Goal: Task Accomplishment & Management: Use online tool/utility

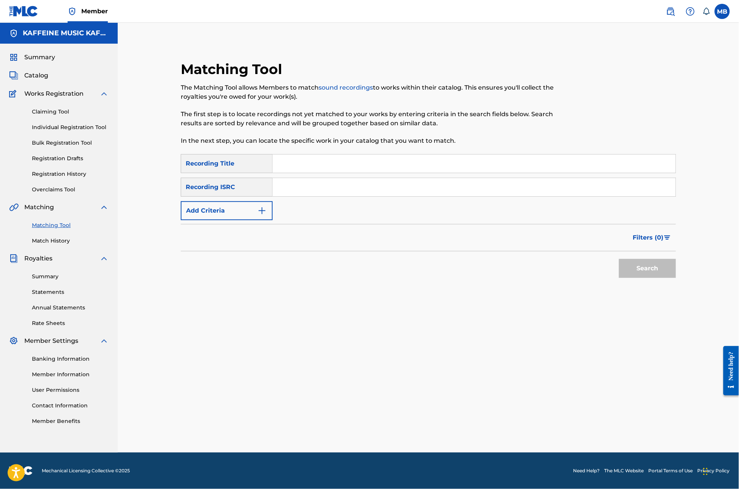
click at [278, 155] on input "Search Form" at bounding box center [474, 164] width 403 height 18
type input "sunny reign"
click at [233, 201] on button "Add Criteria" at bounding box center [227, 210] width 92 height 19
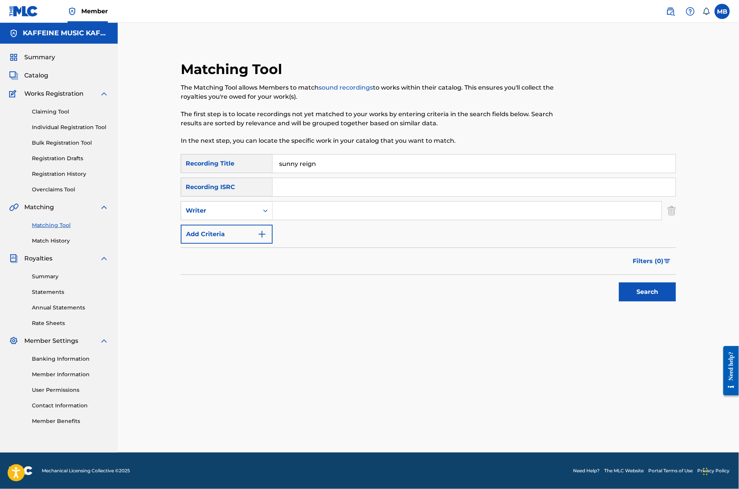
click at [233, 206] on div "Writer" at bounding box center [220, 210] width 68 height 9
click at [244, 222] on div "Recording Artist" at bounding box center [226, 229] width 91 height 19
click at [286, 204] on input "Search Form" at bounding box center [467, 211] width 389 height 18
paste input "[PERSON_NAME] Motorcycle"
type input "[PERSON_NAME] Motorcycle"
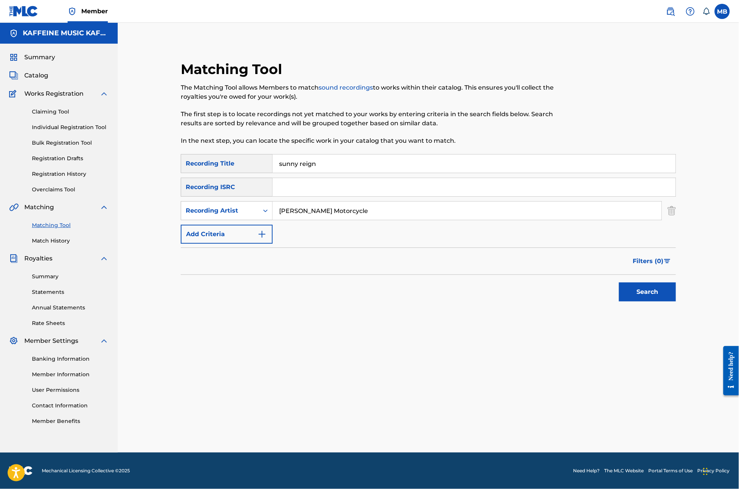
click at [676, 295] on button "Search" at bounding box center [647, 292] width 57 height 19
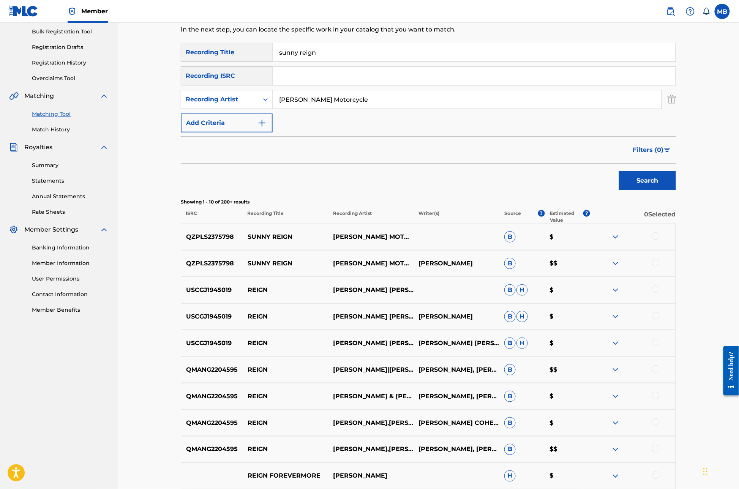
scroll to position [112, 0]
click at [676, 268] on div at bounding box center [632, 263] width 85 height 9
click at [660, 266] on div at bounding box center [656, 263] width 8 height 8
click at [660, 240] on div at bounding box center [656, 236] width 8 height 8
click at [576, 418] on button "Match 2 Groups" at bounding box center [534, 427] width 84 height 19
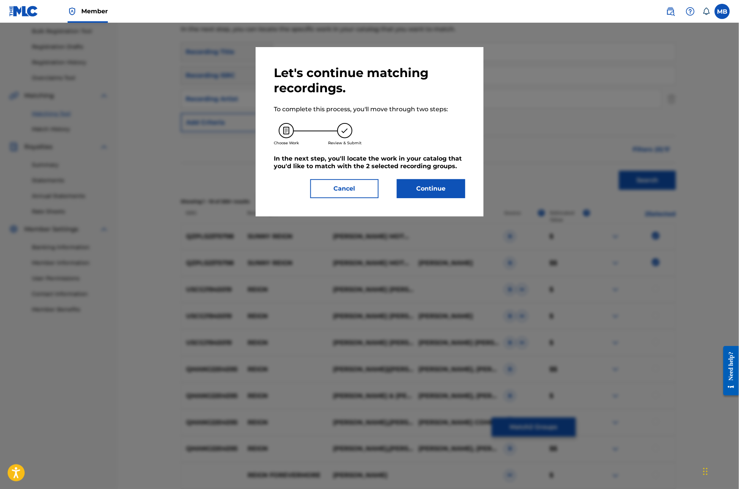
click at [449, 198] on button "Continue" at bounding box center [431, 188] width 68 height 19
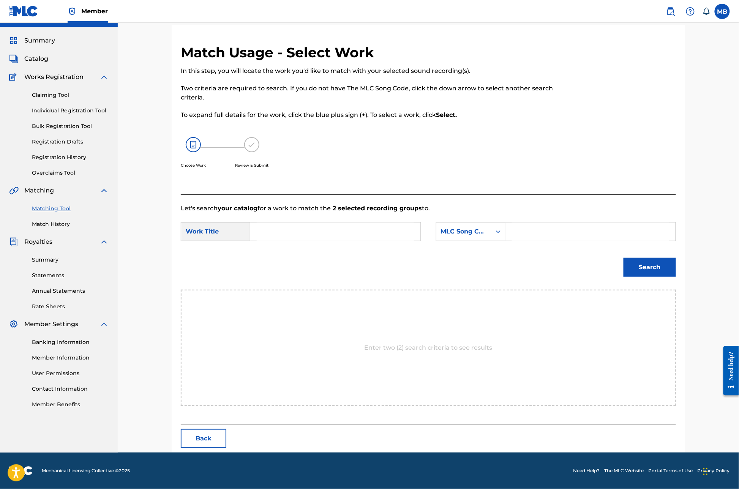
scroll to position [43, 0]
click at [296, 241] on input "Search Form" at bounding box center [335, 232] width 157 height 18
type input "sunny reign"
click at [491, 241] on div "MLC Song Code" at bounding box center [471, 231] width 70 height 19
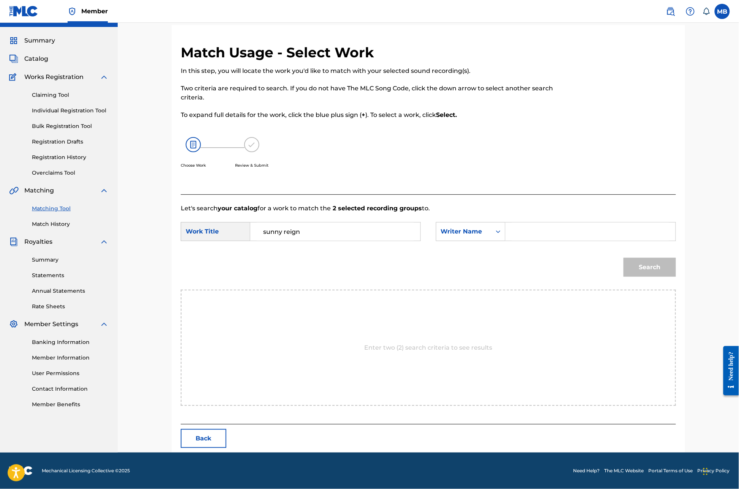
click at [575, 222] on div "Search Form" at bounding box center [591, 231] width 171 height 19
click at [579, 233] on input "Search Form" at bounding box center [590, 232] width 157 height 18
paste input "[PERSON_NAME] Motorcycle"
click at [676, 276] on button "Search" at bounding box center [650, 267] width 52 height 19
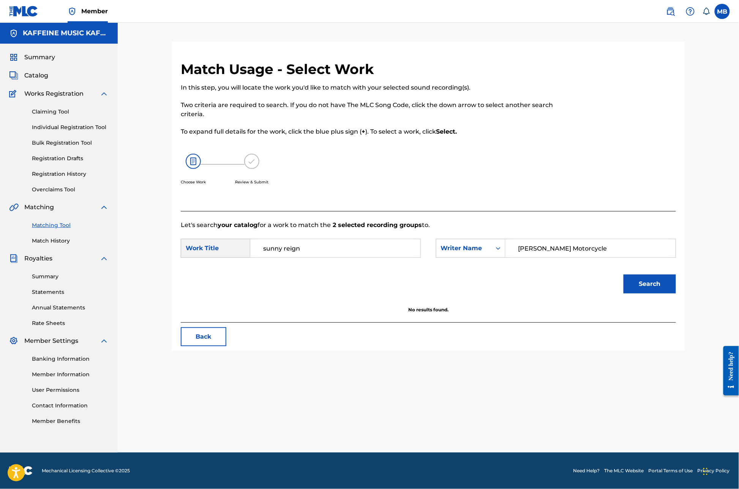
click at [565, 239] on input "[PERSON_NAME] Motorcycle" at bounding box center [590, 248] width 157 height 18
click at [567, 239] on input "[PERSON_NAME] Motorcycle" at bounding box center [590, 248] width 157 height 18
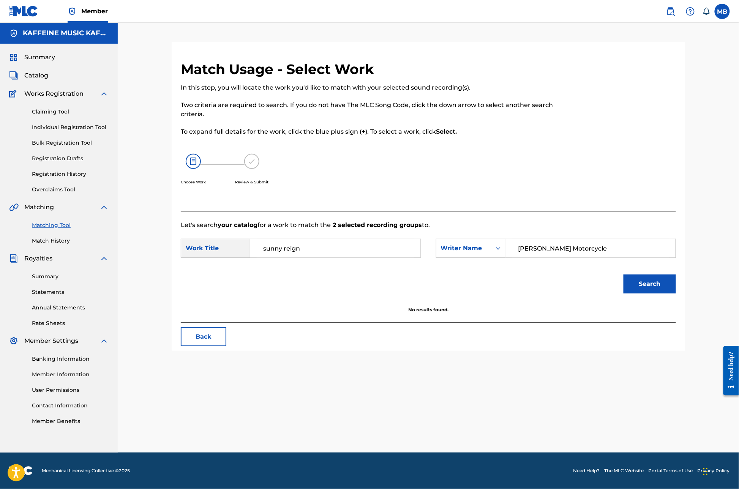
click at [588, 239] on input "[PERSON_NAME] Motorcycle" at bounding box center [590, 248] width 157 height 18
type input "[PERSON_NAME]"
click at [676, 276] on button "Search" at bounding box center [650, 284] width 52 height 19
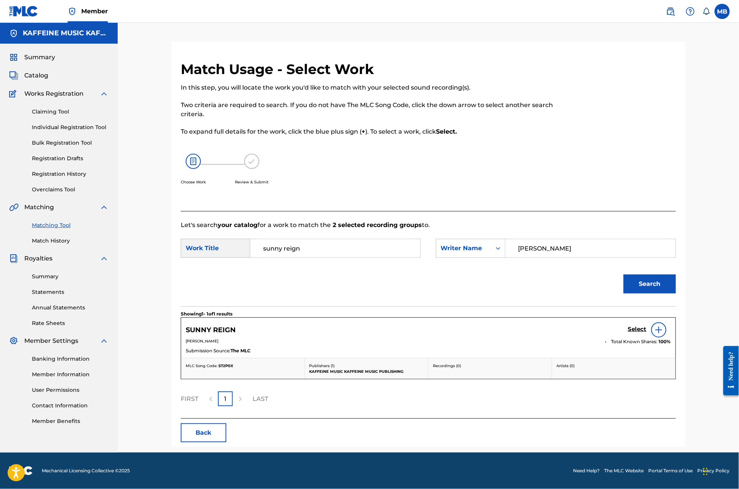
click at [666, 324] on div "Select" at bounding box center [649, 330] width 43 height 15
click at [647, 326] on h5 "Select" at bounding box center [637, 329] width 19 height 7
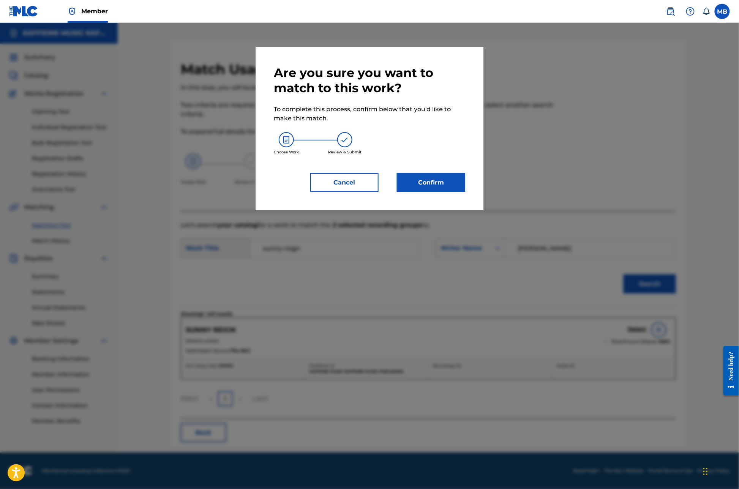
click at [465, 192] on button "Confirm" at bounding box center [431, 182] width 68 height 19
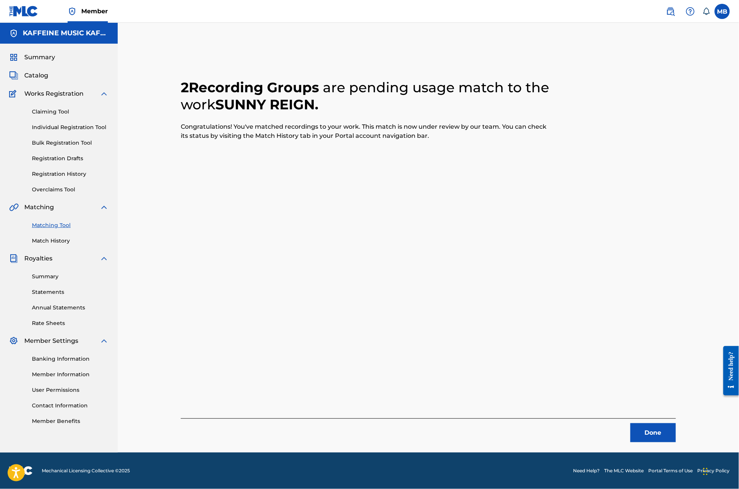
click at [676, 424] on button "Done" at bounding box center [654, 433] width 46 height 19
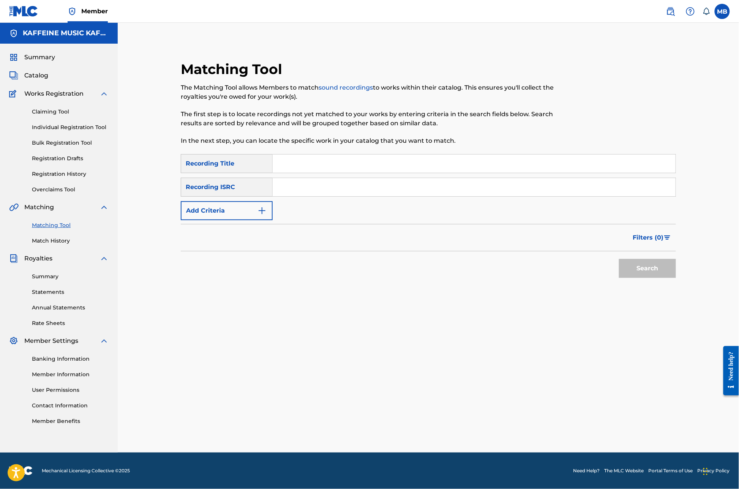
click at [285, 155] on input "Search Form" at bounding box center [474, 164] width 403 height 18
type input "[MEDICAL_DATA]"
click at [247, 201] on button "Add Criteria" at bounding box center [227, 210] width 92 height 19
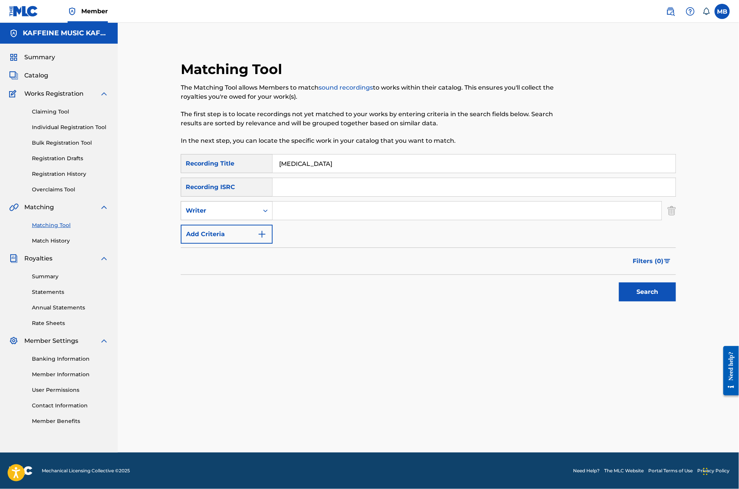
click at [248, 205] on div "Writer" at bounding box center [219, 211] width 77 height 14
click at [246, 220] on div "Recording Artist" at bounding box center [226, 229] width 91 height 19
click at [285, 202] on input "Search Form" at bounding box center [467, 211] width 389 height 18
click at [676, 295] on button "Search" at bounding box center [647, 292] width 57 height 19
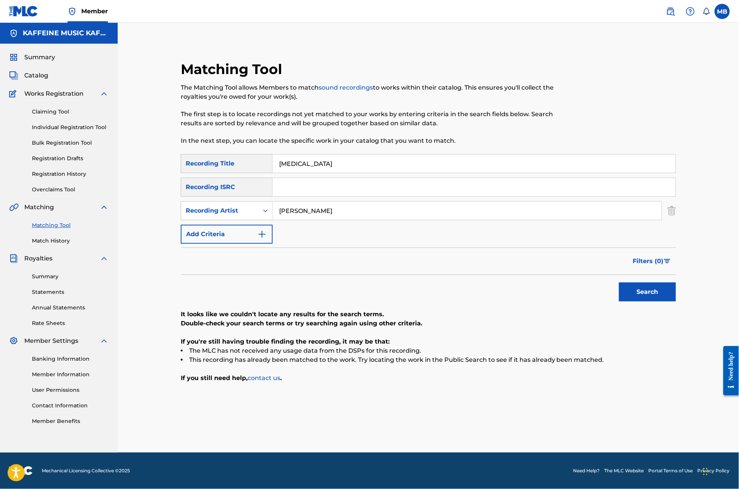
click at [285, 202] on input "[PERSON_NAME]" at bounding box center [467, 211] width 389 height 18
type input "Micha"
paste input "[PERSON_NAME] Motorcycle"
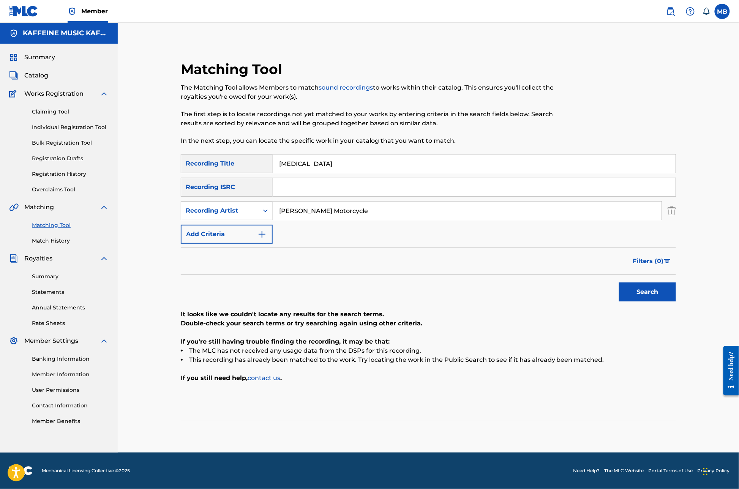
type input "[PERSON_NAME] Motorcycle"
click at [676, 295] on button "Search" at bounding box center [647, 292] width 57 height 19
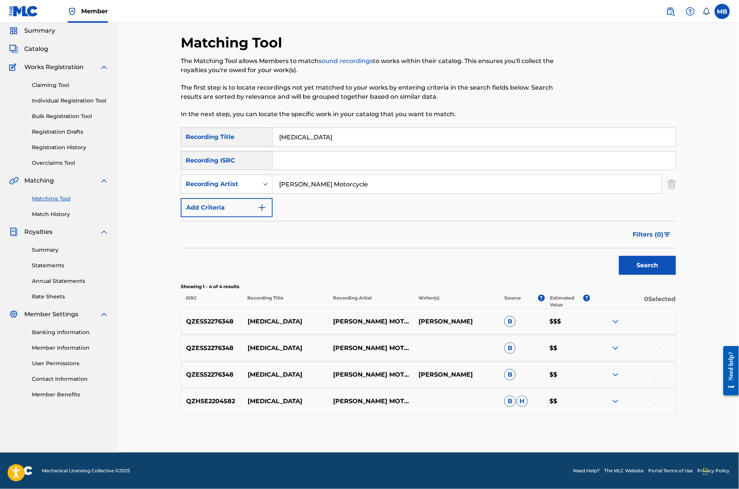
click at [660, 325] on div at bounding box center [656, 321] width 8 height 8
click at [660, 351] on div at bounding box center [656, 348] width 8 height 8
click at [676, 376] on div at bounding box center [632, 374] width 85 height 9
click at [660, 378] on div at bounding box center [656, 374] width 8 height 8
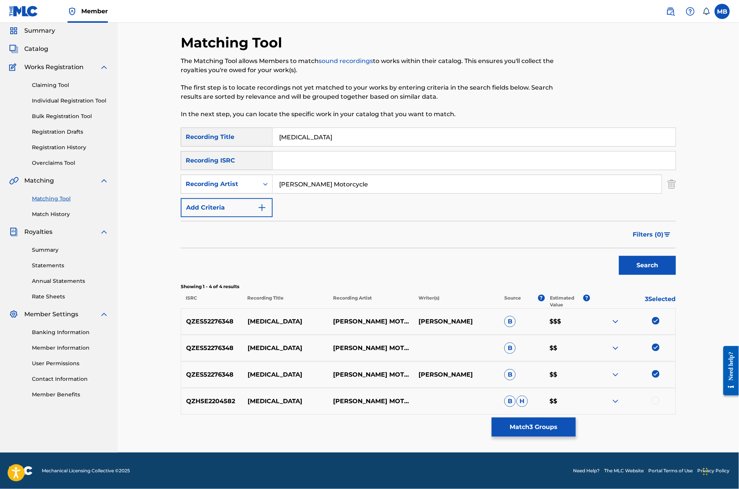
click at [676, 399] on div "QZH5E2204582 [MEDICAL_DATA] [PERSON_NAME] MOTORCYCLE B H $$" at bounding box center [428, 401] width 495 height 27
click at [660, 405] on div at bounding box center [656, 401] width 8 height 8
click at [576, 418] on button "Match 4 Groups" at bounding box center [534, 427] width 84 height 19
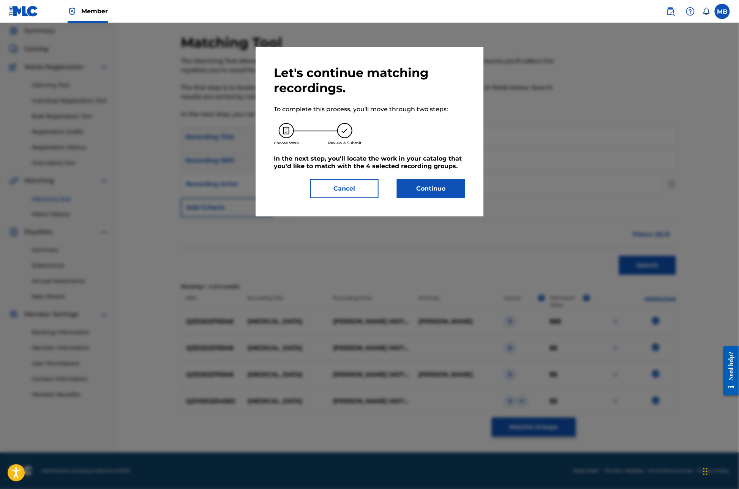
click at [432, 198] on button "Continue" at bounding box center [431, 188] width 68 height 19
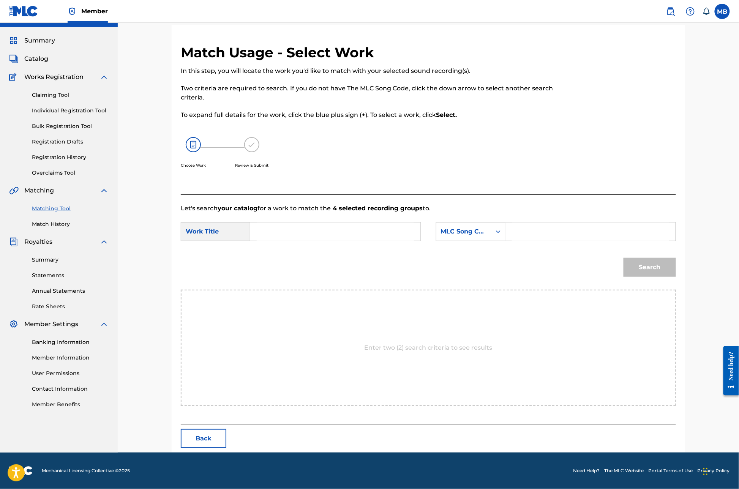
click at [321, 230] on input "Search Form" at bounding box center [335, 232] width 157 height 18
type input "[MEDICAL_DATA]"
click at [482, 241] on div "MLC Song Code selected, 7 of 7. 7 results available. Use Up and Down to choose …" at bounding box center [471, 231] width 70 height 19
click at [549, 240] on input "Search Form" at bounding box center [590, 232] width 157 height 18
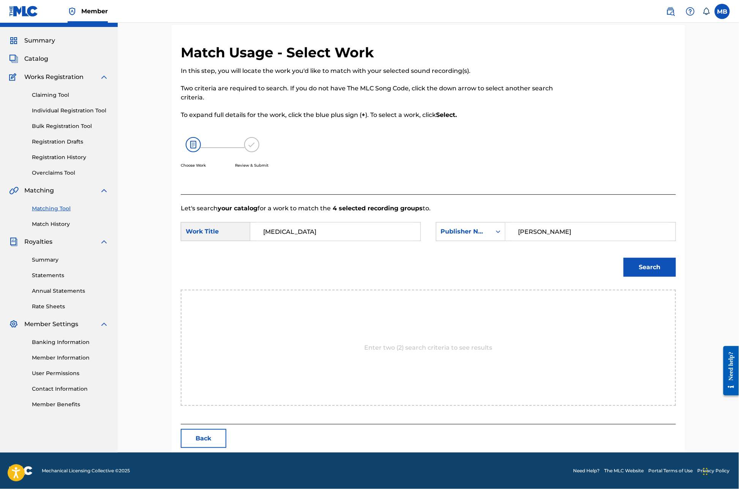
click at [676, 276] on button "Search" at bounding box center [650, 267] width 52 height 19
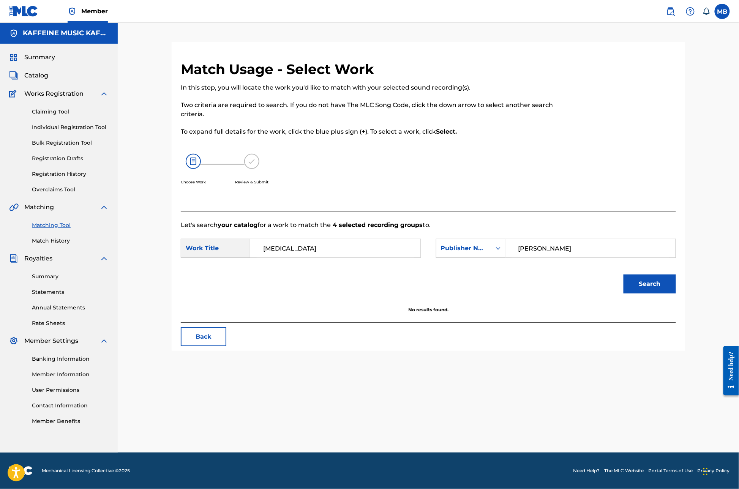
click at [600, 239] on input "[PERSON_NAME]" at bounding box center [590, 248] width 157 height 18
type input "Kaff"
click at [676, 276] on button "Search" at bounding box center [650, 284] width 52 height 19
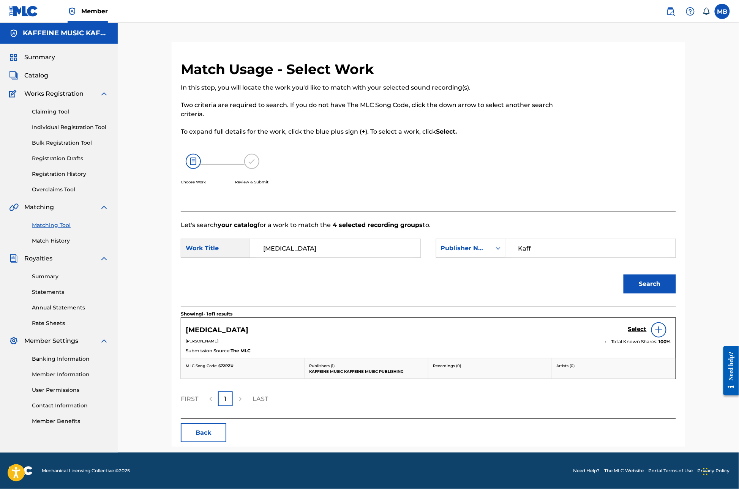
click at [671, 324] on div "Select" at bounding box center [649, 330] width 43 height 15
click at [647, 327] on h5 "Select" at bounding box center [637, 329] width 19 height 7
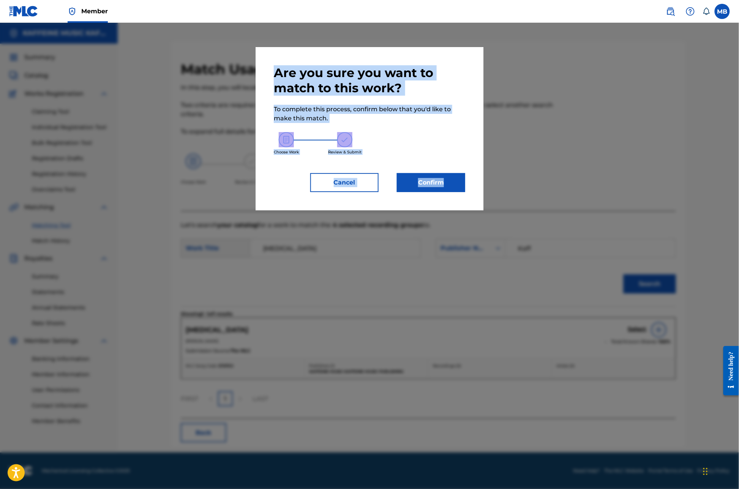
click at [459, 193] on div "Are you sure you want to match to this work? To complete this process, confirm …" at bounding box center [369, 256] width 739 height 466
click at [462, 192] on button "Confirm" at bounding box center [431, 182] width 68 height 19
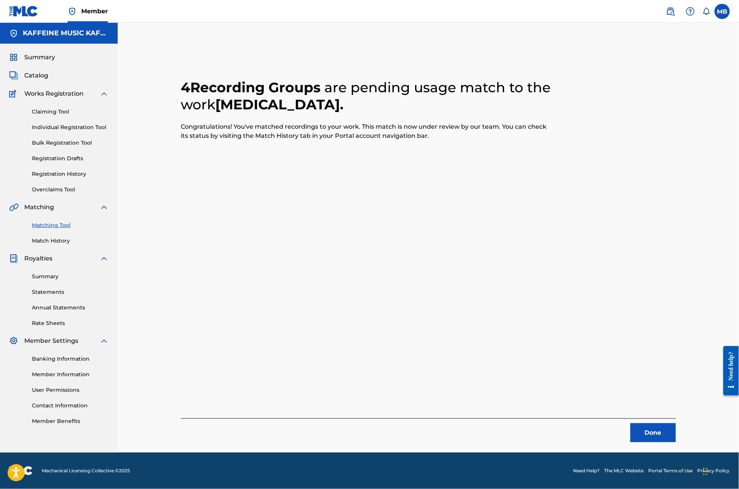
click at [534, 235] on div "4 Recording Groups are pending usage match to the work [MEDICAL_DATA] . Congrat…" at bounding box center [428, 252] width 495 height 382
click at [676, 419] on div "Done" at bounding box center [428, 431] width 495 height 24
click at [676, 424] on button "Done" at bounding box center [654, 433] width 46 height 19
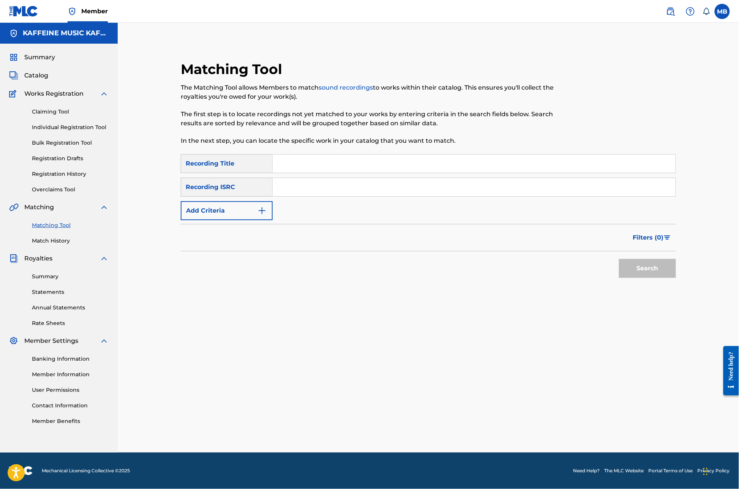
click at [309, 155] on input "Search Form" at bounding box center [474, 164] width 403 height 18
type input "8D"
click at [250, 201] on button "Add Criteria" at bounding box center [227, 210] width 92 height 19
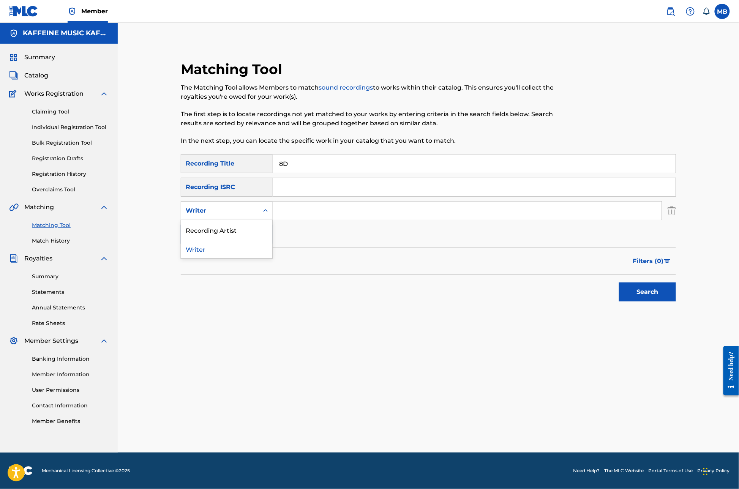
click at [257, 204] on div "Writer" at bounding box center [219, 211] width 77 height 14
click at [326, 202] on input "Search Form" at bounding box center [467, 211] width 389 height 18
paste input "[PERSON_NAME] Motorcycle"
type input "[PERSON_NAME] Motorcycle"
click at [676, 295] on button "Search" at bounding box center [647, 292] width 57 height 19
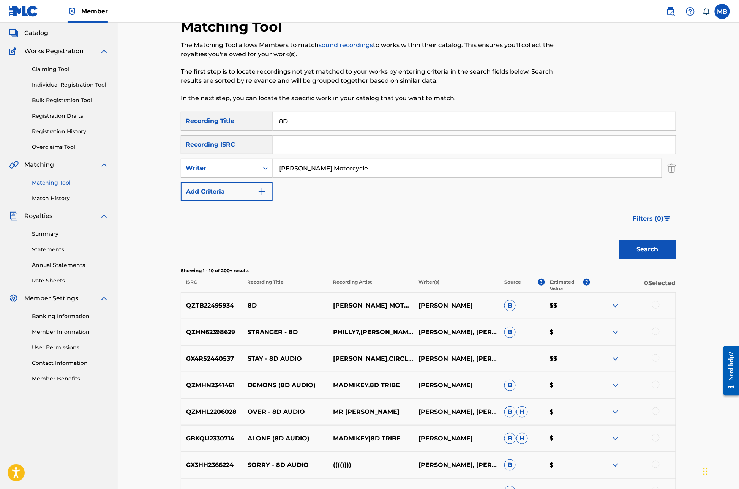
click at [255, 176] on div "Writer" at bounding box center [219, 168] width 77 height 14
click at [246, 197] on div "Recording Artist" at bounding box center [226, 187] width 91 height 19
click at [315, 177] on input "Search Form" at bounding box center [467, 168] width 389 height 18
paste input "[PERSON_NAME] Motorcycle"
type input "[PERSON_NAME] Motorcycle"
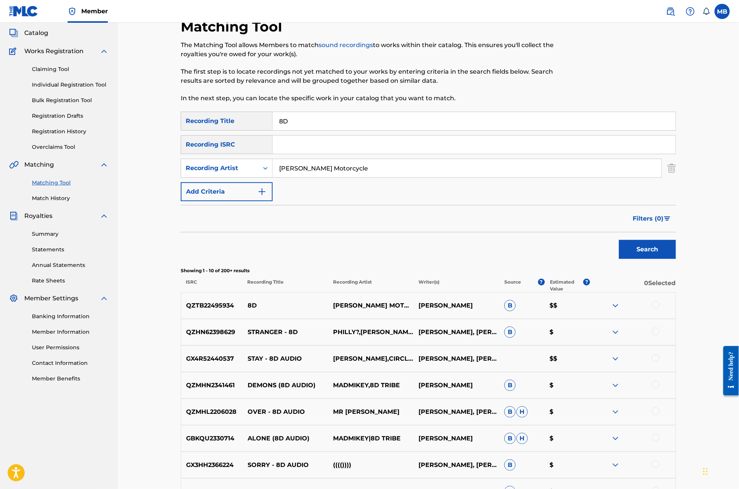
click at [676, 259] on button "Search" at bounding box center [647, 249] width 57 height 19
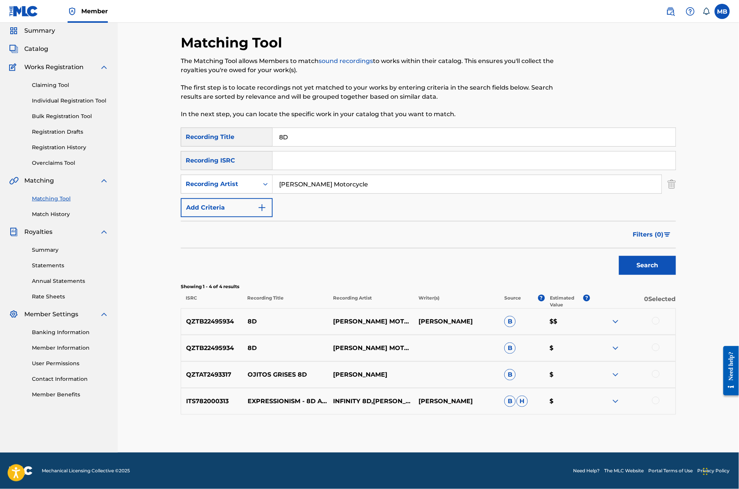
scroll to position [112, 0]
click at [660, 344] on div at bounding box center [656, 348] width 8 height 8
click at [660, 317] on div at bounding box center [656, 321] width 8 height 8
click at [576, 418] on button "Match 2 Groups" at bounding box center [534, 427] width 84 height 19
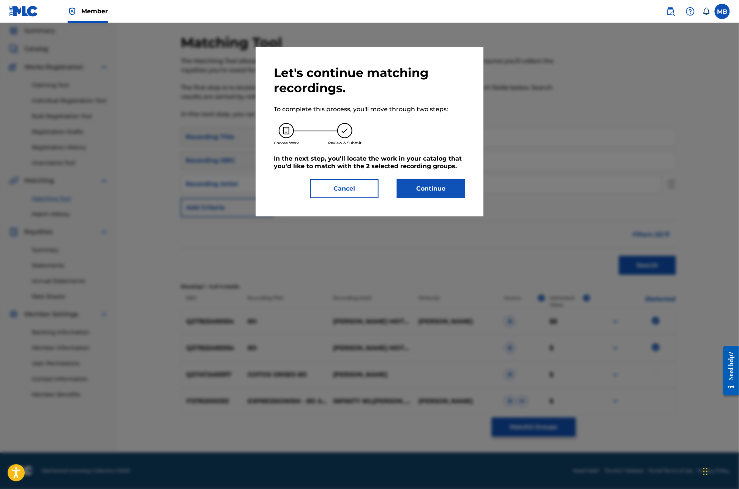
click at [432, 198] on button "Continue" at bounding box center [431, 188] width 68 height 19
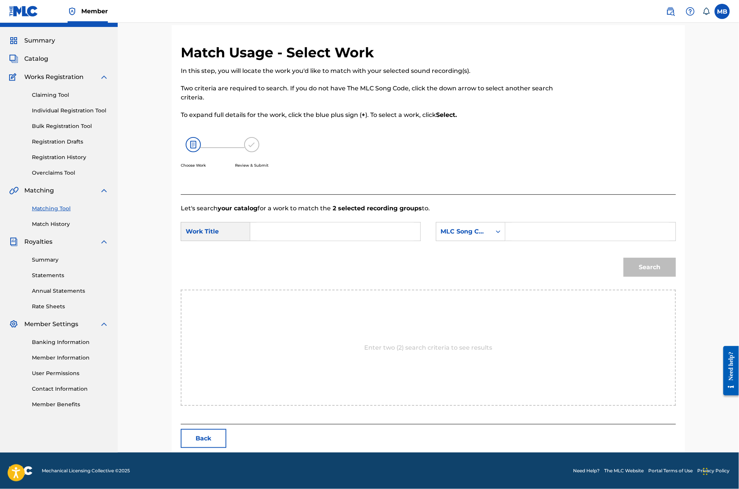
click at [339, 232] on input "Search Form" at bounding box center [335, 232] width 157 height 18
type input "*"
type input "8D"
click at [565, 240] on input "Search Form" at bounding box center [590, 232] width 157 height 18
click at [487, 234] on div "MLC Song Code" at bounding box center [464, 231] width 46 height 9
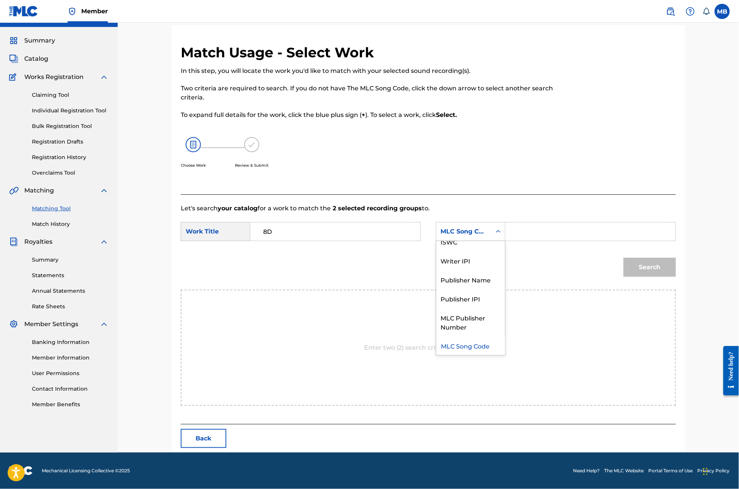
scroll to position [0, 0]
click at [534, 234] on div "Search Form" at bounding box center [591, 231] width 171 height 19
click at [547, 236] on input "Search Form" at bounding box center [590, 232] width 157 height 18
type input "Mic"
click at [676, 276] on button "Search" at bounding box center [650, 267] width 52 height 19
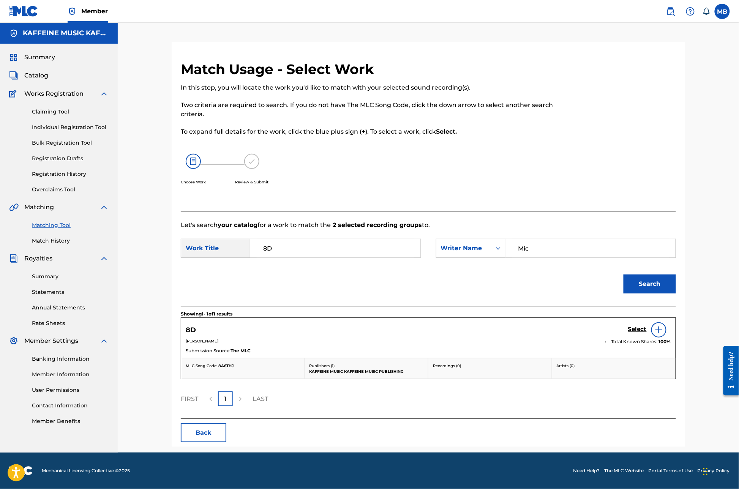
click at [647, 327] on h5 "Select" at bounding box center [637, 329] width 19 height 7
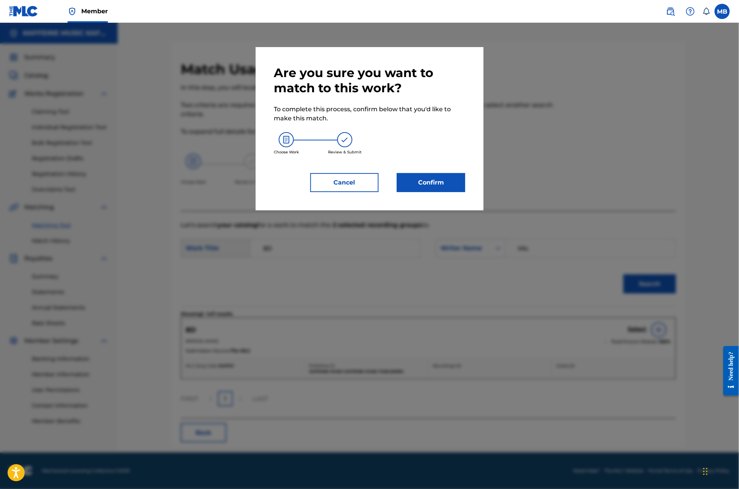
click at [460, 192] on button "Confirm" at bounding box center [431, 182] width 68 height 19
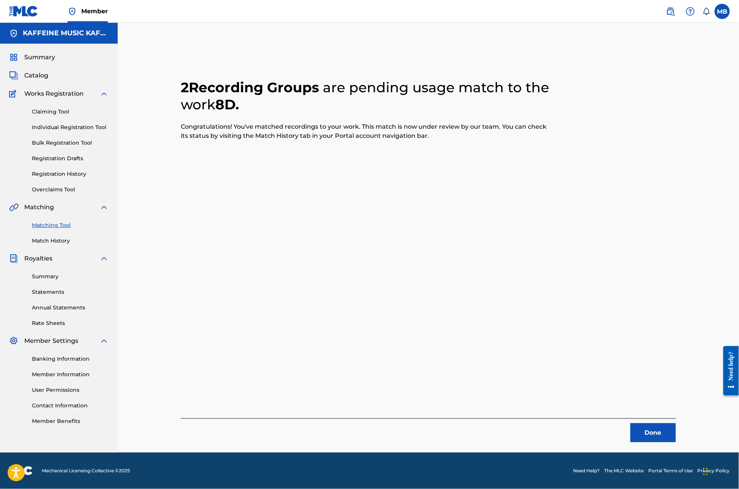
click at [676, 424] on button "Done" at bounding box center [654, 433] width 46 height 19
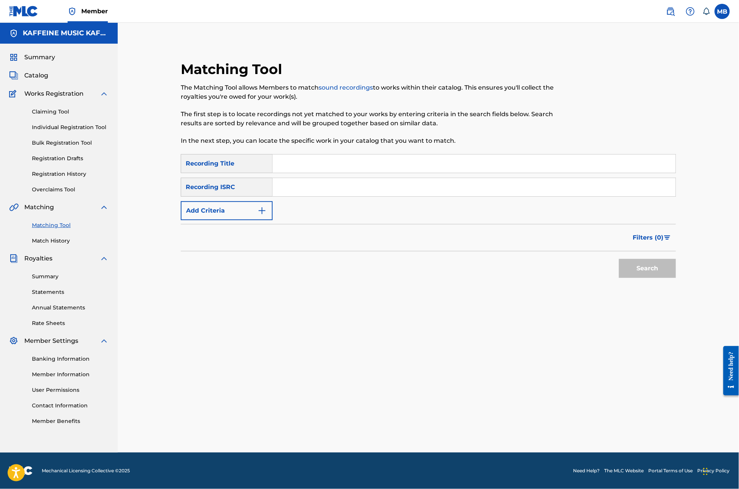
click at [321, 155] on input "Search Form" at bounding box center [474, 164] width 403 height 18
type input "[PERSON_NAME] blast"
click at [248, 201] on button "Add Criteria" at bounding box center [227, 210] width 92 height 19
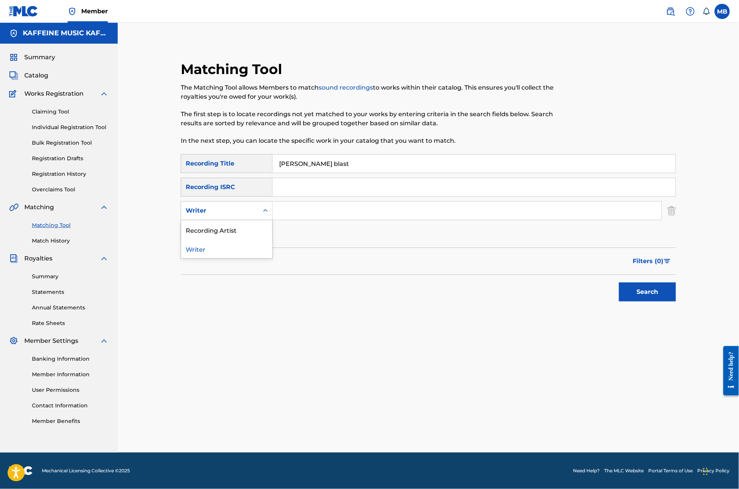
click at [248, 206] on div "Writer" at bounding box center [220, 210] width 68 height 9
click at [216, 223] on div "Recording Artist" at bounding box center [226, 229] width 91 height 19
click at [299, 207] on div "SearchWithCriteria29468663-b8be-4d2b-afb7-dece17dd3df3 Recording Title [PERSON_…" at bounding box center [428, 199] width 495 height 90
click at [299, 207] on input "Search Form" at bounding box center [467, 211] width 389 height 18
click at [676, 295] on button "Search" at bounding box center [647, 292] width 57 height 19
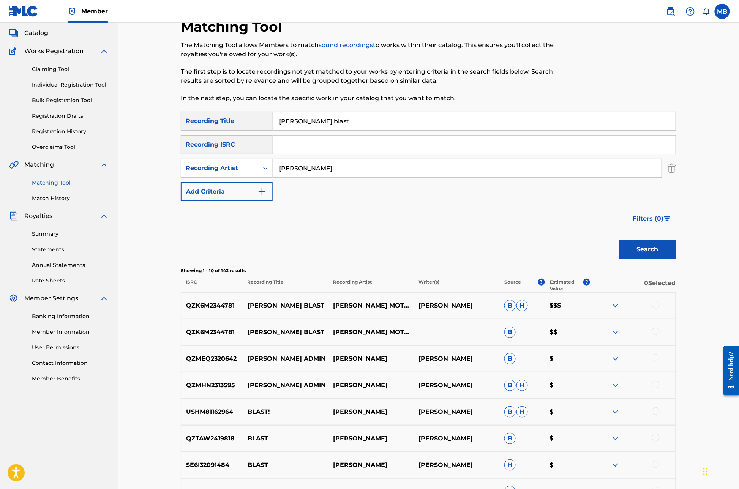
click at [315, 177] on input "[PERSON_NAME]" at bounding box center [467, 168] width 389 height 18
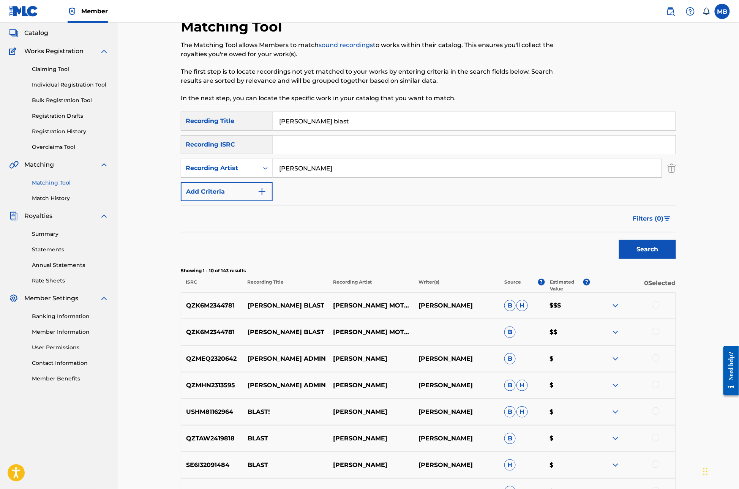
paste input "Motorcycle"
type input "[PERSON_NAME] Motorcycle"
click at [676, 259] on button "Search" at bounding box center [647, 249] width 57 height 19
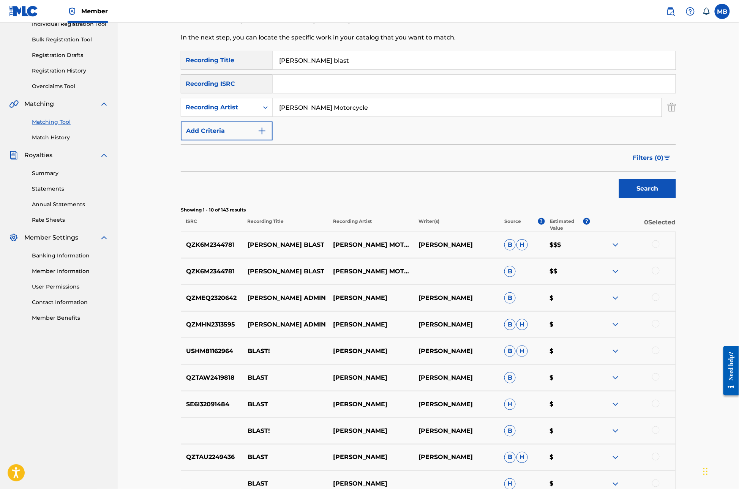
scroll to position [104, 0]
click at [660, 274] on div at bounding box center [656, 271] width 8 height 8
click at [660, 248] on div at bounding box center [656, 244] width 8 height 8
click at [676, 285] on div "QZK6M2344781 [PERSON_NAME] BLAST [PERSON_NAME] MOTORCYCLE B $$" at bounding box center [428, 271] width 495 height 27
click at [660, 274] on div at bounding box center [656, 271] width 8 height 8
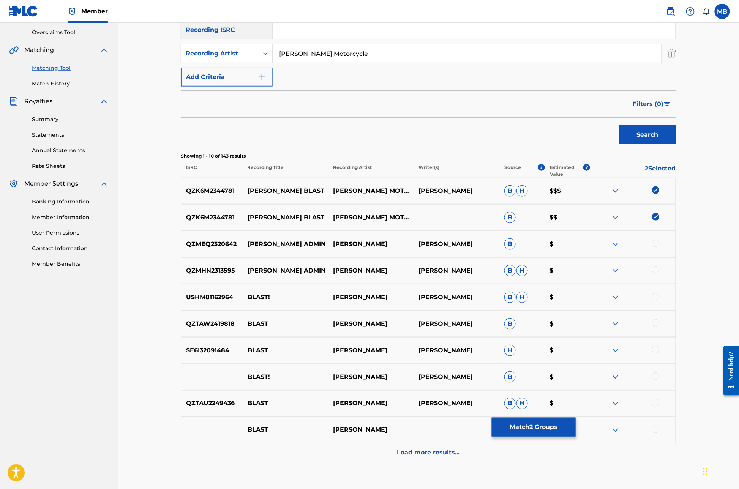
scroll to position [165, 0]
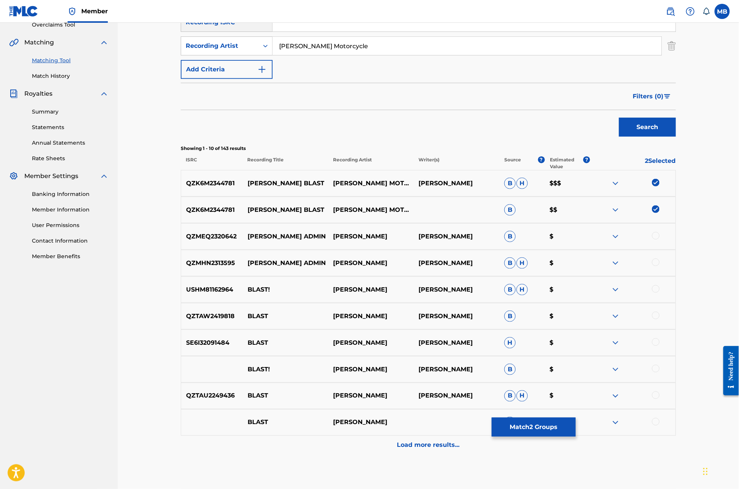
click at [576, 418] on button "Match 2 Groups" at bounding box center [534, 427] width 84 height 19
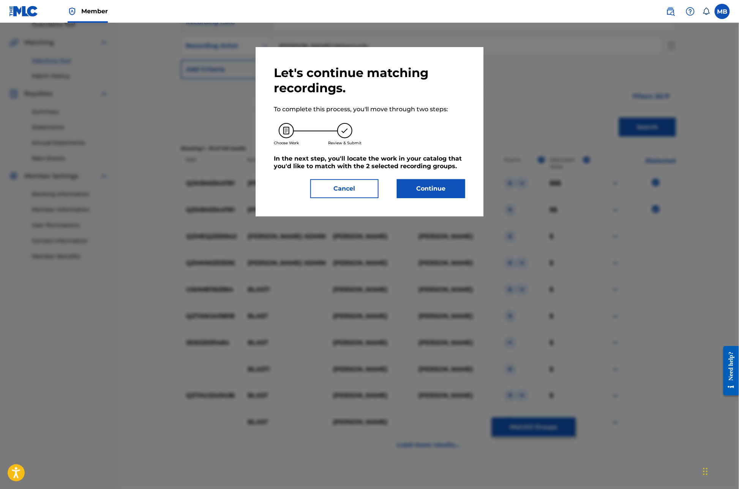
click at [420, 198] on button "Continue" at bounding box center [431, 188] width 68 height 19
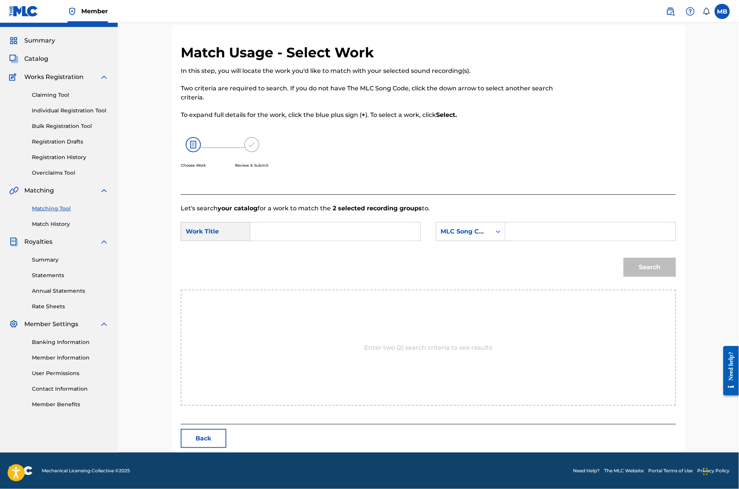
click at [316, 237] on input "Search Form" at bounding box center [335, 232] width 157 height 18
type input "[PERSON_NAME] blast"
click at [487, 230] on div "MLC Song Code" at bounding box center [464, 231] width 46 height 9
click at [487, 230] on div "ISWC" at bounding box center [464, 231] width 46 height 9
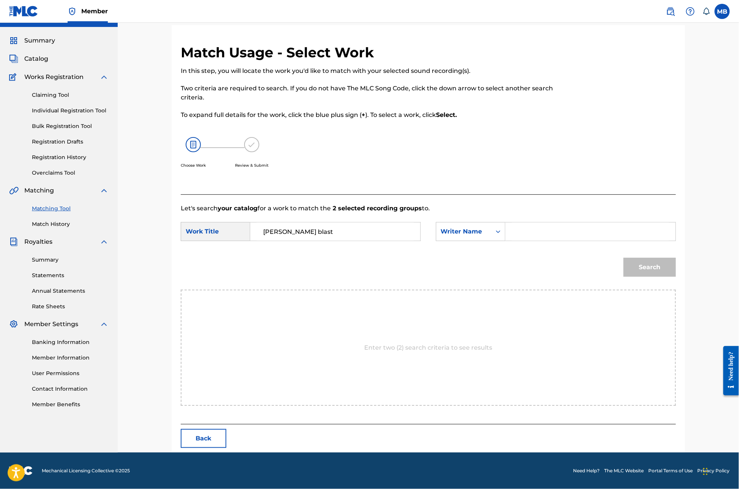
click at [580, 239] on input "Search Form" at bounding box center [590, 232] width 157 height 18
click at [676, 276] on button "Search" at bounding box center [650, 267] width 52 height 19
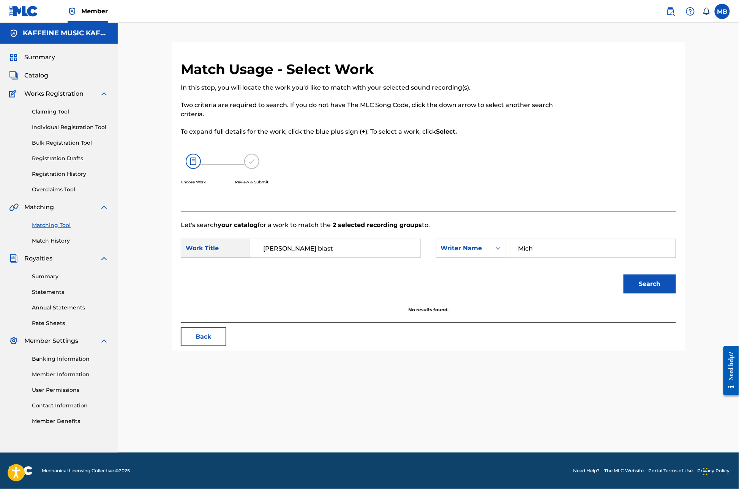
type input "Mich"
click at [676, 276] on button "Search" at bounding box center [650, 284] width 52 height 19
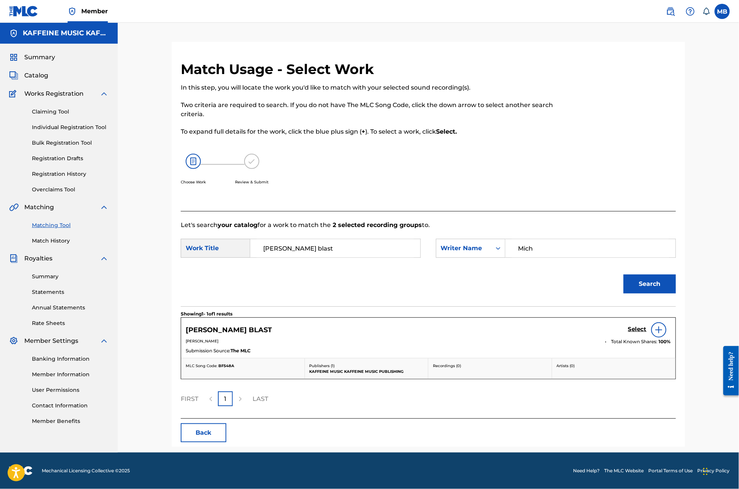
click at [647, 329] on h5 "Select" at bounding box center [637, 329] width 19 height 7
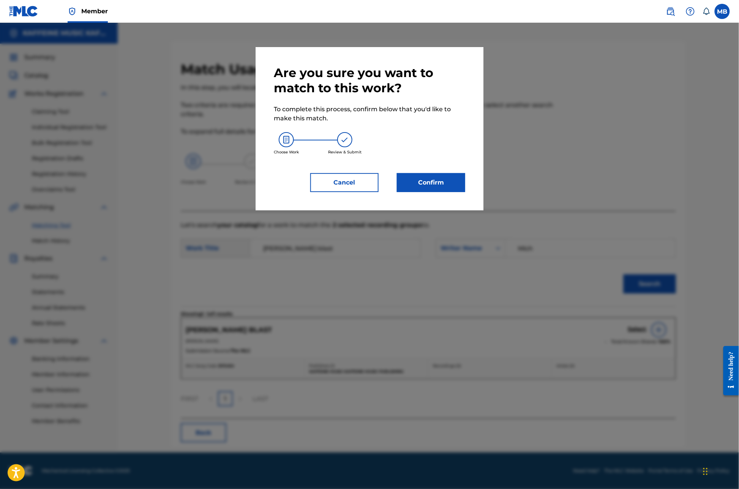
click at [412, 192] on button "Confirm" at bounding box center [431, 182] width 68 height 19
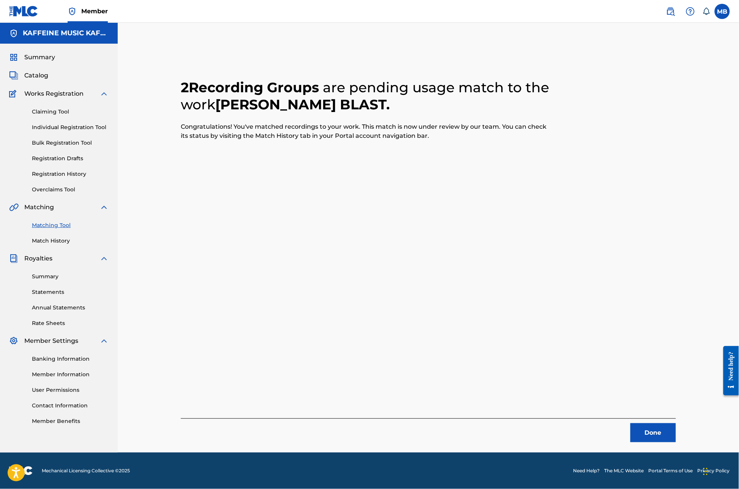
click at [676, 424] on button "Done" at bounding box center [654, 433] width 46 height 19
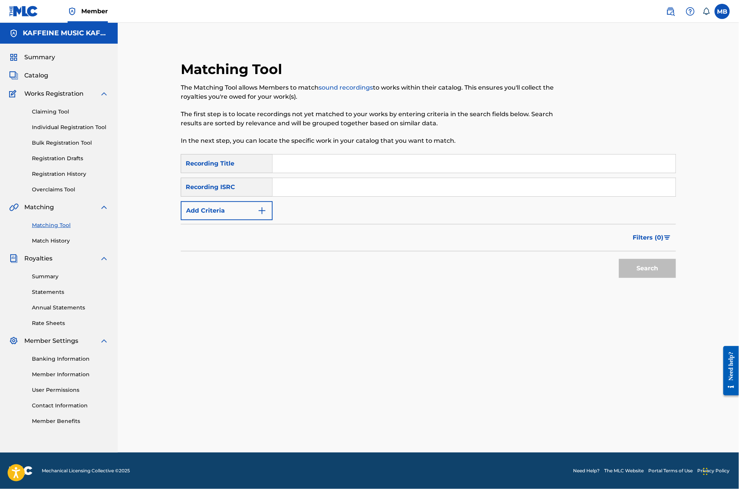
click at [357, 155] on input "Search Form" at bounding box center [474, 164] width 403 height 18
click at [353, 155] on input "Search Form" at bounding box center [474, 164] width 403 height 18
type input "bad show"
click at [323, 178] on input "Search Form" at bounding box center [474, 187] width 403 height 18
click at [257, 201] on button "Add Criteria" at bounding box center [227, 210] width 92 height 19
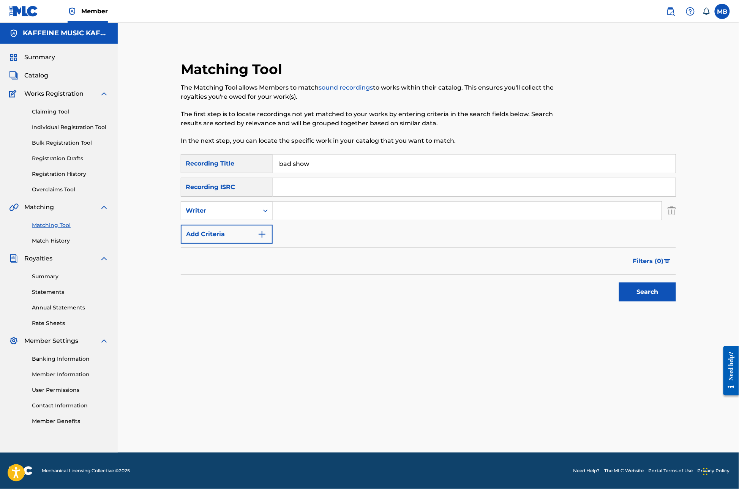
click at [295, 202] on input "Search Form" at bounding box center [467, 211] width 389 height 18
paste input "[PERSON_NAME] Motorcycle"
type input "[PERSON_NAME] Motorcycle"
click at [237, 206] on div "Writer" at bounding box center [220, 210] width 68 height 9
click at [238, 220] on div "Recording Artist" at bounding box center [226, 229] width 91 height 19
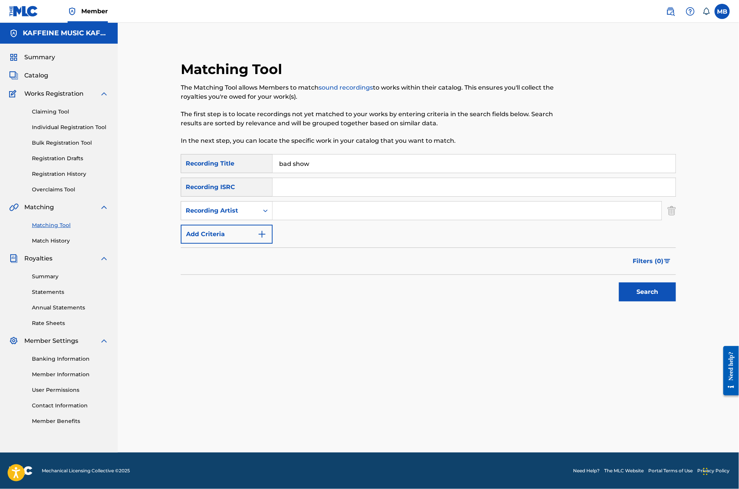
click at [308, 204] on input "Search Form" at bounding box center [467, 211] width 389 height 18
paste input "[PERSON_NAME] Motorcycle"
type input "[PERSON_NAME] Motorcycle"
click at [676, 295] on button "Search" at bounding box center [647, 292] width 57 height 19
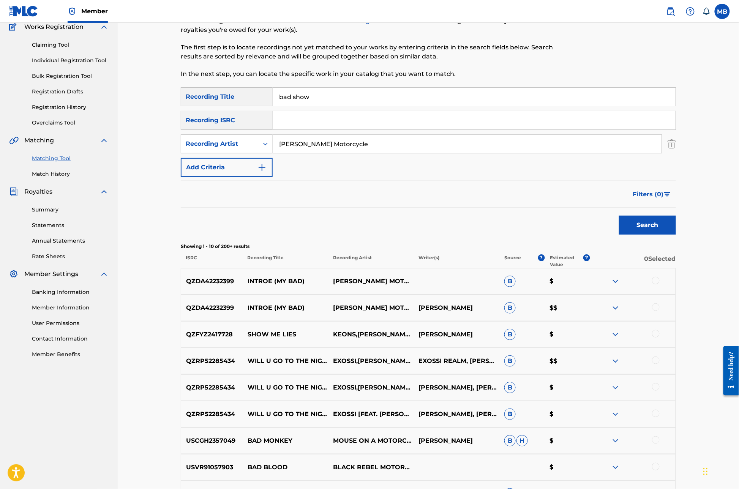
scroll to position [0, 0]
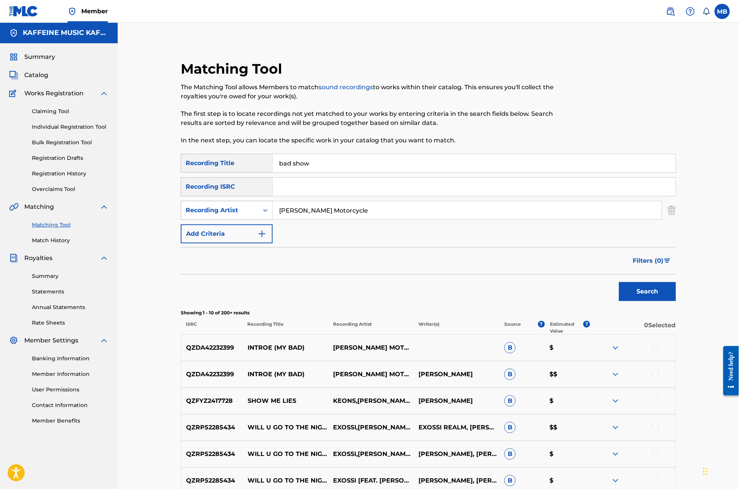
click at [245, 215] on div "Recording Artist" at bounding box center [220, 210] width 68 height 9
click at [330, 220] on input "Search Form" at bounding box center [467, 210] width 389 height 18
type input "[PERSON_NAME]"
click at [676, 301] on button "Search" at bounding box center [647, 291] width 57 height 19
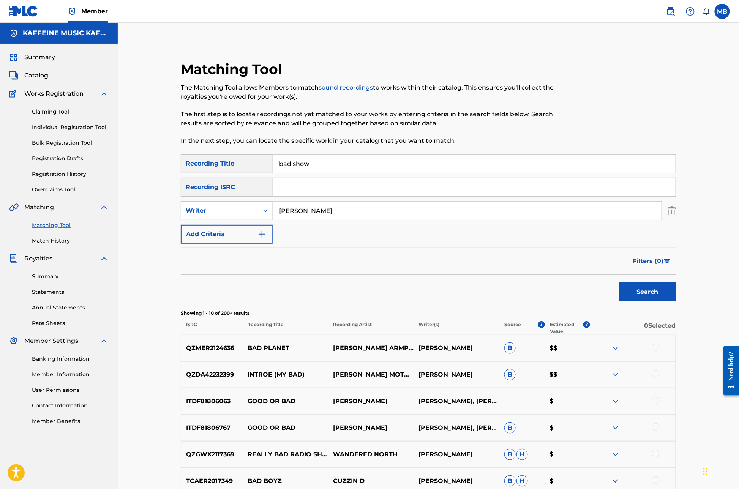
scroll to position [0, 0]
click at [307, 173] on input "bad show" at bounding box center [474, 164] width 403 height 18
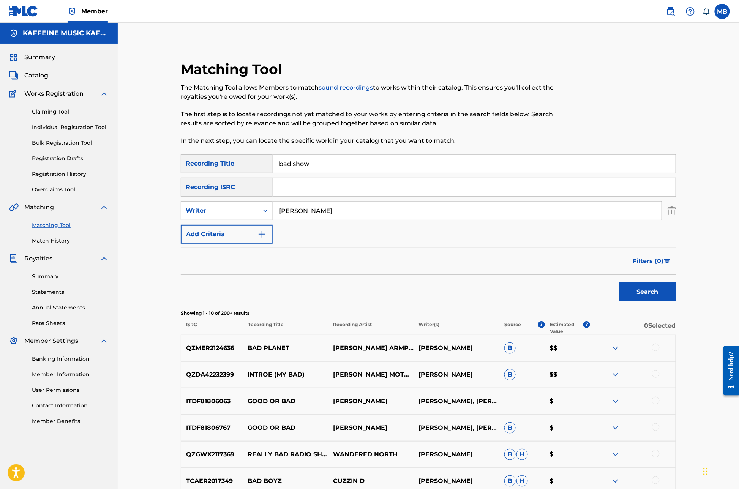
click at [320, 173] on input "bad show" at bounding box center [474, 164] width 403 height 18
type input "Sour poonch"
click at [304, 220] on input "[PERSON_NAME]" at bounding box center [467, 211] width 389 height 18
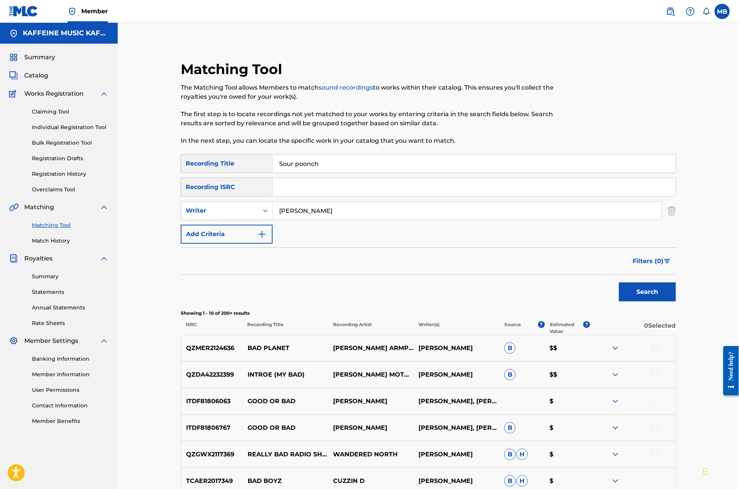
click at [304, 220] on input "[PERSON_NAME]" at bounding box center [467, 211] width 389 height 18
click at [676, 302] on button "Search" at bounding box center [647, 292] width 57 height 19
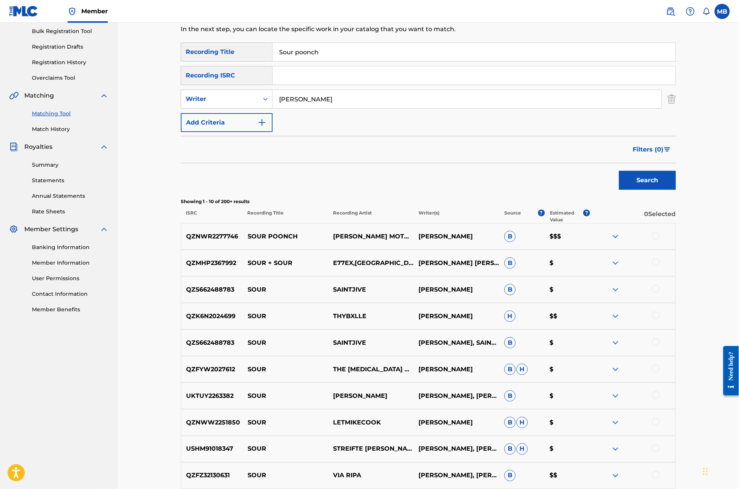
scroll to position [120, 0]
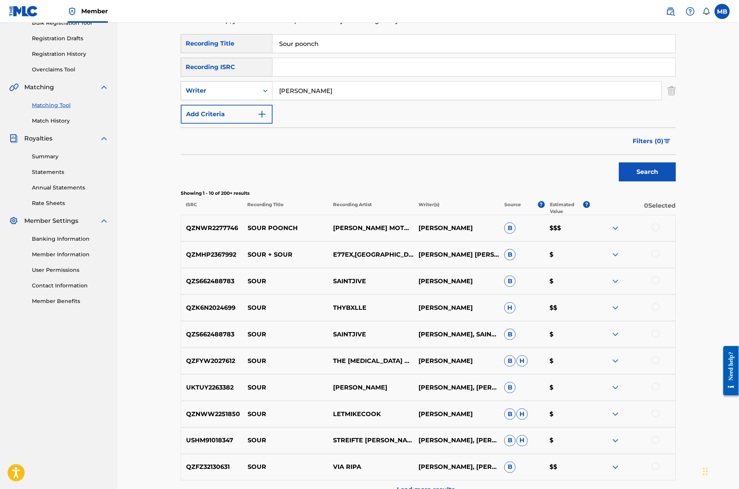
click at [660, 231] on div at bounding box center [656, 228] width 8 height 8
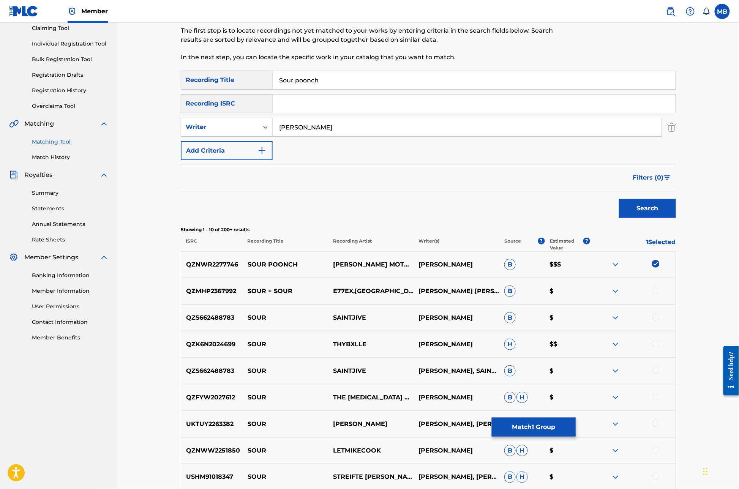
scroll to position [81, 0]
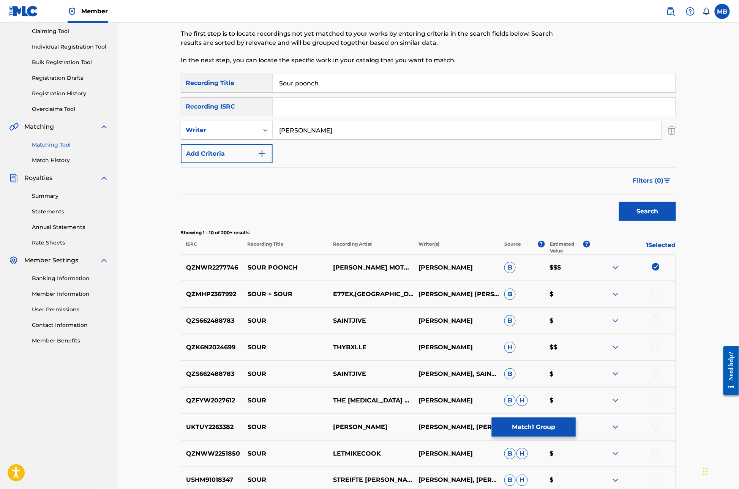
click at [237, 135] on div "Writer" at bounding box center [220, 130] width 68 height 9
click at [239, 159] on div "Recording Artist" at bounding box center [226, 149] width 91 height 19
click at [302, 139] on input "Search Form" at bounding box center [467, 130] width 389 height 18
paste input "[PERSON_NAME] Motorcycle"
type input "[PERSON_NAME] Motorcycle"
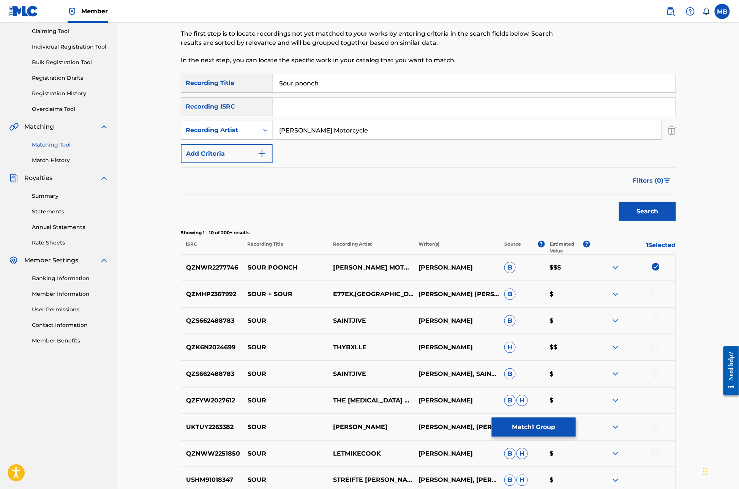
click at [676, 221] on button "Search" at bounding box center [647, 211] width 57 height 19
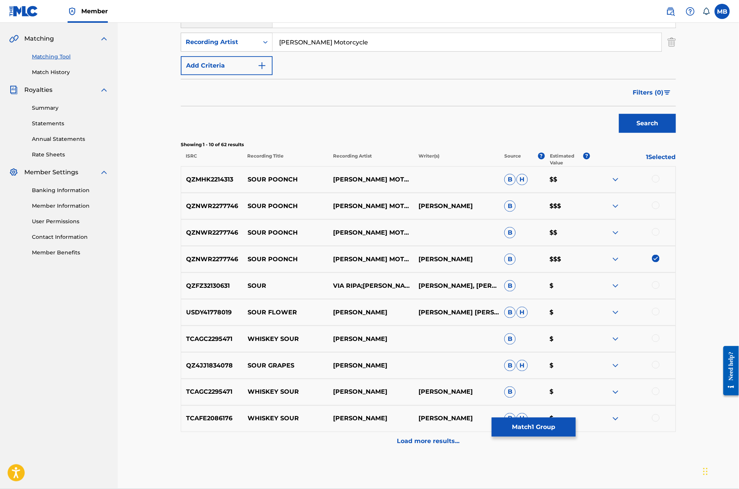
scroll to position [175, 0]
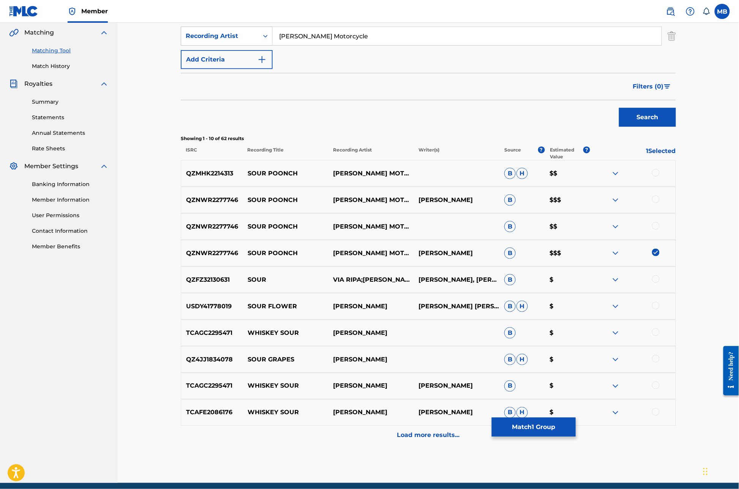
click at [660, 230] on div at bounding box center [656, 226] width 8 height 8
click at [660, 203] on div at bounding box center [656, 200] width 8 height 8
click at [676, 178] on div at bounding box center [632, 173] width 85 height 9
click at [660, 177] on div at bounding box center [656, 173] width 8 height 8
click at [576, 418] on button "Match 4 Groups" at bounding box center [534, 427] width 84 height 19
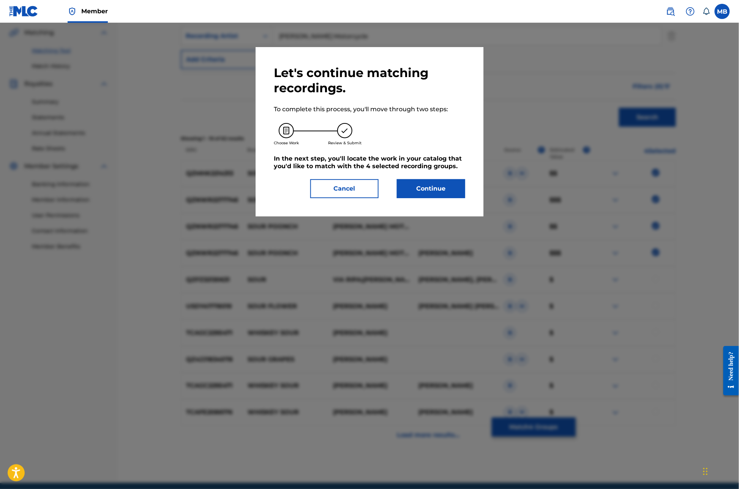
click at [461, 198] on button "Continue" at bounding box center [431, 188] width 68 height 19
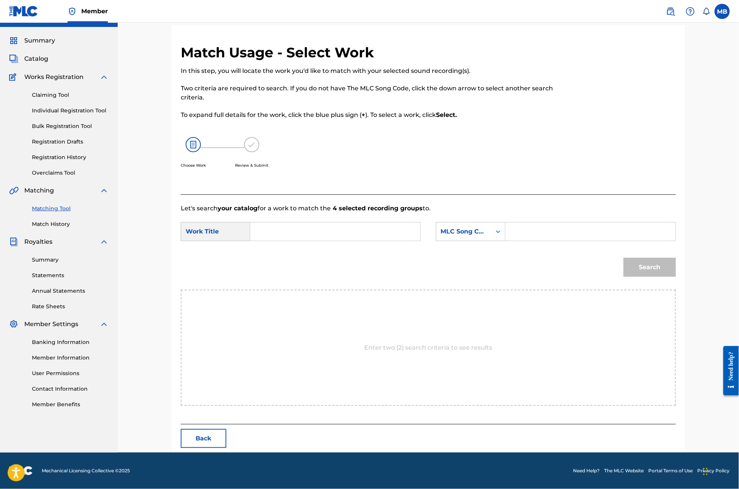
click at [315, 239] on input "Search Form" at bounding box center [335, 232] width 157 height 18
type input "sour poonch"
click at [476, 239] on div "MLC Song Code" at bounding box center [463, 232] width 55 height 14
click at [505, 270] on div "Publisher Name" at bounding box center [470, 279] width 69 height 19
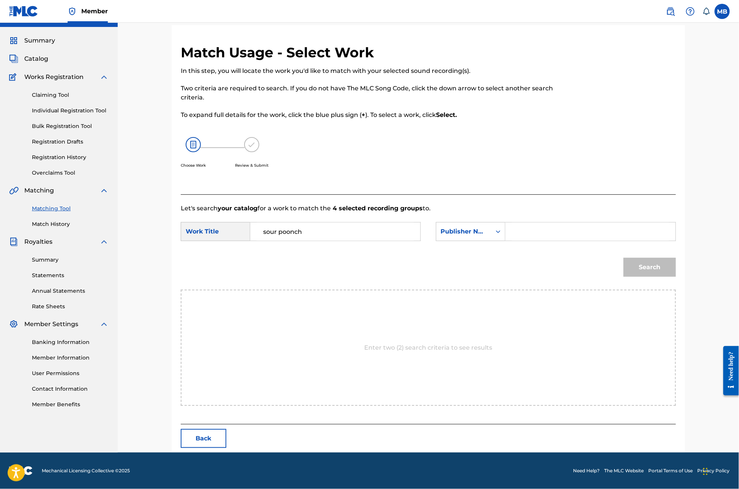
click at [555, 241] on input "Search Form" at bounding box center [590, 232] width 157 height 18
type input "kaff"
click at [676, 276] on button "Search" at bounding box center [650, 267] width 52 height 19
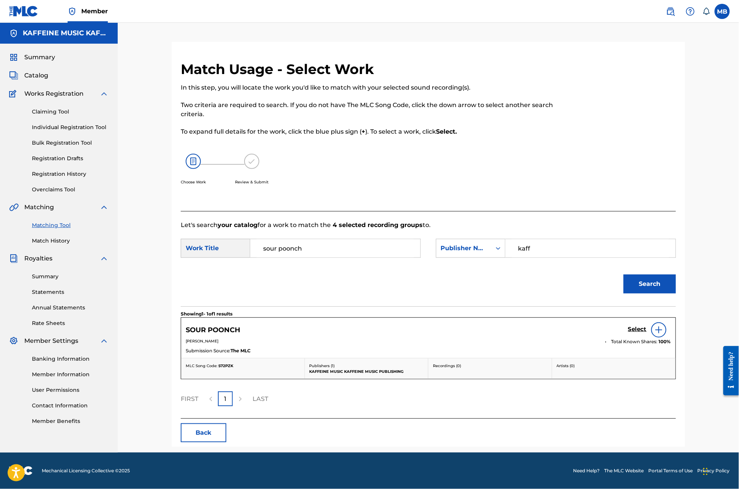
click at [647, 328] on h5 "Select" at bounding box center [637, 329] width 19 height 7
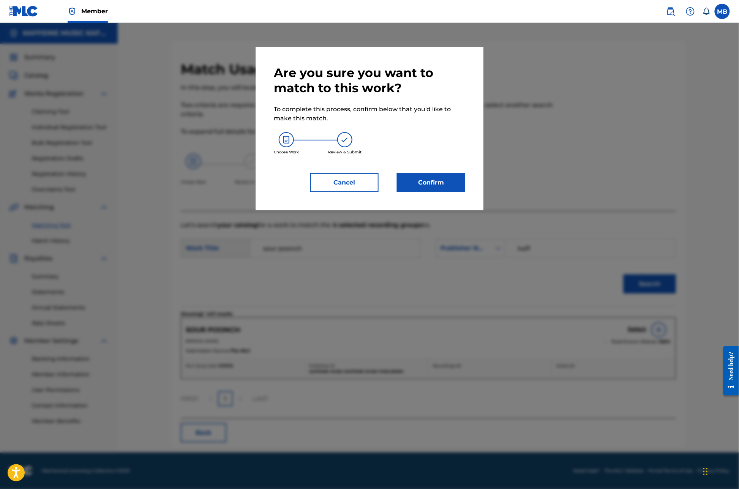
click at [452, 192] on button "Confirm" at bounding box center [431, 182] width 68 height 19
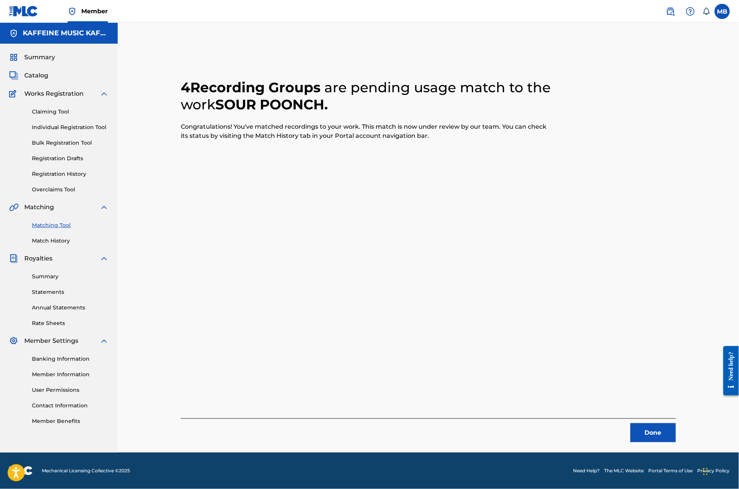
click at [676, 424] on button "Done" at bounding box center [654, 433] width 46 height 19
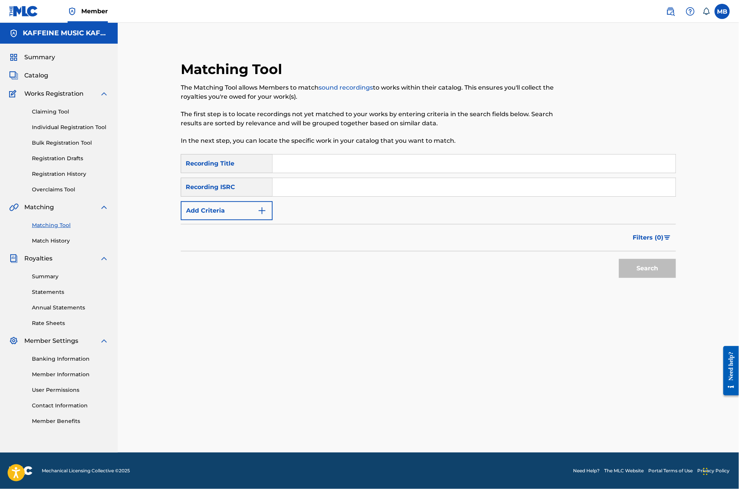
click at [288, 155] on input "Search Form" at bounding box center [474, 164] width 403 height 18
type input "M"
type input "[PERSON_NAME]"
click at [262, 178] on div "Recording ISRC" at bounding box center [227, 187] width 92 height 19
click at [262, 185] on div "SearchWithCriteria29468663-b8be-4d2b-afb7-dece17dd3df3 Recording Title [PERSON_…" at bounding box center [428, 187] width 495 height 66
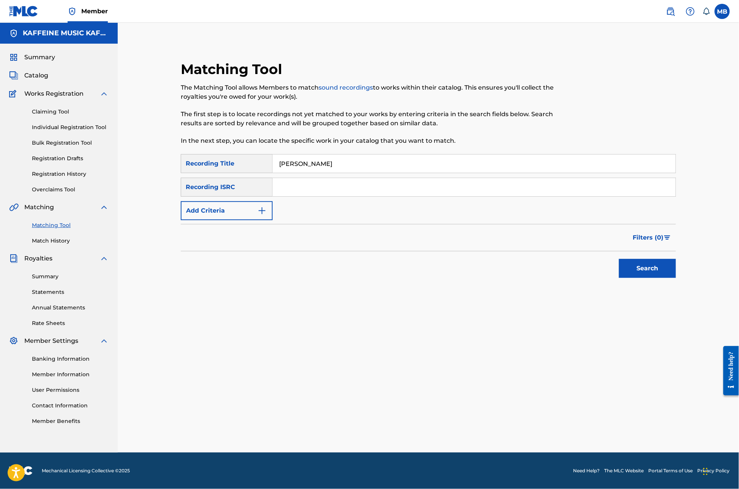
click at [261, 206] on img "Search Form" at bounding box center [262, 210] width 9 height 9
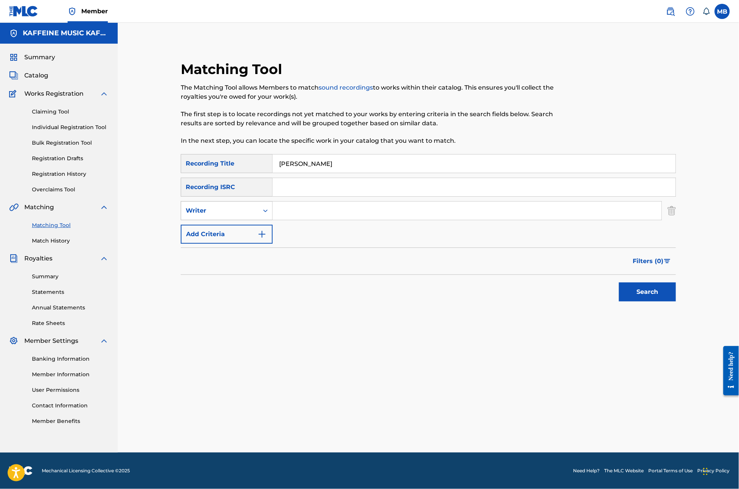
click at [242, 206] on div "Writer" at bounding box center [220, 210] width 68 height 9
click at [233, 220] on div "Recording Artist" at bounding box center [226, 229] width 91 height 19
click at [298, 202] on input "Search Form" at bounding box center [467, 211] width 389 height 18
click at [676, 295] on button "Search" at bounding box center [647, 292] width 57 height 19
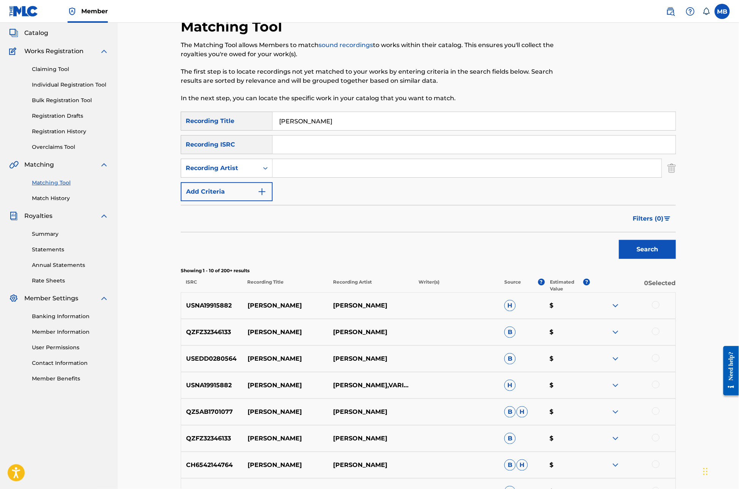
paste input "[PERSON_NAME] Motorcycle"
type input "[PERSON_NAME] Motorcycle"
click at [676, 259] on button "Search" at bounding box center [647, 249] width 57 height 19
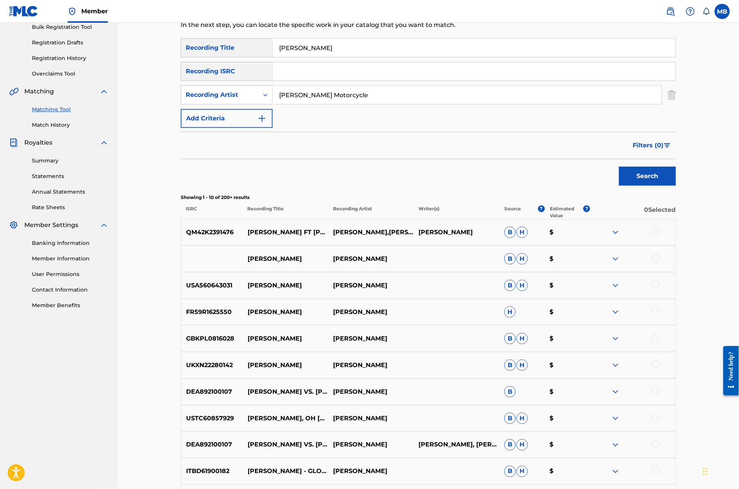
scroll to position [112, 0]
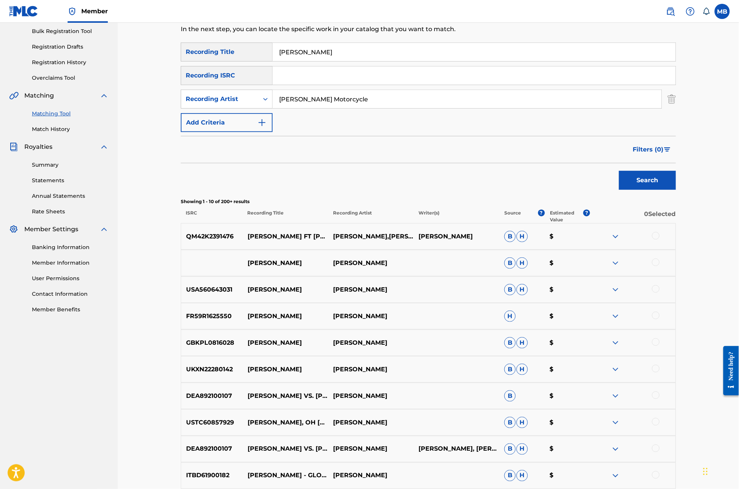
click at [336, 108] on input "[PERSON_NAME] Motorcycle" at bounding box center [467, 99] width 389 height 18
click at [308, 61] on input "[PERSON_NAME]" at bounding box center [474, 52] width 403 height 18
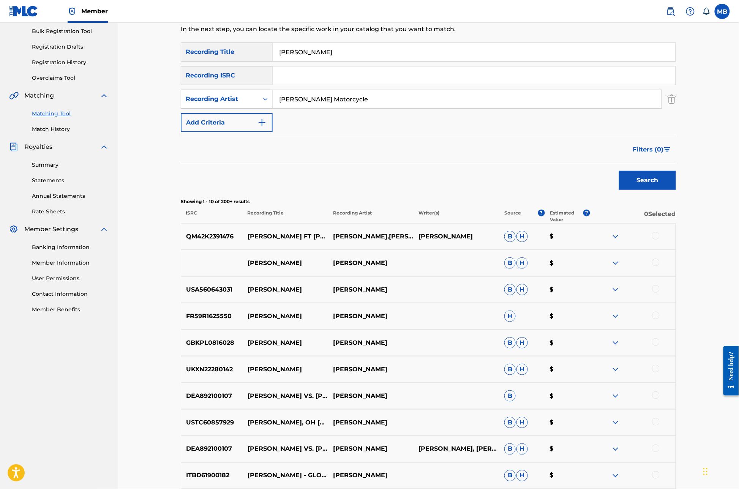
click at [308, 61] on input "[PERSON_NAME]" at bounding box center [474, 52] width 403 height 18
type input "Put it in reverse"
click at [676, 190] on button "Search" at bounding box center [647, 180] width 57 height 19
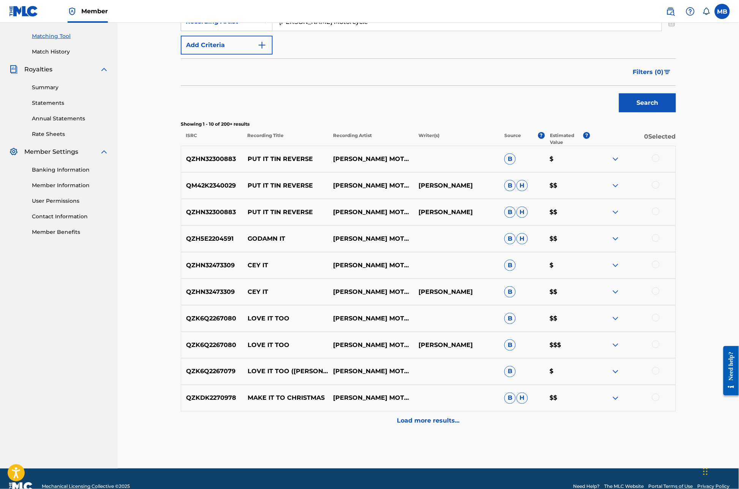
scroll to position [193, 0]
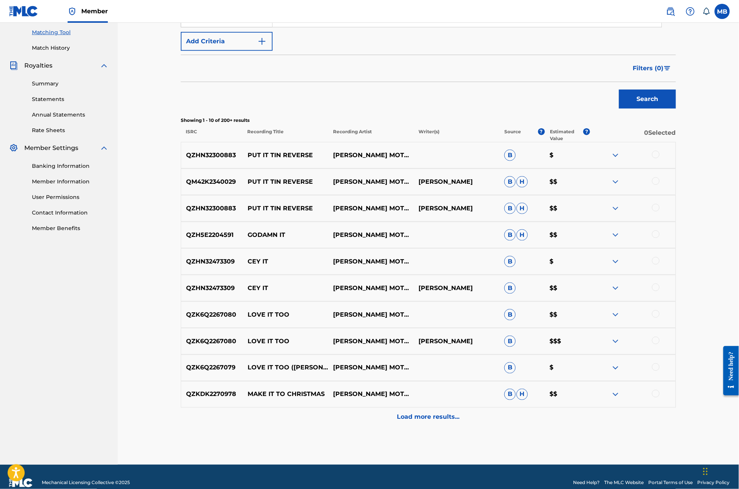
click at [660, 212] on div at bounding box center [656, 208] width 8 height 8
click at [660, 185] on div at bounding box center [656, 181] width 8 height 8
click at [660, 158] on div at bounding box center [656, 155] width 8 height 8
click at [576, 418] on button "Match 3 Groups" at bounding box center [534, 427] width 84 height 19
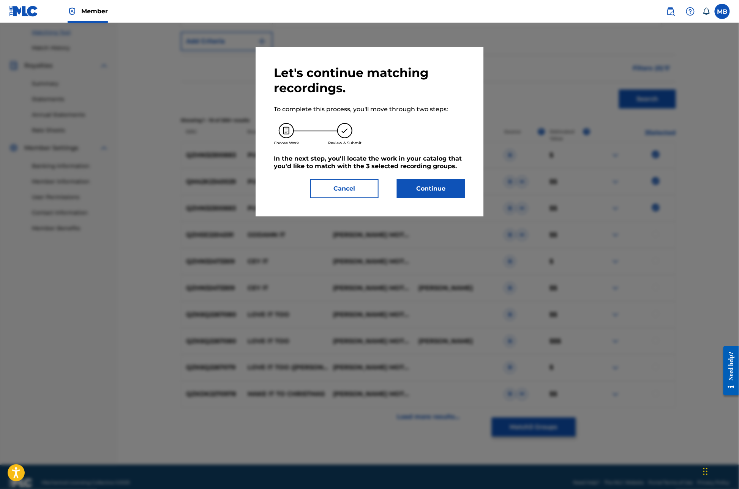
click at [461, 198] on button "Continue" at bounding box center [431, 188] width 68 height 19
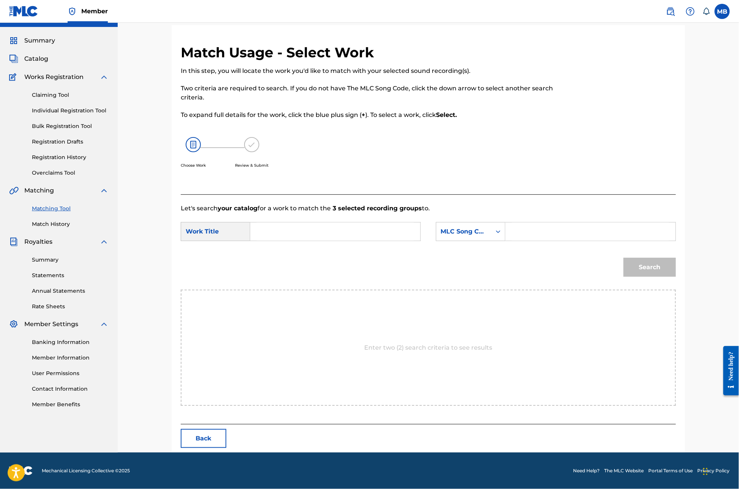
click at [323, 237] on input "Search Form" at bounding box center [335, 232] width 157 height 18
type input "put it tin reverse"
click at [487, 234] on div "MLC Song Code" at bounding box center [464, 231] width 46 height 9
click at [553, 237] on input "Search Form" at bounding box center [590, 232] width 157 height 18
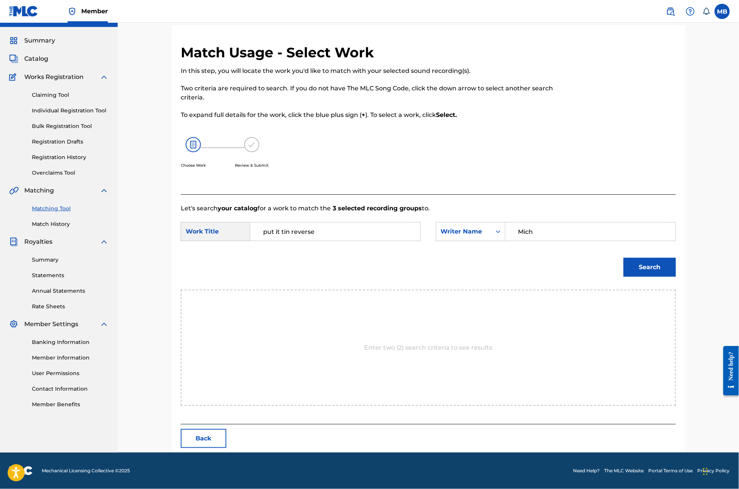
type input "Mich"
click at [676, 276] on button "Search" at bounding box center [650, 267] width 52 height 19
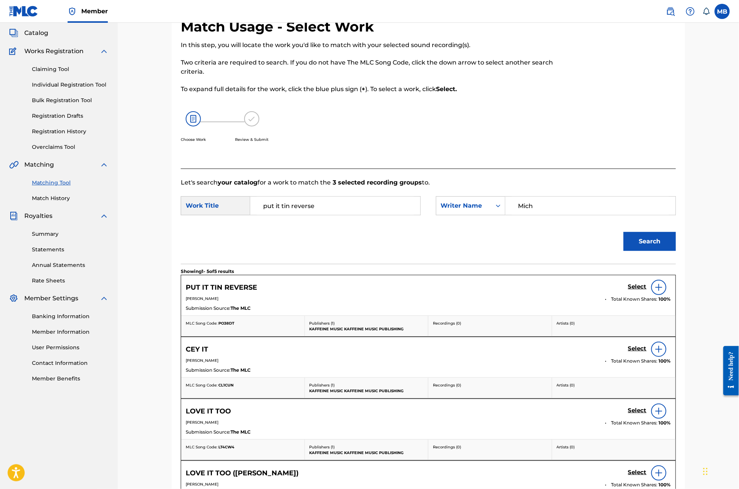
click at [647, 291] on h5 "Select" at bounding box center [637, 286] width 19 height 7
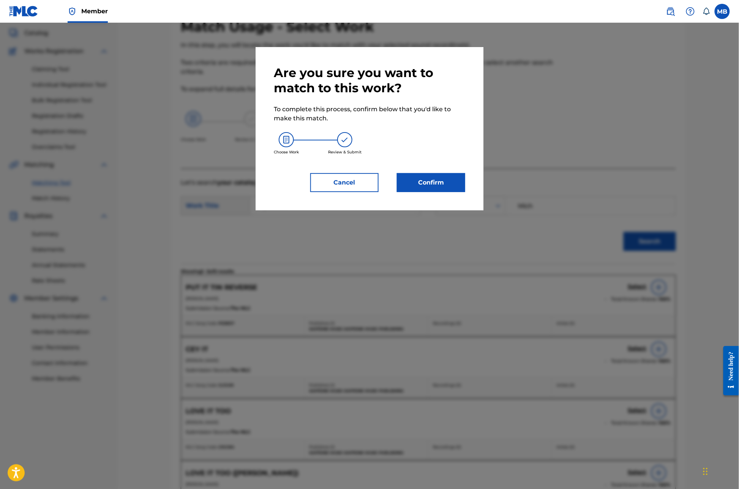
click at [454, 192] on button "Confirm" at bounding box center [431, 182] width 68 height 19
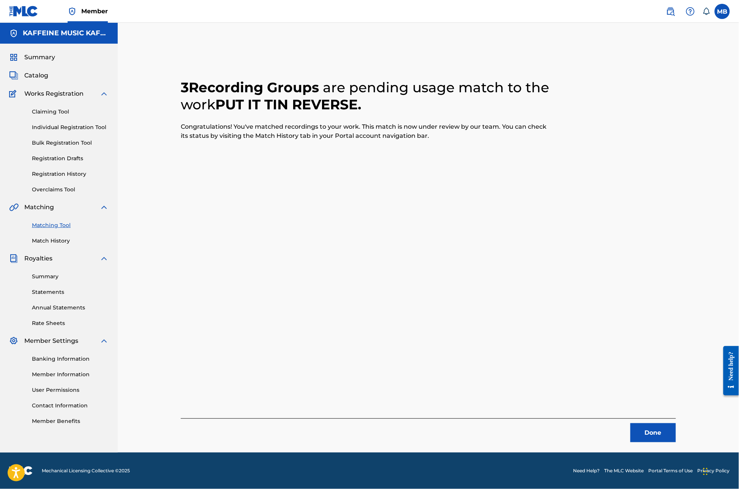
click at [676, 424] on button "Done" at bounding box center [654, 433] width 46 height 19
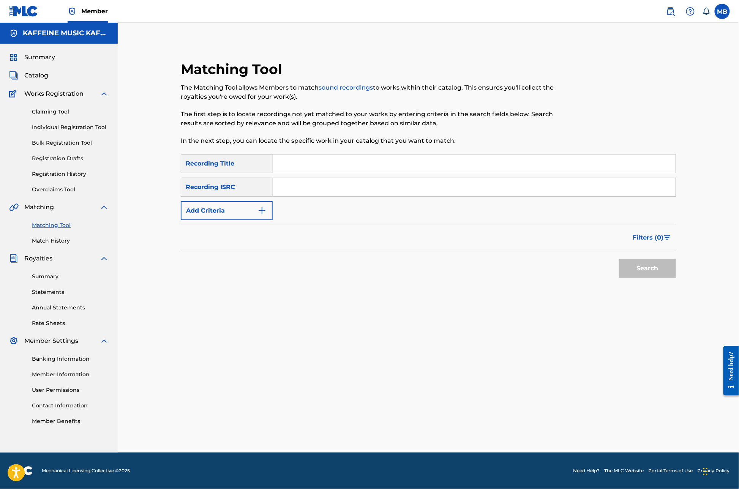
click at [322, 155] on input "Search Form" at bounding box center [474, 164] width 403 height 18
type input "Bad apple"
click at [244, 201] on button "Add Criteria" at bounding box center [227, 210] width 92 height 19
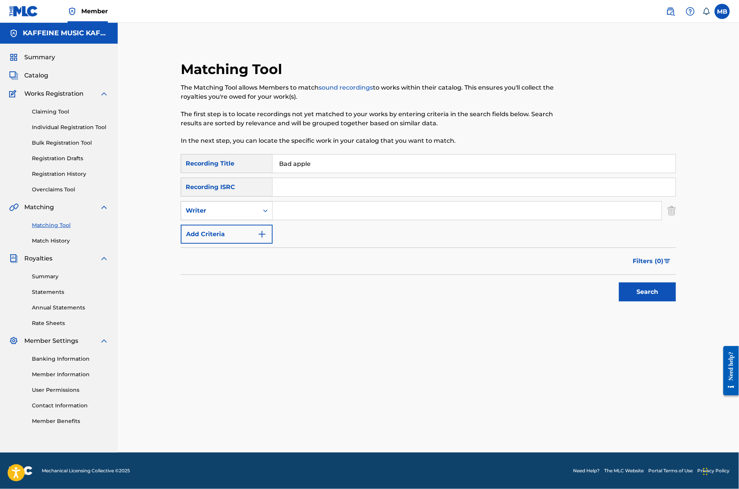
click at [251, 201] on div "Writer" at bounding box center [227, 210] width 92 height 19
click at [224, 220] on div "Recording Artist" at bounding box center [226, 229] width 91 height 19
click at [296, 207] on input "Search Form" at bounding box center [467, 211] width 389 height 18
paste input "[PERSON_NAME] Motorcycle"
click at [676, 295] on button "Search" at bounding box center [647, 292] width 57 height 19
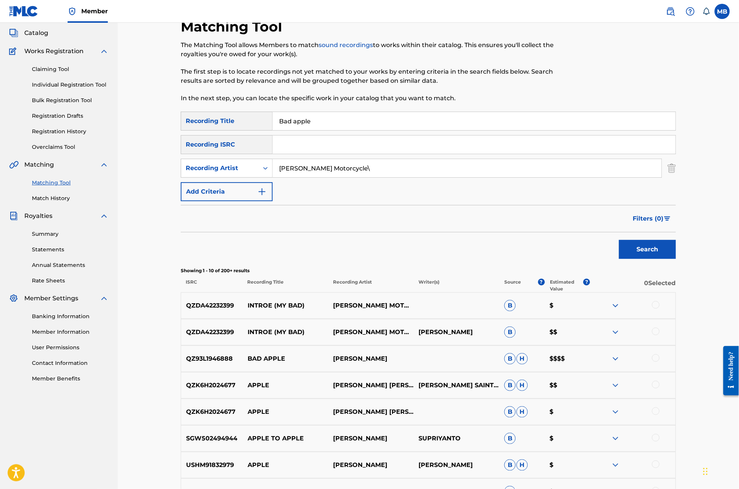
type input "[PERSON_NAME] Motorcycle"
click at [676, 259] on button "Search" at bounding box center [647, 249] width 57 height 19
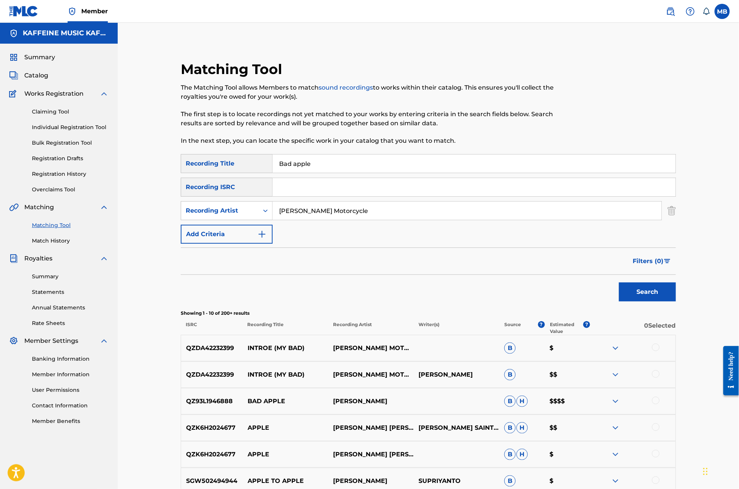
click at [313, 173] on input "Bad apple" at bounding box center [474, 164] width 403 height 18
type input "Good Gri3f"
click at [676, 302] on button "Search" at bounding box center [647, 292] width 57 height 19
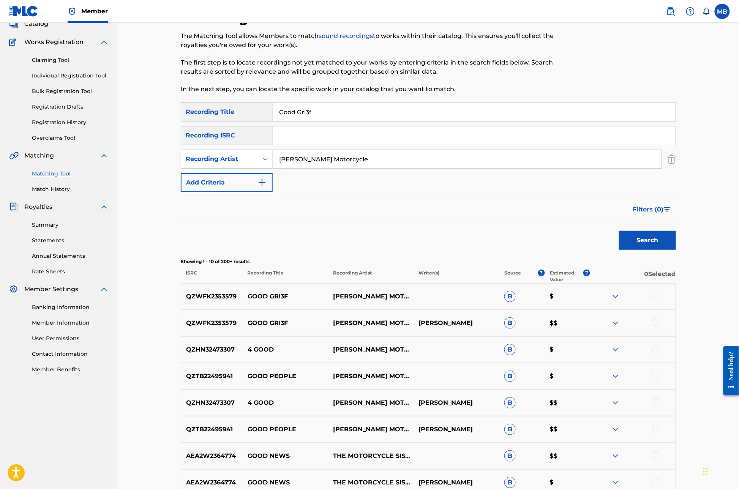
scroll to position [87, 0]
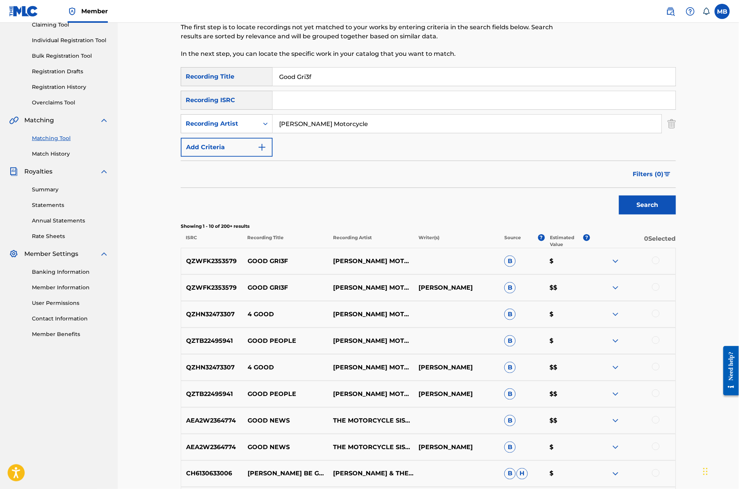
click at [660, 291] on div at bounding box center [656, 287] width 8 height 8
click at [660, 264] on div at bounding box center [656, 261] width 8 height 8
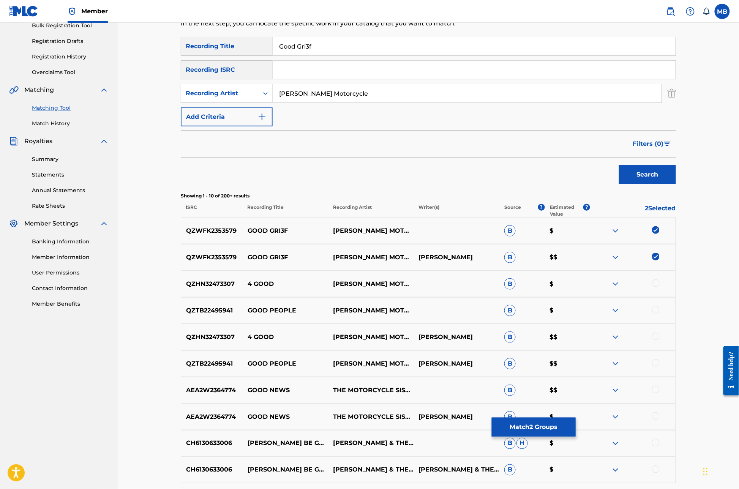
scroll to position [134, 0]
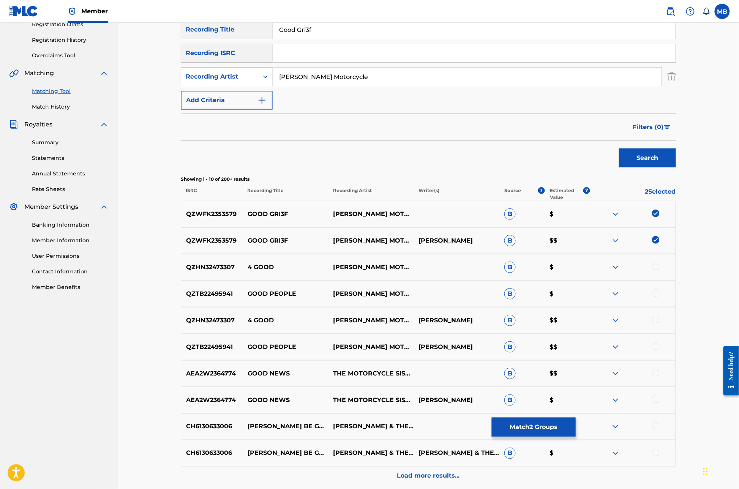
click at [576, 418] on button "Match 2 Groups" at bounding box center [534, 427] width 84 height 19
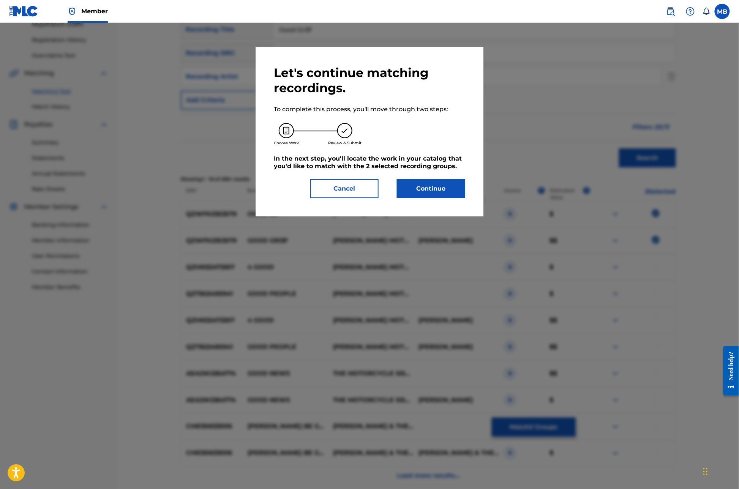
click at [451, 198] on button "Continue" at bounding box center [431, 188] width 68 height 19
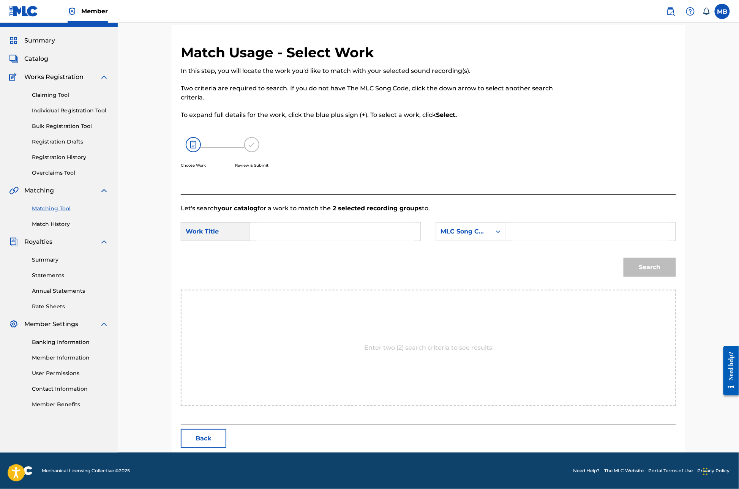
click at [410, 250] on form "SearchWithCriteria9714ecc6-20af-4584-a77b-314a546a646e Work Title SearchWithCri…" at bounding box center [428, 251] width 495 height 77
click at [403, 231] on input "Search Form" at bounding box center [335, 232] width 157 height 18
type input "good gri3f"
click at [505, 229] on div "Search Form" at bounding box center [499, 232] width 14 height 14
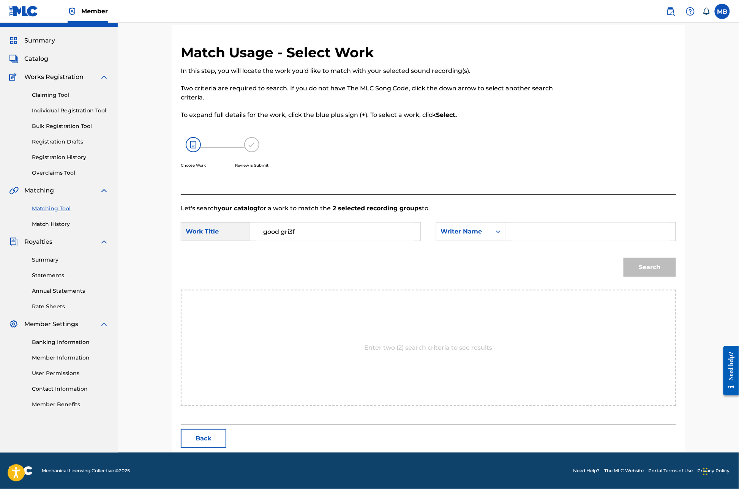
click at [552, 231] on input "Search Form" at bounding box center [590, 232] width 157 height 18
type input "Mic"
click at [676, 276] on button "Search" at bounding box center [650, 267] width 52 height 19
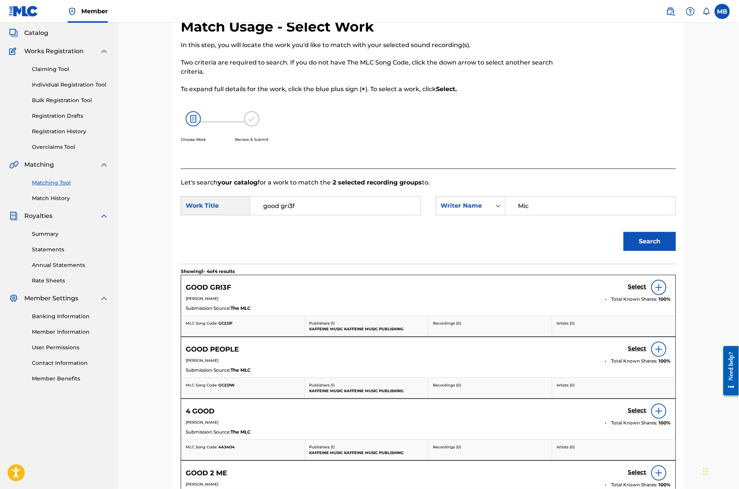
click at [647, 291] on h5 "Select" at bounding box center [637, 286] width 19 height 7
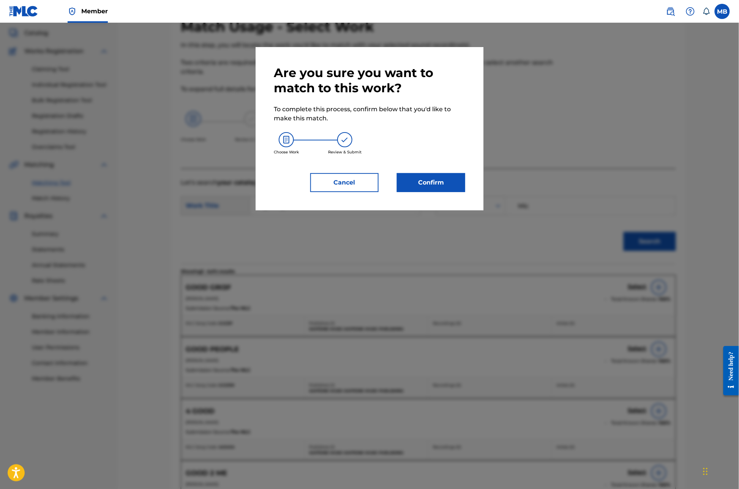
click at [461, 192] on button "Confirm" at bounding box center [431, 182] width 68 height 19
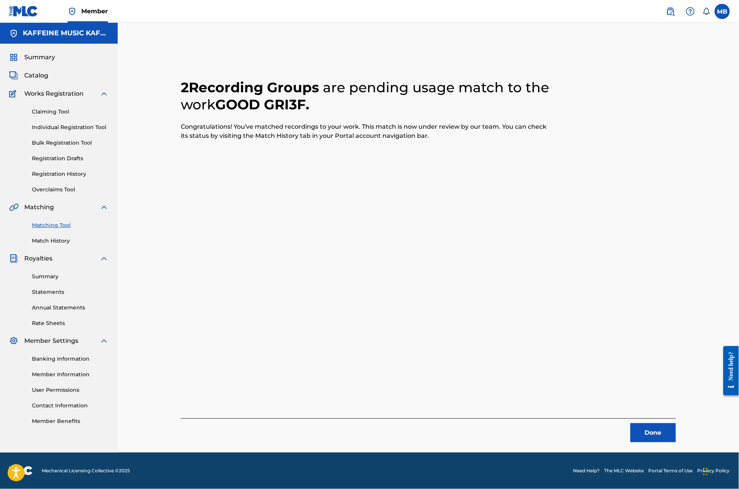
click at [676, 424] on button "Done" at bounding box center [654, 433] width 46 height 19
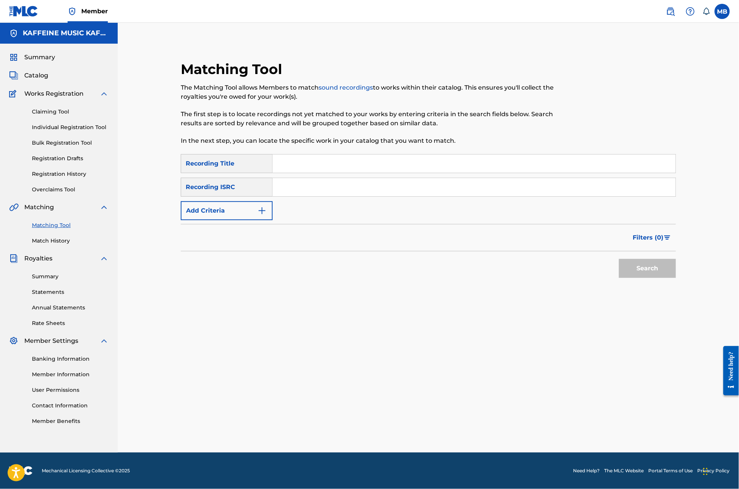
click at [310, 155] on input "Search Form" at bounding box center [474, 164] width 403 height 18
type input "Knock Knock"
click at [257, 201] on button "Add Criteria" at bounding box center [227, 210] width 92 height 19
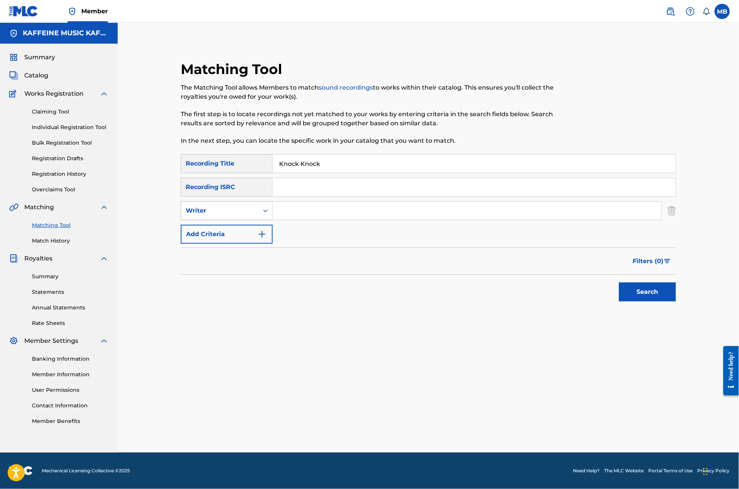
click at [257, 204] on div "Writer" at bounding box center [219, 211] width 77 height 14
click at [256, 220] on div "Recording Artist" at bounding box center [226, 229] width 91 height 19
click at [314, 202] on input "Search Form" at bounding box center [467, 211] width 389 height 18
type input "[PERSON_NAME]"
click at [256, 204] on div "Recording Artist" at bounding box center [219, 211] width 77 height 14
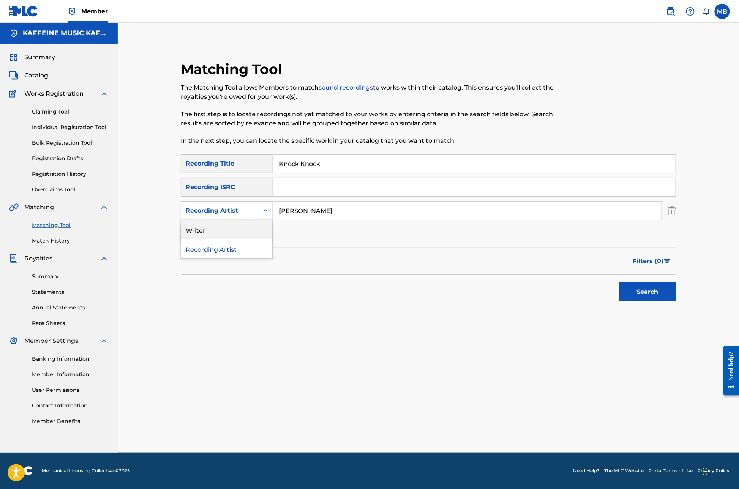
click at [257, 220] on div "Writer" at bounding box center [226, 229] width 91 height 19
click at [237, 212] on div "SearchWithCriteria29468663-b8be-4d2b-afb7-dece17dd3df3 Recording Title Knock Kn…" at bounding box center [428, 199] width 495 height 90
click at [226, 201] on div "Writer" at bounding box center [227, 210] width 92 height 19
click at [236, 221] on div "Recording Artist" at bounding box center [226, 229] width 91 height 19
click at [321, 202] on input "Search Form" at bounding box center [467, 211] width 389 height 18
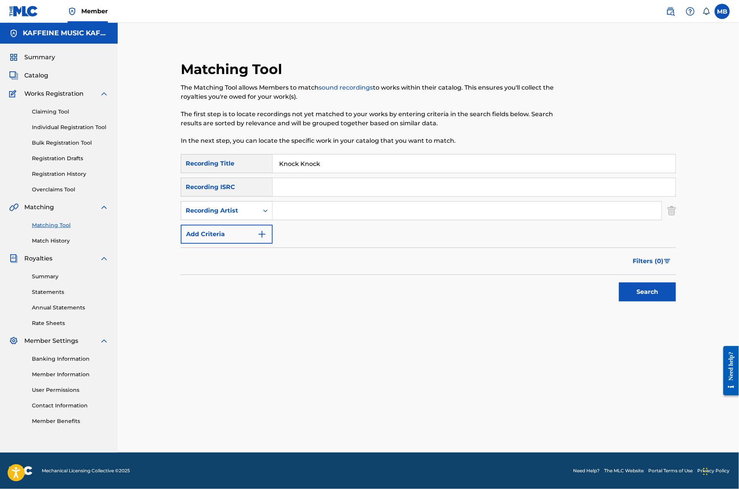
paste input "[PERSON_NAME] Motorcycle"
type input "[PERSON_NAME] Motorcycle"
click at [676, 295] on button "Search" at bounding box center [647, 292] width 57 height 19
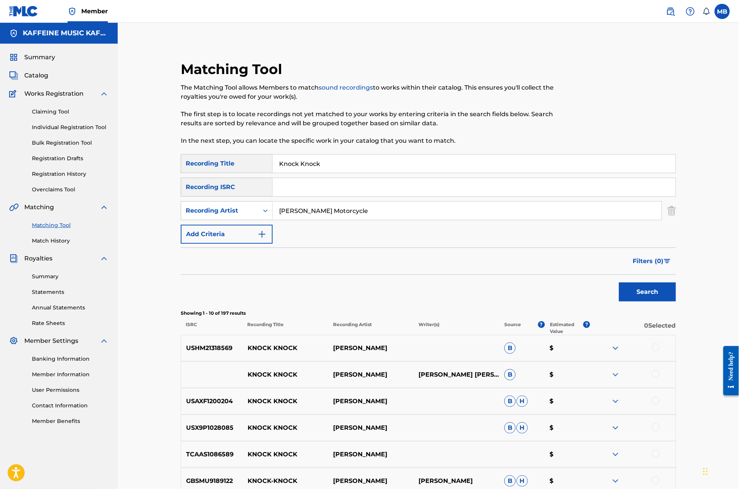
click at [296, 173] on input "Knock Knock" at bounding box center [474, 164] width 403 height 18
click at [295, 173] on input "Knock Knock" at bounding box center [474, 164] width 403 height 18
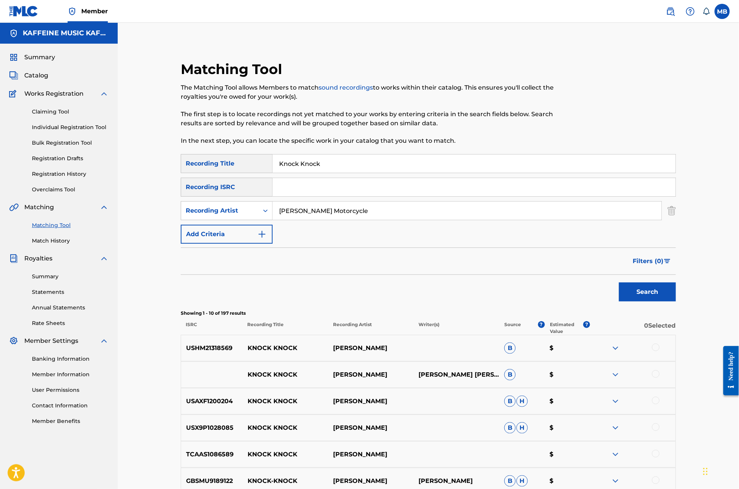
click at [295, 173] on input "Knock Knock" at bounding box center [474, 164] width 403 height 18
type input "ey7e tower"
click at [676, 302] on button "Search" at bounding box center [647, 292] width 57 height 19
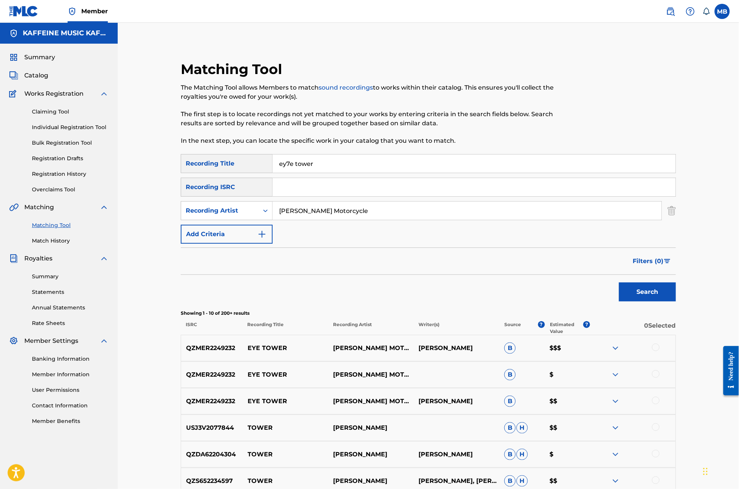
scroll to position [166, 0]
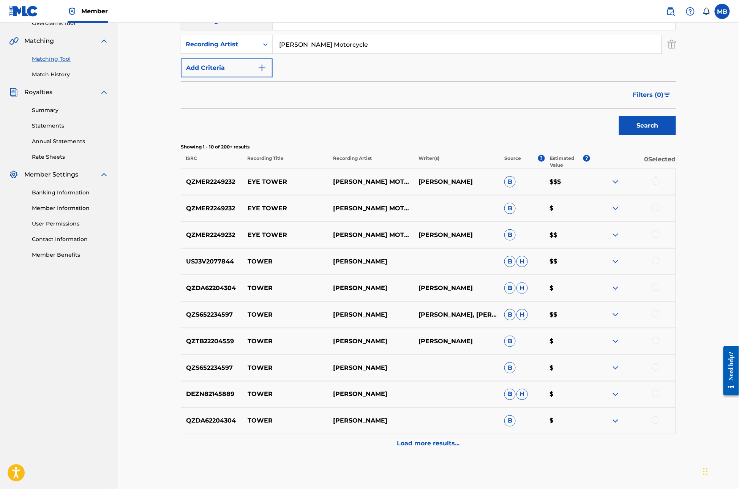
click at [660, 238] on div at bounding box center [656, 235] width 8 height 8
click at [660, 212] on div at bounding box center [656, 208] width 8 height 8
click at [676, 187] on div at bounding box center [632, 181] width 85 height 9
click at [660, 185] on div at bounding box center [656, 181] width 8 height 8
click at [620, 187] on img at bounding box center [615, 181] width 9 height 9
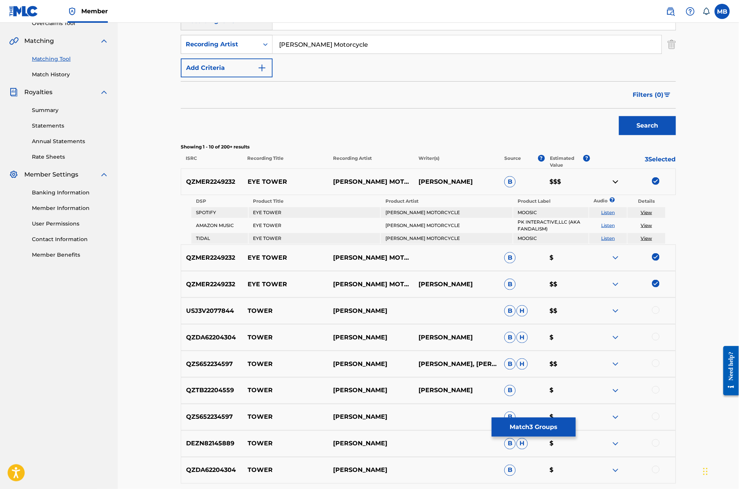
click at [620, 187] on img at bounding box center [615, 181] width 9 height 9
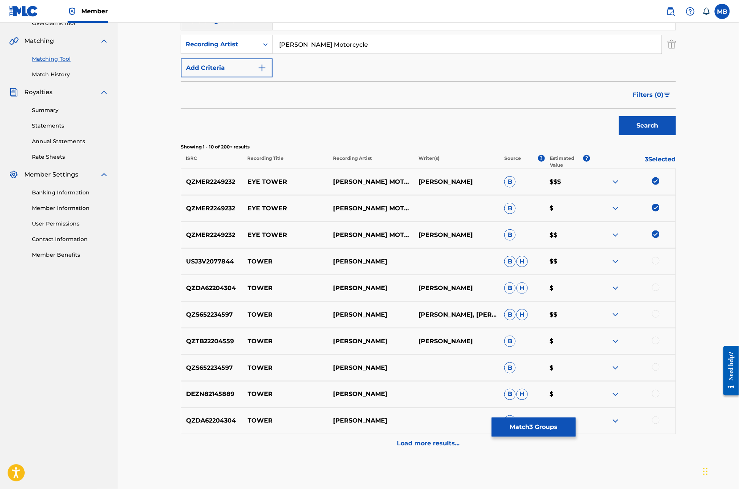
click at [576, 418] on button "Match 3 Groups" at bounding box center [534, 427] width 84 height 19
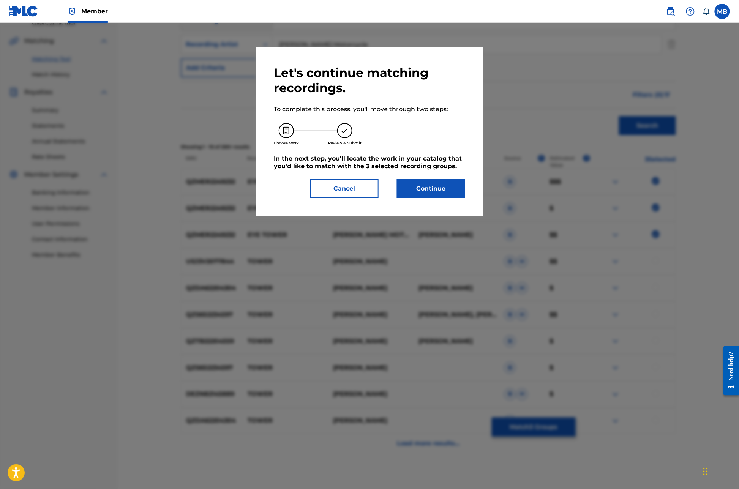
click at [446, 198] on button "Continue" at bounding box center [431, 188] width 68 height 19
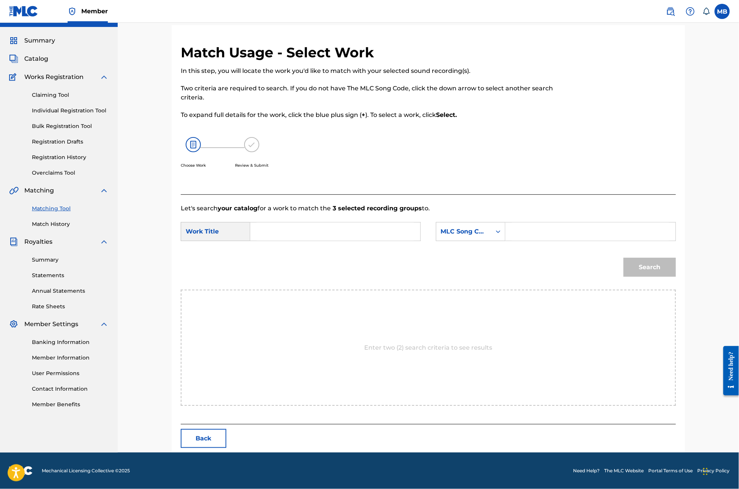
click at [329, 222] on div "SearchWithCriteria9714ecc6-20af-4584-a77b-314a546a646e Work Title SearchWithCri…" at bounding box center [428, 234] width 495 height 24
click at [323, 223] on input "Search Form" at bounding box center [335, 232] width 157 height 18
type input "eye tower"
click at [465, 222] on div "MLC Song Code" at bounding box center [471, 231] width 70 height 19
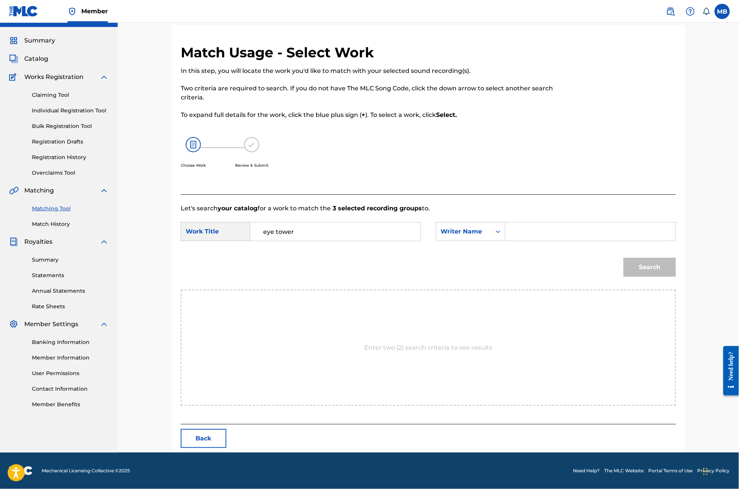
click at [558, 223] on input "Search Form" at bounding box center [590, 232] width 157 height 18
type input "[PERSON_NAME]"
click at [676, 258] on button "Search" at bounding box center [650, 267] width 52 height 19
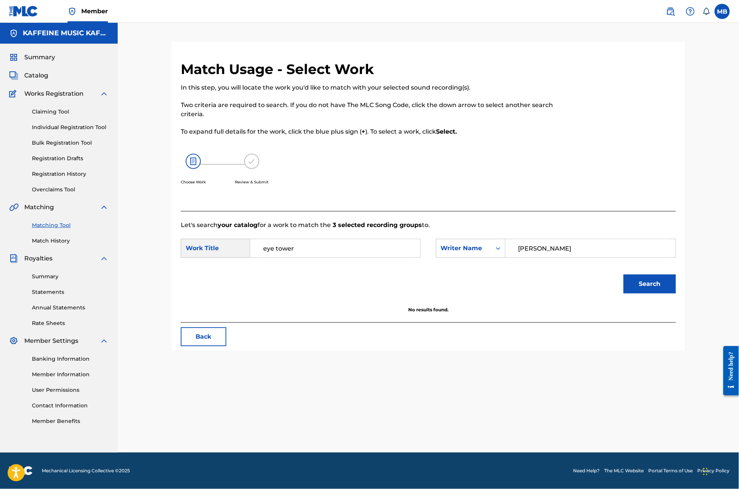
click at [558, 179] on div "Choose Work Review & Submit" at bounding box center [371, 174] width 381 height 58
click at [567, 239] on input "[PERSON_NAME]" at bounding box center [590, 248] width 157 height 18
paste input "[PERSON_NAME] Motorcycle"
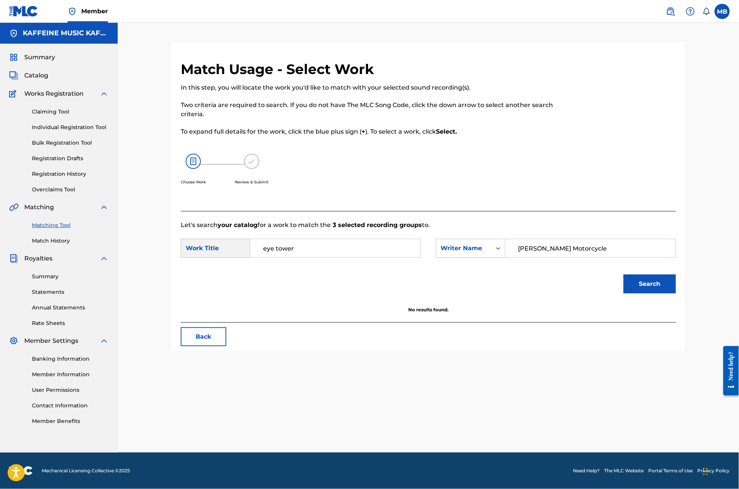
click at [676, 276] on button "Search" at bounding box center [650, 284] width 52 height 19
type input "[PERSON_NAME]"
click at [676, 276] on button "Search" at bounding box center [650, 284] width 52 height 19
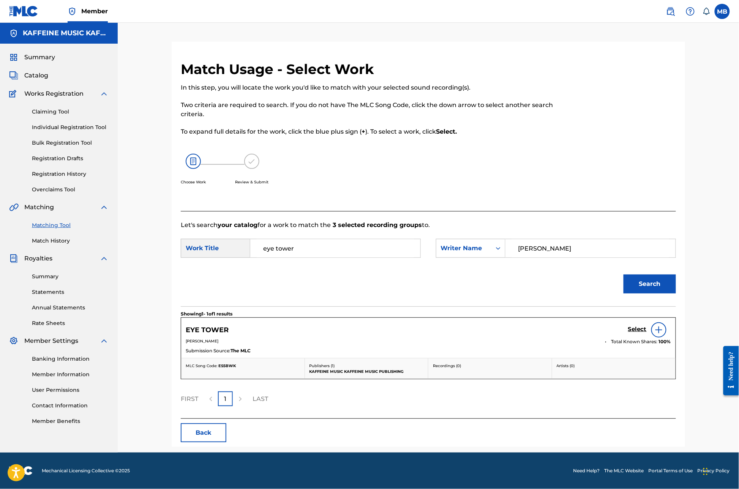
click at [671, 333] on div "Select" at bounding box center [649, 330] width 43 height 15
click at [647, 329] on h5 "Select" at bounding box center [637, 329] width 19 height 7
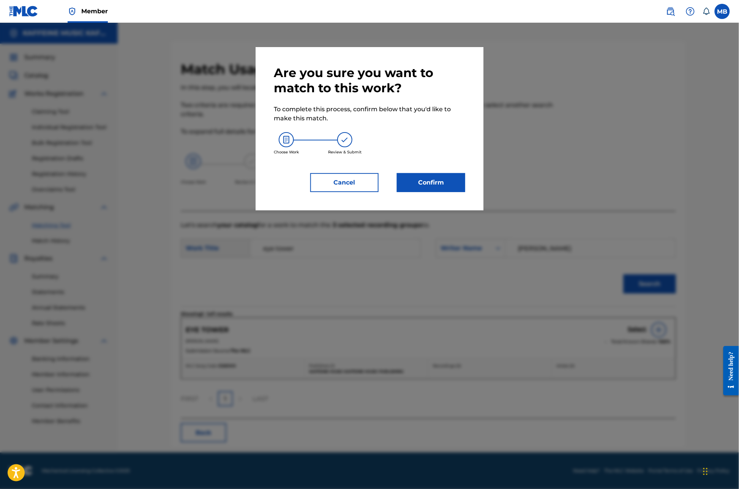
click at [434, 192] on div "Are you sure you want to match to this work? To complete this process, confirm …" at bounding box center [369, 128] width 191 height 127
click at [437, 192] on button "Confirm" at bounding box center [431, 182] width 68 height 19
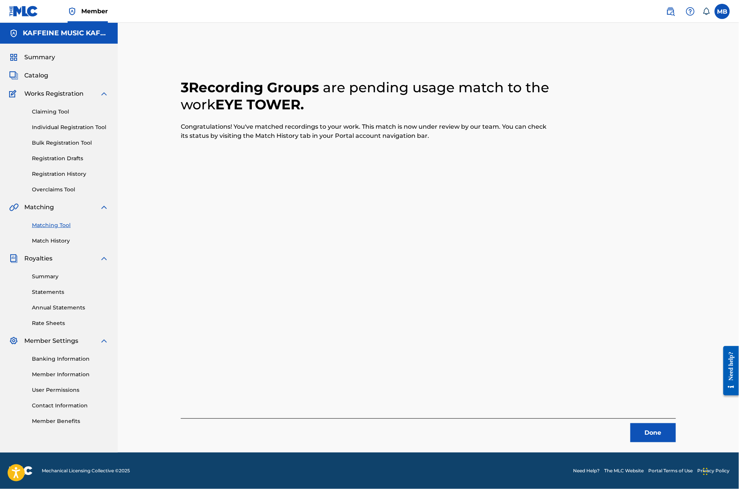
click at [676, 424] on button "Done" at bounding box center [654, 433] width 46 height 19
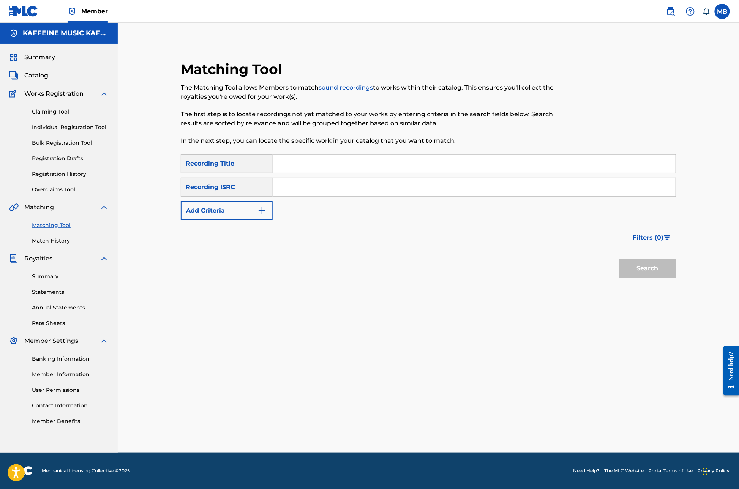
click at [308, 155] on input "Search Form" at bounding box center [474, 164] width 403 height 18
type input "thats smart"
click at [228, 204] on button "Add Criteria" at bounding box center [227, 210] width 92 height 19
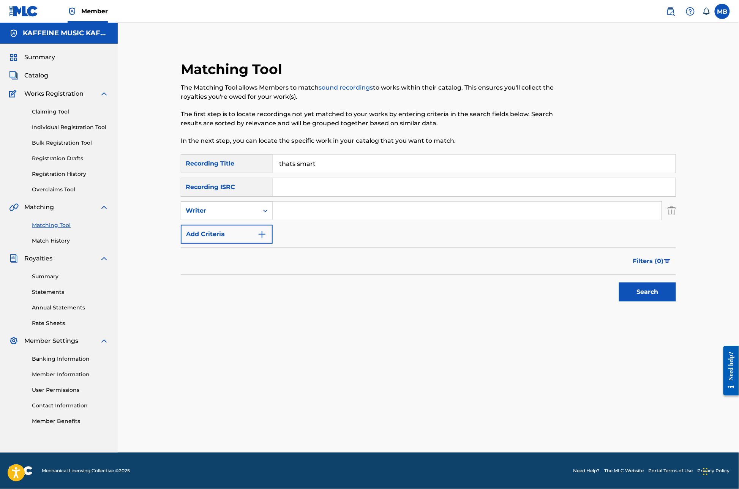
click at [248, 206] on div "Writer" at bounding box center [220, 210] width 68 height 9
click at [330, 202] on input "Search Form" at bounding box center [467, 211] width 389 height 18
click at [264, 204] on div "Search Form" at bounding box center [266, 211] width 14 height 14
click at [261, 220] on div "Recording Artist" at bounding box center [226, 229] width 91 height 19
click at [299, 204] on input "Search Form" at bounding box center [467, 211] width 389 height 18
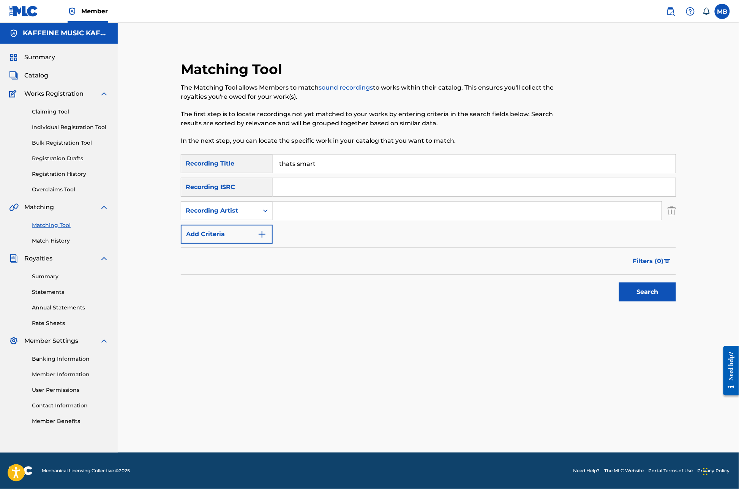
paste input "[PERSON_NAME] Motorcycle"
type input "[PERSON_NAME] Motorcycle"
click at [676, 295] on button "Search" at bounding box center [647, 292] width 57 height 19
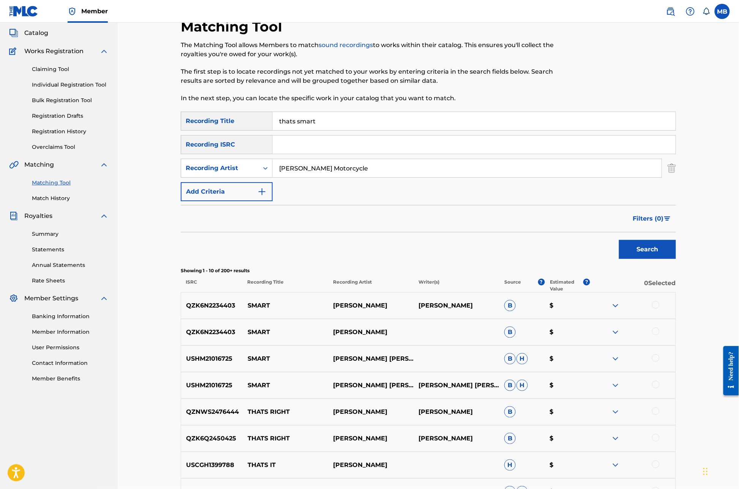
click at [312, 130] on input "thats smart" at bounding box center [474, 121] width 403 height 18
click at [676, 259] on button "Search" at bounding box center [647, 249] width 57 height 19
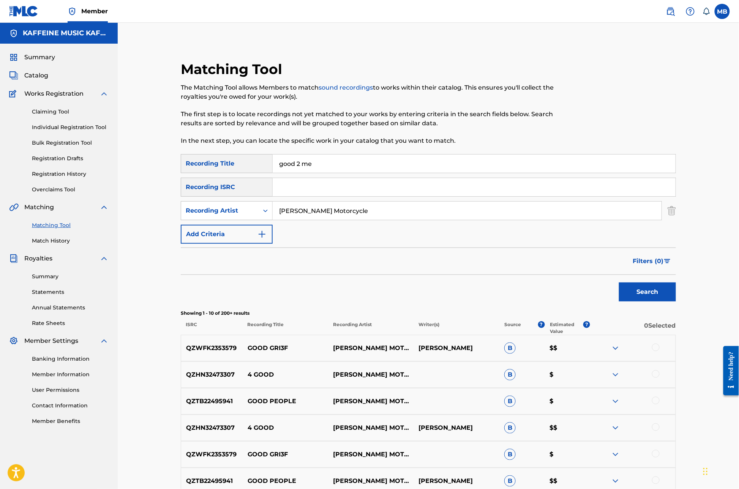
scroll to position [0, 0]
click at [338, 173] on input "good 2 me" at bounding box center [474, 164] width 403 height 18
type input "B"
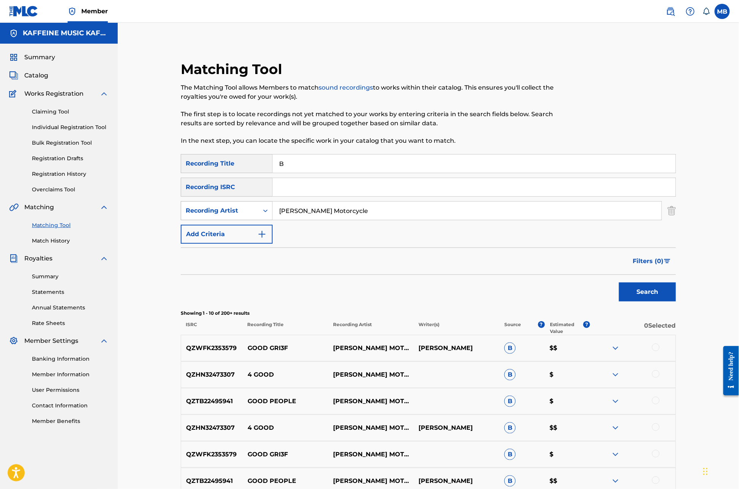
click at [676, 302] on button "Search" at bounding box center [647, 292] width 57 height 19
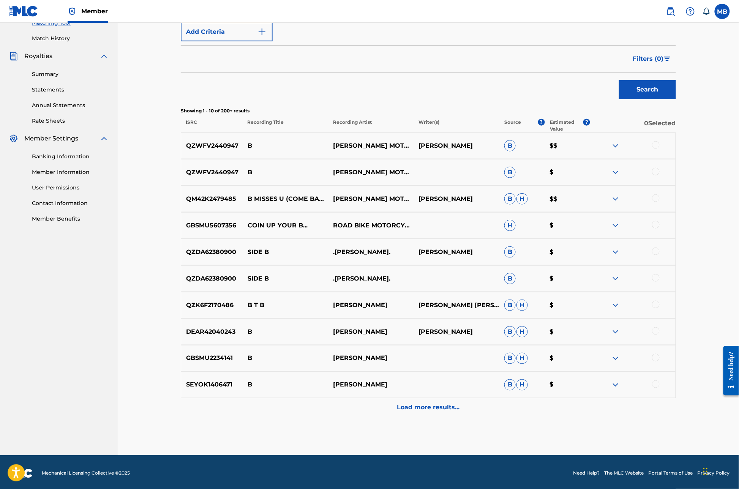
scroll to position [212, 0]
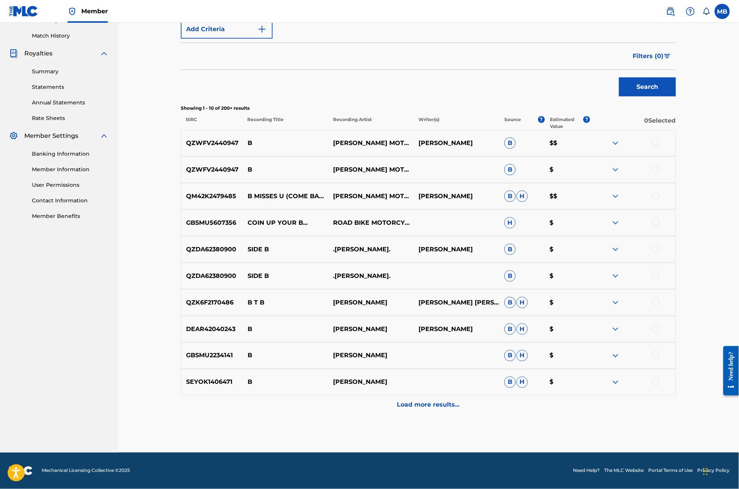
click at [676, 183] on div "QZWFV2440947 B [PERSON_NAME] MOTORCYCLE B $" at bounding box center [428, 170] width 495 height 27
click at [660, 173] on div at bounding box center [656, 169] width 8 height 8
click at [660, 146] on div at bounding box center [656, 143] width 8 height 8
click at [576, 418] on button "Match 2 Groups" at bounding box center [534, 427] width 84 height 19
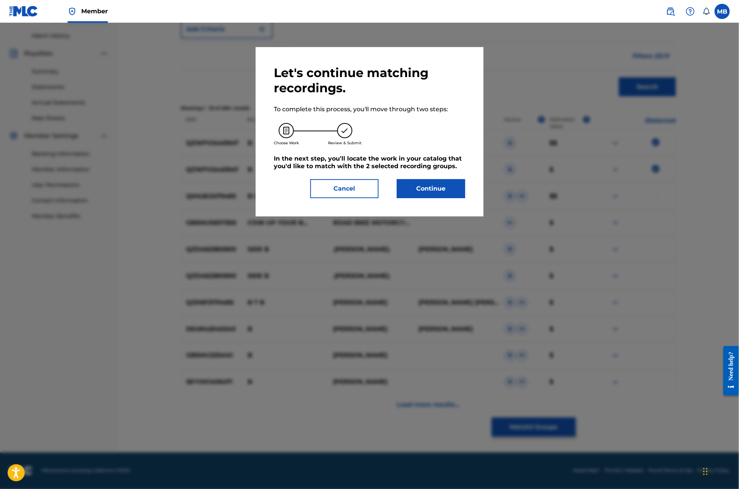
click at [464, 197] on div "Let's continue matching recordings. To complete this process, you'll move throu…" at bounding box center [369, 131] width 191 height 133
click at [464, 198] on button "Continue" at bounding box center [431, 188] width 68 height 19
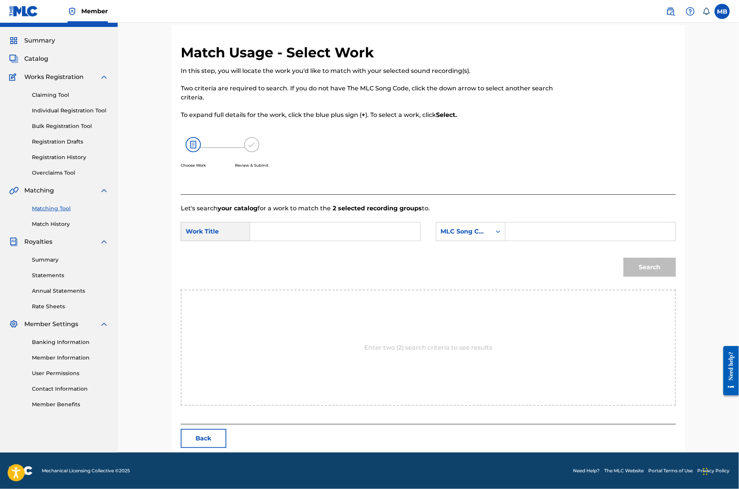
scroll to position [43, 0]
click at [362, 232] on input "Search Form" at bounding box center [335, 232] width 157 height 18
type input "B"
click at [548, 222] on div "Search Form" at bounding box center [591, 231] width 171 height 19
click at [542, 230] on input "Search Form" at bounding box center [590, 232] width 157 height 18
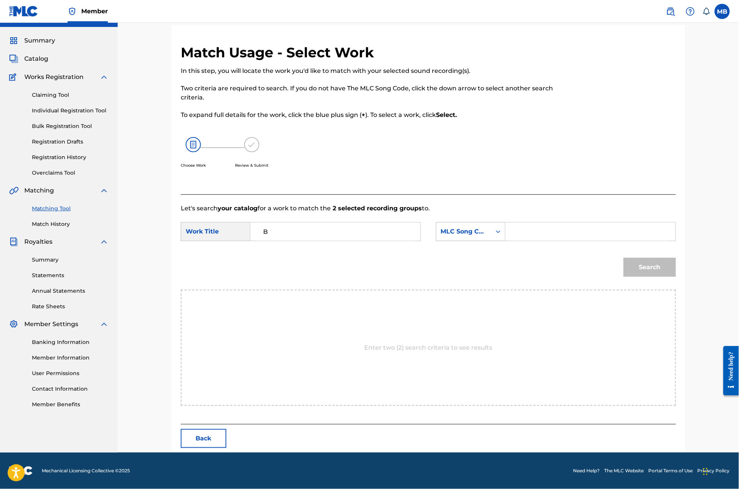
click at [492, 232] on div "MLC Song Code" at bounding box center [463, 232] width 55 height 14
click at [505, 271] on div "Publisher Name" at bounding box center [470, 279] width 69 height 19
click at [565, 239] on input "Search Form" at bounding box center [590, 232] width 157 height 18
click at [676, 276] on button "Search" at bounding box center [650, 267] width 52 height 19
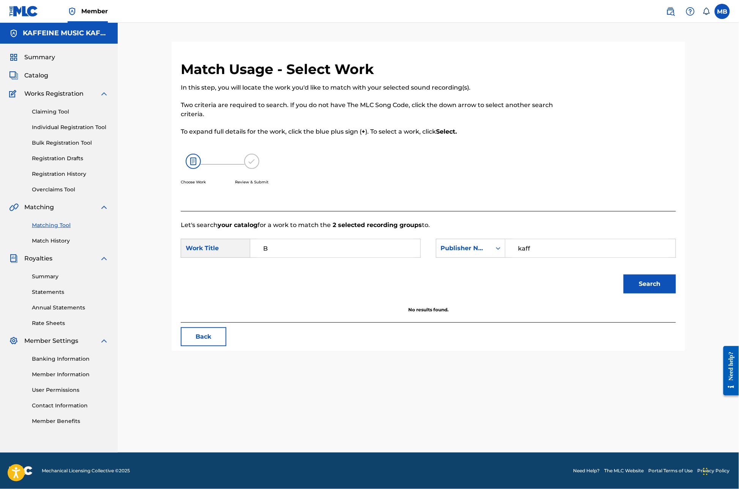
type input "kaff"
click at [676, 276] on button "Search" at bounding box center [650, 284] width 52 height 19
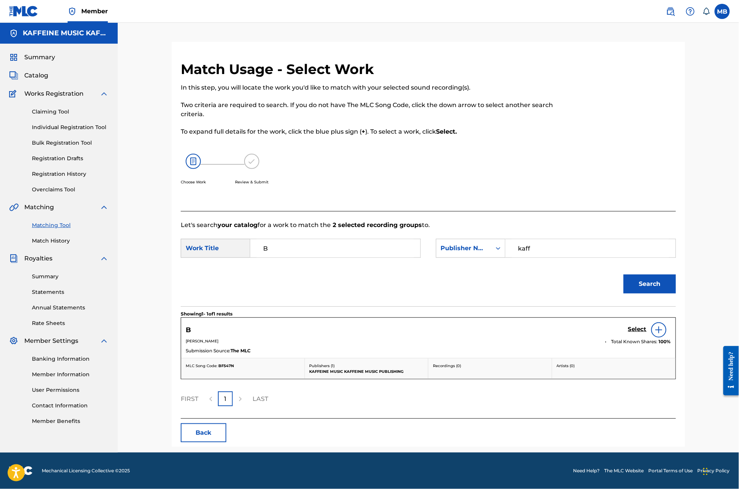
click at [647, 326] on h5 "Select" at bounding box center [637, 329] width 19 height 7
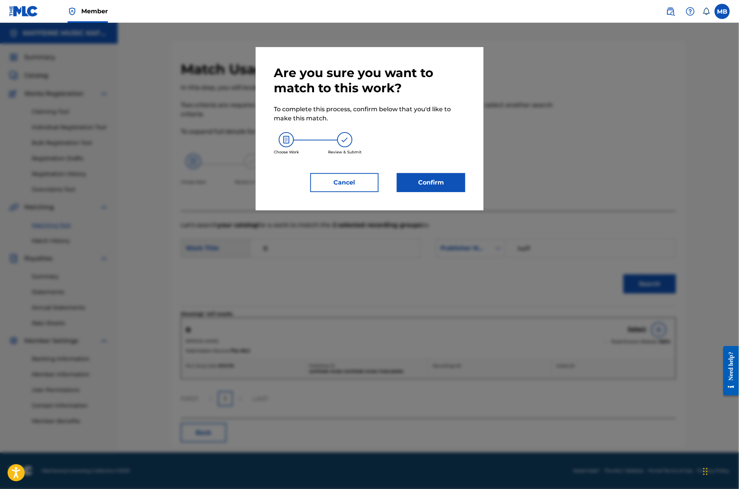
click at [425, 192] on button "Confirm" at bounding box center [431, 182] width 68 height 19
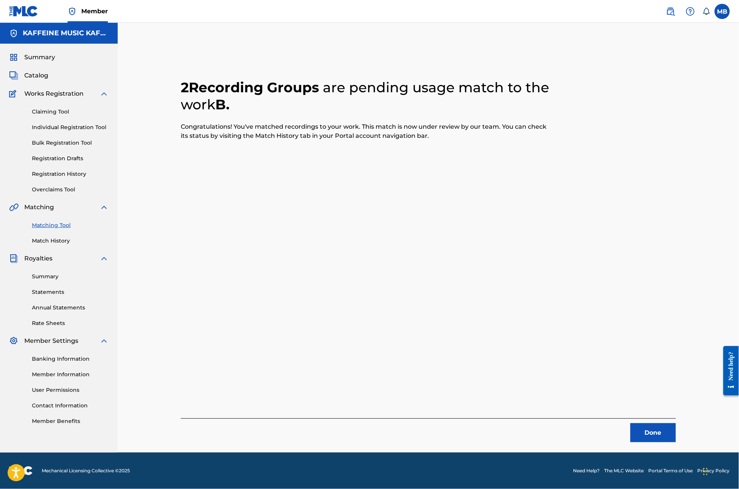
click at [676, 424] on button "Done" at bounding box center [654, 433] width 46 height 19
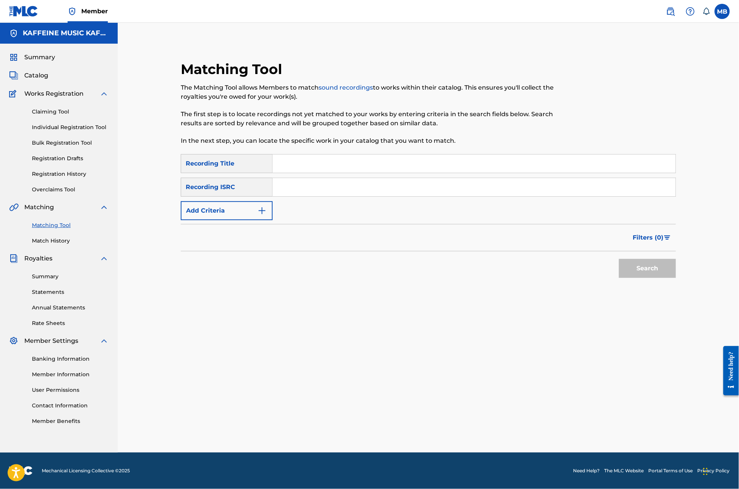
click at [310, 155] on input "Search Form" at bounding box center [474, 164] width 403 height 18
type input "muertes"
click at [262, 206] on img "Search Form" at bounding box center [262, 210] width 9 height 9
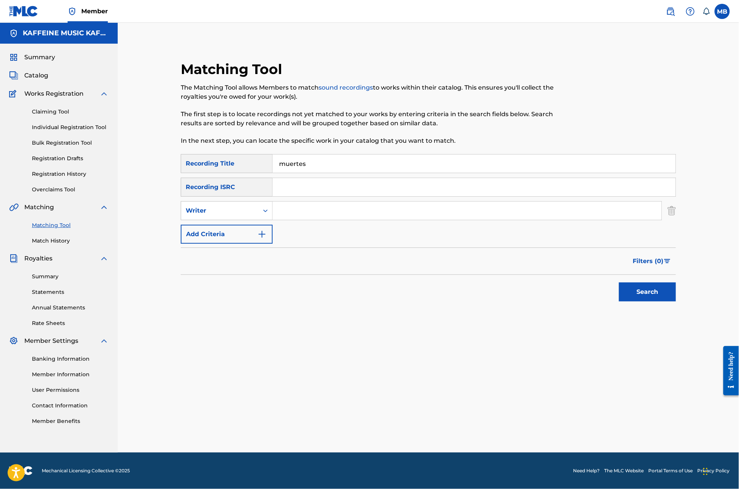
click at [262, 204] on div "Search Form" at bounding box center [266, 211] width 14 height 14
click at [265, 220] on div "Recording Artist" at bounding box center [226, 229] width 91 height 19
click at [265, 213] on div "SearchWithCriteria29468663-b8be-4d2b-afb7-dece17dd3df3 Recording Title muertes …" at bounding box center [428, 199] width 495 height 90
click at [290, 207] on input "Search Form" at bounding box center [467, 211] width 389 height 18
paste input "[PERSON_NAME] Motorcycle"
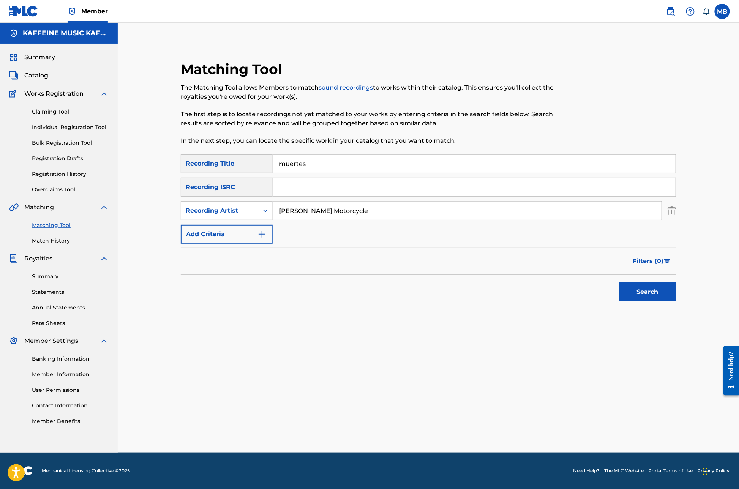
type input "[PERSON_NAME] Motorcycle"
click at [676, 295] on button "Search" at bounding box center [647, 292] width 57 height 19
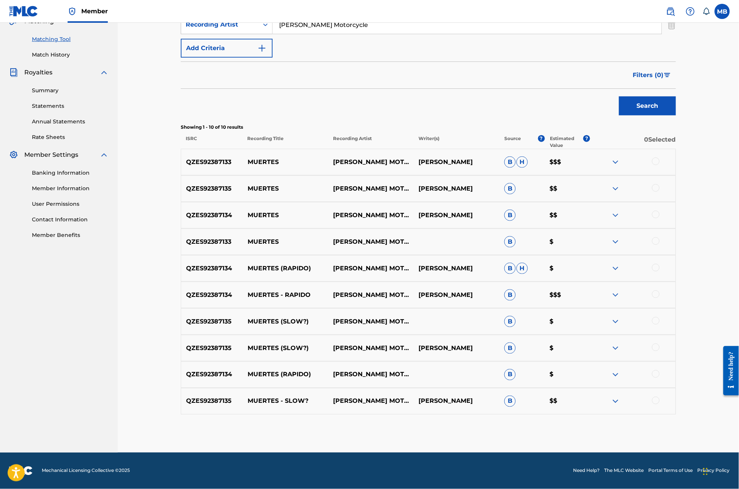
scroll to position [261, 0]
click at [660, 237] on div at bounding box center [656, 241] width 8 height 8
click at [676, 211] on div at bounding box center [632, 215] width 85 height 9
click at [660, 211] on div at bounding box center [656, 215] width 8 height 8
click at [660, 184] on div at bounding box center [656, 188] width 8 height 8
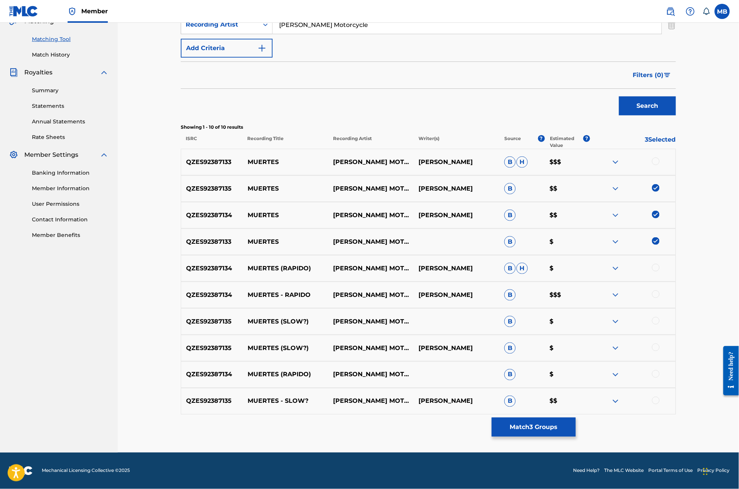
click at [660, 158] on div at bounding box center [656, 162] width 8 height 8
click at [576, 418] on button "Match 4 Groups" at bounding box center [534, 427] width 84 height 19
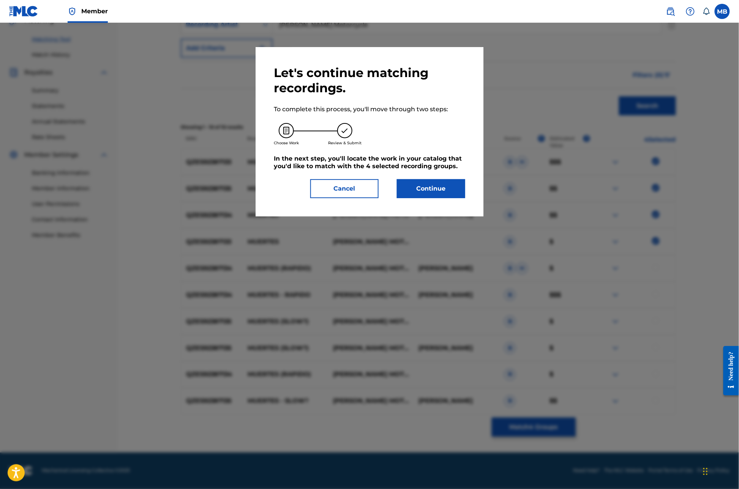
click at [460, 198] on button "Continue" at bounding box center [431, 188] width 68 height 19
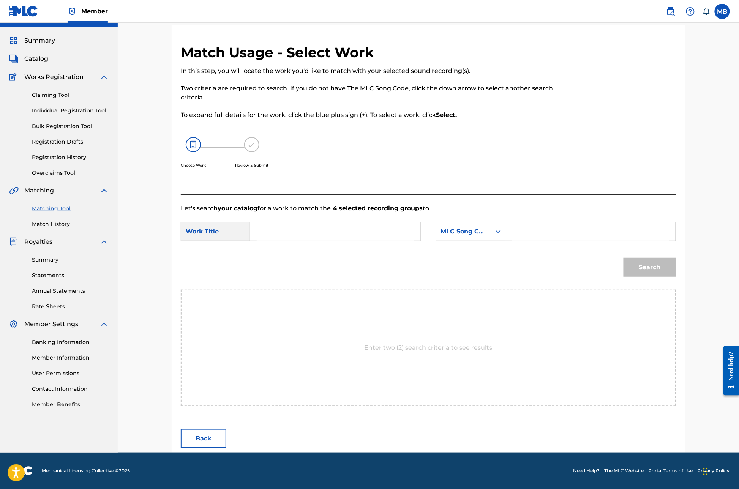
scroll to position [43, 0]
click at [369, 241] on input "Search Form" at bounding box center [335, 232] width 157 height 18
type input "muertes"
click at [538, 237] on div "Search Form" at bounding box center [591, 231] width 171 height 19
click at [502, 236] on icon "Search Form" at bounding box center [499, 232] width 8 height 8
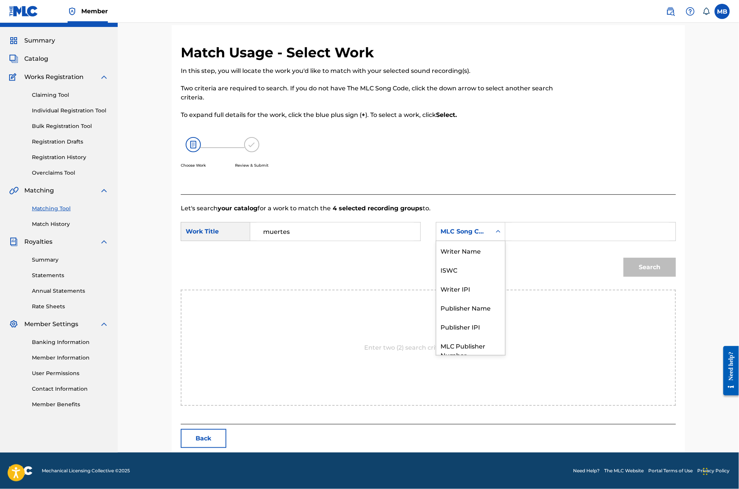
scroll to position [42, 0]
click at [505, 263] on div "Writer IPI" at bounding box center [470, 260] width 69 height 19
click at [506, 225] on div "Writer IPI" at bounding box center [471, 231] width 70 height 19
click at [505, 270] on div "Publisher Name" at bounding box center [470, 279] width 69 height 19
click at [570, 230] on input "Search Form" at bounding box center [590, 232] width 157 height 18
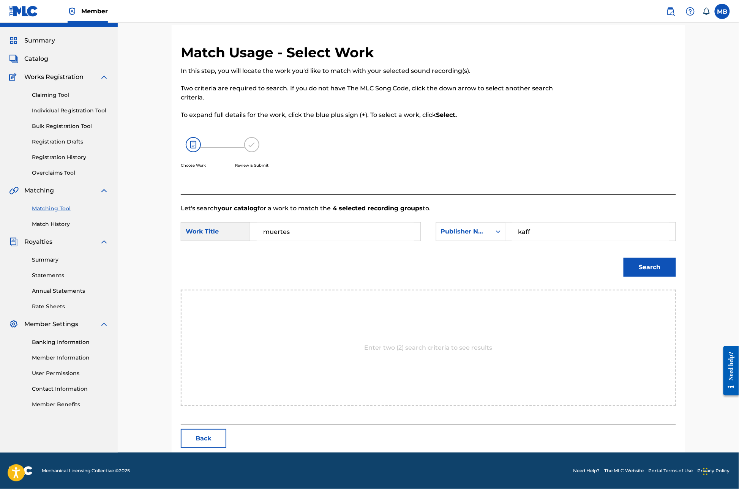
type input "kaff"
click at [676, 276] on button "Search" at bounding box center [650, 267] width 52 height 19
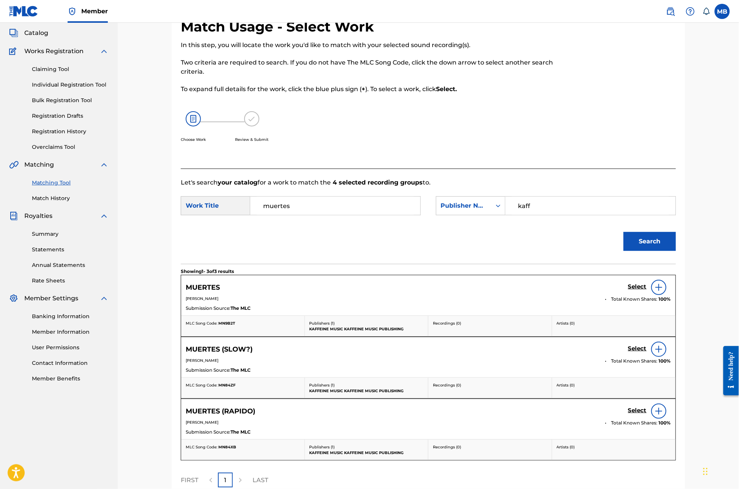
click at [647, 291] on h5 "Select" at bounding box center [637, 286] width 19 height 7
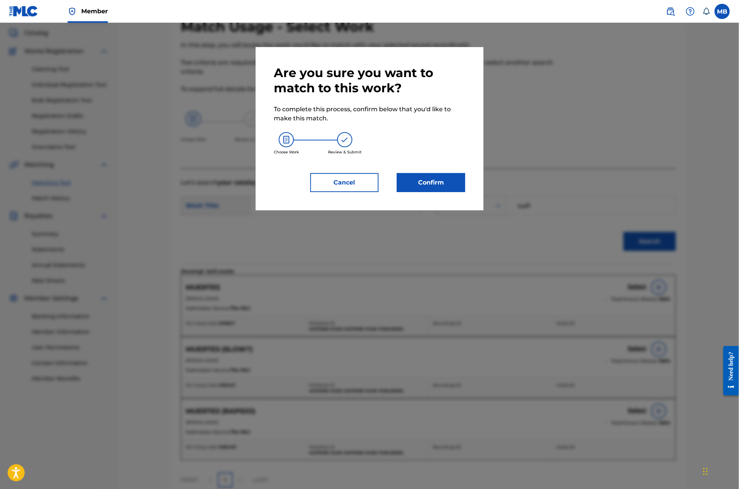
click at [465, 192] on button "Confirm" at bounding box center [431, 182] width 68 height 19
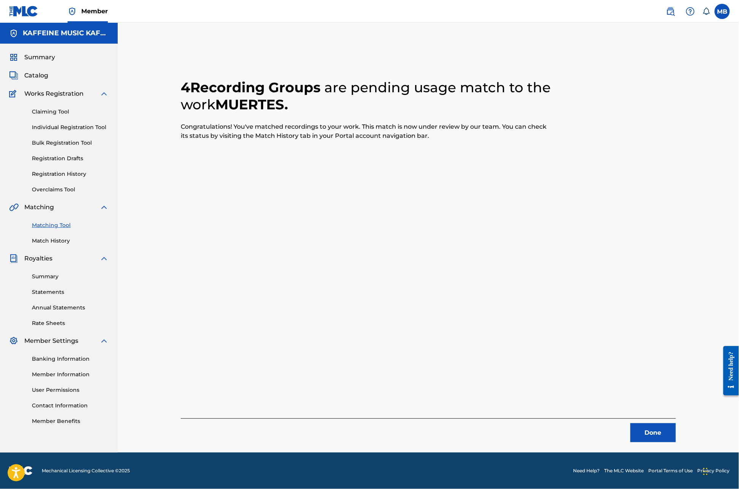
click at [676, 424] on button "Done" at bounding box center [654, 433] width 46 height 19
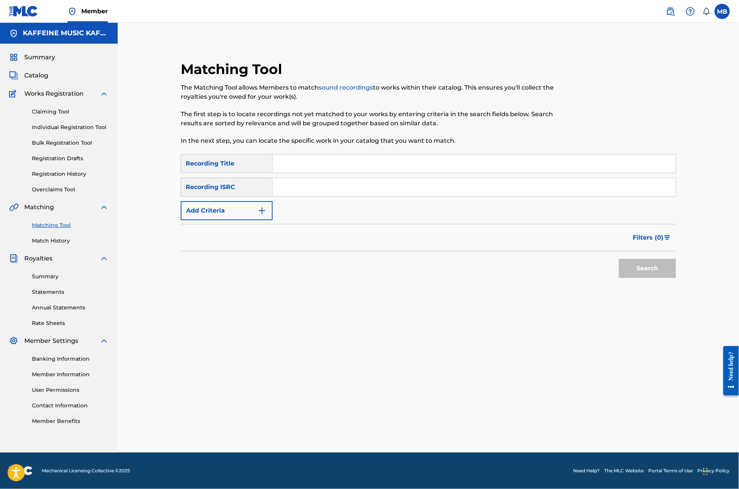
click at [440, 155] on input "Search Form" at bounding box center [474, 164] width 403 height 18
type input "muertes"
click at [250, 224] on div "Filters ( 0 )" at bounding box center [428, 237] width 495 height 27
click at [253, 201] on button "Add Criteria" at bounding box center [227, 210] width 92 height 19
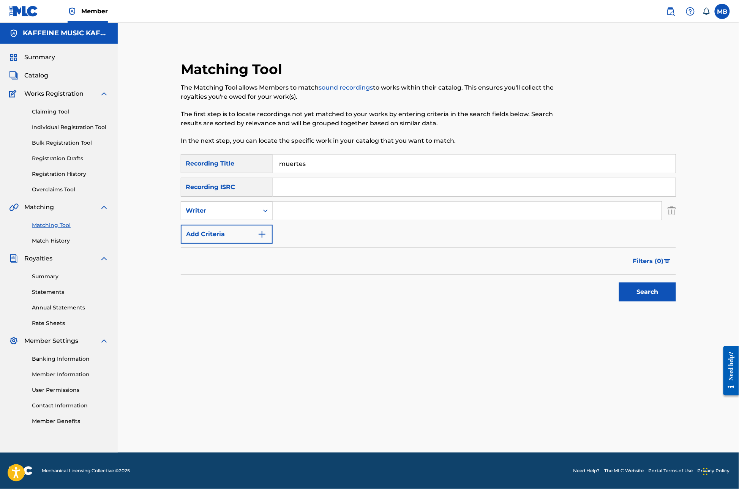
click at [264, 207] on icon "Search Form" at bounding box center [266, 211] width 8 height 8
click at [267, 204] on div "Search Form" at bounding box center [266, 211] width 14 height 14
click at [267, 220] on div "Recording Artist" at bounding box center [226, 229] width 91 height 19
click at [302, 202] on input "Search Form" at bounding box center [467, 211] width 389 height 18
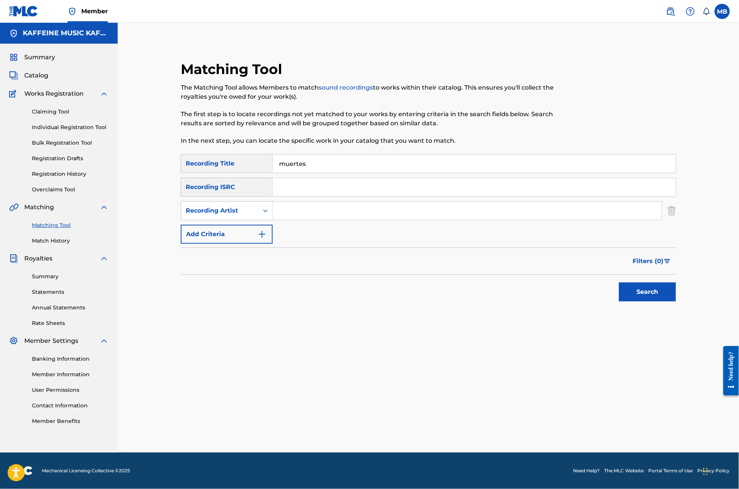
paste input "[PERSON_NAME] Motorcycle"
type input "[PERSON_NAME] Motorcycle"
click at [676, 295] on button "Search" at bounding box center [647, 292] width 57 height 19
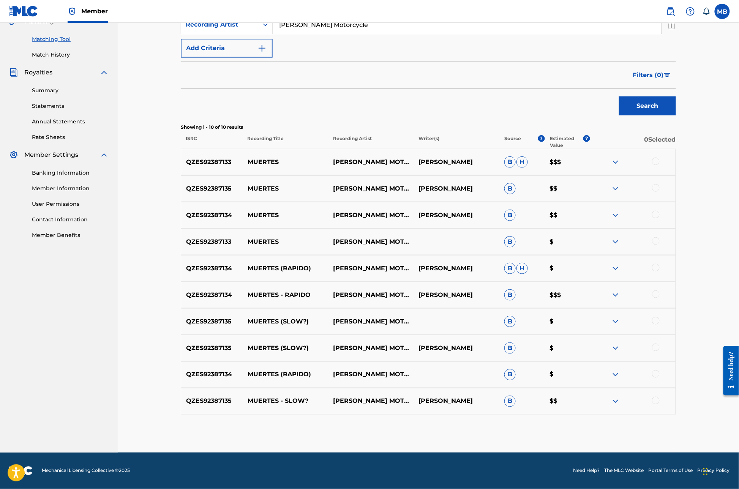
scroll to position [257, 0]
click at [660, 272] on div at bounding box center [656, 268] width 8 height 8
click at [660, 298] on div at bounding box center [656, 295] width 8 height 8
click at [660, 325] on div at bounding box center [656, 321] width 8 height 8
click at [660, 351] on div at bounding box center [656, 348] width 8 height 8
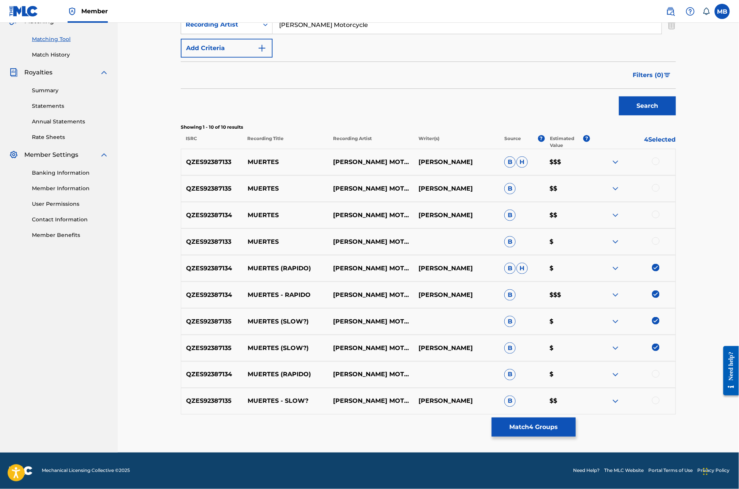
scroll to position [303, 0]
click at [676, 344] on div at bounding box center [632, 348] width 85 height 9
click at [660, 344] on img at bounding box center [656, 348] width 8 height 8
click at [660, 370] on div at bounding box center [656, 374] width 8 height 8
click at [660, 317] on img at bounding box center [656, 321] width 8 height 8
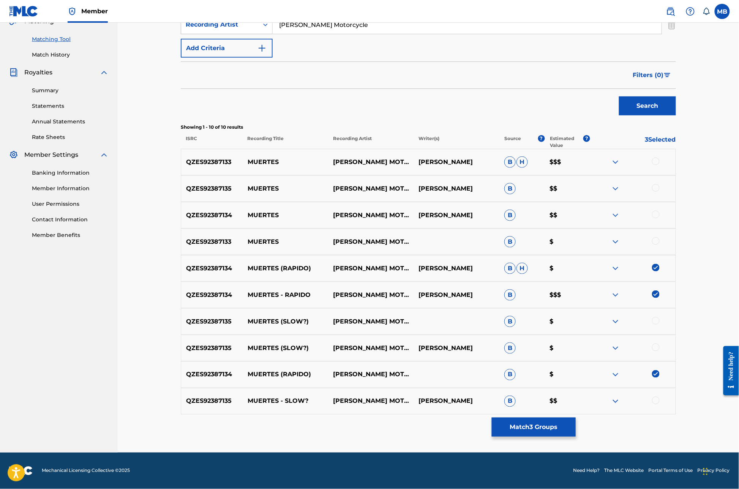
click at [576, 418] on button "Match 3 Groups" at bounding box center [534, 427] width 84 height 19
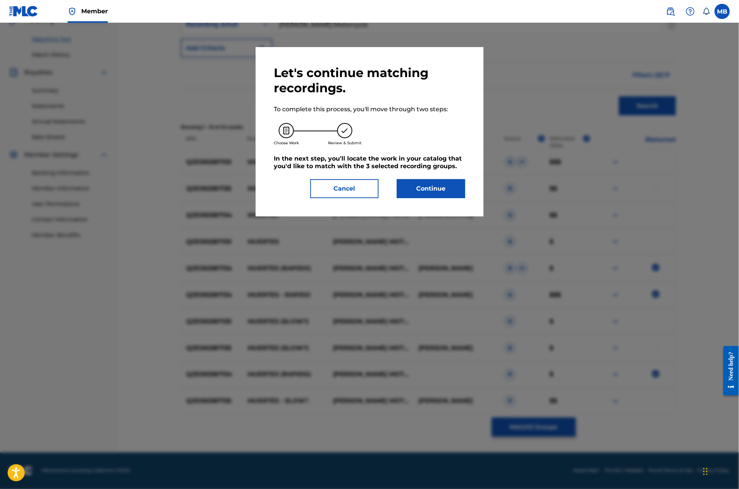
click at [459, 198] on button "Continue" at bounding box center [431, 188] width 68 height 19
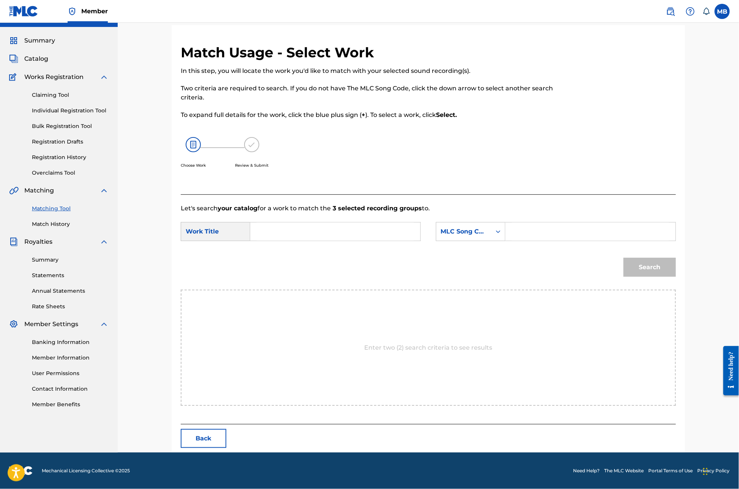
click at [315, 227] on input "Search Form" at bounding box center [335, 232] width 157 height 18
click at [301, 289] on span "(rapido)" at bounding box center [302, 284] width 24 height 7
type input "muertes (rapido)"
click at [535, 232] on div "Search Form" at bounding box center [591, 231] width 171 height 19
click at [487, 236] on div "MLC Song Code" at bounding box center [464, 231] width 46 height 9
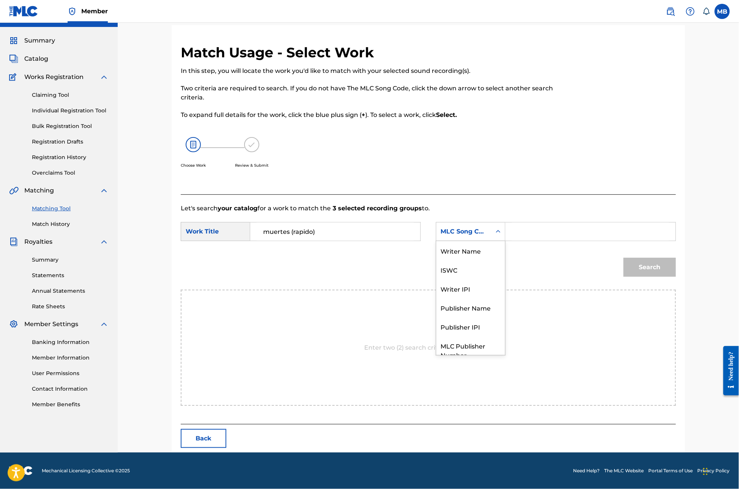
scroll to position [42, 0]
click at [500, 276] on div "Publisher Name" at bounding box center [470, 279] width 69 height 19
click at [591, 227] on input "Search Form" at bounding box center [590, 232] width 157 height 18
type input "kaff"
click at [676, 276] on button "Search" at bounding box center [650, 267] width 52 height 19
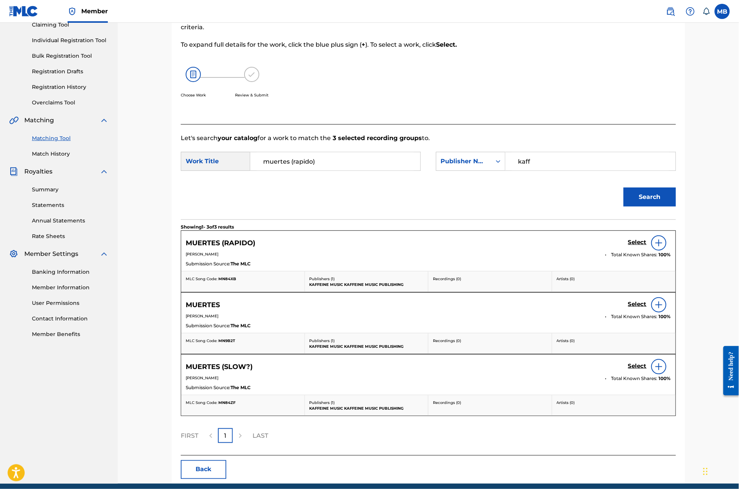
scroll to position [95, 0]
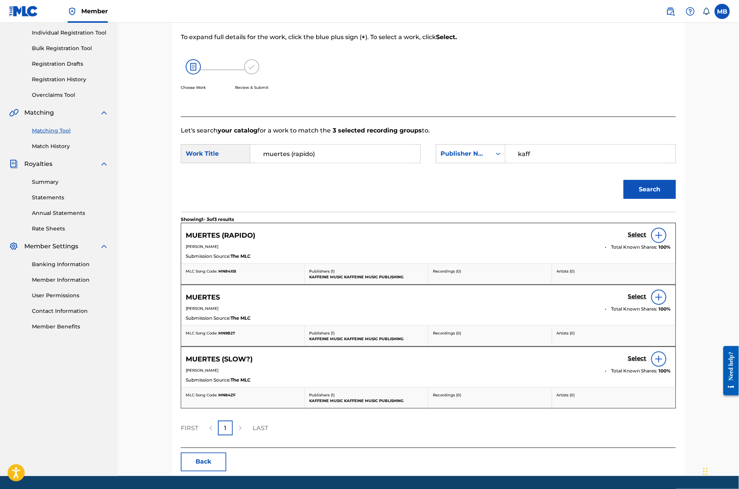
click at [647, 239] on h5 "Select" at bounding box center [637, 234] width 19 height 7
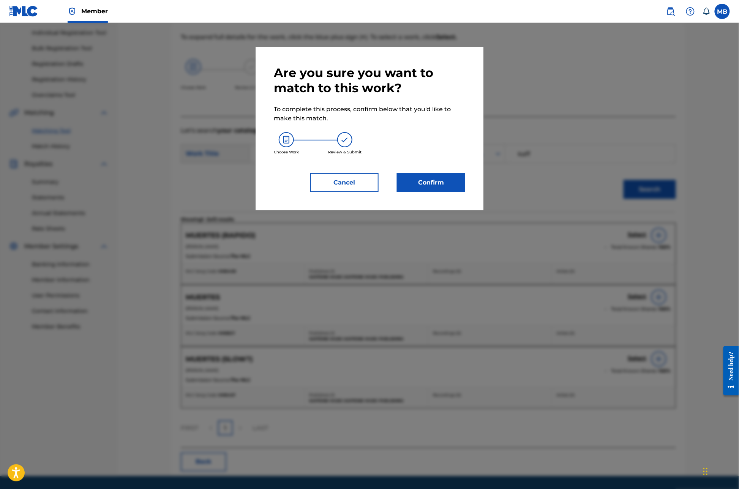
click at [456, 192] on button "Confirm" at bounding box center [431, 182] width 68 height 19
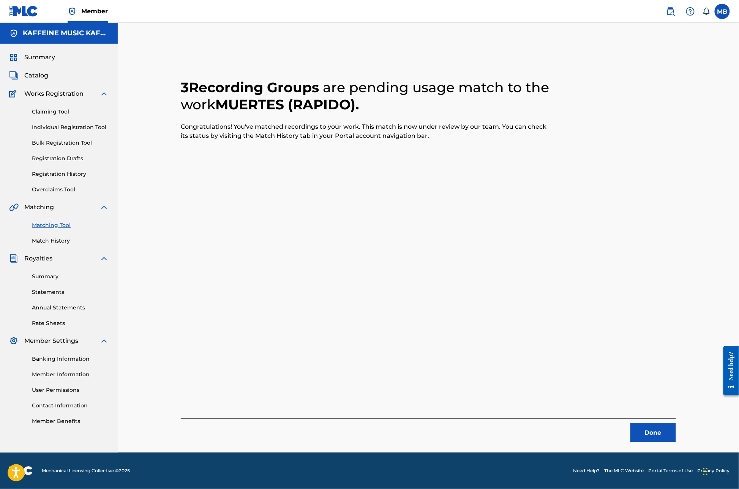
click at [676, 424] on button "Done" at bounding box center [654, 433] width 46 height 19
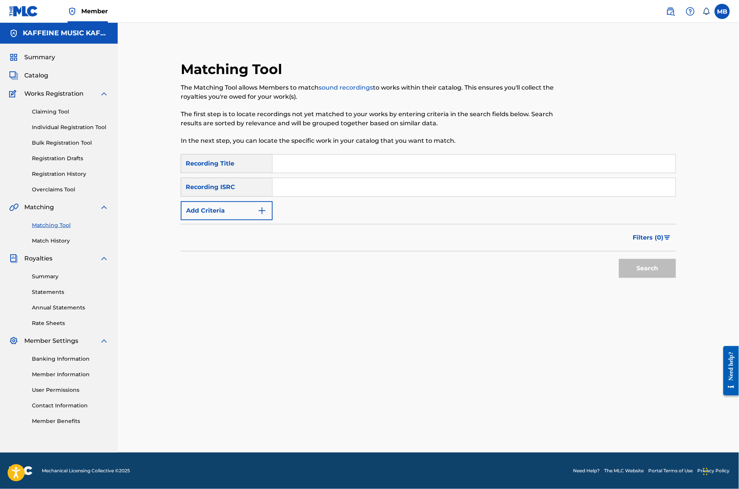
click at [305, 155] on input "Search Form" at bounding box center [474, 164] width 403 height 18
type input "muertes"
click at [245, 201] on button "Add Criteria" at bounding box center [227, 210] width 92 height 19
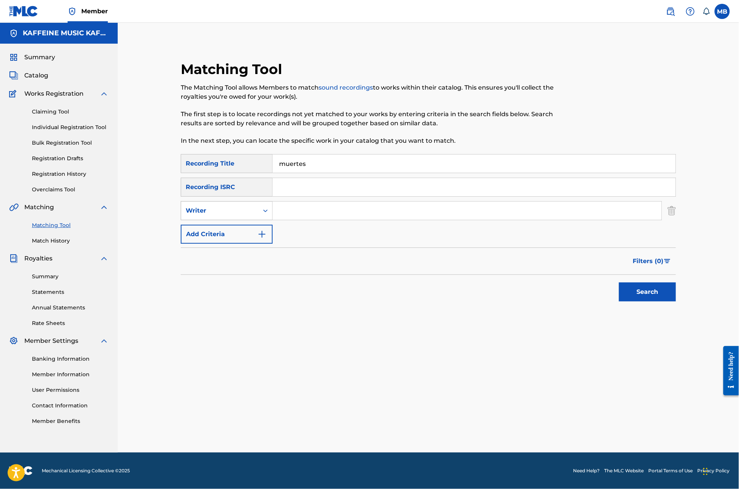
click at [251, 206] on div "Writer" at bounding box center [220, 210] width 68 height 9
click at [259, 220] on div "Recording Artist" at bounding box center [226, 229] width 91 height 19
click at [306, 205] on input "Search Form" at bounding box center [467, 211] width 389 height 18
paste input "[PERSON_NAME] Motorcycle"
type input "[PERSON_NAME] Motorcycle"
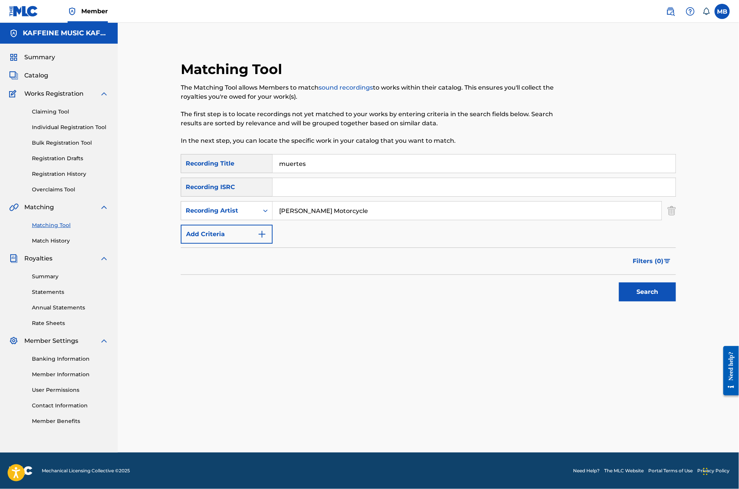
click at [676, 295] on button "Search" at bounding box center [647, 292] width 57 height 19
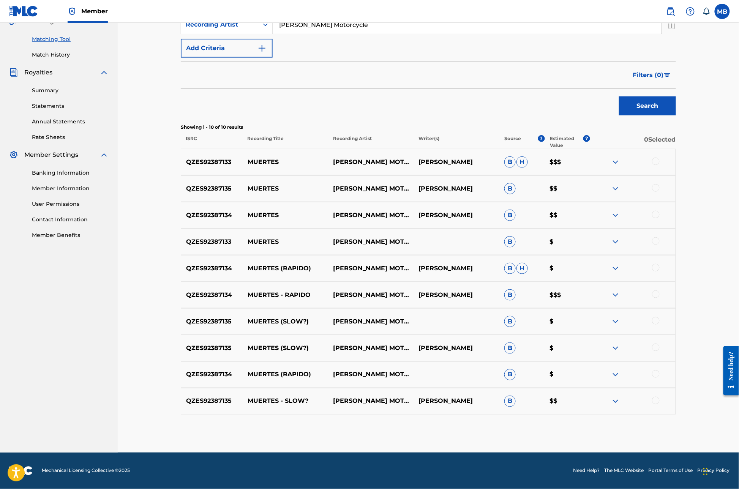
scroll to position [303, 0]
click at [660, 344] on div at bounding box center [656, 348] width 8 height 8
click at [660, 317] on div at bounding box center [656, 321] width 8 height 8
click at [660, 397] on div at bounding box center [656, 401] width 8 height 8
click at [576, 418] on button "Match 3 Groups" at bounding box center [534, 427] width 84 height 19
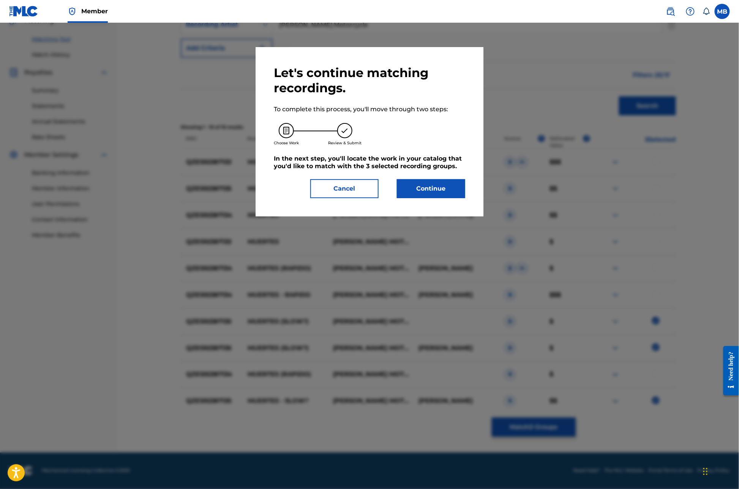
click at [458, 198] on button "Continue" at bounding box center [431, 188] width 68 height 19
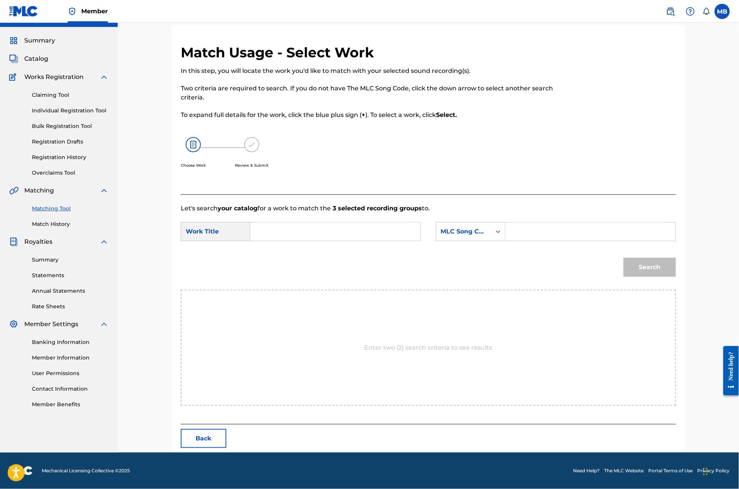
click at [329, 226] on input "Search Form" at bounding box center [335, 232] width 157 height 18
type input "muertes (slow?)"
click at [492, 227] on div "MLC Song Code" at bounding box center [463, 232] width 55 height 14
click at [564, 229] on input "Search Form" at bounding box center [590, 232] width 157 height 18
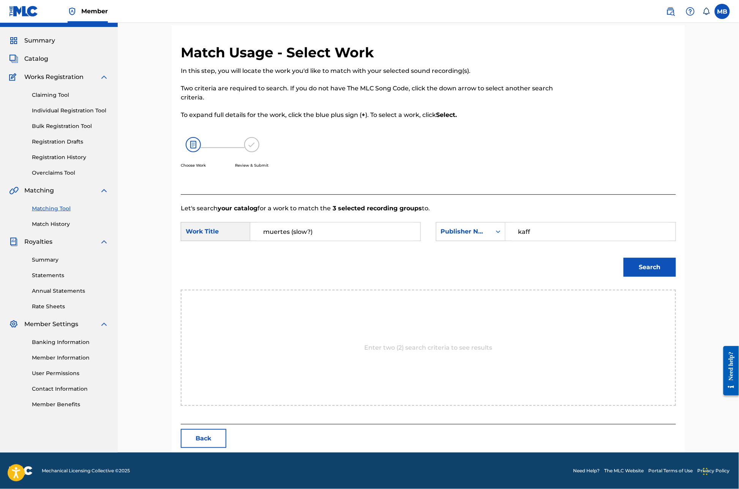
type input "kaff"
click at [676, 276] on button "Search" at bounding box center [650, 267] width 52 height 19
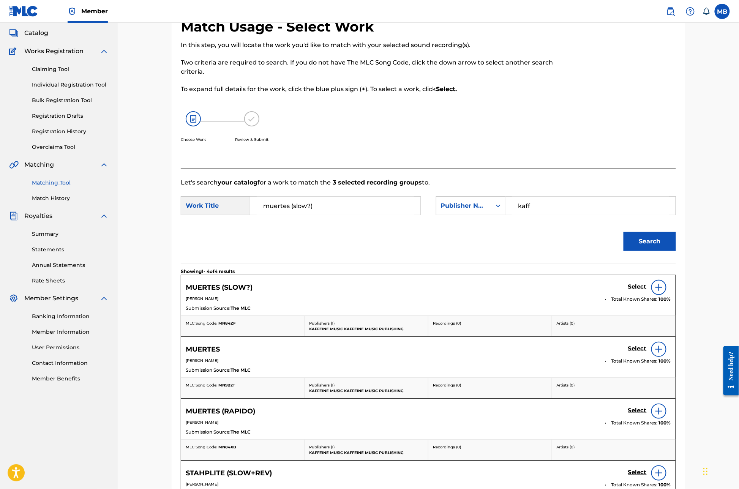
click at [647, 291] on h5 "Select" at bounding box center [637, 286] width 19 height 7
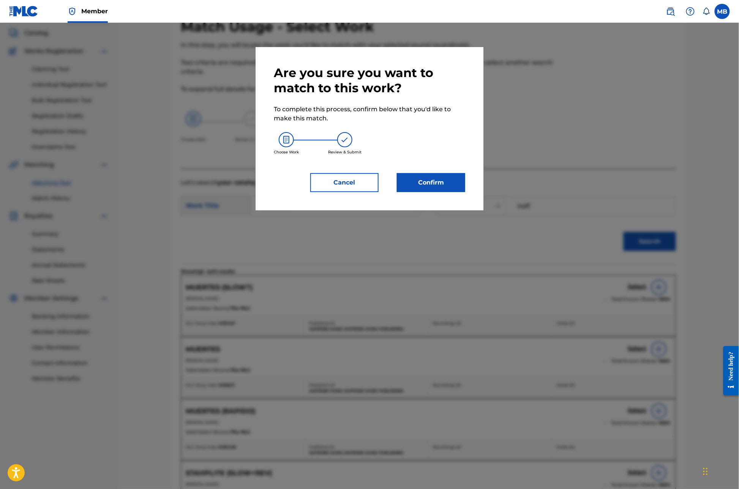
click at [441, 192] on button "Confirm" at bounding box center [431, 182] width 68 height 19
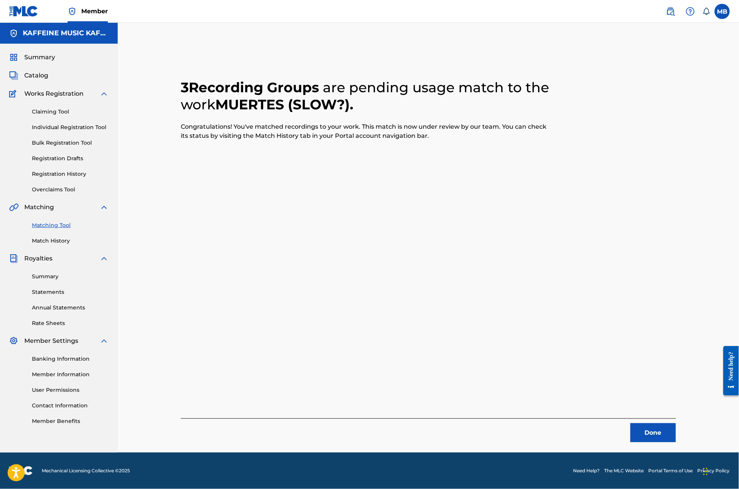
click at [676, 424] on button "Done" at bounding box center [654, 433] width 46 height 19
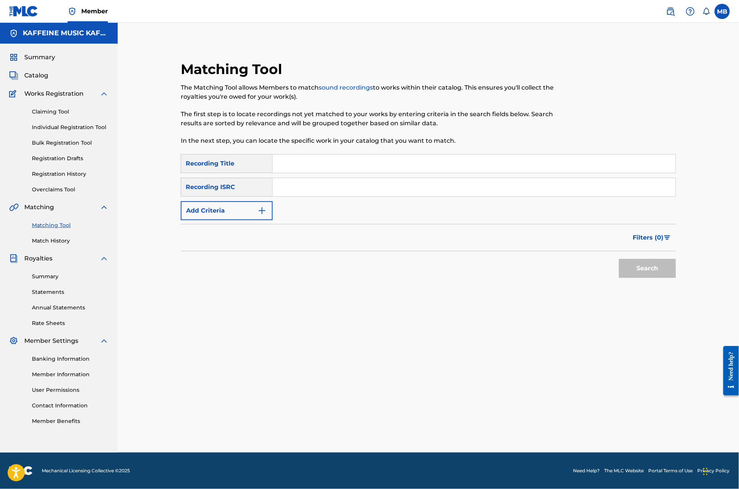
click at [373, 155] on input "Search Form" at bounding box center [474, 164] width 403 height 18
type input "pain in dah cheeks"
click at [676, 267] on button "Search" at bounding box center [647, 268] width 57 height 19
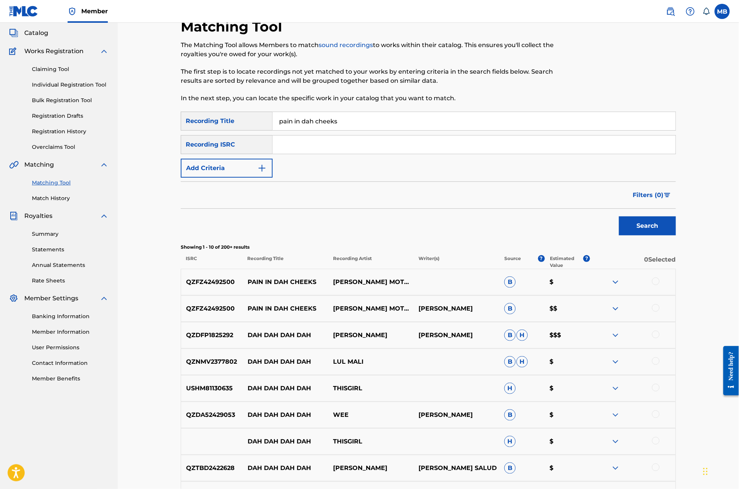
click at [257, 178] on button "Add Criteria" at bounding box center [227, 168] width 92 height 19
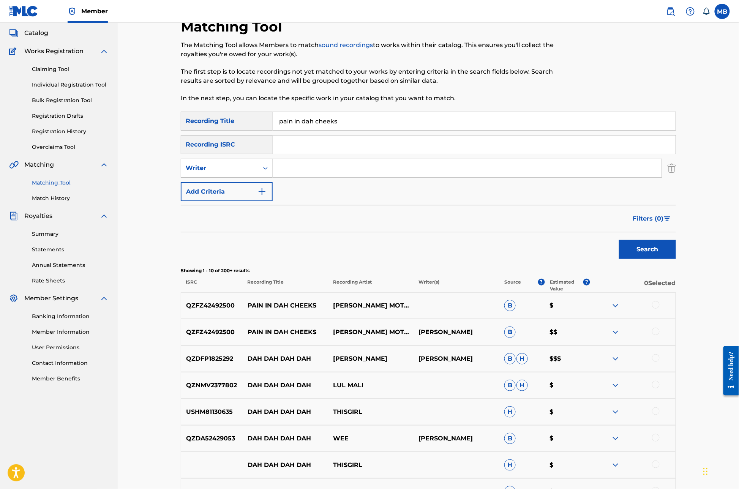
click at [258, 178] on div "Writer" at bounding box center [227, 168] width 92 height 19
click at [263, 177] on div "Search Form" at bounding box center [266, 168] width 14 height 18
click at [262, 197] on div "Recording Artist" at bounding box center [226, 187] width 91 height 19
click at [309, 177] on input "Search Form" at bounding box center [467, 168] width 389 height 18
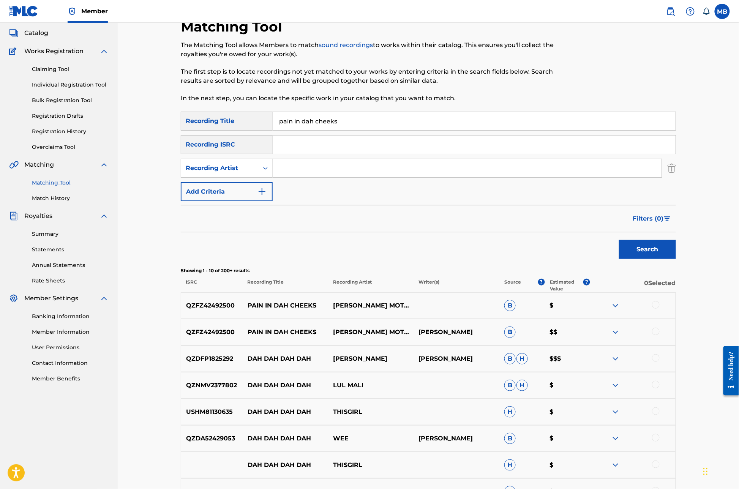
paste input "[PERSON_NAME] Motorcycle"
type input "[PERSON_NAME] Motorcycle"
click at [676, 259] on button "Search" at bounding box center [647, 249] width 57 height 19
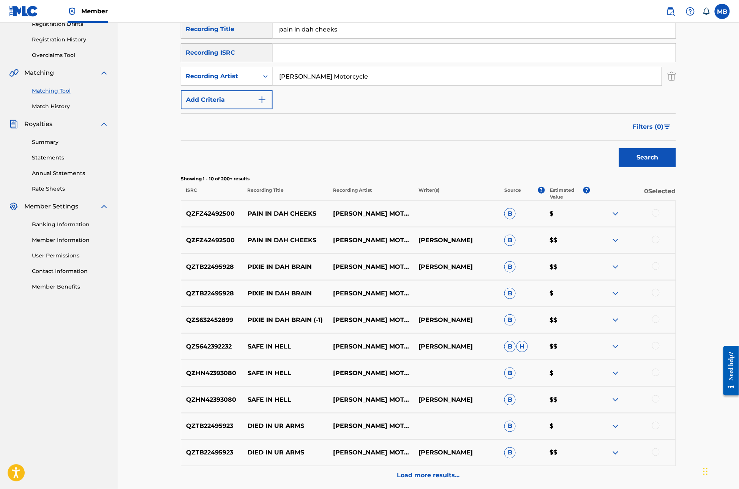
scroll to position [139, 0]
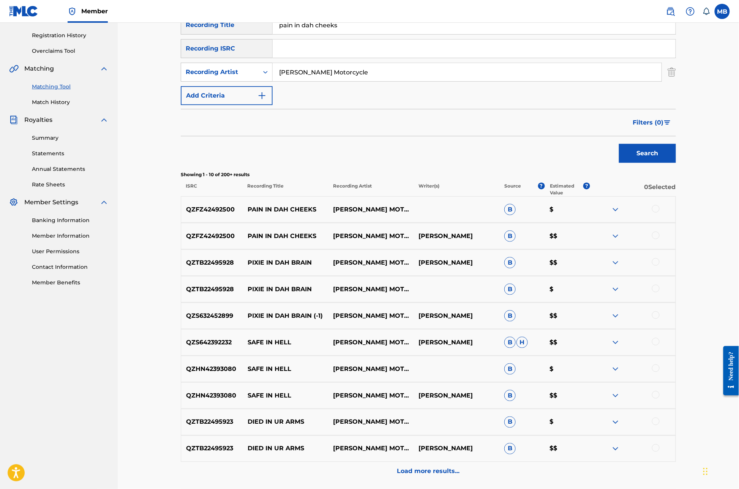
click at [676, 241] on div at bounding box center [632, 236] width 85 height 9
click at [660, 239] on div at bounding box center [656, 236] width 8 height 8
click at [660, 213] on div at bounding box center [656, 209] width 8 height 8
click at [576, 418] on button "Match 2 Groups" at bounding box center [534, 427] width 84 height 19
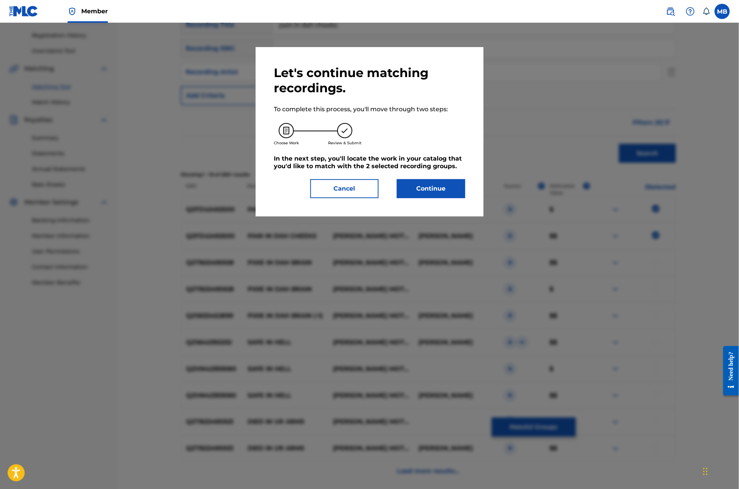
click at [457, 198] on button "Continue" at bounding box center [431, 188] width 68 height 19
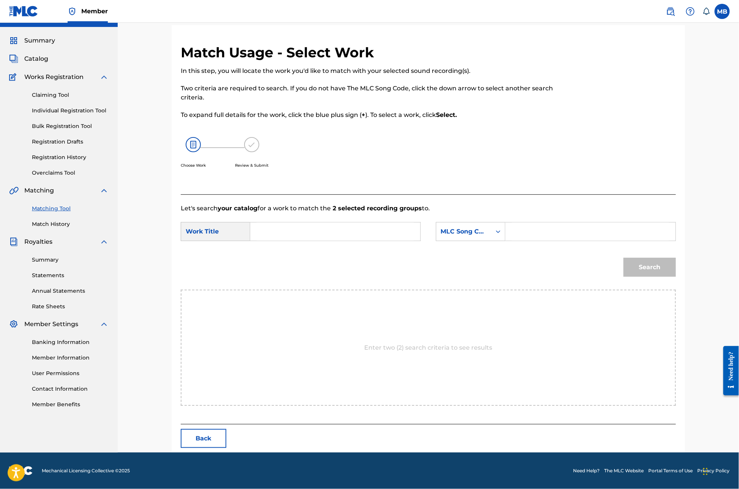
click at [373, 226] on input "Search Form" at bounding box center [335, 232] width 157 height 18
type input "pain in dah cheeks"
click at [480, 236] on div "MLC Song Code" at bounding box center [464, 231] width 46 height 9
click at [557, 231] on input "Search Form" at bounding box center [590, 232] width 157 height 18
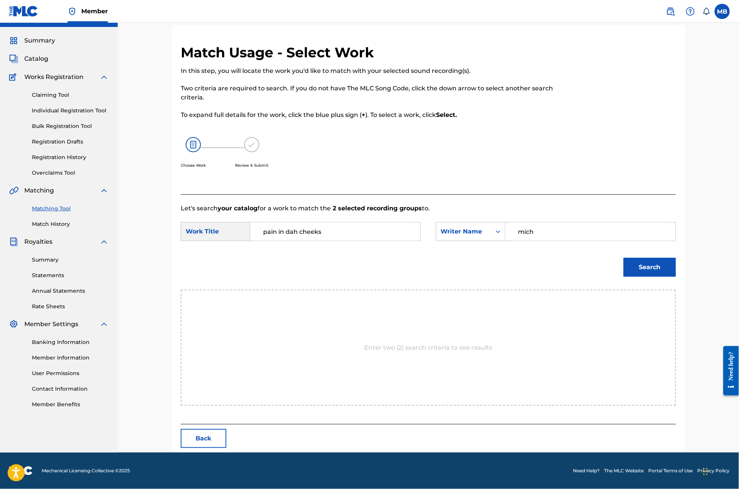
type input "mich"
click at [676, 276] on button "Search" at bounding box center [650, 267] width 52 height 19
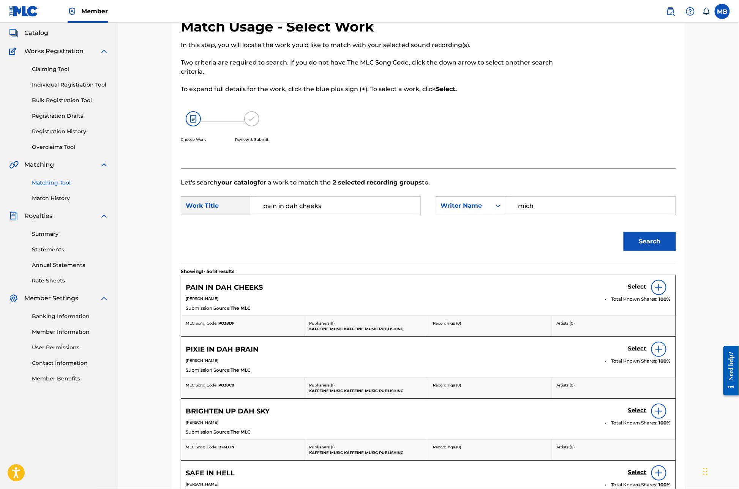
click at [647, 291] on h5 "Select" at bounding box center [637, 286] width 19 height 7
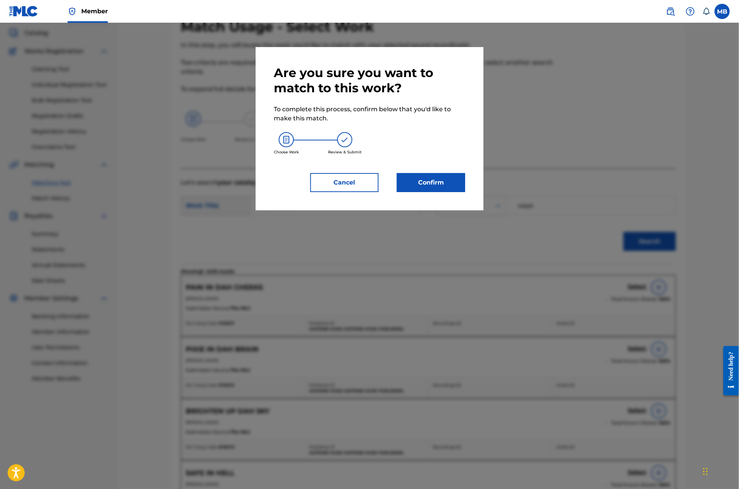
click at [465, 192] on button "Confirm" at bounding box center [431, 182] width 68 height 19
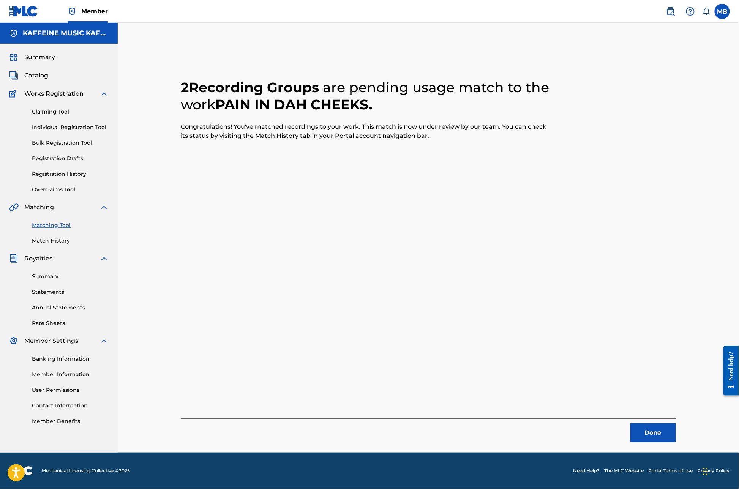
click at [676, 424] on button "Done" at bounding box center [654, 433] width 46 height 19
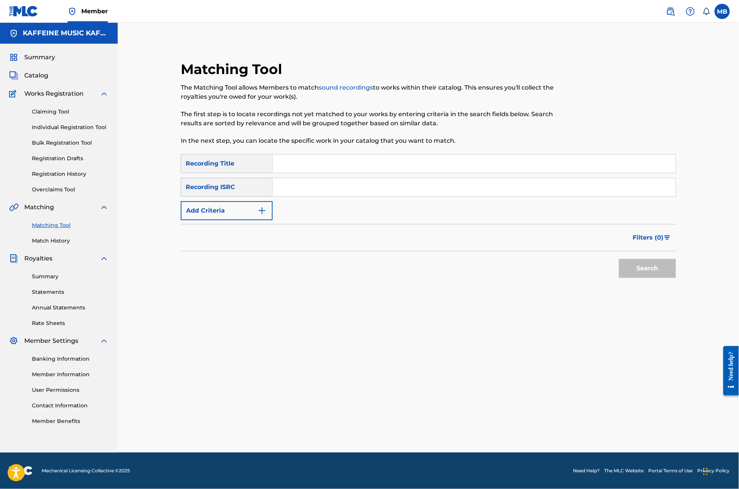
click at [307, 154] on div "SearchWithCriteria29468663-b8be-4d2b-afb7-dece17dd3df3 Recording Title SearchWi…" at bounding box center [428, 187] width 495 height 66
click at [301, 155] on input "Search Form" at bounding box center [474, 164] width 403 height 18
type input "lost"
click at [209, 210] on form "SearchWithCriteria29468663-b8be-4d2b-afb7-dece17dd3df3 Recording Title lost Sea…" at bounding box center [428, 218] width 495 height 128
click at [201, 201] on button "Add Criteria" at bounding box center [227, 210] width 92 height 19
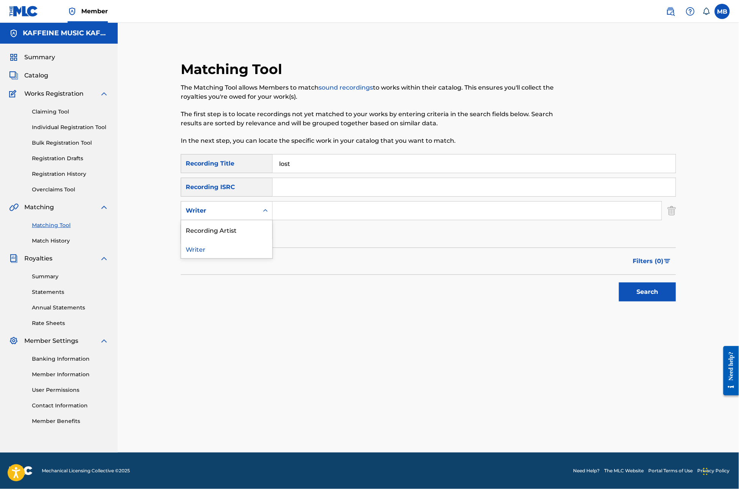
click at [212, 206] on div "Writer" at bounding box center [220, 210] width 68 height 9
click at [216, 220] on div "Recording Artist" at bounding box center [226, 229] width 91 height 19
click at [295, 202] on input "Search Form" at bounding box center [467, 211] width 389 height 18
type input "M"
paste input "[PERSON_NAME] Motorcycle"
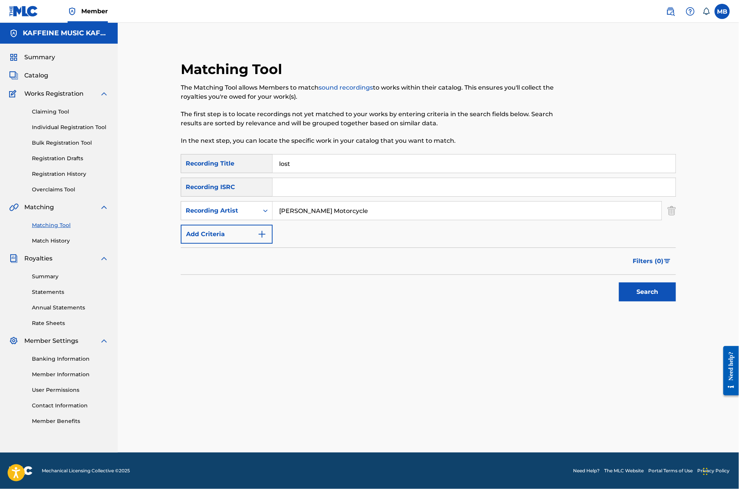
type input "[PERSON_NAME] Motorcycle"
click at [676, 295] on button "Search" at bounding box center [647, 292] width 57 height 19
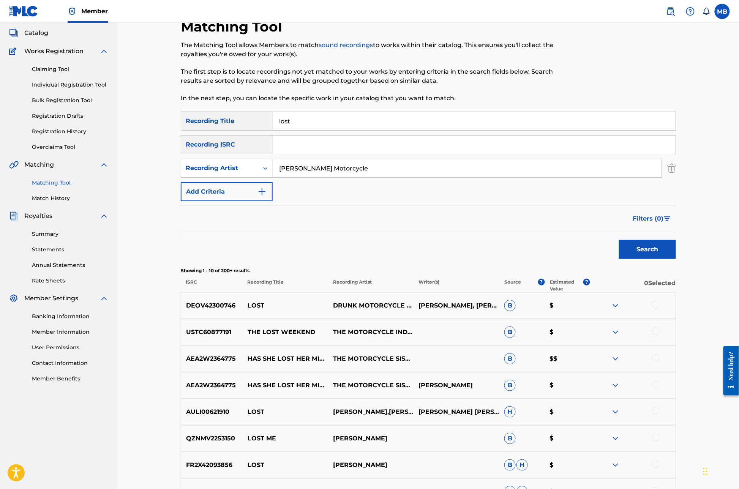
click at [307, 177] on input "[PERSON_NAME] Motorcycle" at bounding box center [467, 168] width 389 height 18
click at [304, 130] on input "lost" at bounding box center [474, 121] width 403 height 18
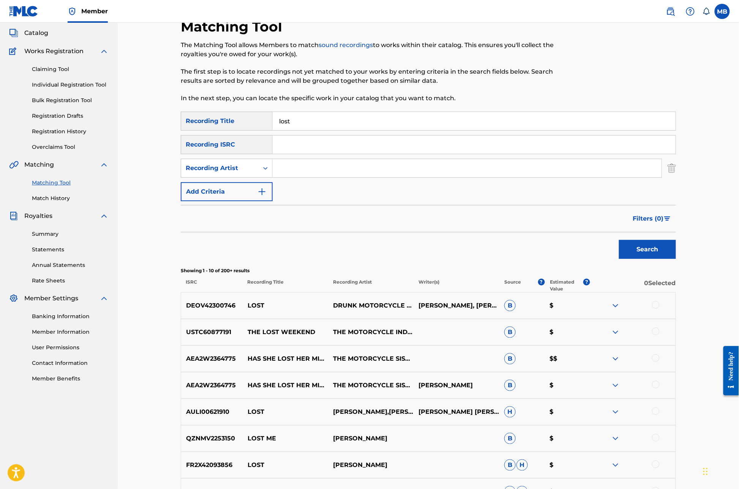
click at [304, 130] on input "lost" at bounding box center [474, 121] width 403 height 18
type input "g"
type input "cis brown man"
click at [229, 173] on div "Recording Artist" at bounding box center [220, 168] width 68 height 9
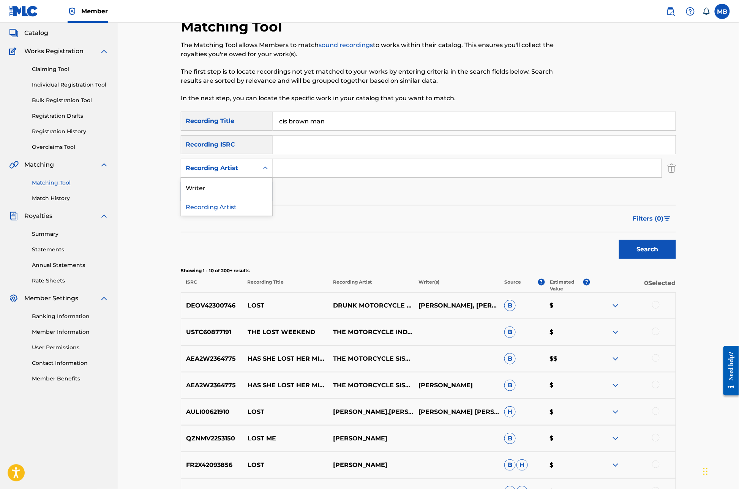
click at [284, 177] on input "Search Form" at bounding box center [467, 168] width 389 height 18
paste input "[PERSON_NAME] Motorcycle"
type input "[PERSON_NAME] Motorcycle"
click at [676, 259] on button "Search" at bounding box center [647, 249] width 57 height 19
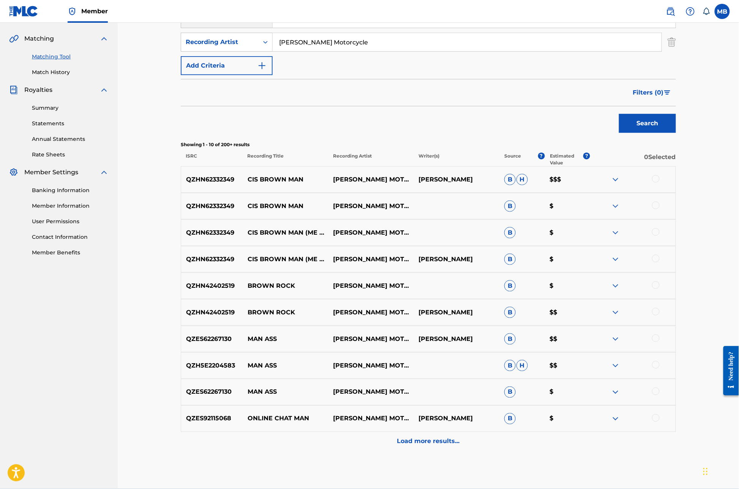
scroll to position [185, 0]
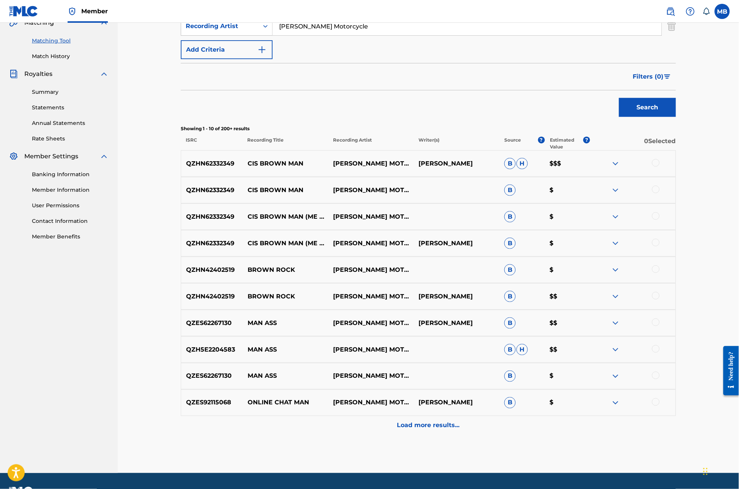
click at [660, 247] on div at bounding box center [656, 243] width 8 height 8
click at [676, 230] on div "QZHN62332349 CIS BROWN MAN (ME DON'T CRY) [PERSON_NAME] MOTORCYCLE B $" at bounding box center [428, 217] width 495 height 27
click at [660, 220] on div at bounding box center [656, 216] width 8 height 8
click at [660, 193] on div at bounding box center [656, 190] width 8 height 8
click at [660, 167] on div at bounding box center [656, 163] width 8 height 8
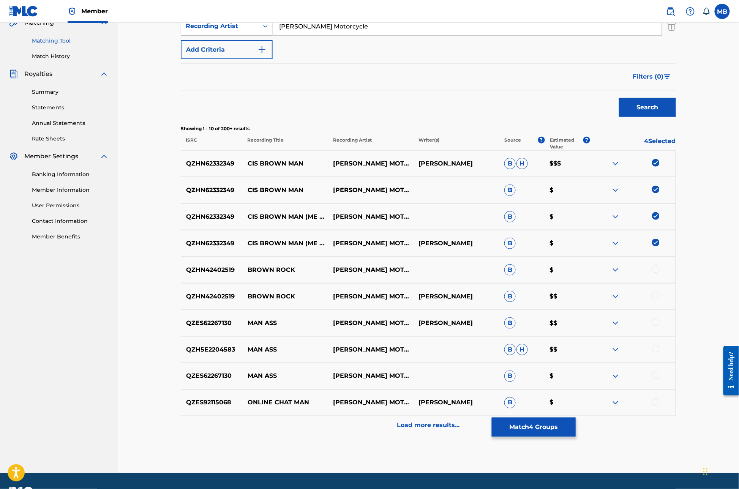
click at [576, 418] on button "Match 4 Groups" at bounding box center [534, 427] width 84 height 19
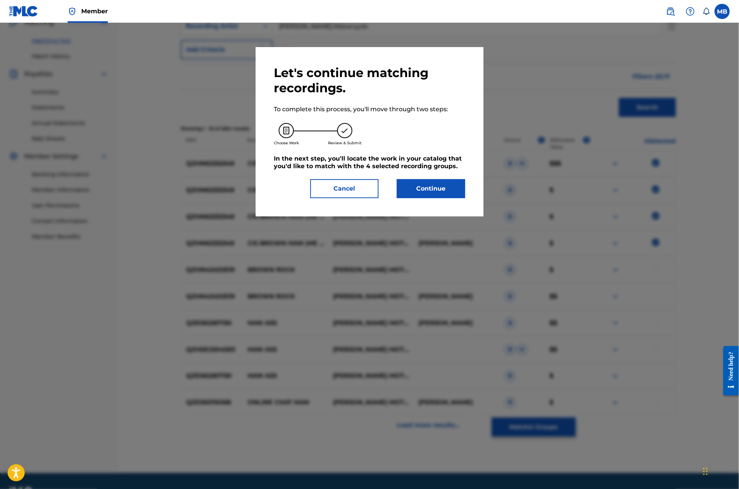
click at [465, 198] on button "Continue" at bounding box center [431, 188] width 68 height 19
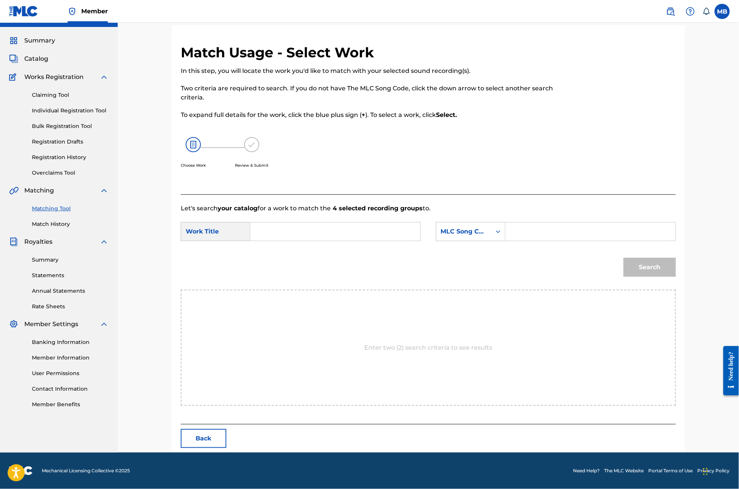
click at [338, 222] on div "Search Form" at bounding box center [335, 231] width 171 height 19
click at [339, 225] on input "Search Form" at bounding box center [335, 232] width 157 height 18
click at [333, 250] on div "cis brown ma n" at bounding box center [335, 249] width 157 height 14
type input "cis brown man"
click at [492, 235] on div "MLC Song Code" at bounding box center [463, 232] width 55 height 14
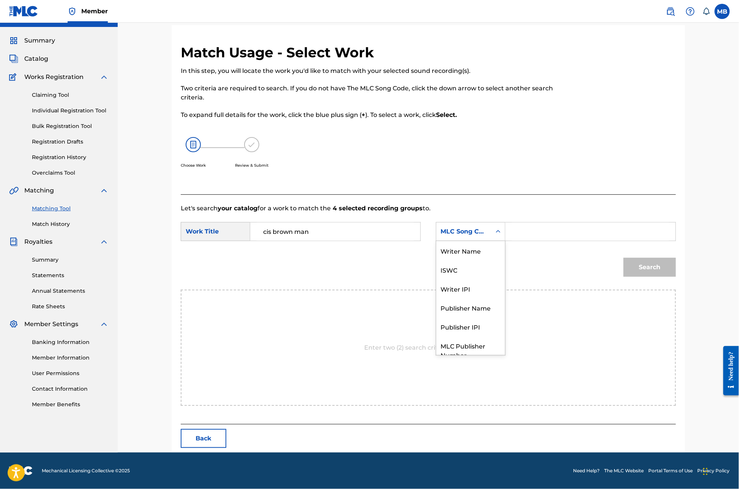
scroll to position [42, 0]
click at [505, 275] on div "Publisher Name" at bounding box center [470, 279] width 69 height 19
click at [628, 235] on input "Search Form" at bounding box center [590, 232] width 157 height 18
type input "kaff"
click at [676, 276] on button "Search" at bounding box center [650, 267] width 52 height 19
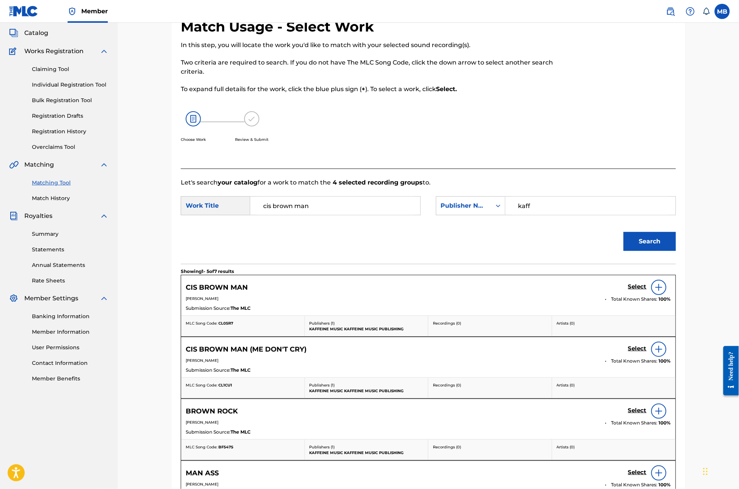
click at [647, 291] on h5 "Select" at bounding box center [637, 286] width 19 height 7
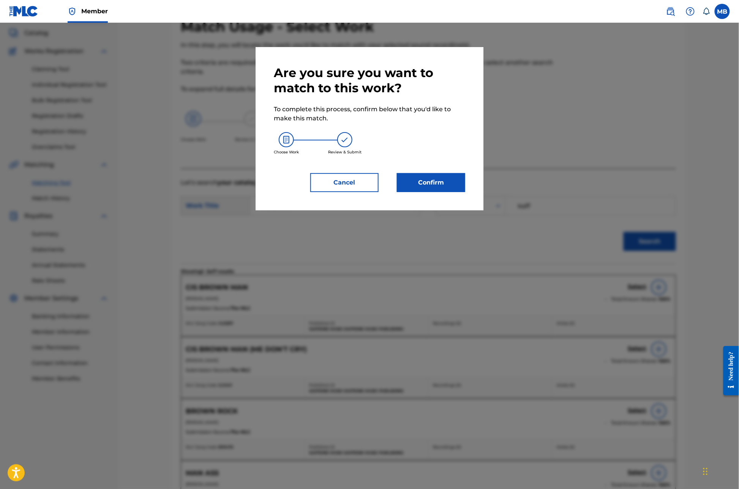
click at [433, 192] on button "Confirm" at bounding box center [431, 182] width 68 height 19
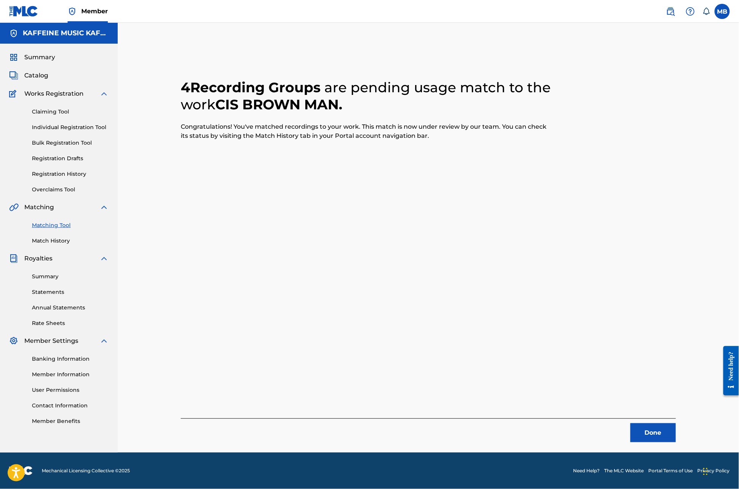
click at [676, 424] on button "Done" at bounding box center [654, 433] width 46 height 19
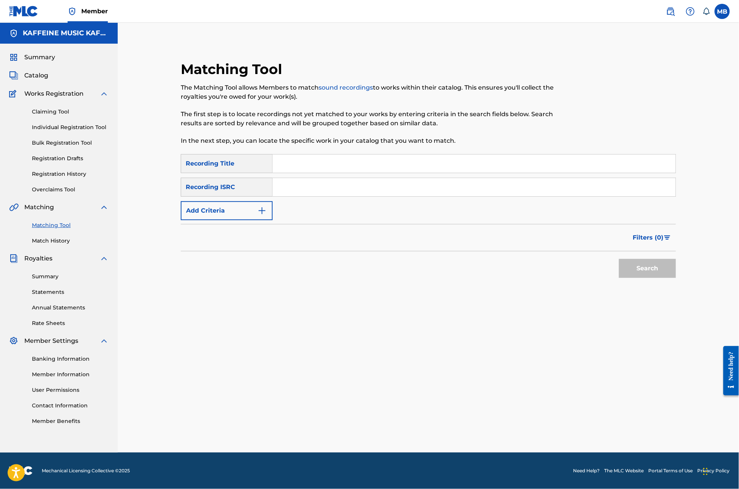
click at [294, 155] on input "Search Form" at bounding box center [474, 164] width 403 height 18
type input "c"
type input "gloom"
click at [238, 201] on button "Add Criteria" at bounding box center [227, 210] width 92 height 19
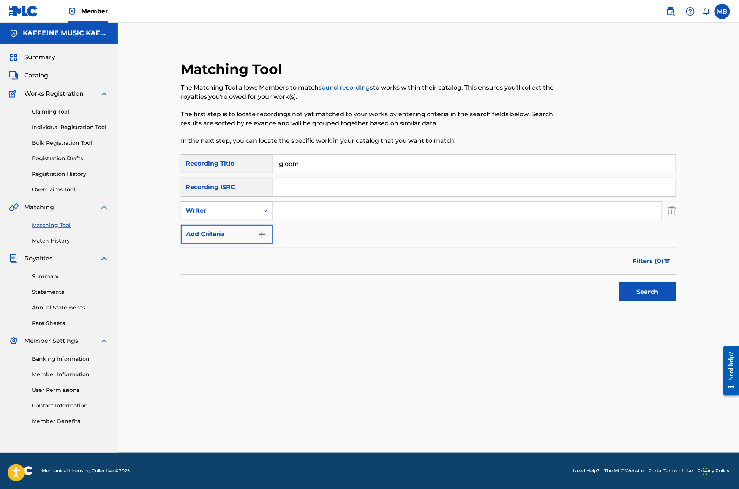
click at [249, 204] on div "Writer" at bounding box center [219, 211] width 77 height 14
click at [253, 204] on div "Writer" at bounding box center [219, 211] width 77 height 14
click at [253, 185] on div "SearchWithCriteria29468663-b8be-4d2b-afb7-dece17dd3df3 Recording Title gloom Se…" at bounding box center [428, 199] width 495 height 90
click at [251, 204] on div "Writer" at bounding box center [219, 211] width 77 height 14
click at [250, 220] on div "Recording Artist" at bounding box center [226, 229] width 91 height 19
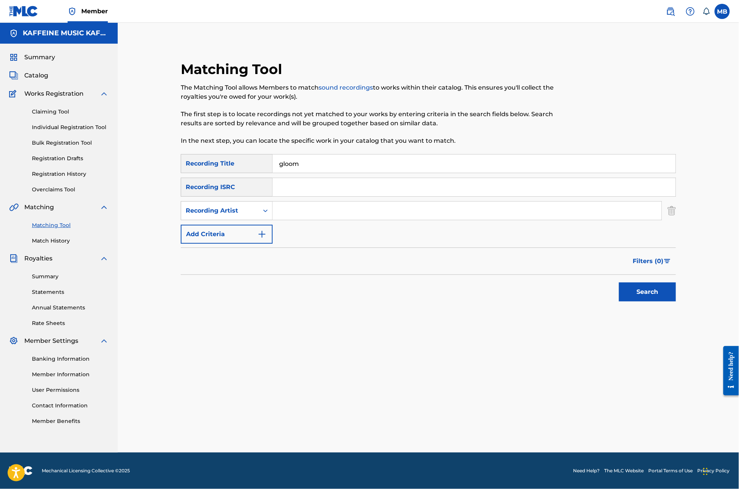
click at [311, 202] on input "Search Form" at bounding box center [467, 211] width 389 height 18
paste input "[PERSON_NAME] Motorcycle"
type input "[PERSON_NAME] Motorcycle"
click at [676, 295] on button "Search" at bounding box center [647, 292] width 57 height 19
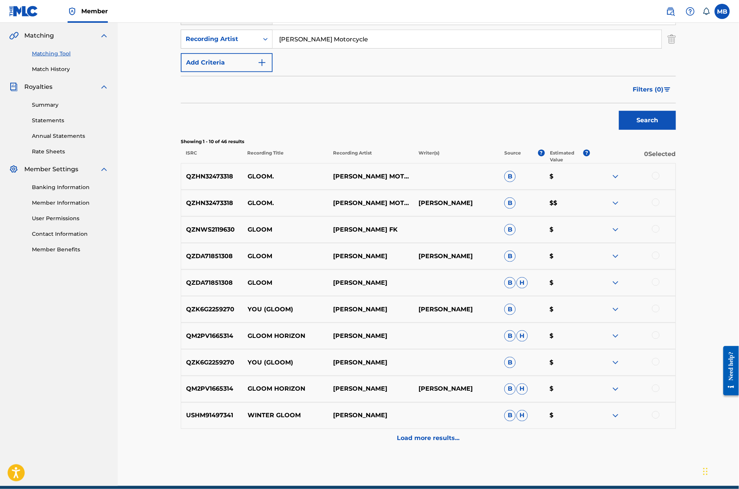
scroll to position [172, 0]
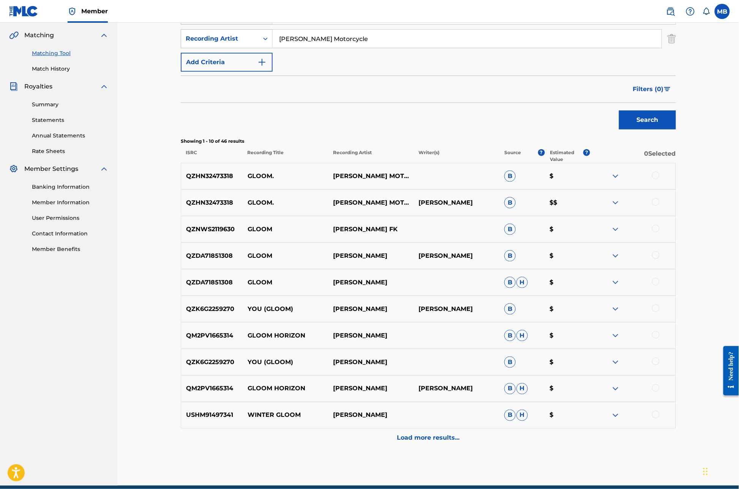
click at [676, 190] on div "QZHN32473318 GLOOM. [PERSON_NAME] MOTORCYCLE B $" at bounding box center [428, 176] width 495 height 27
click at [660, 179] on div at bounding box center [656, 176] width 8 height 8
click at [660, 206] on div at bounding box center [656, 202] width 8 height 8
click at [660, 232] on div at bounding box center [656, 229] width 8 height 8
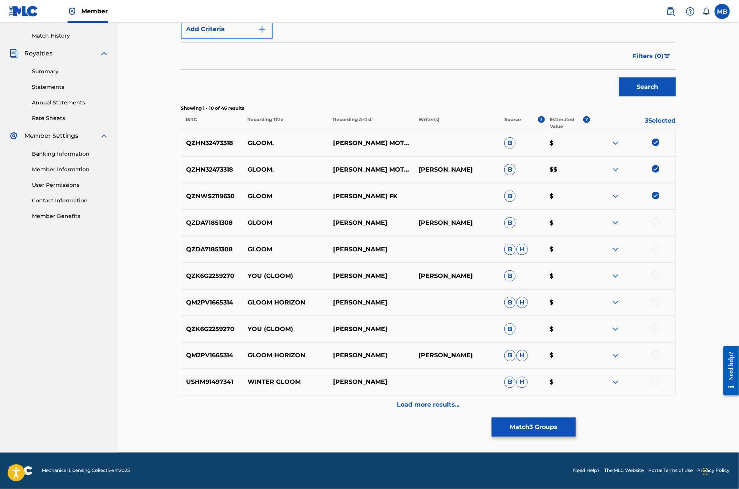
scroll to position [213, 0]
click at [660, 199] on img at bounding box center [656, 196] width 8 height 8
click at [576, 418] on button "Match 2 Groups" at bounding box center [534, 427] width 84 height 19
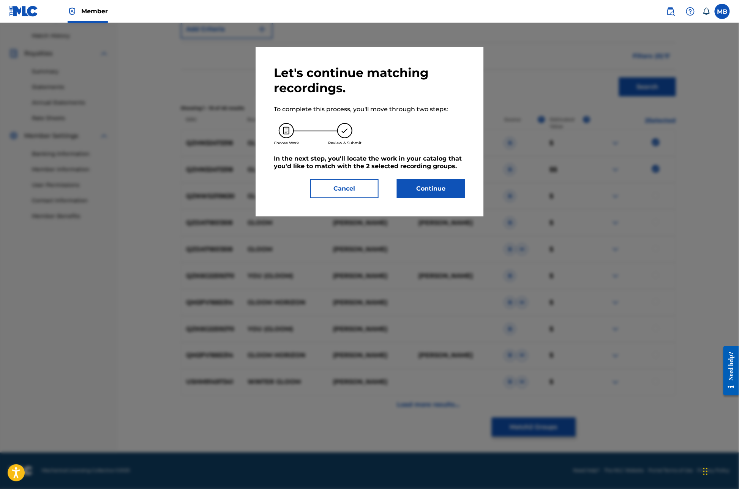
click at [429, 198] on button "Continue" at bounding box center [431, 188] width 68 height 19
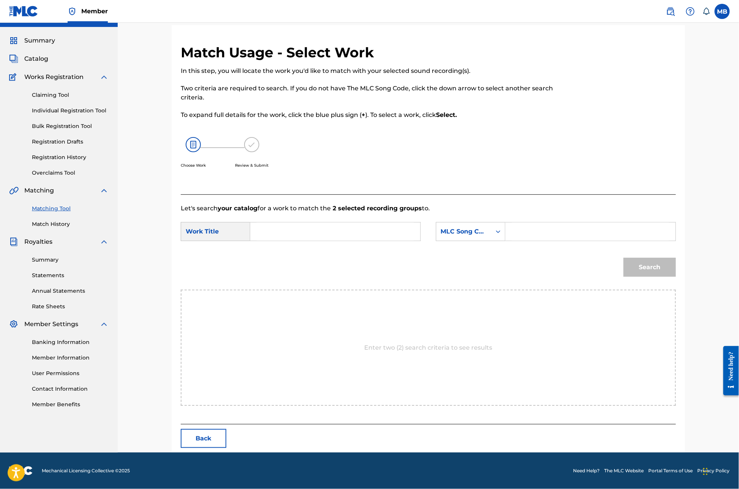
click at [349, 227] on input "Search Form" at bounding box center [335, 232] width 157 height 18
type input "gloom."
click at [470, 232] on div "MLC Song Code" at bounding box center [464, 231] width 46 height 9
click at [477, 233] on div "MLC Song Code" at bounding box center [464, 231] width 46 height 9
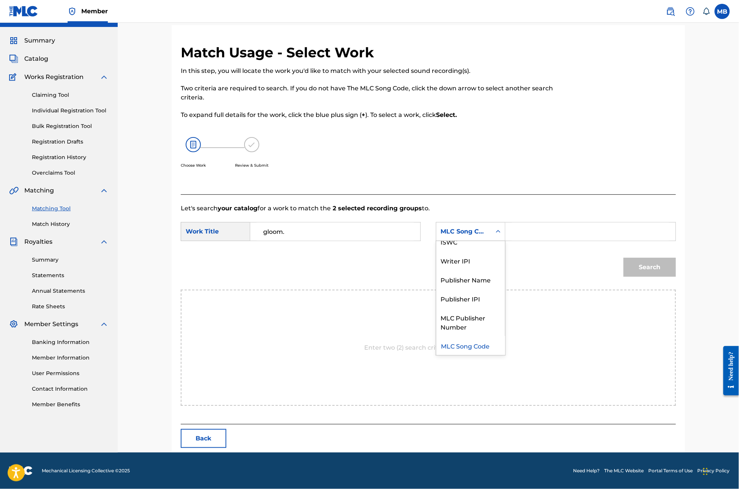
scroll to position [0, 0]
click at [536, 239] on div "Search Form" at bounding box center [591, 231] width 171 height 19
click at [540, 238] on input "Search Form" at bounding box center [590, 232] width 157 height 18
type input "mic"
click at [676, 276] on button "Search" at bounding box center [650, 267] width 52 height 19
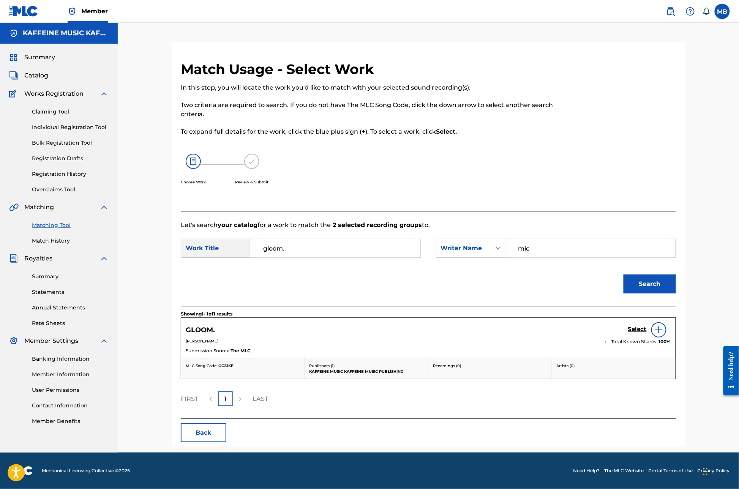
click at [647, 329] on h5 "Select" at bounding box center [637, 329] width 19 height 7
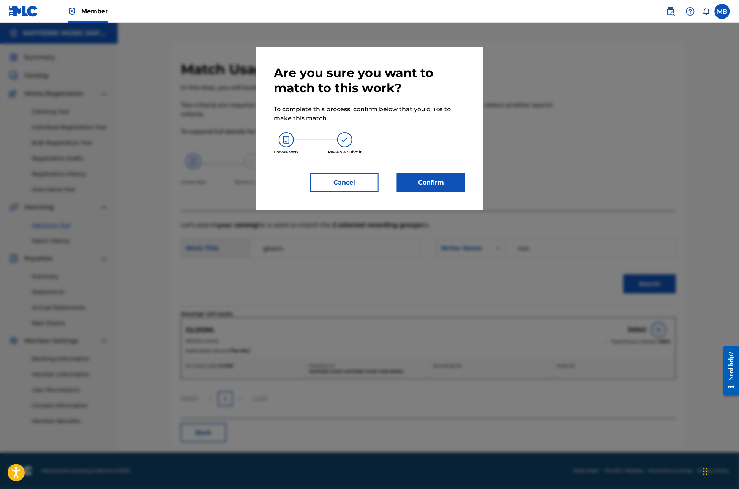
click at [447, 192] on button "Confirm" at bounding box center [431, 182] width 68 height 19
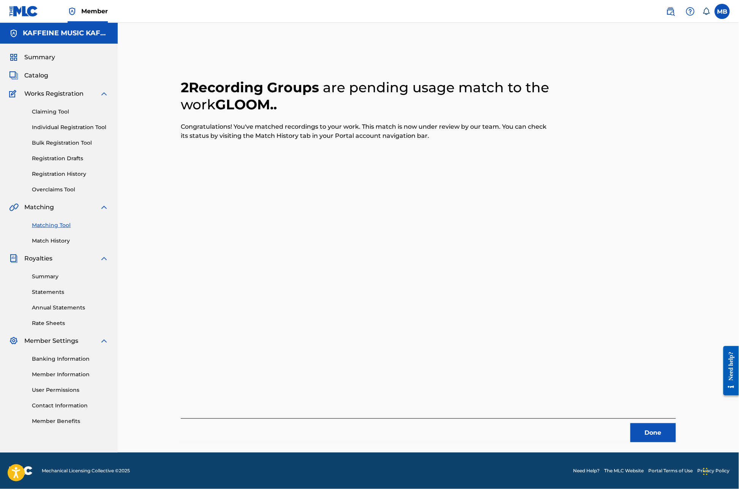
scroll to position [43, 0]
click at [676, 424] on button "Done" at bounding box center [654, 433] width 46 height 19
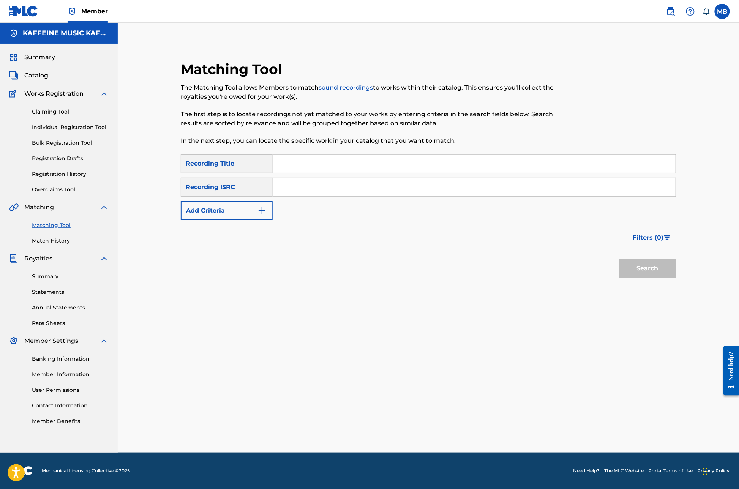
click at [306, 155] on input "Search Form" at bounding box center [474, 164] width 403 height 18
type input "Repeat what you said"
click at [676, 267] on button "Search" at bounding box center [647, 268] width 57 height 19
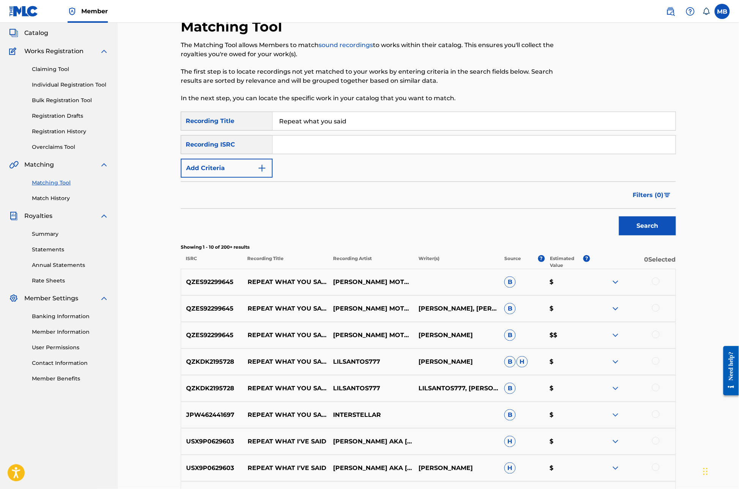
click at [245, 178] on button "Add Criteria" at bounding box center [227, 168] width 92 height 19
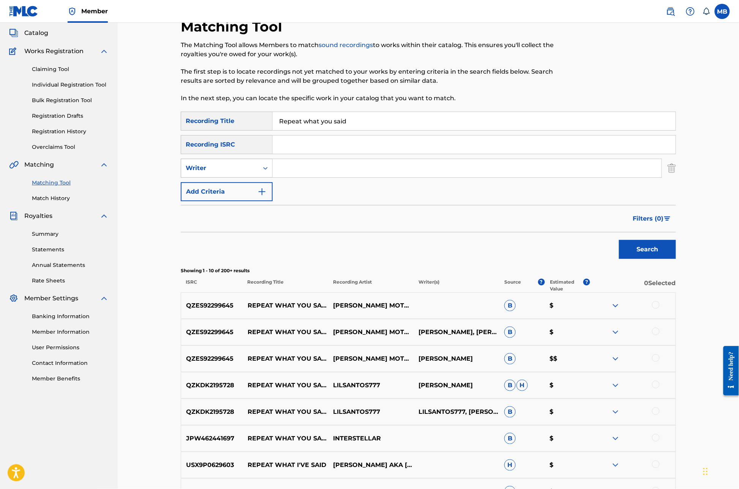
click at [248, 176] on div "Writer" at bounding box center [219, 168] width 77 height 14
click at [257, 197] on div "Recording Artist" at bounding box center [226, 187] width 91 height 19
click at [300, 201] on div "SearchWithCriteria29468663-b8be-4d2b-afb7-dece17dd3df3 Recording Title Repeat w…" at bounding box center [428, 157] width 495 height 90
click at [301, 177] on input "Search Form" at bounding box center [467, 168] width 389 height 18
paste input "[PERSON_NAME] Motorcycle"
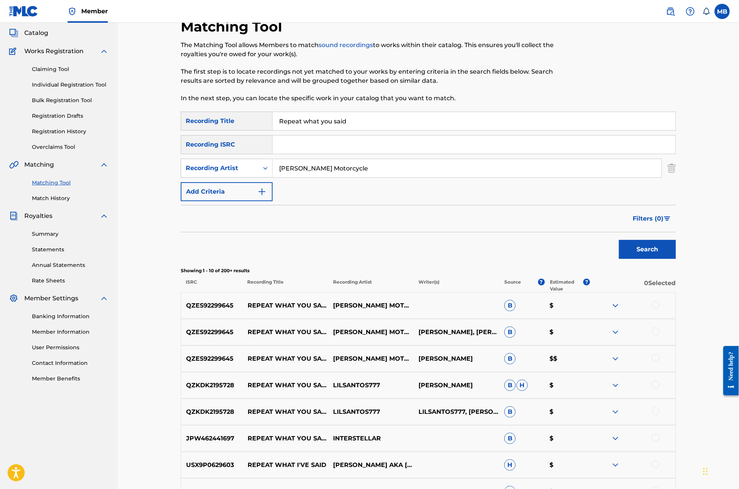
type input "[PERSON_NAME] Motorcycle"
click at [676, 259] on button "Search" at bounding box center [647, 249] width 57 height 19
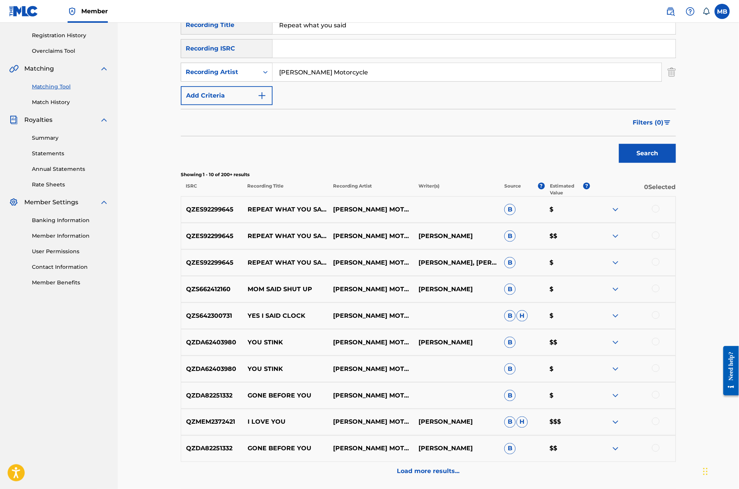
scroll to position [146, 0]
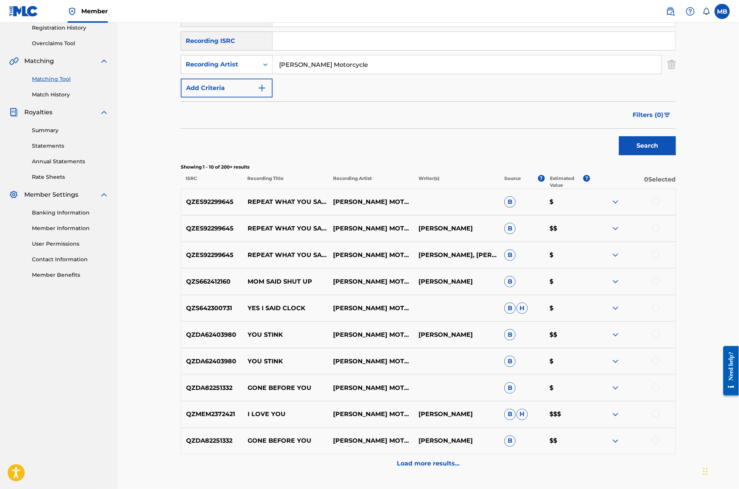
click at [660, 258] on div at bounding box center [656, 255] width 8 height 8
click at [660, 232] on div at bounding box center [656, 228] width 8 height 8
click at [660, 205] on div at bounding box center [656, 202] width 8 height 8
click at [576, 418] on button "Match 3 Groups" at bounding box center [534, 427] width 84 height 19
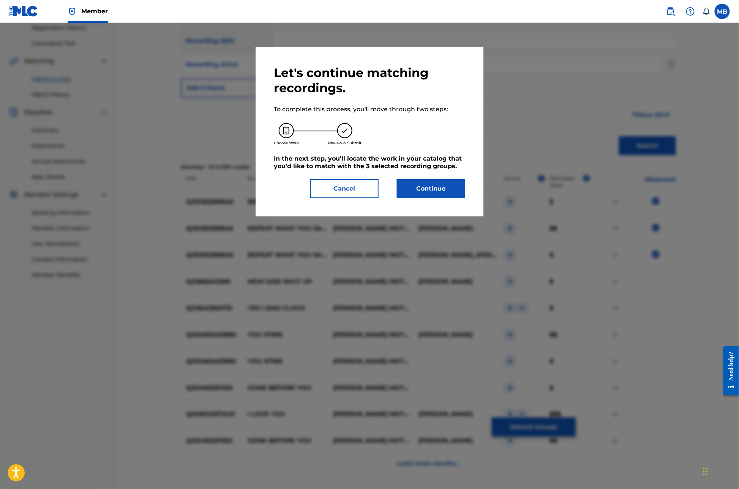
click at [435, 198] on button "Continue" at bounding box center [431, 188] width 68 height 19
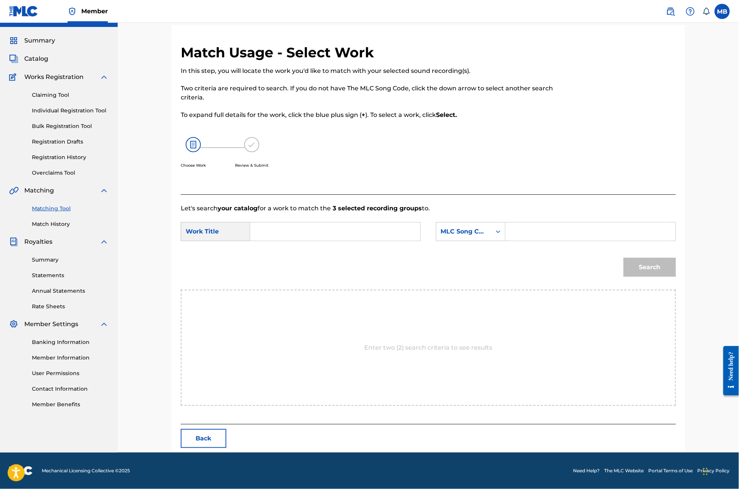
scroll to position [43, 0]
click at [319, 236] on input "Search Form" at bounding box center [335, 232] width 157 height 18
type input "repeat what you said"
click at [460, 239] on div "MLC Song Code" at bounding box center [463, 232] width 55 height 14
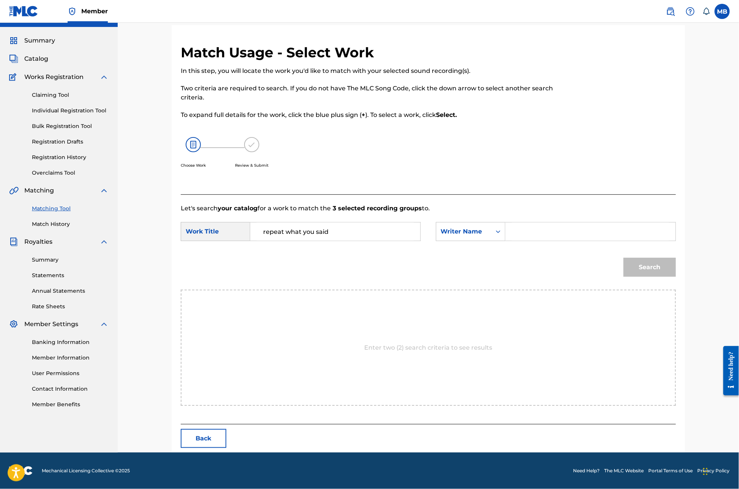
click at [575, 236] on input "Search Form" at bounding box center [590, 232] width 157 height 18
click at [676, 276] on button "Search" at bounding box center [650, 267] width 52 height 19
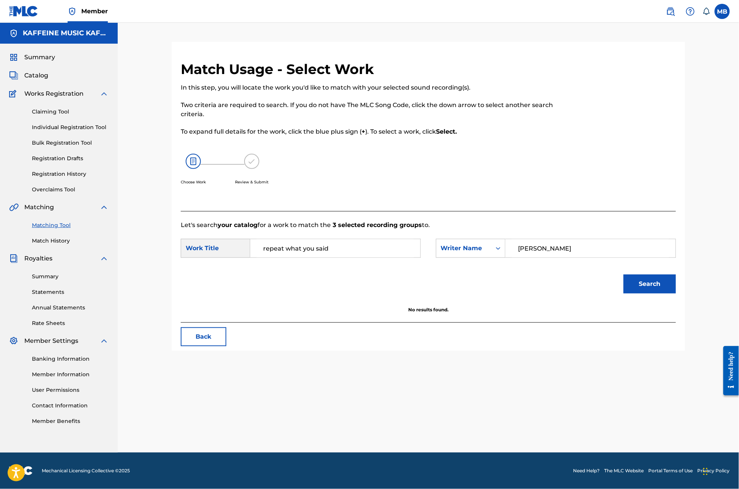
type input "[PERSON_NAME]"
click at [676, 276] on button "Search" at bounding box center [650, 284] width 52 height 19
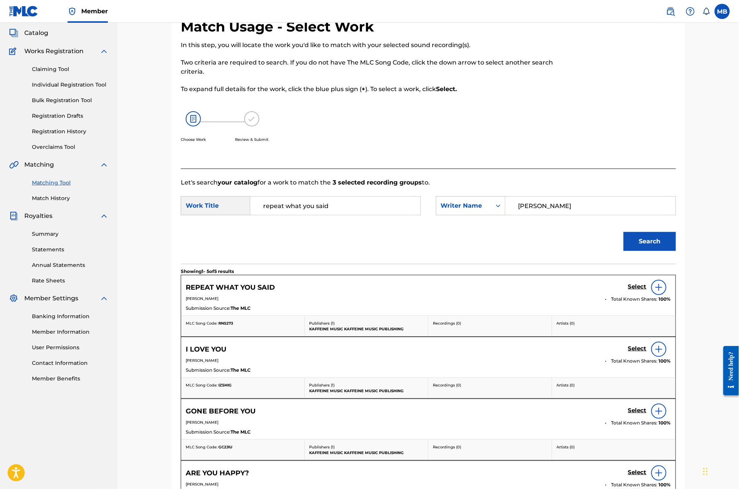
click at [647, 291] on h5 "Select" at bounding box center [637, 286] width 19 height 7
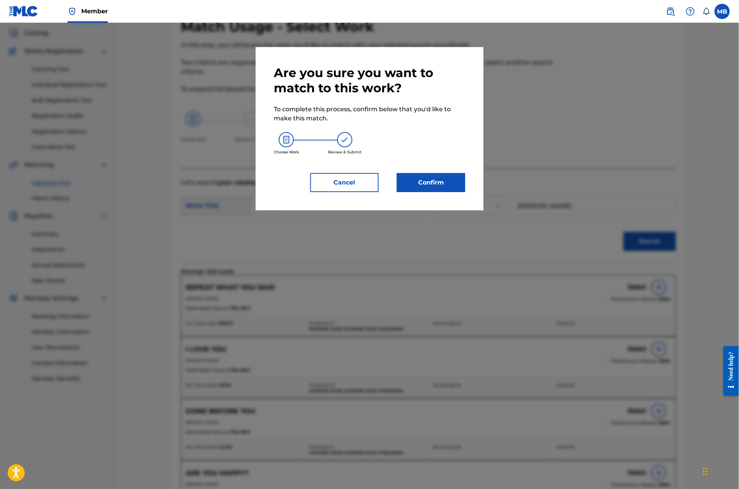
click at [441, 210] on div "Are you sure you want to match to this work? To complete this process, confirm …" at bounding box center [370, 128] width 228 height 163
click at [440, 192] on button "Confirm" at bounding box center [431, 182] width 68 height 19
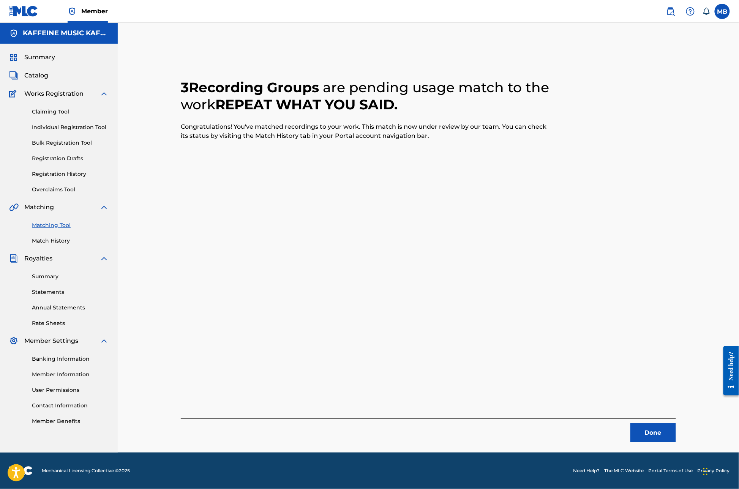
click at [676, 424] on button "Done" at bounding box center [654, 433] width 46 height 19
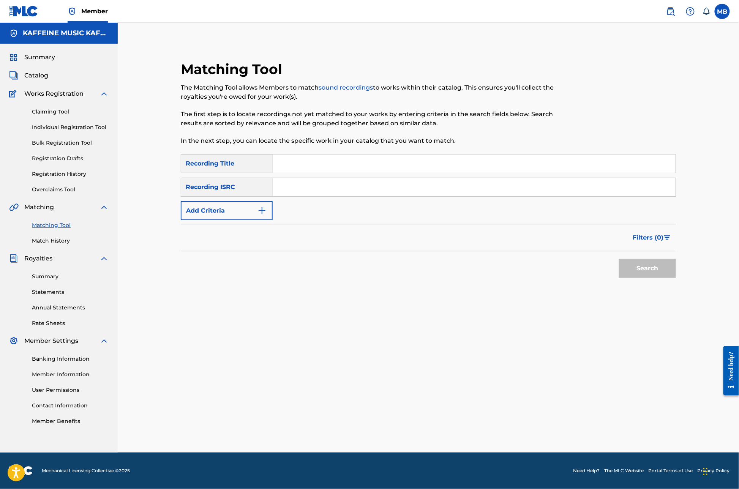
click at [320, 155] on input "Search Form" at bounding box center [474, 164] width 403 height 18
type input "she slash they"
click at [250, 201] on button "Add Criteria" at bounding box center [227, 210] width 92 height 19
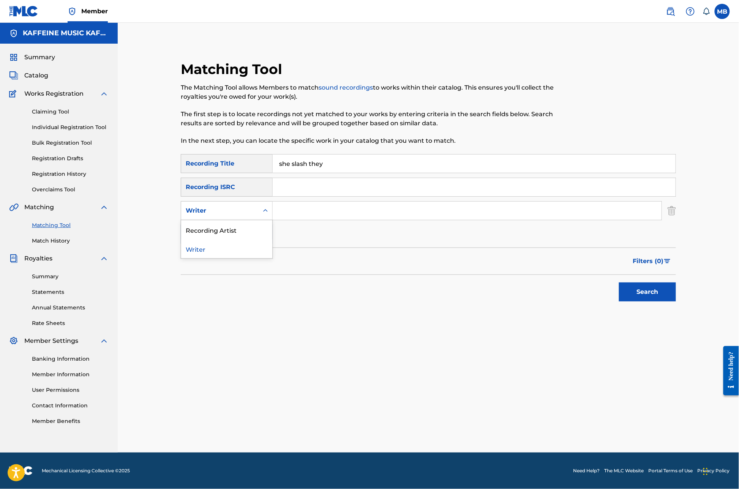
click at [251, 206] on div "Writer" at bounding box center [220, 210] width 68 height 9
click at [252, 220] on div "Recording Artist" at bounding box center [226, 229] width 91 height 19
click at [316, 204] on input "Search Form" at bounding box center [467, 211] width 389 height 18
paste input "[PERSON_NAME] Motorcycle"
type input "[PERSON_NAME] Motorcycle"
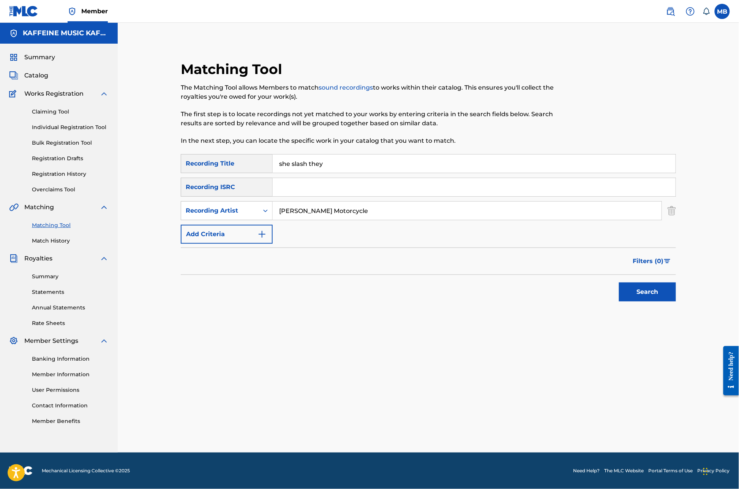
click at [676, 295] on button "Search" at bounding box center [647, 292] width 57 height 19
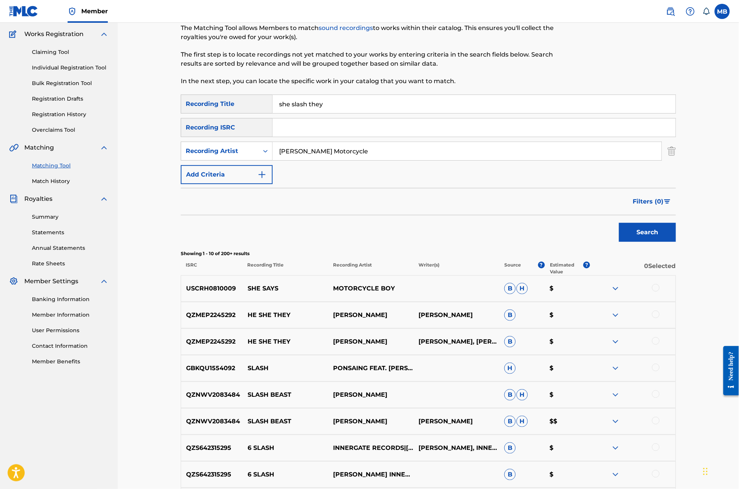
scroll to position [50, 0]
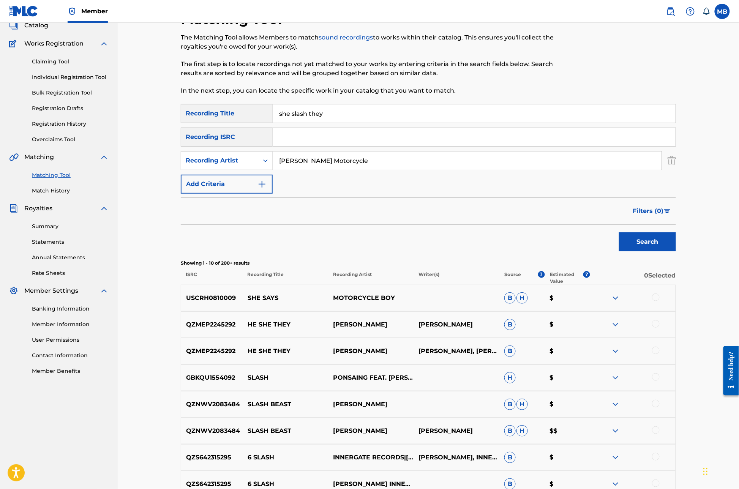
click at [364, 170] on input "[PERSON_NAME] Motorcycle" at bounding box center [467, 161] width 389 height 18
click at [362, 170] on input "[PERSON_NAME] Motorcycle" at bounding box center [467, 161] width 389 height 18
click at [361, 170] on input "[PERSON_NAME] Motorcycle" at bounding box center [467, 161] width 389 height 18
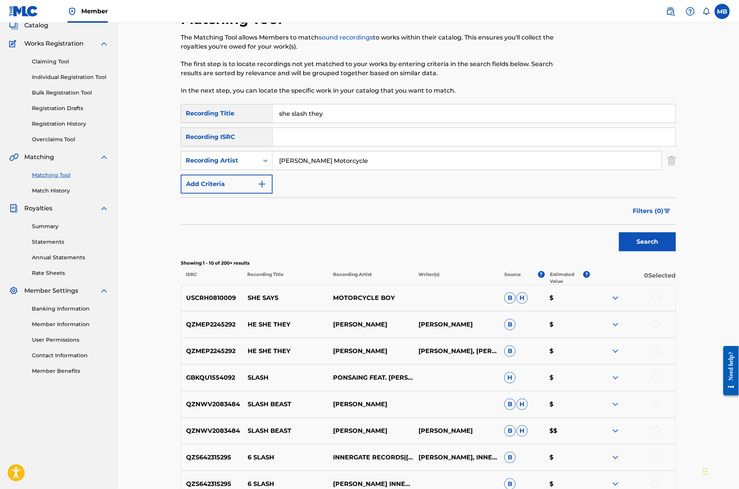
click at [361, 170] on input "[PERSON_NAME] Motorcycle" at bounding box center [467, 161] width 389 height 18
click at [676, 251] on button "Search" at bounding box center [647, 241] width 57 height 19
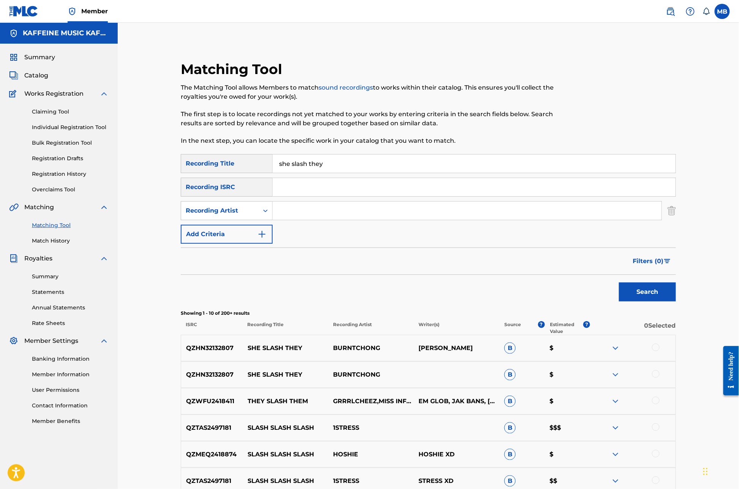
scroll to position [0, 0]
click at [333, 173] on input "she slash they" at bounding box center [474, 164] width 403 height 18
type input "park bench"
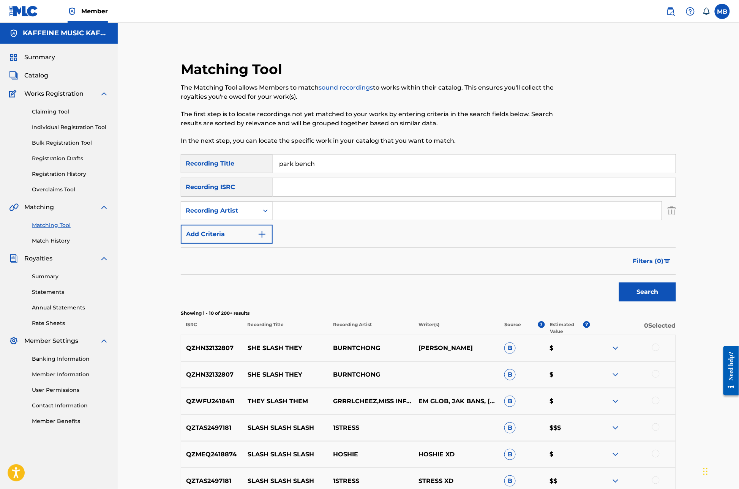
click at [291, 220] on input "Search Form" at bounding box center [467, 211] width 389 height 18
paste input "[PERSON_NAME] Motorcycle"
type input "[PERSON_NAME] Motorcycle"
click at [676, 302] on button "Search" at bounding box center [647, 292] width 57 height 19
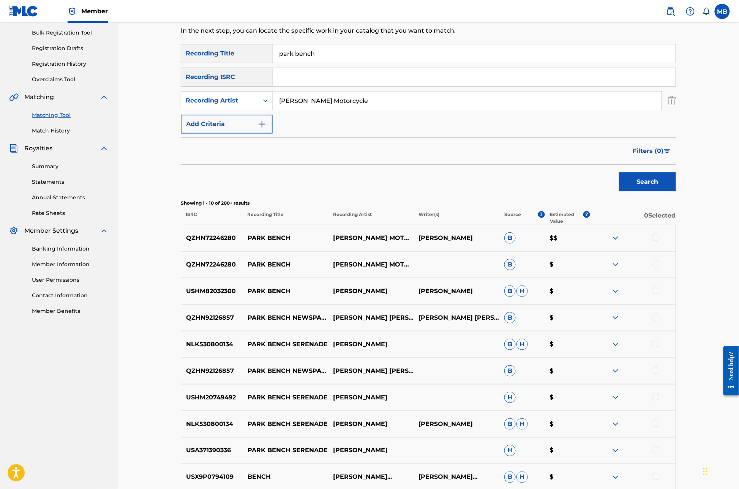
scroll to position [110, 0]
click at [676, 243] on div at bounding box center [632, 238] width 85 height 9
click at [660, 242] on div at bounding box center [656, 238] width 8 height 8
click at [676, 270] on div at bounding box center [632, 265] width 85 height 9
click at [660, 268] on div at bounding box center [656, 265] width 8 height 8
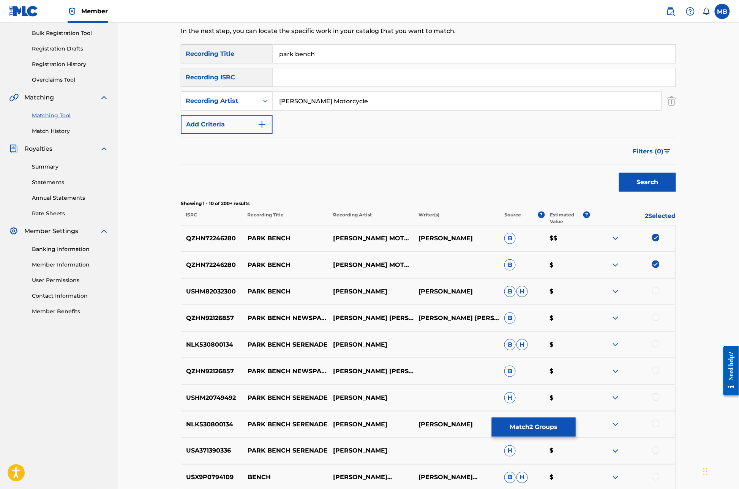
click at [576, 418] on button "Match 2 Groups" at bounding box center [534, 427] width 84 height 19
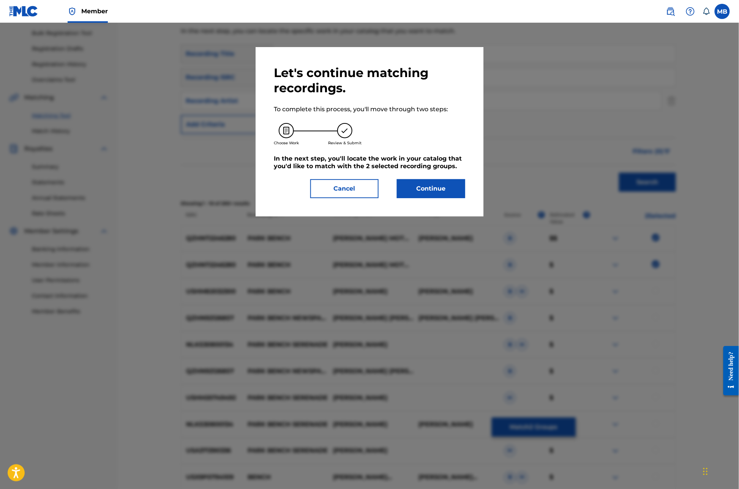
click at [448, 198] on button "Continue" at bounding box center [431, 188] width 68 height 19
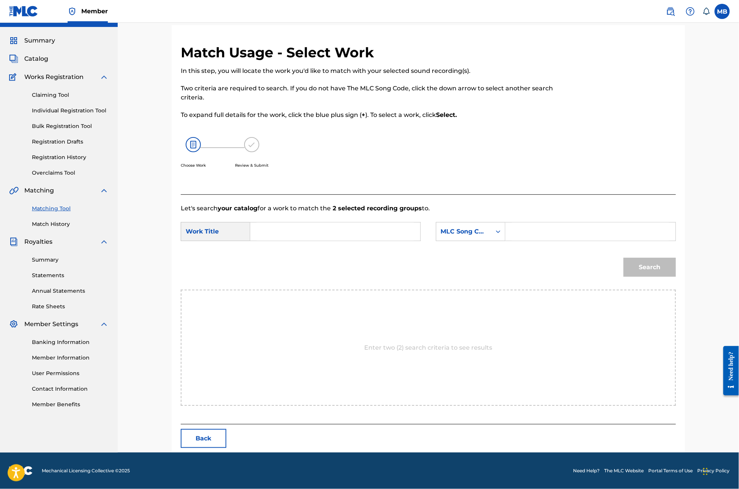
scroll to position [43, 0]
click at [332, 216] on form "SearchWithCriteria9714ecc6-20af-4584-a77b-314a546a646e Work Title SearchWithCri…" at bounding box center [428, 251] width 495 height 77
click at [333, 231] on input "Search Form" at bounding box center [335, 232] width 157 height 18
type input "park bench"
click at [461, 230] on div "MLC Song Code" at bounding box center [464, 231] width 46 height 9
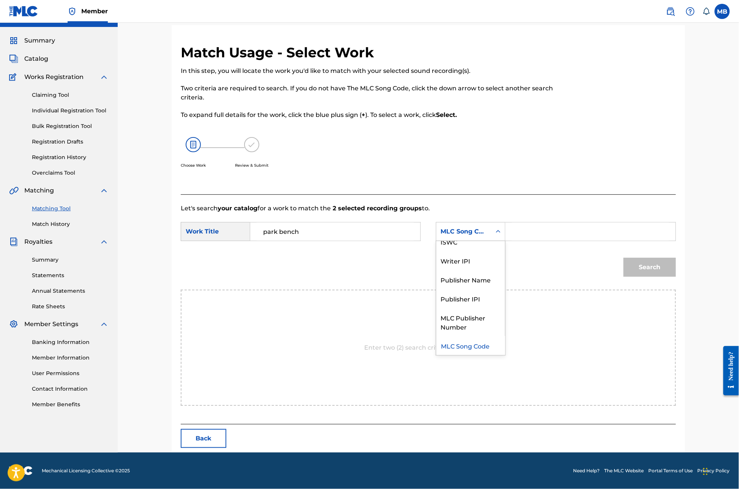
scroll to position [0, 0]
click at [576, 237] on input "Search Form" at bounding box center [590, 232] width 157 height 18
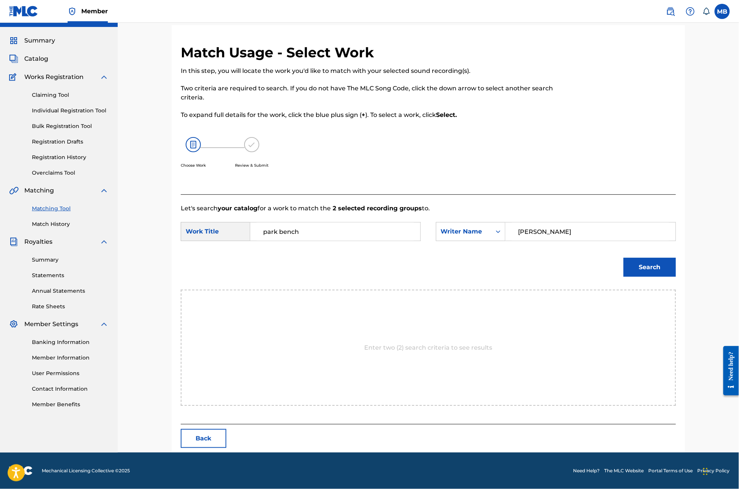
type input "[PERSON_NAME]"
click at [676, 276] on button "Search" at bounding box center [650, 267] width 52 height 19
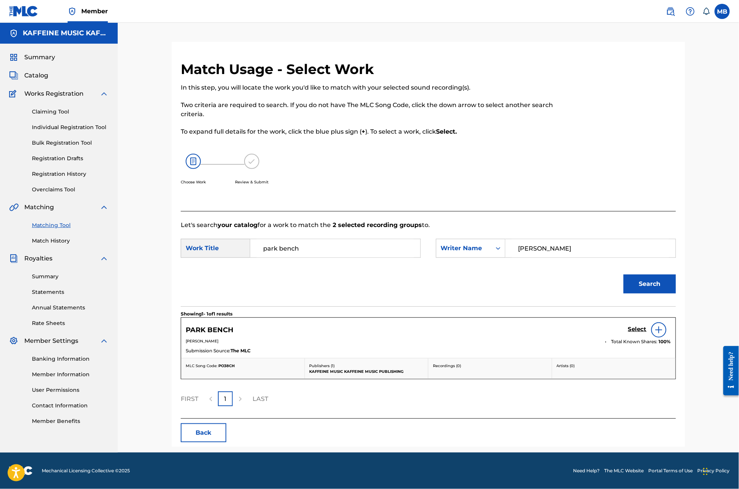
click at [671, 323] on div "Select" at bounding box center [649, 330] width 43 height 15
click at [647, 327] on h5 "Select" at bounding box center [637, 329] width 19 height 7
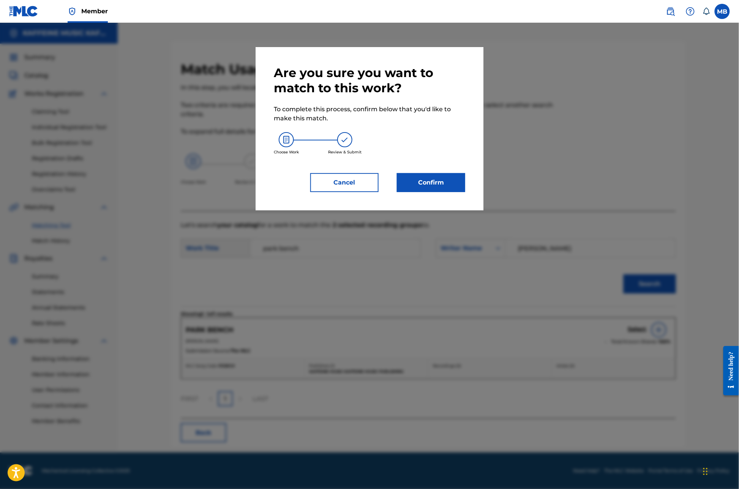
click at [444, 192] on button "Confirm" at bounding box center [431, 182] width 68 height 19
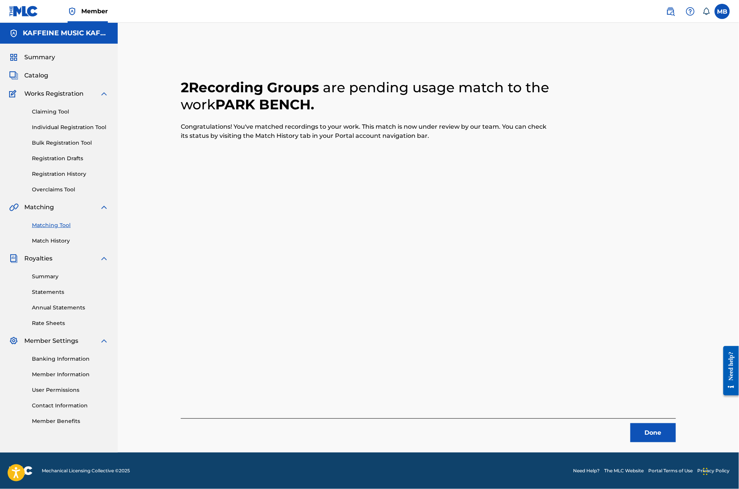
click at [676, 424] on button "Done" at bounding box center [654, 433] width 46 height 19
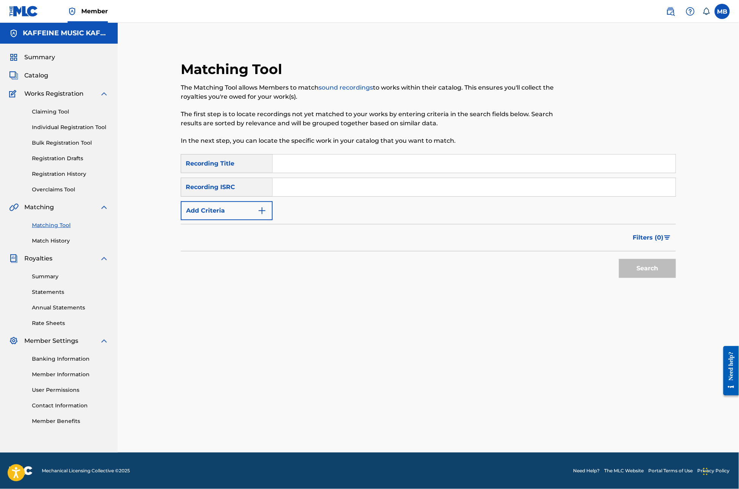
click at [336, 155] on input "Search Form" at bounding box center [474, 164] width 403 height 18
type input "u N I"
click at [260, 201] on button "Add Criteria" at bounding box center [227, 210] width 92 height 19
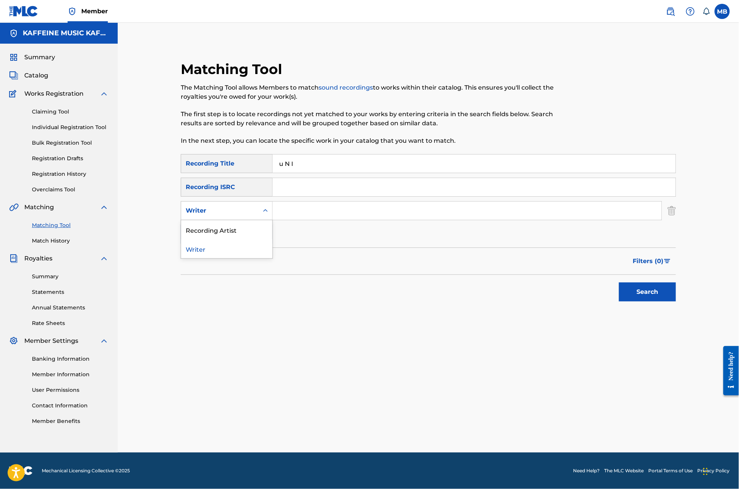
click at [266, 204] on div "Search Form" at bounding box center [266, 211] width 14 height 14
click at [288, 202] on input "Search Form" at bounding box center [467, 211] width 389 height 18
click at [243, 206] on div "Writer" at bounding box center [220, 210] width 68 height 9
click at [247, 224] on div "Recording Artist" at bounding box center [226, 229] width 91 height 19
click at [311, 202] on input "Search Form" at bounding box center [467, 211] width 389 height 18
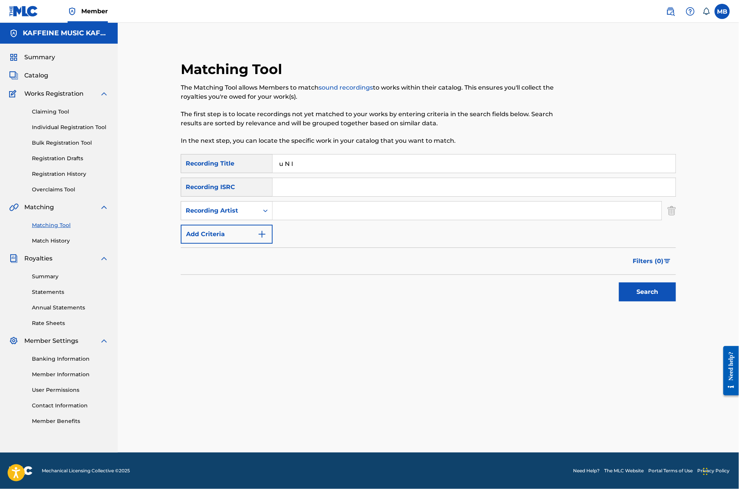
paste input "[PERSON_NAME] Motorcycle"
click at [676, 295] on button "Search" at bounding box center [647, 292] width 57 height 19
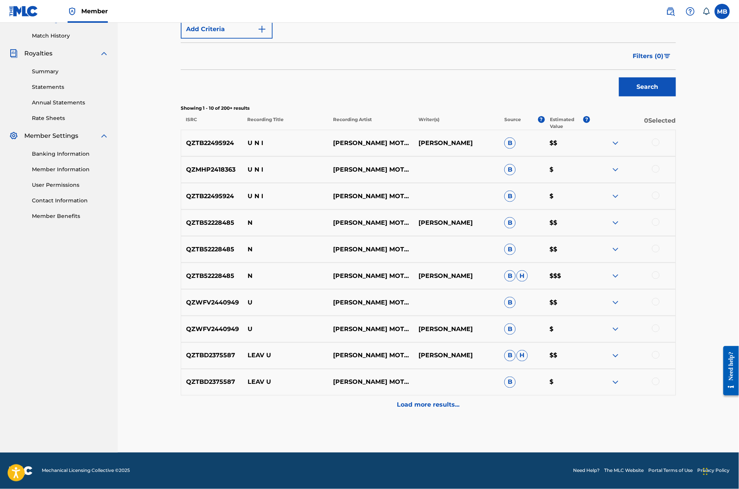
scroll to position [258, 0]
type input "[PERSON_NAME] Motorcycle\"
click at [660, 199] on div at bounding box center [656, 196] width 8 height 8
click at [660, 171] on div at bounding box center [656, 169] width 8 height 8
click at [676, 136] on div "QZTB22495924 U N I [PERSON_NAME] MOTORCYCLE [PERSON_NAME]" at bounding box center [428, 143] width 495 height 27
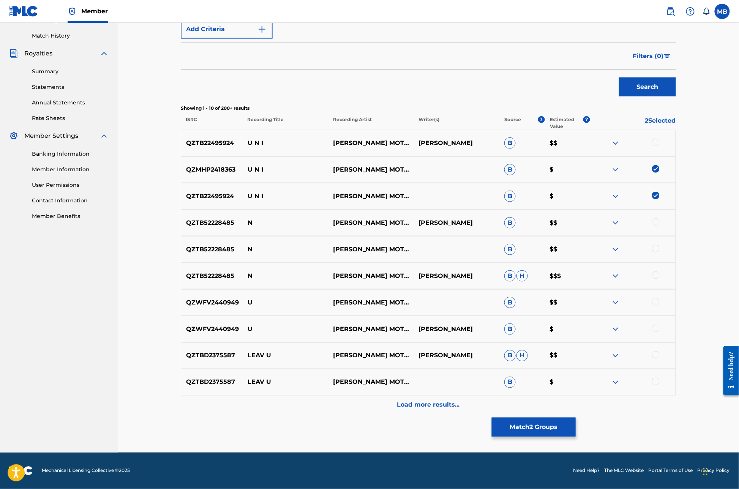
click at [676, 139] on div at bounding box center [632, 143] width 85 height 9
click at [660, 141] on div at bounding box center [656, 143] width 8 height 8
click at [660, 143] on img at bounding box center [656, 143] width 8 height 8
click at [660, 146] on div at bounding box center [656, 143] width 8 height 8
click at [576, 419] on button "Match 3 Groups" at bounding box center [534, 427] width 84 height 19
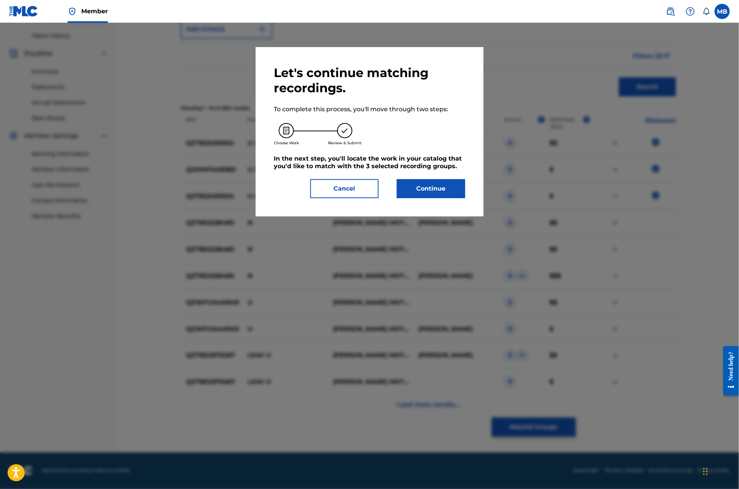
click at [435, 198] on button "Continue" at bounding box center [431, 188] width 68 height 19
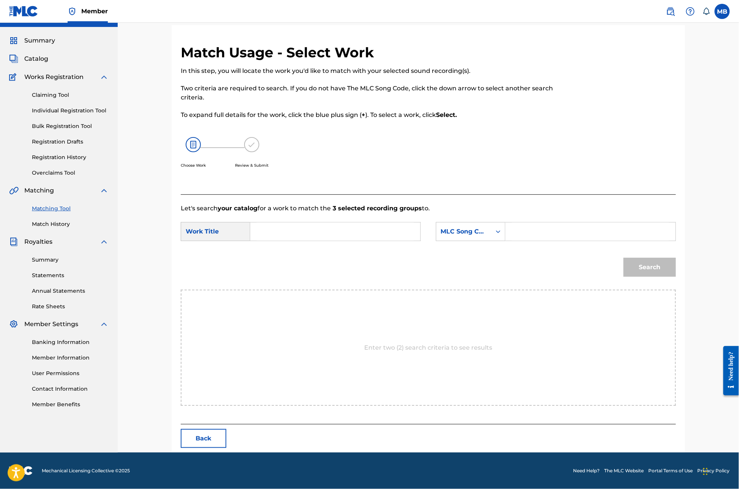
click at [384, 228] on input "Search Form" at bounding box center [335, 232] width 157 height 18
type input "u n i"
click at [463, 246] on div "SearchWithCriteria9714ecc6-20af-4584-a77b-314a546a646e Work Title u n i SearchW…" at bounding box center [428, 234] width 495 height 24
click at [465, 236] on div "MLC Song Code" at bounding box center [464, 231] width 46 height 9
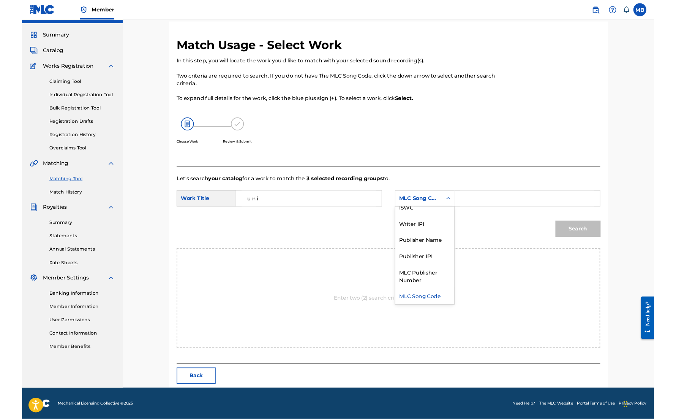
scroll to position [0, 0]
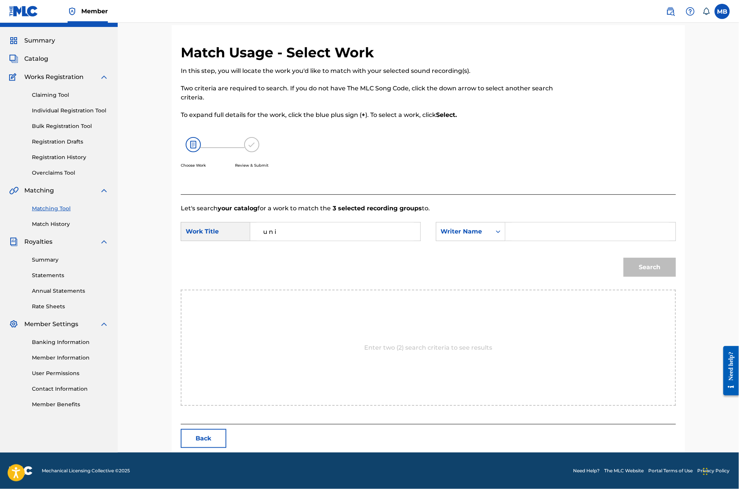
click at [582, 246] on div "SearchWithCriteria9714ecc6-20af-4584-a77b-314a546a646e Work Title u n i SearchW…" at bounding box center [428, 234] width 495 height 24
click at [571, 238] on input "Search Form" at bounding box center [590, 232] width 157 height 18
type input "Mic"
click at [676, 276] on button "Search" at bounding box center [650, 267] width 52 height 19
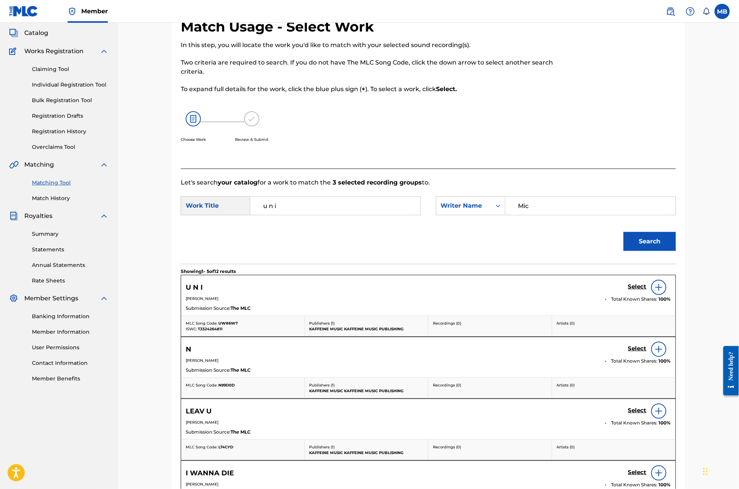
click at [661, 295] on div "U N I Select" at bounding box center [428, 287] width 485 height 15
click at [647, 291] on h5 "Select" at bounding box center [637, 286] width 19 height 7
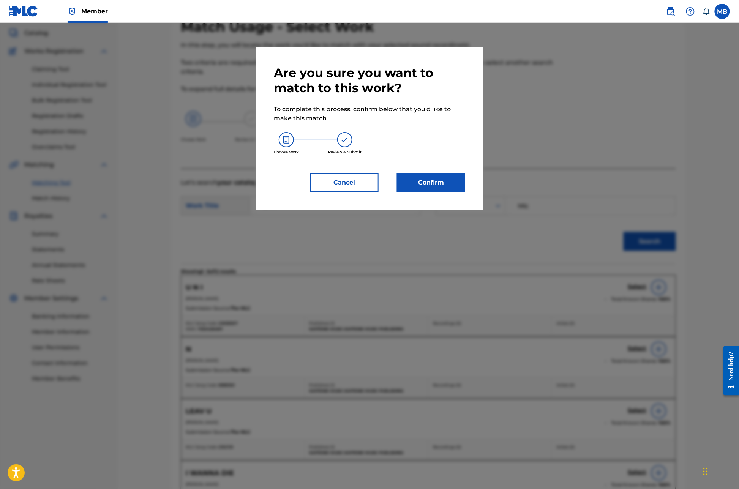
click at [465, 192] on button "Confirm" at bounding box center [431, 182] width 68 height 19
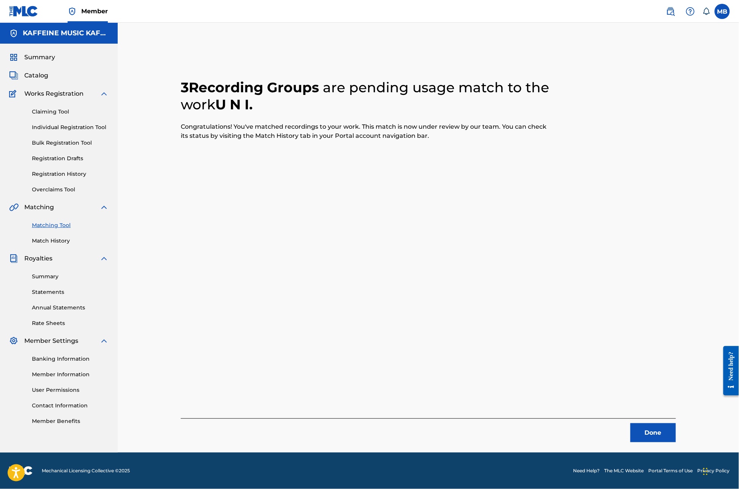
click at [676, 424] on button "Done" at bounding box center [654, 433] width 46 height 19
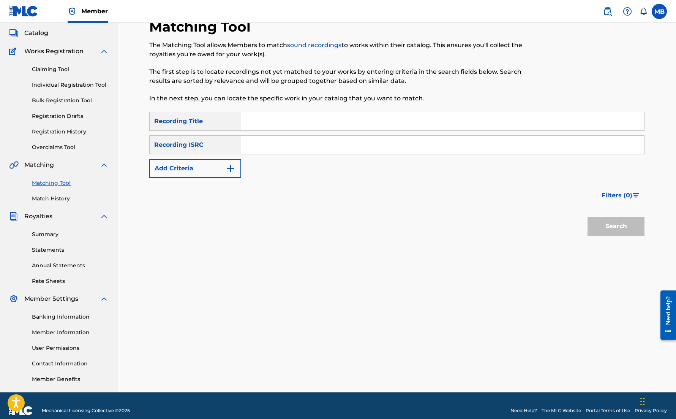
click at [295, 130] on input "Search Form" at bounding box center [442, 121] width 403 height 18
click at [362, 130] on input "Search Form" at bounding box center [442, 121] width 403 height 18
type input "ring pop ring"
click at [241, 178] on button "Add Criteria" at bounding box center [195, 168] width 92 height 19
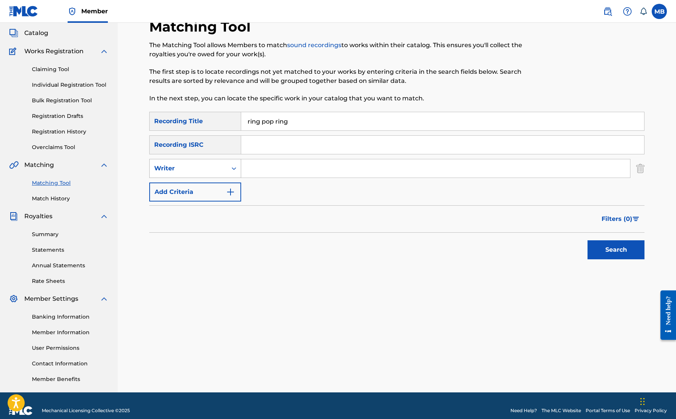
click at [223, 173] on div "Writer" at bounding box center [188, 168] width 68 height 9
click at [241, 178] on div "Writer" at bounding box center [195, 168] width 92 height 19
click at [241, 197] on div "Recording Artist" at bounding box center [195, 187] width 91 height 19
click at [299, 177] on input "Search Form" at bounding box center [435, 168] width 389 height 18
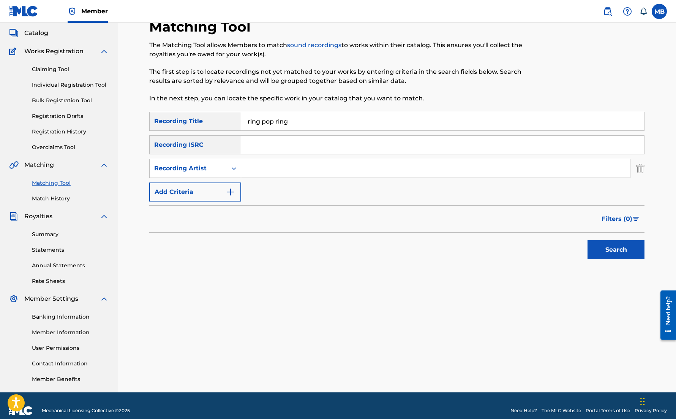
paste input "[PERSON_NAME] Motorcycle"
type input "[PERSON_NAME] Motorcycle"
click at [620, 259] on button "Search" at bounding box center [616, 249] width 57 height 19
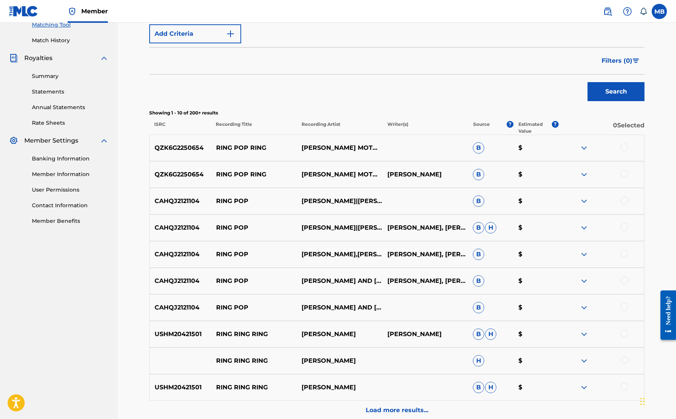
scroll to position [213, 0]
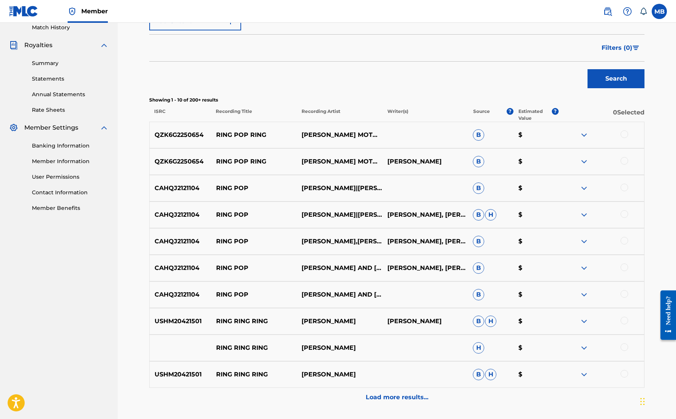
click at [628, 138] on div at bounding box center [625, 134] width 8 height 8
click at [628, 164] on div at bounding box center [625, 161] width 8 height 8
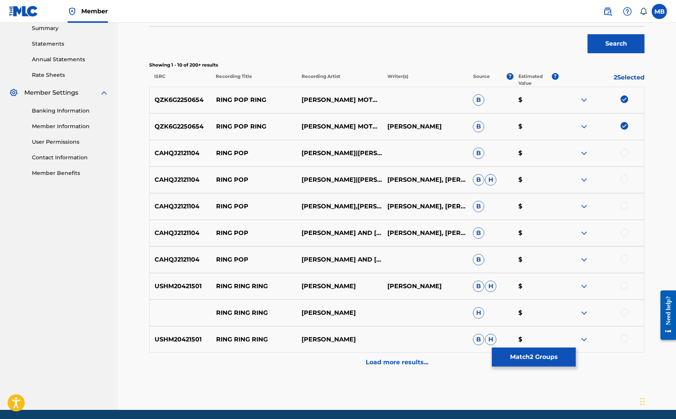
scroll to position [255, 0]
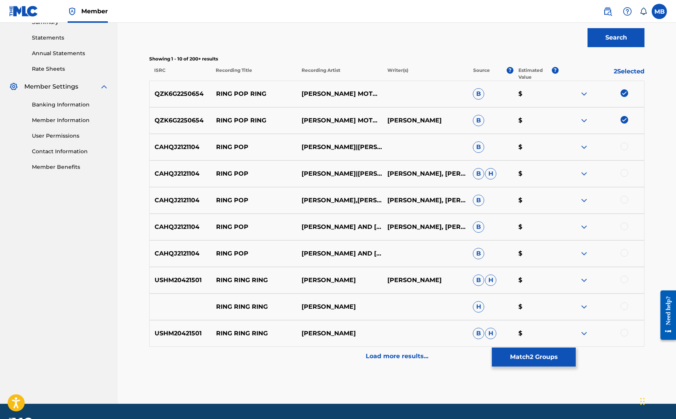
click at [576, 347] on button "Match 2 Groups" at bounding box center [534, 356] width 84 height 19
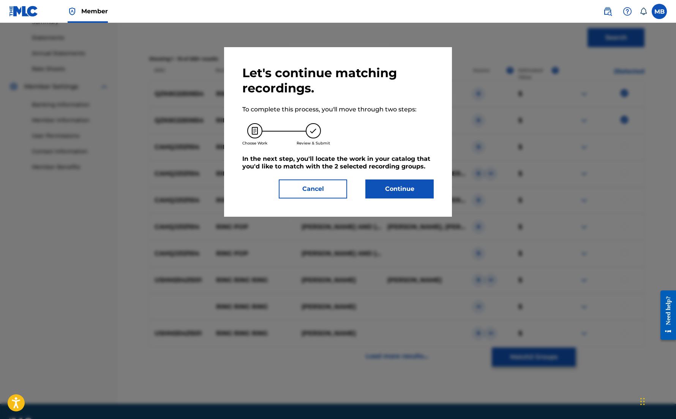
click at [428, 198] on button "Continue" at bounding box center [399, 188] width 68 height 19
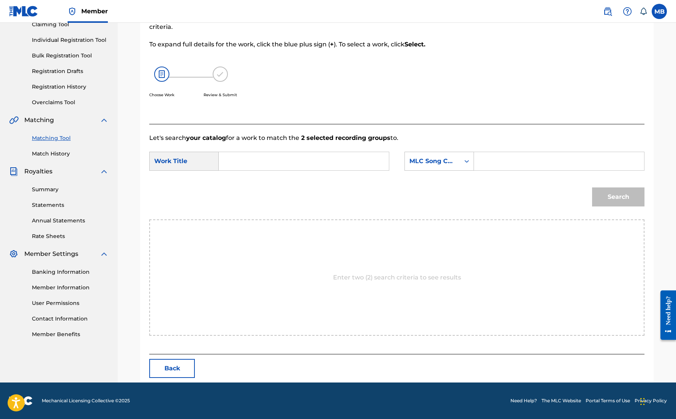
click at [345, 170] on input "Search Form" at bounding box center [303, 161] width 157 height 18
type input "ring pop ring"
click at [471, 165] on icon "Search Form" at bounding box center [467, 161] width 8 height 8
click at [520, 170] on input "Search Form" at bounding box center [559, 161] width 157 height 18
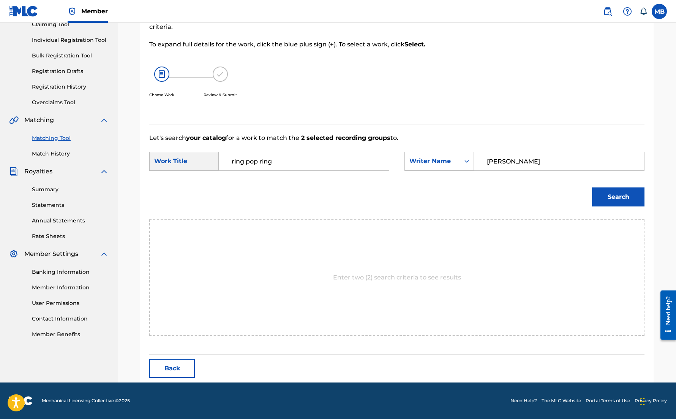
type input "[PERSON_NAME]"
click at [623, 206] on button "Search" at bounding box center [618, 196] width 52 height 19
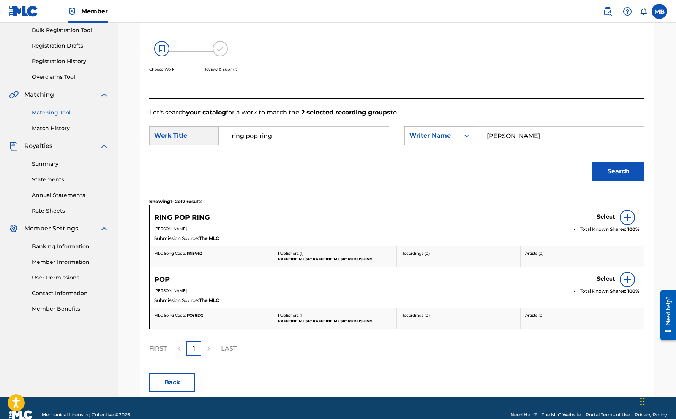
click at [610, 220] on h5 "Select" at bounding box center [606, 216] width 19 height 7
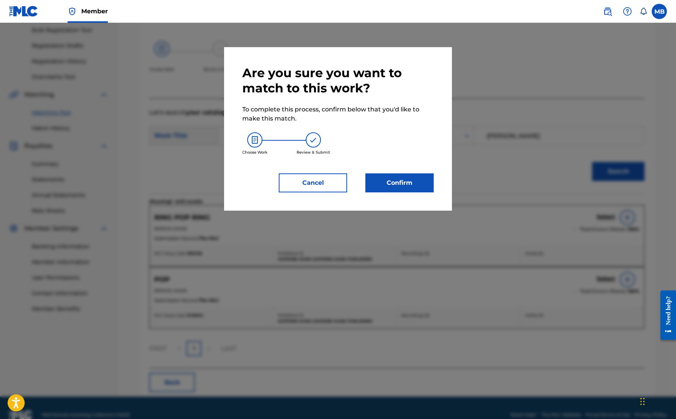
click at [407, 192] on button "Confirm" at bounding box center [399, 182] width 68 height 19
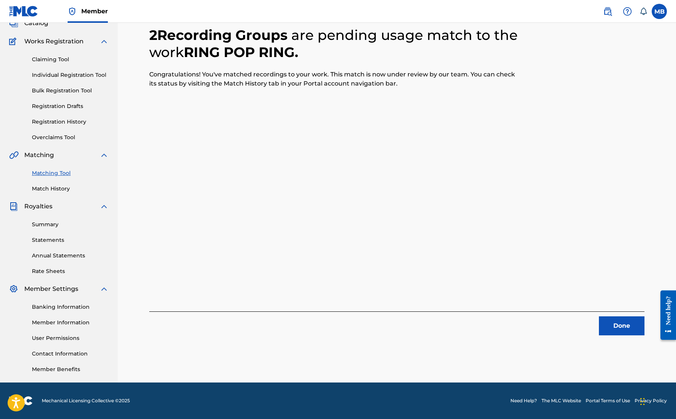
click at [621, 316] on button "Done" at bounding box center [622, 325] width 46 height 19
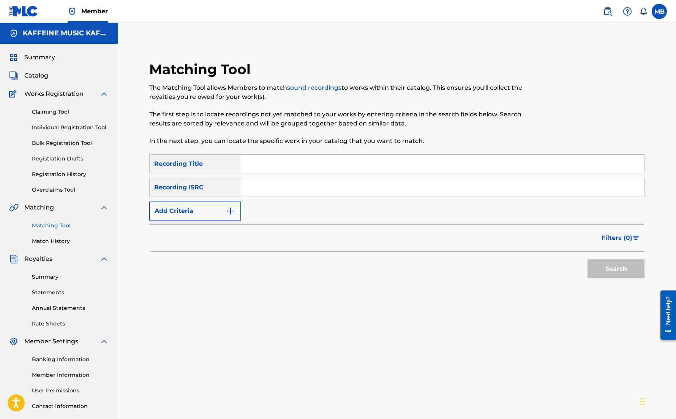
click at [347, 173] on input "Search Form" at bounding box center [442, 164] width 403 height 18
type input "Nuts*"
click at [219, 220] on button "Add Criteria" at bounding box center [195, 210] width 92 height 19
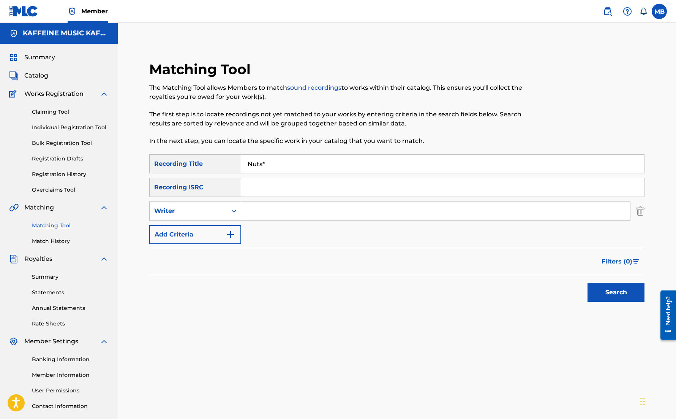
click at [219, 215] on div "Writer" at bounding box center [188, 210] width 68 height 9
click at [229, 239] on div "Recording Artist" at bounding box center [195, 229] width 91 height 19
click at [305, 220] on input "Search Form" at bounding box center [435, 211] width 389 height 18
paste input "[PERSON_NAME] Motorcycle"
type input "[PERSON_NAME] Motorcycle"
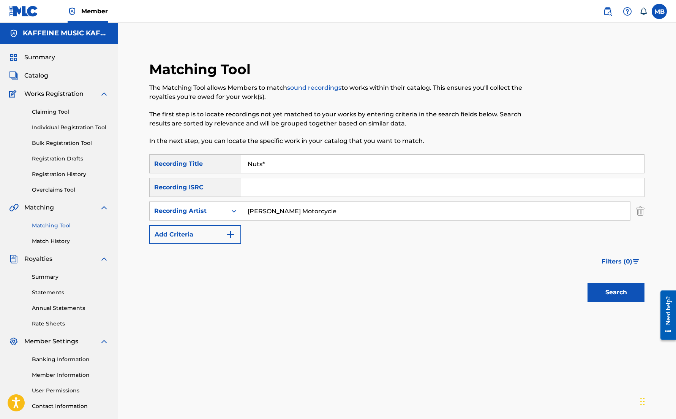
click at [620, 302] on button "Search" at bounding box center [616, 292] width 57 height 19
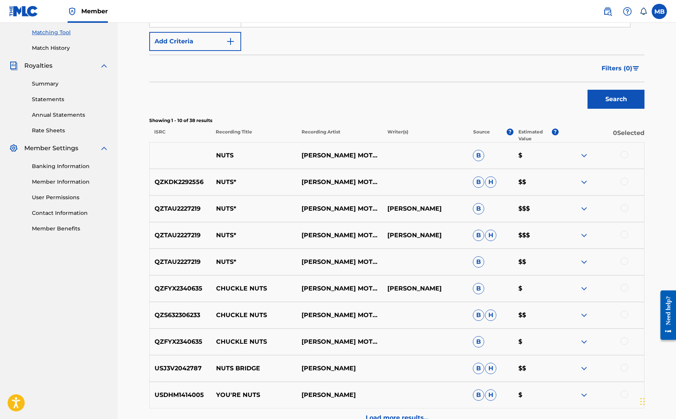
scroll to position [194, 0]
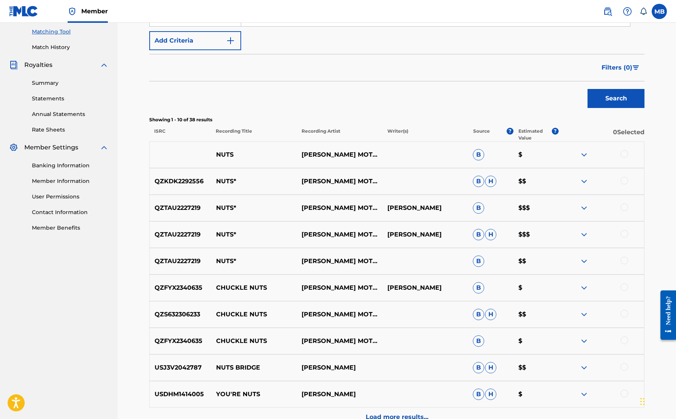
click at [628, 158] on div at bounding box center [625, 154] width 8 height 8
click at [628, 184] on div at bounding box center [625, 181] width 8 height 8
click at [628, 211] on div at bounding box center [625, 207] width 8 height 8
click at [632, 248] on div "QZTAU2227219 NUTS* [PERSON_NAME] MOTORCYCLE MICHEAL B H $$$" at bounding box center [396, 234] width 495 height 27
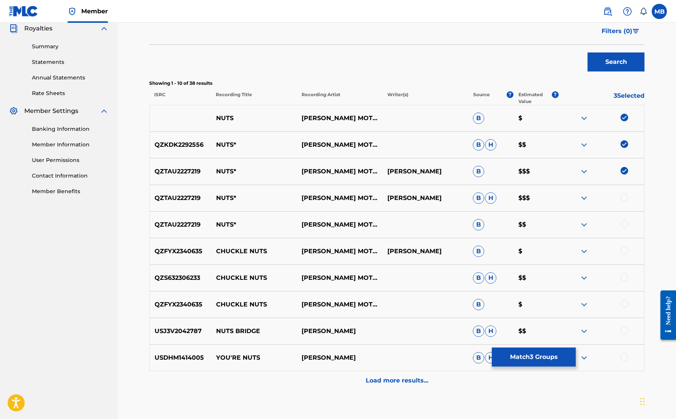
scroll to position [236, 0]
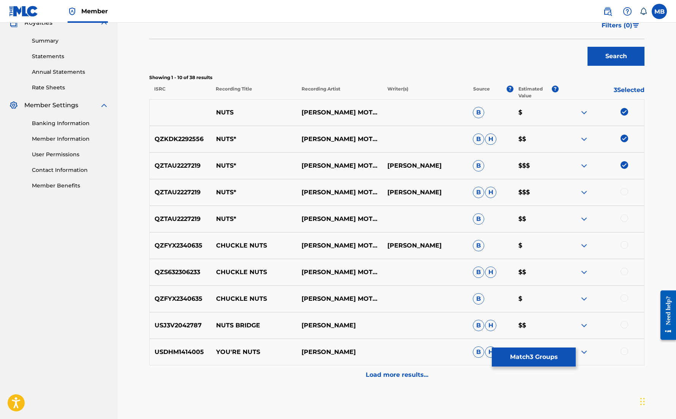
click at [628, 195] on div at bounding box center [625, 192] width 8 height 8
click at [628, 222] on div at bounding box center [625, 218] width 8 height 8
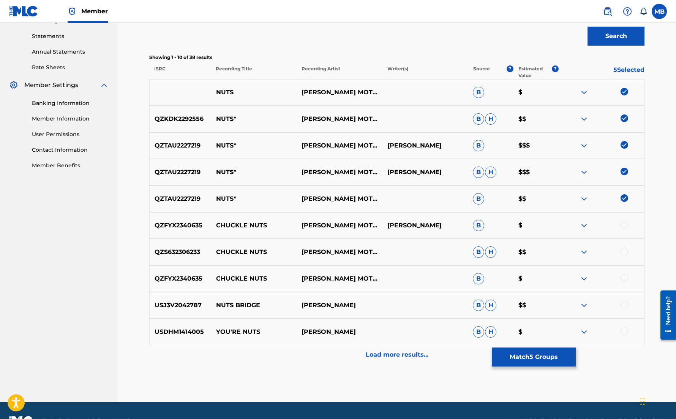
scroll to position [258, 0]
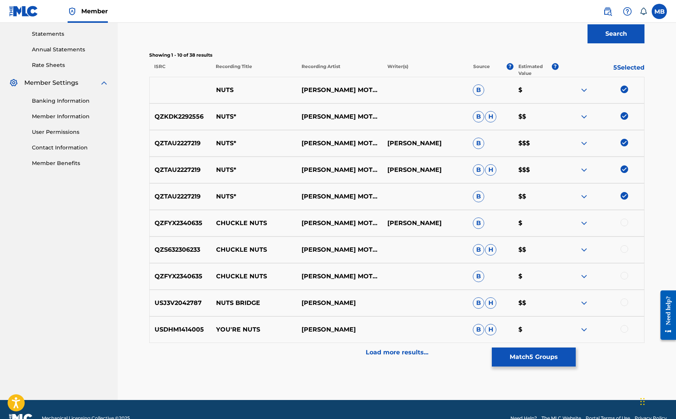
click at [576, 347] on button "Match 5 Groups" at bounding box center [534, 356] width 84 height 19
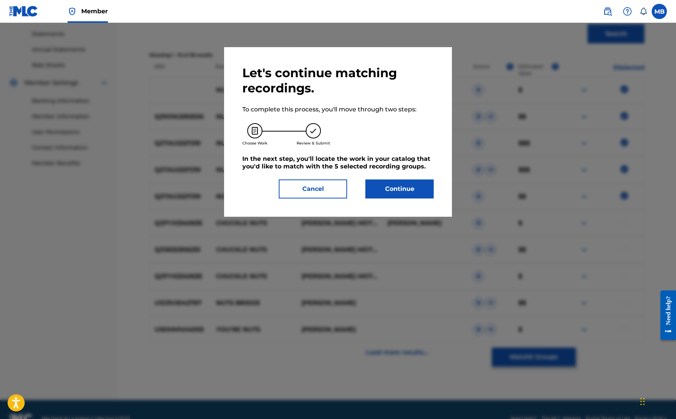
click at [419, 198] on button "Continue" at bounding box center [399, 188] width 68 height 19
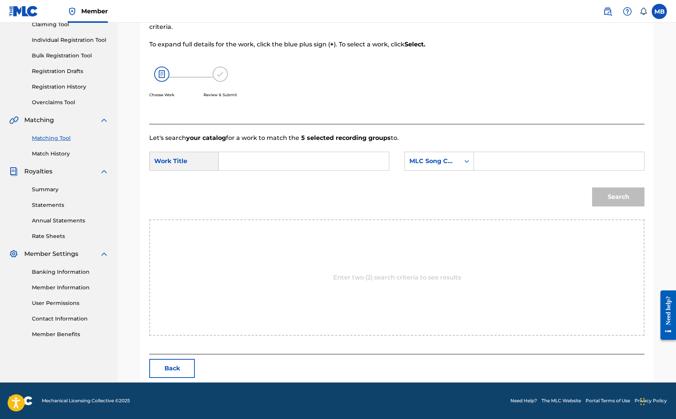
click at [367, 170] on input "Search Form" at bounding box center [303, 161] width 157 height 18
type input "nuts*"
click at [474, 166] on div "Search Form" at bounding box center [467, 161] width 14 height 14
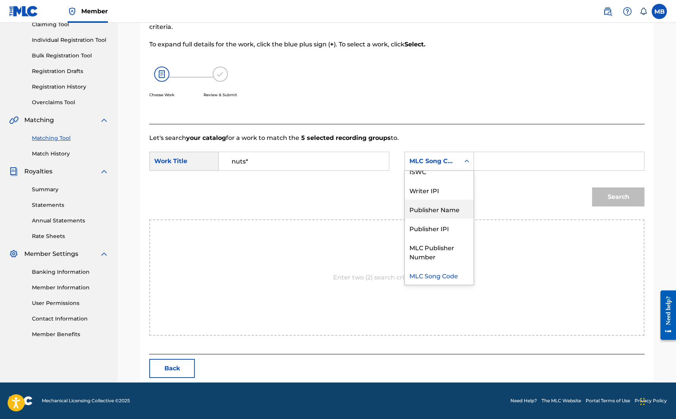
click at [467, 216] on div "Publisher Name" at bounding box center [439, 208] width 69 height 19
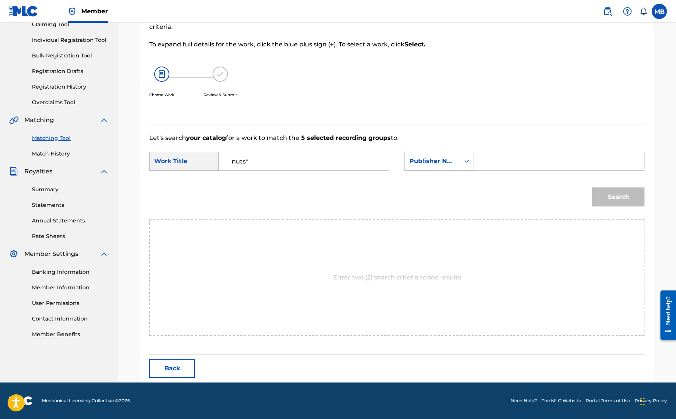
click at [537, 156] on form "SearchWithCriteria9714ecc6-20af-4584-a77b-314a546a646e Work Title nuts* SearchW…" at bounding box center [396, 180] width 495 height 77
click at [541, 165] on input "Search Form" at bounding box center [559, 161] width 157 height 18
type input "kaff"
click at [623, 206] on button "Search" at bounding box center [618, 196] width 52 height 19
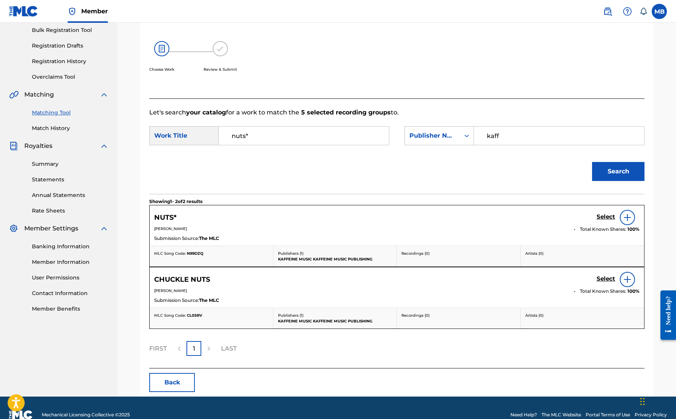
click at [604, 220] on h5 "Select" at bounding box center [606, 216] width 19 height 7
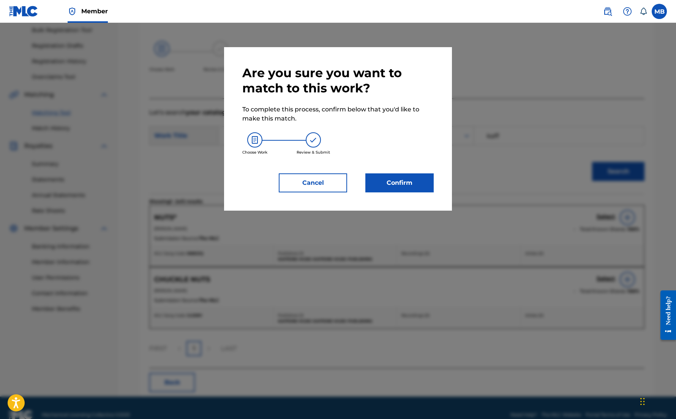
click at [425, 192] on button "Confirm" at bounding box center [399, 182] width 68 height 19
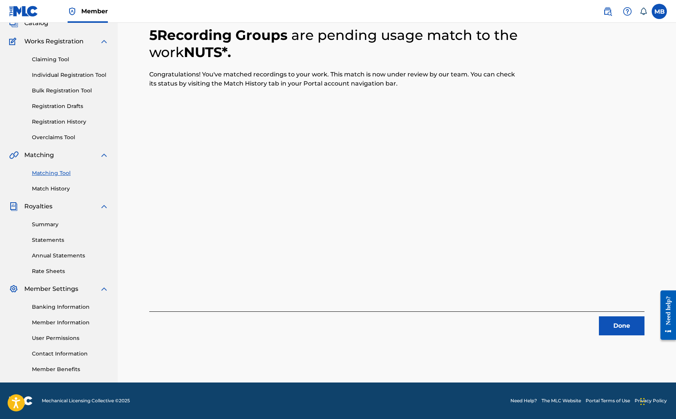
click at [607, 311] on div "Done" at bounding box center [396, 323] width 495 height 24
click at [618, 316] on button "Done" at bounding box center [622, 325] width 46 height 19
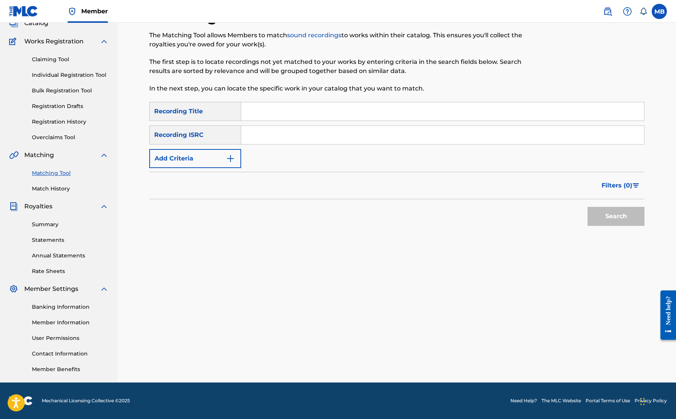
scroll to position [54, 0]
click at [302, 120] on input "Search Form" at bounding box center [442, 111] width 403 height 18
type input "leech"
click at [236, 168] on button "Add Criteria" at bounding box center [195, 158] width 92 height 19
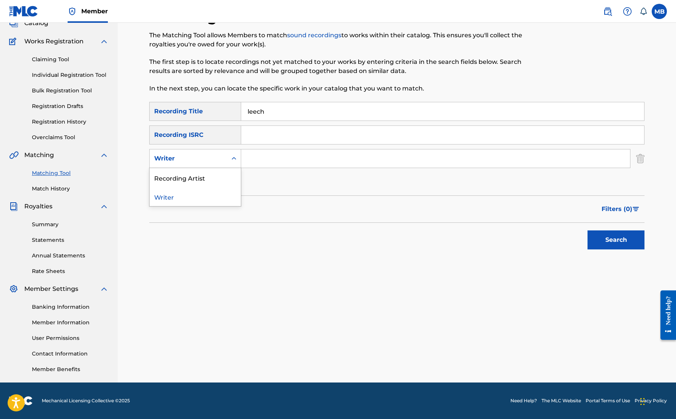
click at [227, 166] on div "Writer" at bounding box center [188, 158] width 77 height 14
click at [240, 187] on div "Recording Artist" at bounding box center [195, 177] width 91 height 19
click at [286, 191] on div "SearchWithCriteria29468663-b8be-4d2b-afb7-dece17dd3df3 Recording Title leech Se…" at bounding box center [396, 147] width 495 height 90
click at [292, 168] on input "Search Form" at bounding box center [435, 158] width 389 height 18
type input "M"
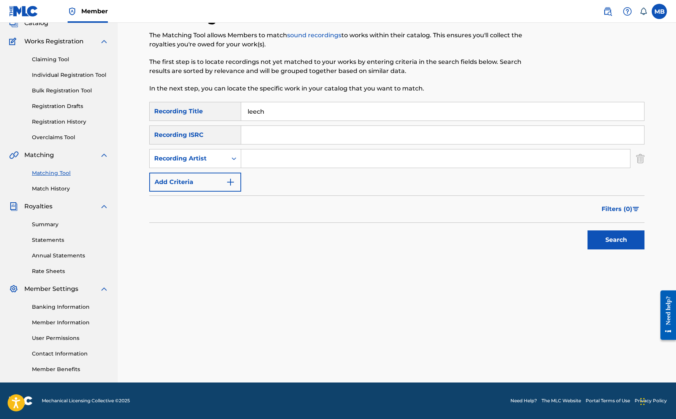
paste input "[PERSON_NAME] Motorcycle"
click at [620, 249] on button "Search" at bounding box center [616, 239] width 57 height 19
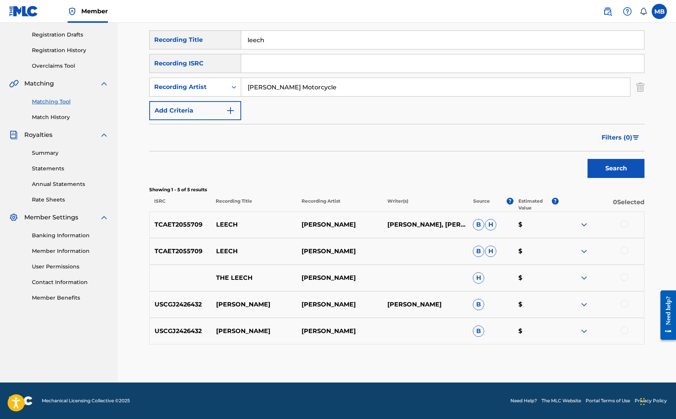
scroll to position [155, 0]
click at [336, 87] on input "[PERSON_NAME] Motorcycle" at bounding box center [435, 87] width 389 height 18
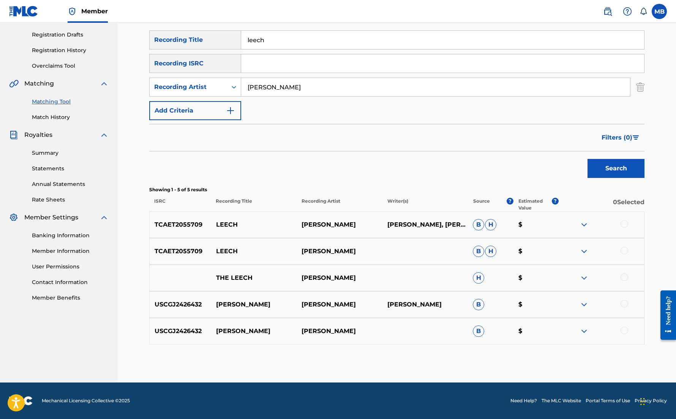
click at [620, 178] on button "Search" at bounding box center [616, 168] width 57 height 19
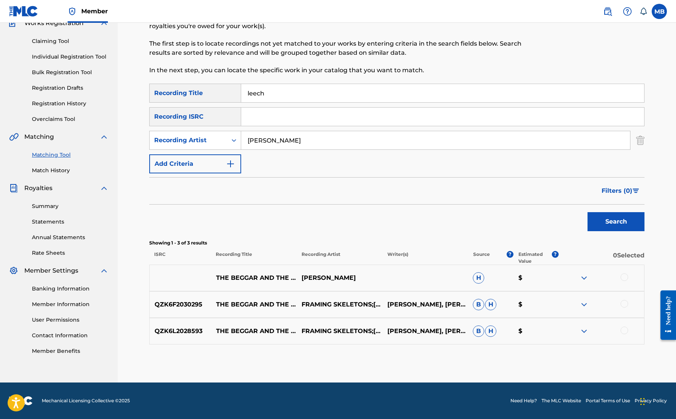
type input "[PERSON_NAME]"
click at [620, 225] on button "Search" at bounding box center [616, 221] width 57 height 19
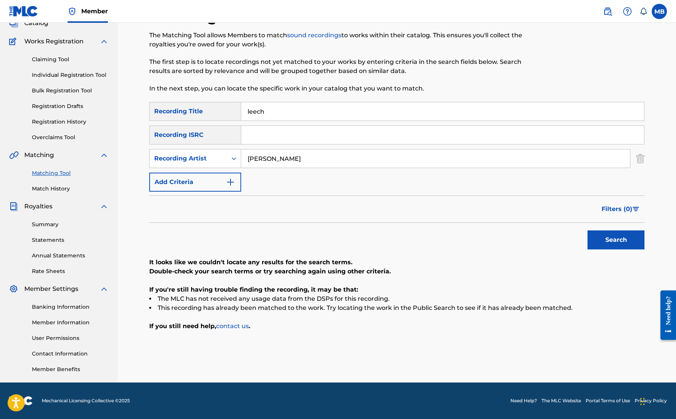
click at [312, 149] on input "[PERSON_NAME]" at bounding box center [435, 158] width 389 height 18
click at [312, 102] on input "leech" at bounding box center [442, 111] width 403 height 18
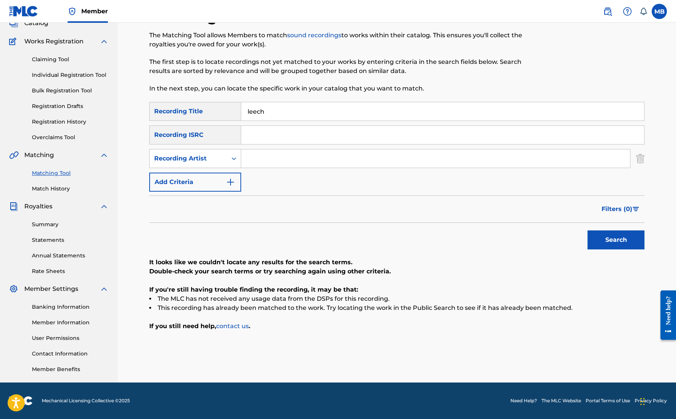
click at [312, 102] on input "leech" at bounding box center [442, 111] width 403 height 18
type input "Hour made"
click at [283, 149] on input "Search Form" at bounding box center [435, 158] width 389 height 18
paste input "[PERSON_NAME] Motorcycle"
type input "[PERSON_NAME] Motorcycle"
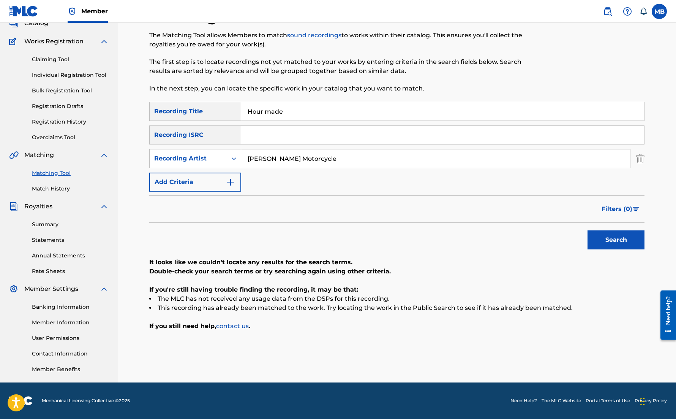
click at [620, 230] on button "Search" at bounding box center [616, 239] width 57 height 19
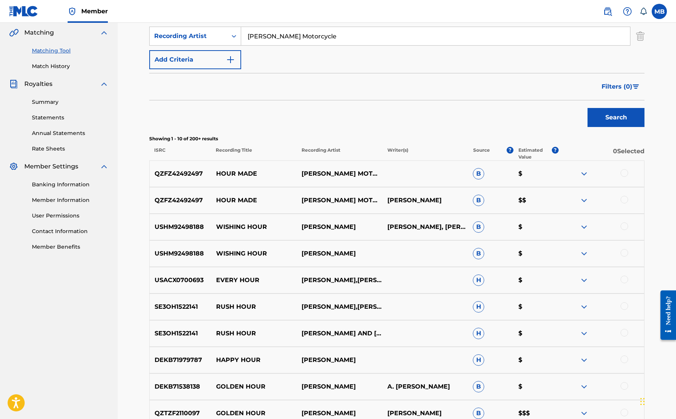
scroll to position [199, 0]
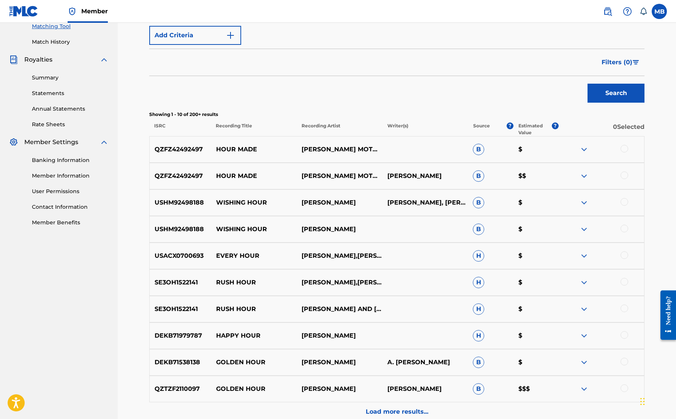
click at [628, 179] on div at bounding box center [625, 175] width 8 height 8
click at [628, 152] on div at bounding box center [625, 149] width 8 height 8
click at [576, 348] on button "Match 2 Groups" at bounding box center [534, 356] width 84 height 19
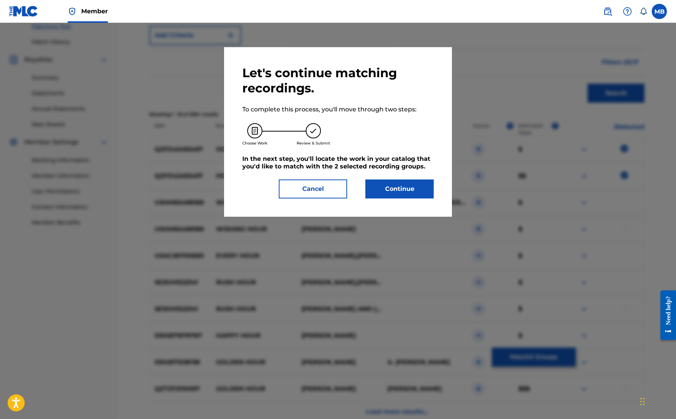
click at [419, 198] on button "Continue" at bounding box center [399, 188] width 68 height 19
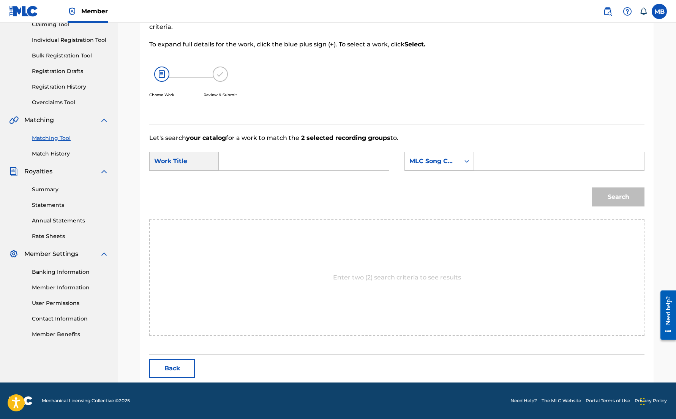
click at [306, 170] on input "Search Form" at bounding box center [303, 161] width 157 height 18
type input "hour made"
click at [455, 166] on div "MLC Song Code" at bounding box center [433, 161] width 46 height 9
click at [518, 170] on input "Search Form" at bounding box center [559, 161] width 157 height 18
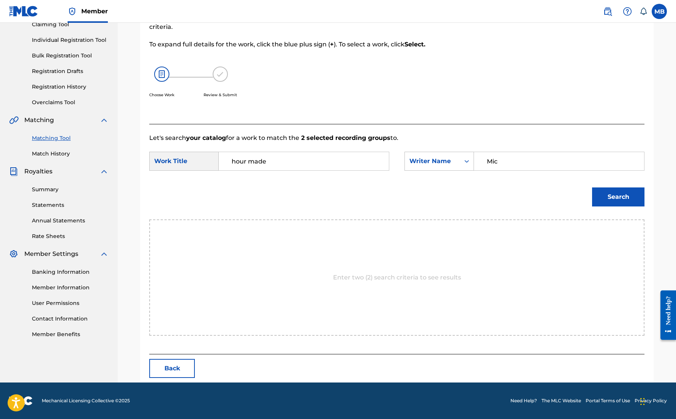
type input "Mic"
click at [623, 206] on button "Search" at bounding box center [618, 196] width 52 height 19
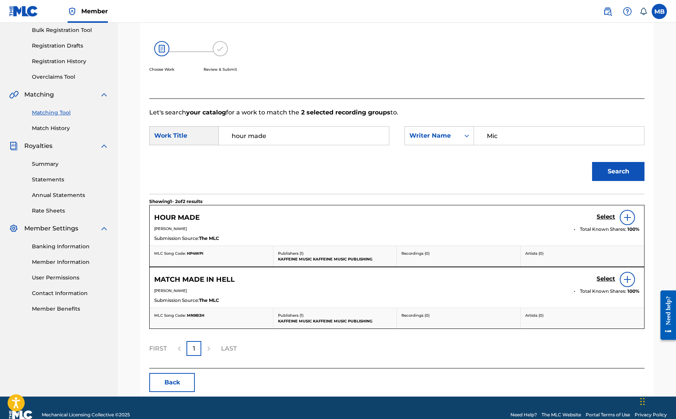
click at [610, 220] on h5 "Select" at bounding box center [606, 216] width 19 height 7
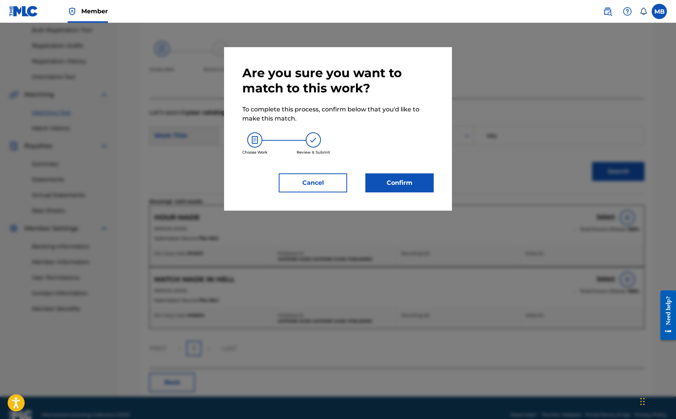
click at [424, 192] on button "Confirm" at bounding box center [399, 182] width 68 height 19
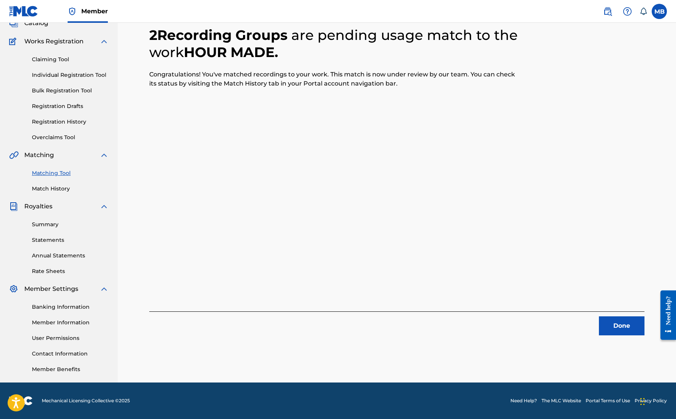
click at [634, 316] on button "Done" at bounding box center [622, 325] width 46 height 19
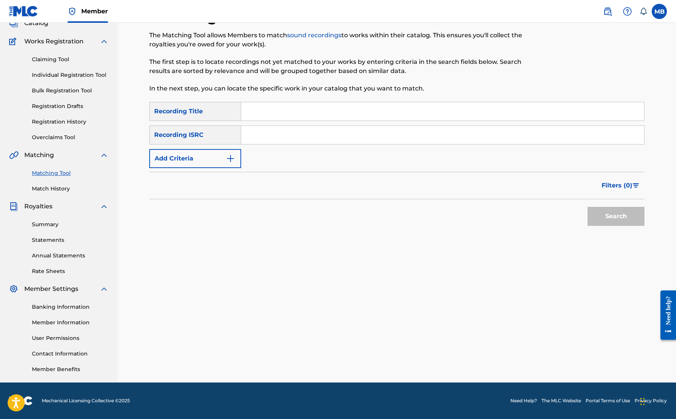
click at [291, 102] on input "Search Form" at bounding box center [442, 111] width 403 height 18
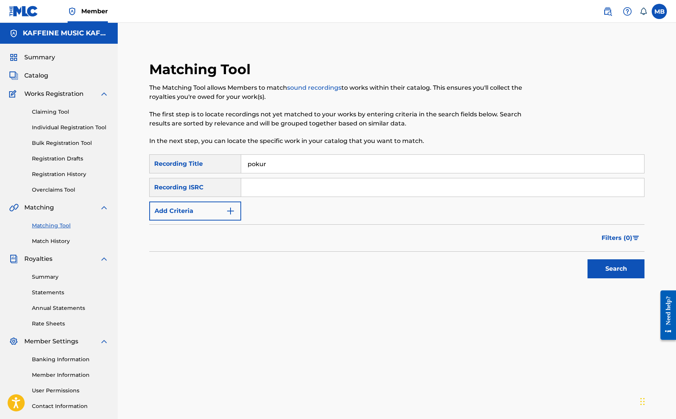
type input "pokur"
click at [233, 220] on button "Add Criteria" at bounding box center [195, 210] width 92 height 19
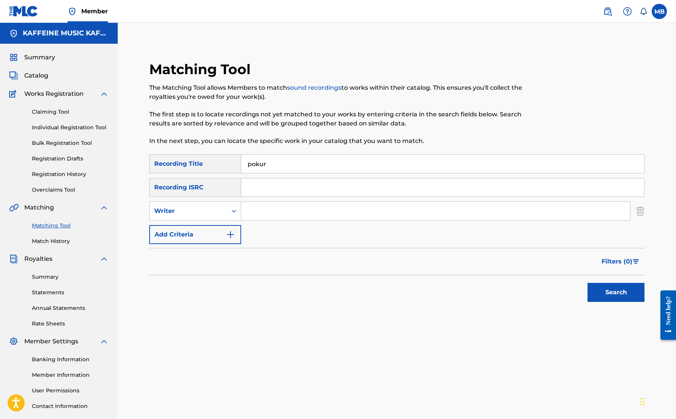
click at [293, 220] on input "Search Form" at bounding box center [435, 211] width 389 height 18
click at [227, 218] on div "Writer" at bounding box center [188, 211] width 77 height 14
click at [223, 215] on div "Writer" at bounding box center [188, 210] width 68 height 9
click at [241, 239] on div "Recording Artist" at bounding box center [195, 229] width 91 height 19
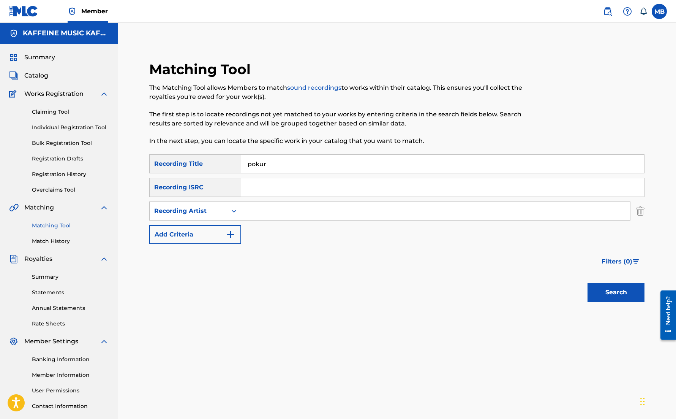
click at [297, 220] on input "Search Form" at bounding box center [435, 211] width 389 height 18
paste input "[PERSON_NAME] Motorcycle"
type input "[PERSON_NAME] Motorcycle"
click at [620, 302] on button "Search" at bounding box center [616, 292] width 57 height 19
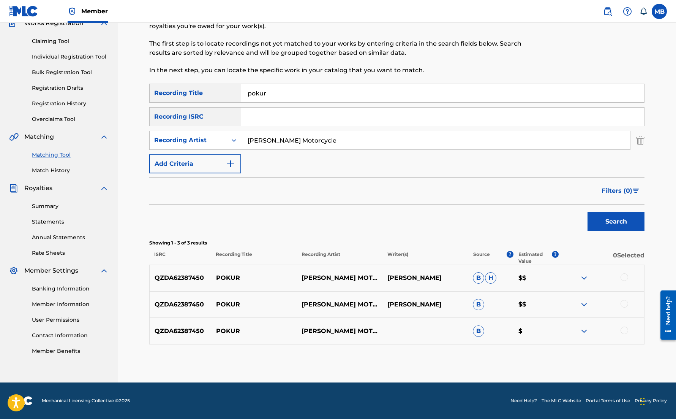
scroll to position [150, 0]
click at [628, 326] on div at bounding box center [625, 330] width 8 height 8
click at [631, 291] on div "QZDA62387450 POKUR [PERSON_NAME] MOTORCYCLE [PERSON_NAME] $$" at bounding box center [396, 304] width 495 height 27
click at [631, 300] on div at bounding box center [601, 304] width 85 height 9
click at [628, 300] on div at bounding box center [625, 304] width 8 height 8
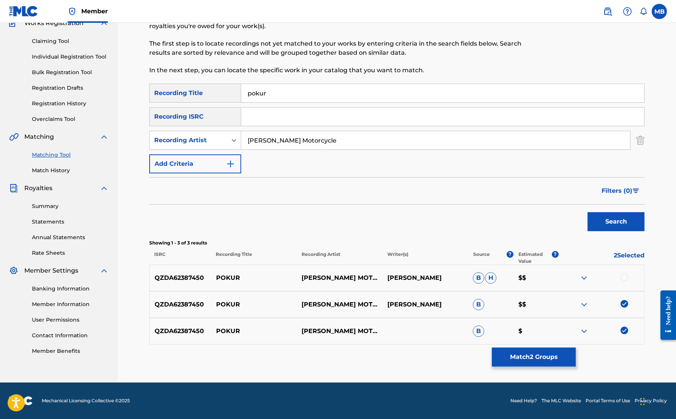
click at [628, 273] on div at bounding box center [625, 277] width 8 height 8
click at [576, 347] on button "Match 3 Groups" at bounding box center [534, 356] width 84 height 19
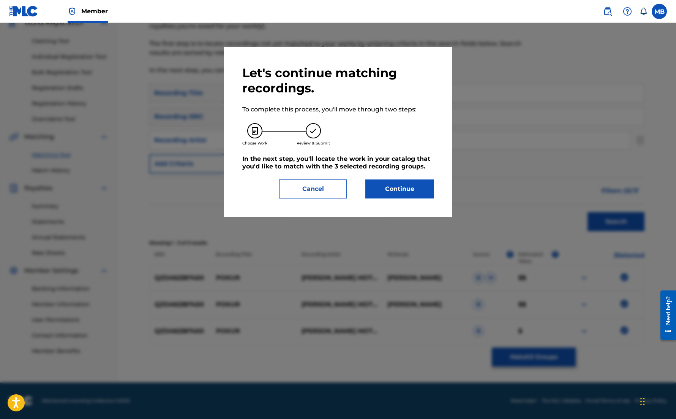
click at [411, 198] on button "Continue" at bounding box center [399, 188] width 68 height 19
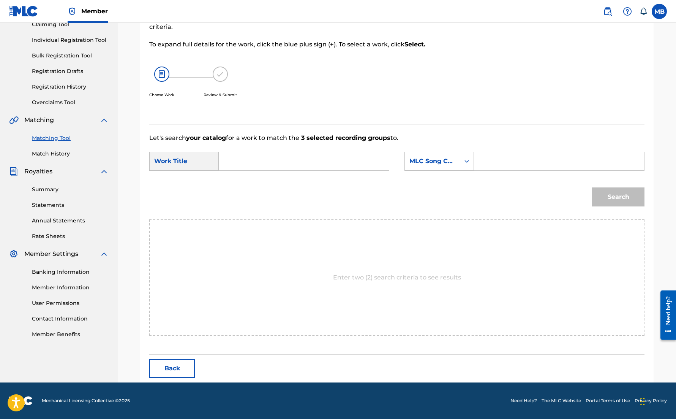
scroll to position [113, 0]
click at [377, 170] on input "Search Form" at bounding box center [303, 161] width 157 height 18
type input "pokur"
click at [460, 168] on div "MLC Song Code" at bounding box center [432, 161] width 55 height 14
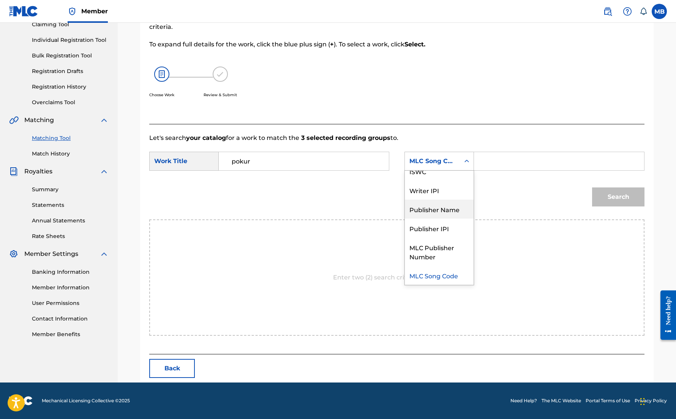
click at [471, 215] on div "Publisher Name" at bounding box center [439, 208] width 69 height 19
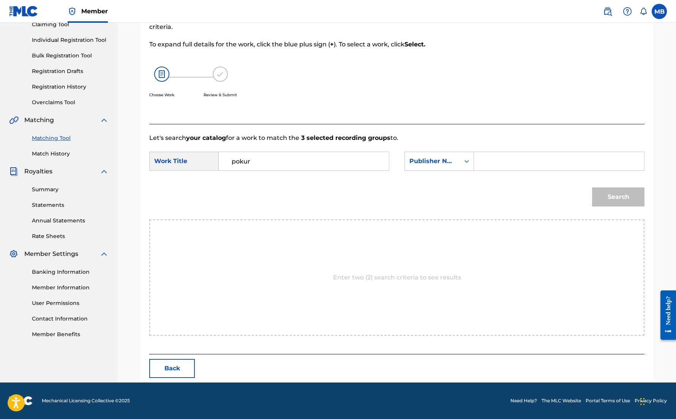
click at [526, 168] on input "Search Form" at bounding box center [559, 161] width 157 height 18
type input "kaff"
click at [623, 206] on button "Search" at bounding box center [618, 196] width 52 height 19
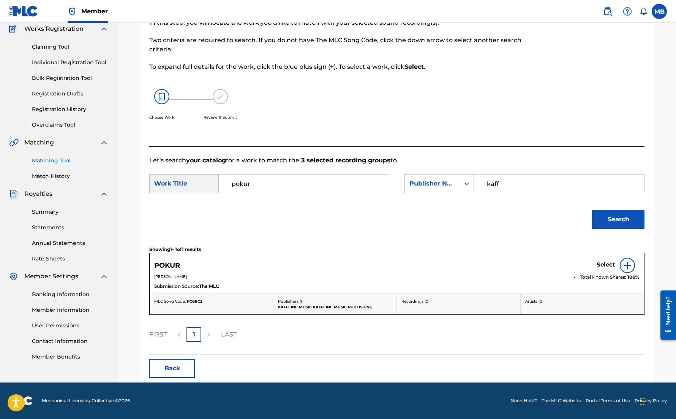
click at [615, 269] on link "Select" at bounding box center [606, 265] width 19 height 8
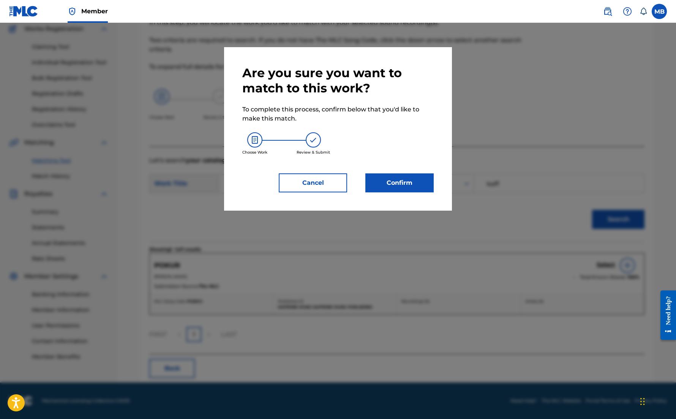
click at [396, 192] on button "Confirm" at bounding box center [399, 182] width 68 height 19
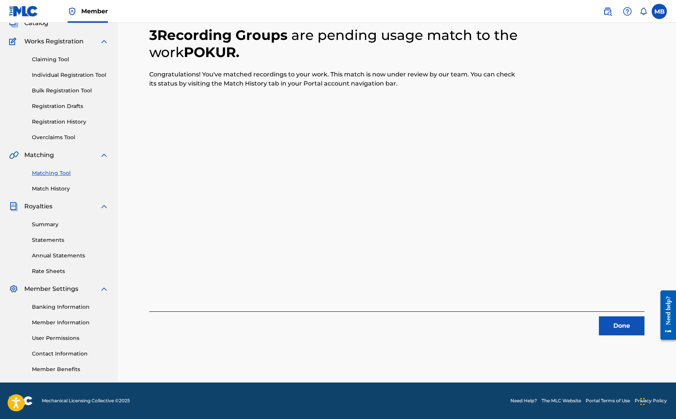
click at [604, 316] on button "Done" at bounding box center [622, 325] width 46 height 19
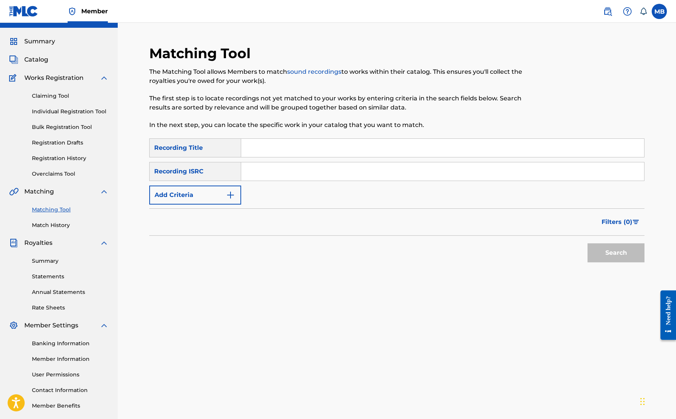
scroll to position [9, 0]
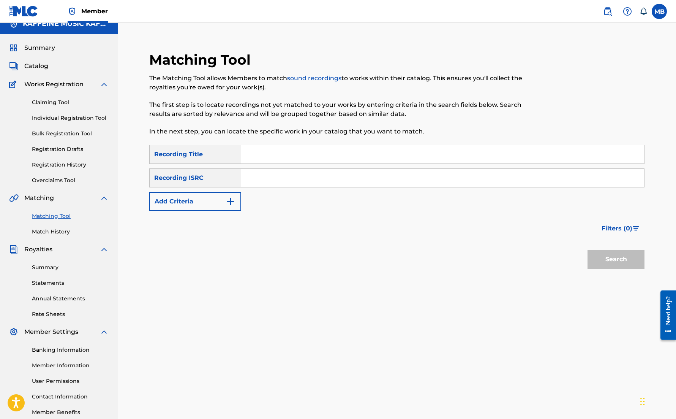
click at [373, 163] on input "Search Form" at bounding box center [442, 154] width 403 height 18
type input "death parade"
click at [234, 211] on button "Add Criteria" at bounding box center [195, 201] width 92 height 19
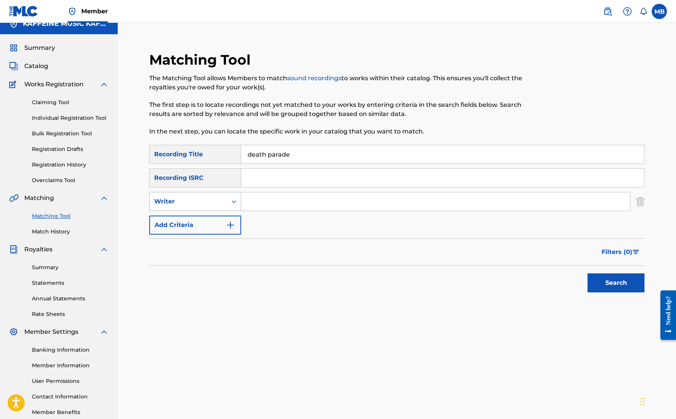
click at [234, 211] on div "Writer" at bounding box center [195, 201] width 92 height 19
click at [241, 230] on div "Recording Artist" at bounding box center [195, 220] width 91 height 19
click at [291, 210] on input "Search Form" at bounding box center [435, 201] width 389 height 18
paste input "[PERSON_NAME] Motorcycle"
type input "[PERSON_NAME] Motorcycle"
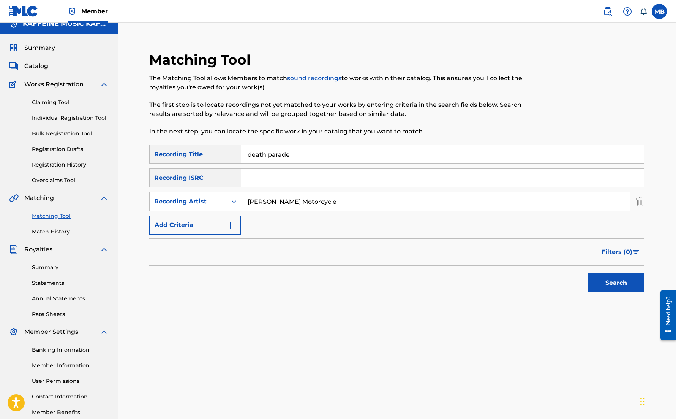
click at [620, 292] on button "Search" at bounding box center [616, 282] width 57 height 19
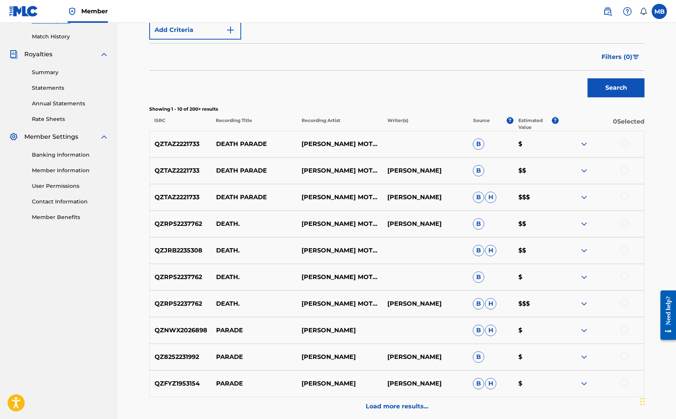
scroll to position [242, 0]
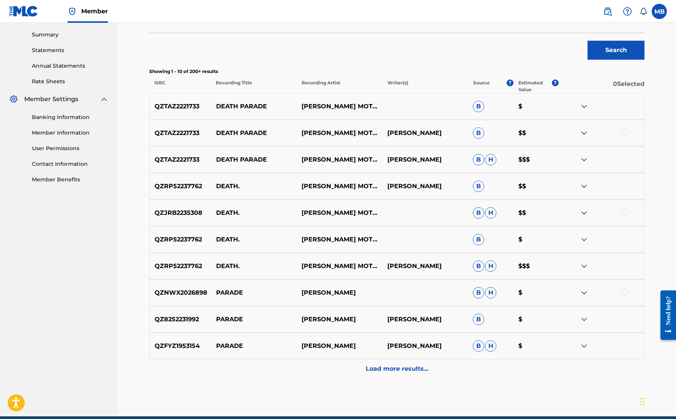
click at [640, 164] on div at bounding box center [601, 159] width 85 height 9
click at [628, 163] on div at bounding box center [625, 159] width 8 height 8
click at [628, 136] on div at bounding box center [625, 132] width 8 height 8
click at [628, 109] on div at bounding box center [625, 106] width 8 height 8
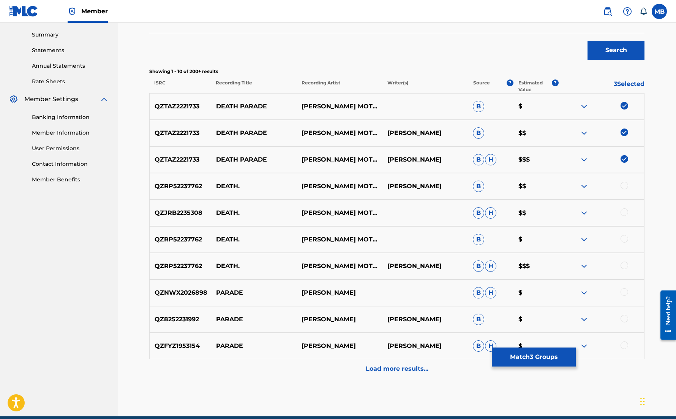
click at [589, 138] on img at bounding box center [584, 132] width 9 height 9
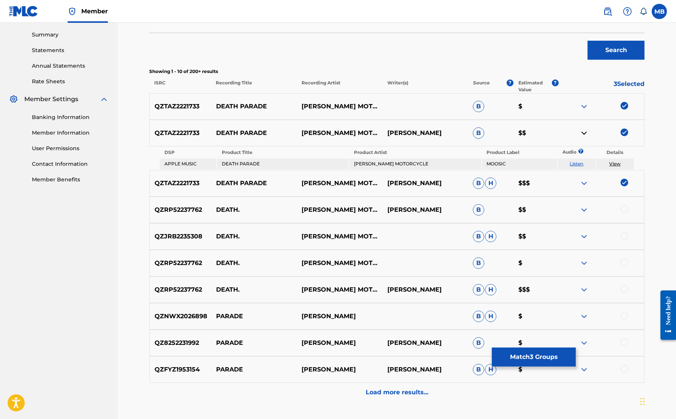
click at [589, 138] on img at bounding box center [584, 132] width 9 height 9
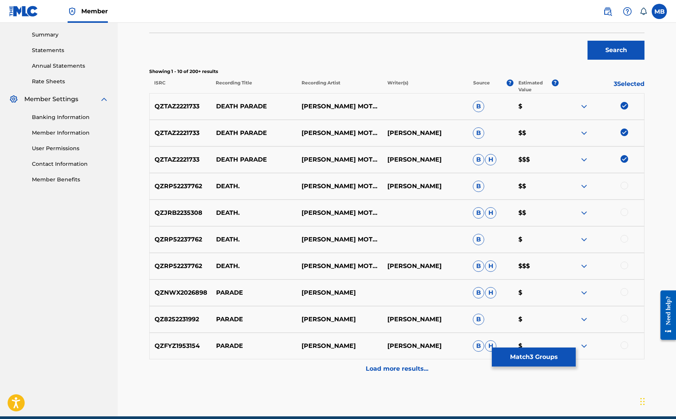
click at [589, 111] on img at bounding box center [584, 106] width 9 height 9
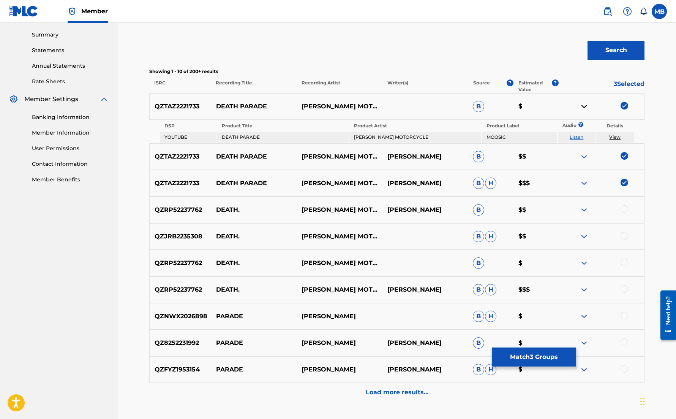
click at [589, 111] on img at bounding box center [584, 106] width 9 height 9
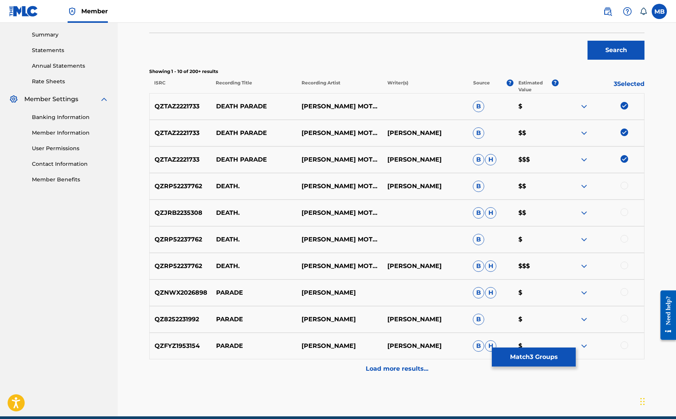
click at [589, 111] on img at bounding box center [584, 106] width 9 height 9
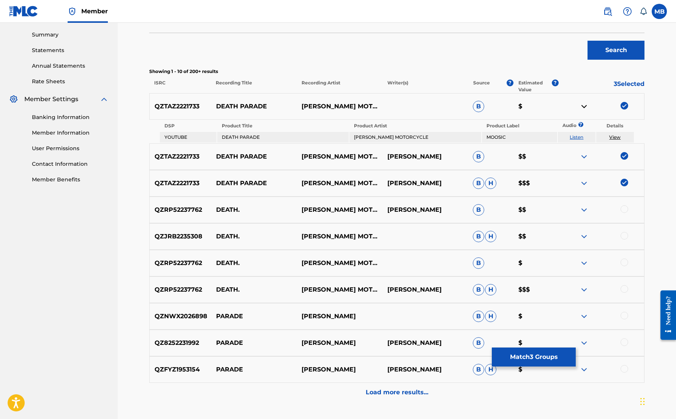
click at [589, 111] on img at bounding box center [584, 106] width 9 height 9
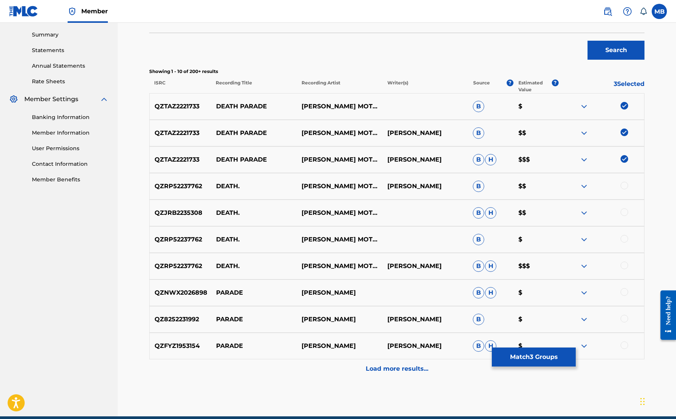
click at [589, 164] on img at bounding box center [584, 159] width 9 height 9
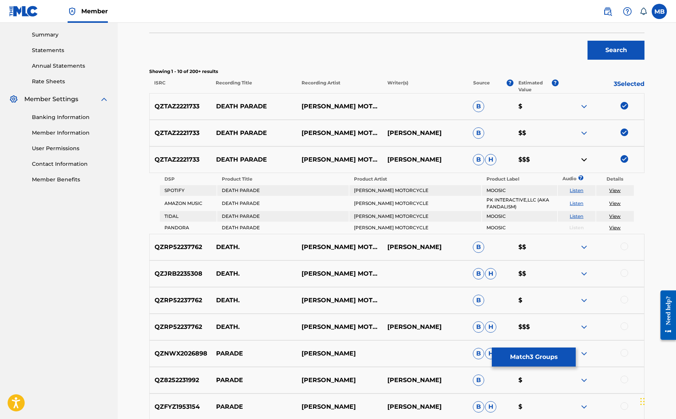
click at [589, 164] on img at bounding box center [584, 159] width 9 height 9
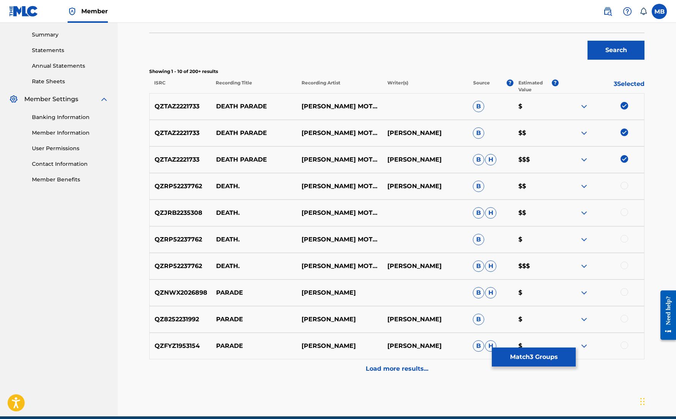
click at [576, 349] on button "Match 3 Groups" at bounding box center [534, 356] width 84 height 19
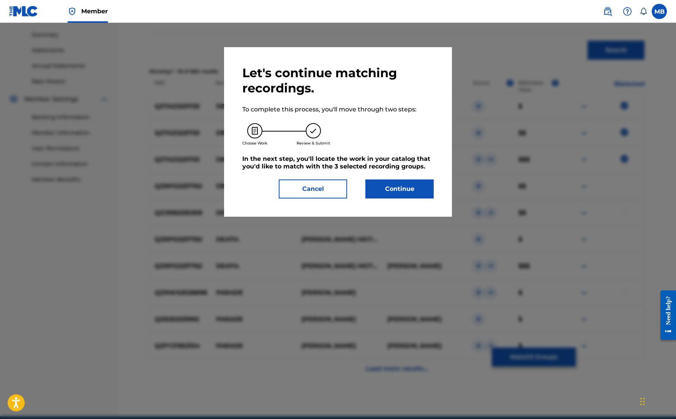
click at [434, 198] on button "Continue" at bounding box center [399, 188] width 68 height 19
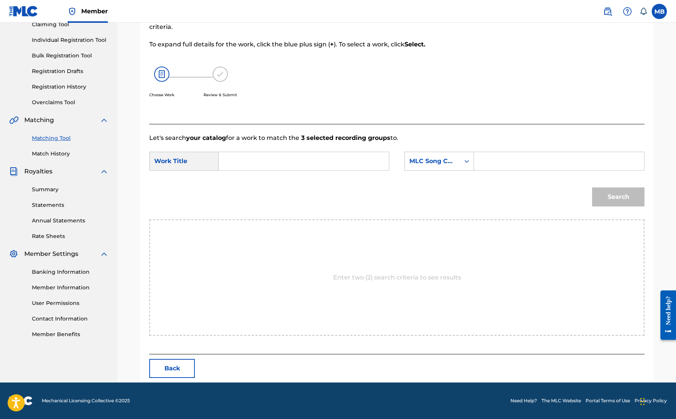
scroll to position [113, 0]
click at [353, 170] on input "Search Form" at bounding box center [303, 161] width 157 height 18
type input "death parade"
click at [512, 170] on input "Search Form" at bounding box center [559, 161] width 157 height 18
click at [451, 168] on div "MLC Song Code" at bounding box center [432, 161] width 55 height 14
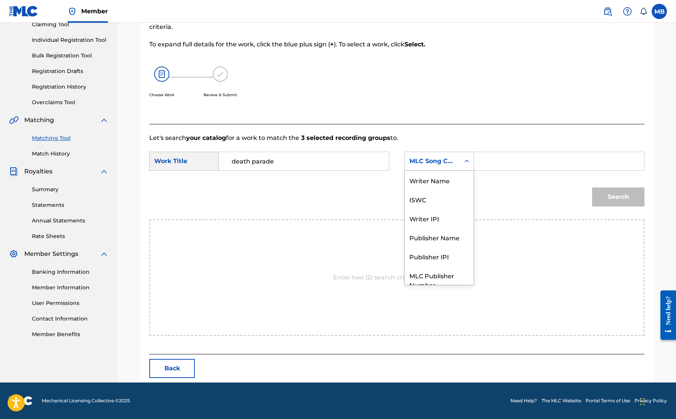
scroll to position [42, 0]
click at [455, 218] on div "Publisher Name" at bounding box center [439, 208] width 69 height 19
click at [523, 175] on div "SearchWithCriteria9714ecc6-20af-4584-a77b-314a546a646e Work Title death parade …" at bounding box center [396, 164] width 495 height 24
click at [522, 170] on input "Search Form" at bounding box center [559, 161] width 157 height 18
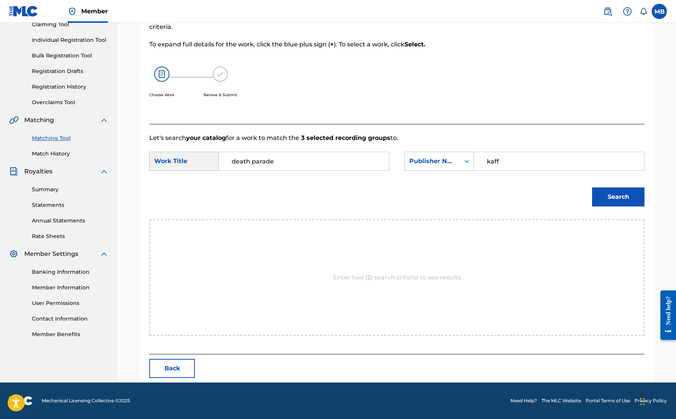
type input "kaff"
click at [623, 206] on button "Search" at bounding box center [618, 196] width 52 height 19
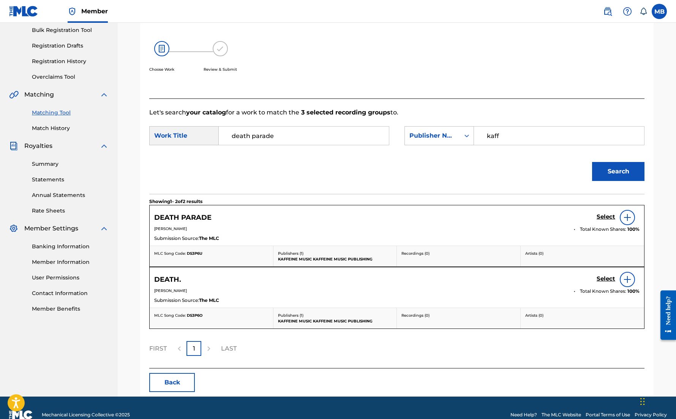
click at [610, 220] on h5 "Select" at bounding box center [606, 216] width 19 height 7
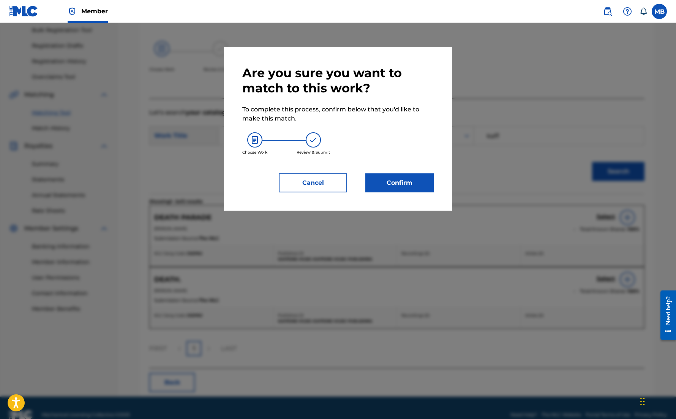
click at [404, 192] on button "Confirm" at bounding box center [399, 182] width 68 height 19
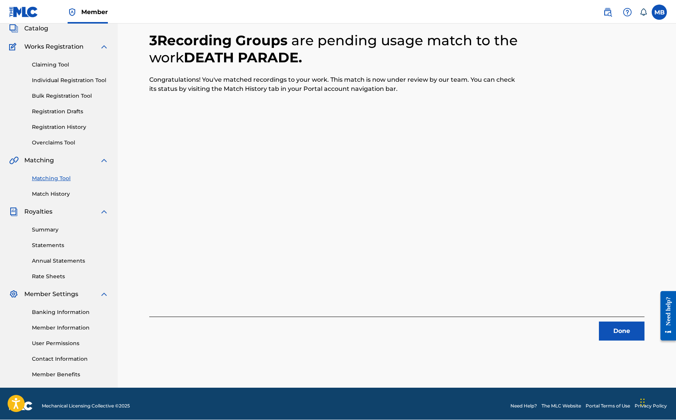
scroll to position [41, 0]
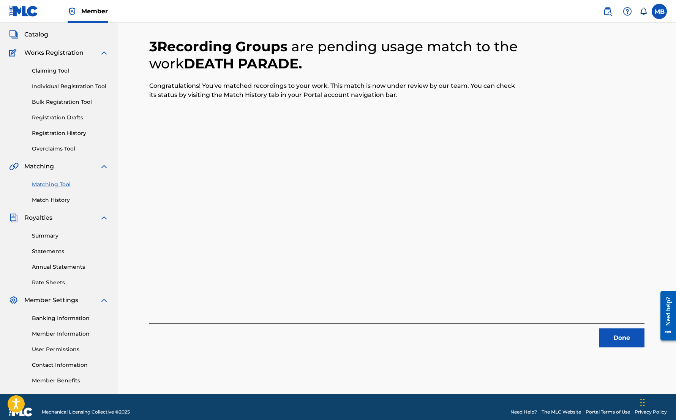
click at [625, 347] on button "Done" at bounding box center [622, 337] width 46 height 19
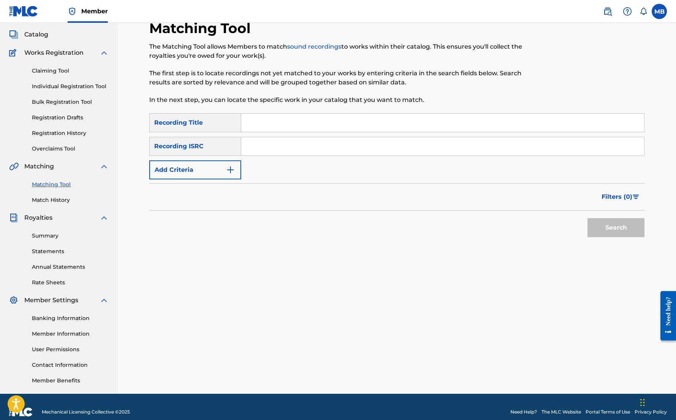
click at [347, 132] on input "Search Form" at bounding box center [442, 123] width 403 height 18
type input "noti noti"
click at [237, 179] on div "SearchWithCriteria29468663-b8be-4d2b-afb7-dece17dd3df3 Recording Title noti not…" at bounding box center [396, 146] width 495 height 66
click at [239, 179] on button "Add Criteria" at bounding box center [195, 169] width 92 height 19
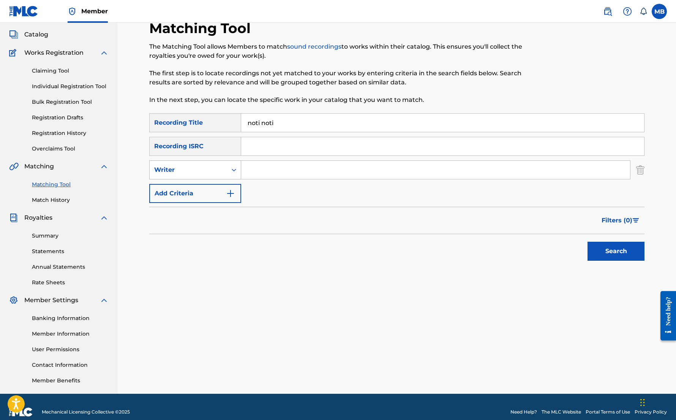
click at [241, 179] on div "Writer" at bounding box center [195, 169] width 92 height 19
click at [241, 198] on div "Recording Artist" at bounding box center [195, 188] width 91 height 19
click at [309, 179] on input "Search Form" at bounding box center [435, 170] width 389 height 18
paste input "[PERSON_NAME] Motorcycle"
type input "[PERSON_NAME] Motorcycle"
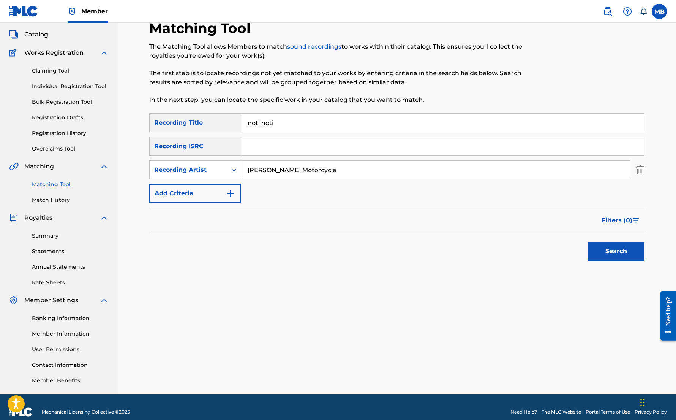
click at [620, 261] on button "Search" at bounding box center [616, 251] width 57 height 19
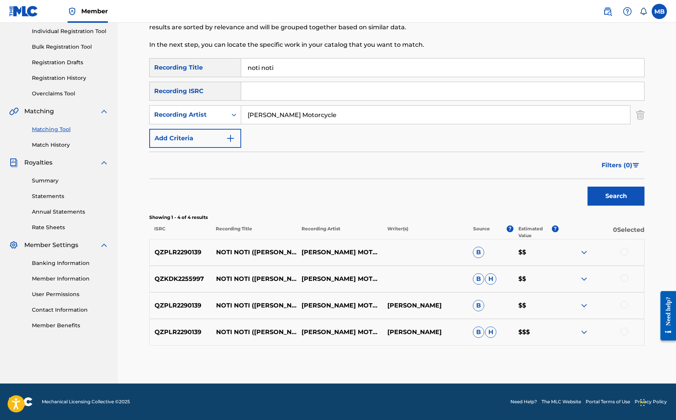
scroll to position [181, 0]
click at [625, 327] on div at bounding box center [601, 331] width 85 height 9
click at [628, 327] on div at bounding box center [625, 331] width 8 height 8
click at [628, 301] on div at bounding box center [625, 305] width 8 height 8
click at [630, 266] on div "QZKDK2255997 NOTI NOTI (DOC LOUIS) [PERSON_NAME] MOTORCYCLE B H $$" at bounding box center [396, 279] width 495 height 27
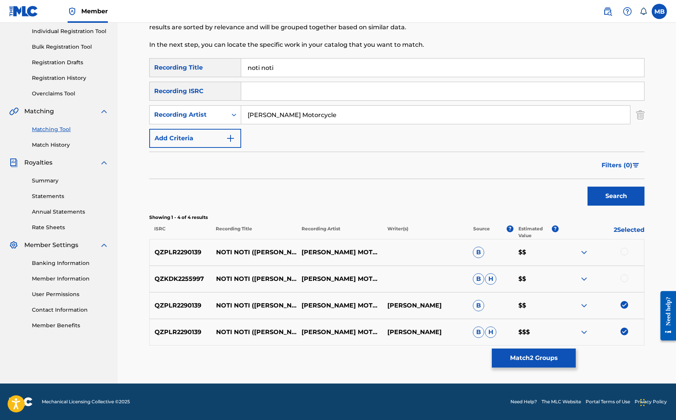
click at [628, 274] on div at bounding box center [625, 278] width 8 height 8
click at [628, 248] on div at bounding box center [625, 252] width 8 height 8
click at [576, 352] on button "Match 4 Groups" at bounding box center [534, 357] width 84 height 19
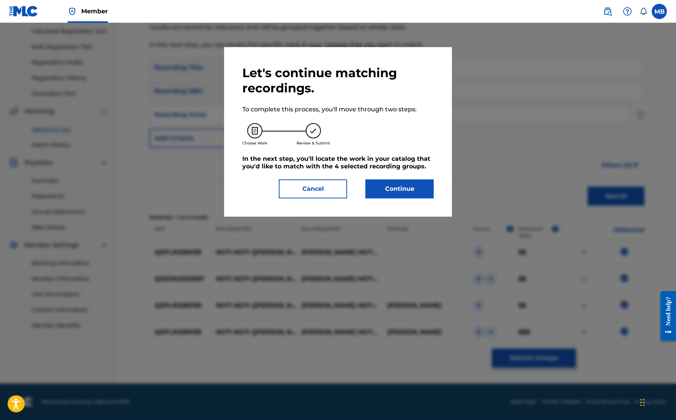
click at [427, 198] on button "Continue" at bounding box center [399, 188] width 68 height 19
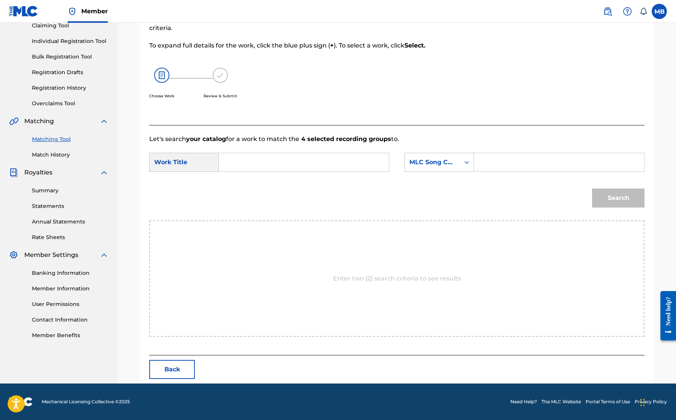
click at [381, 171] on input "Search Form" at bounding box center [303, 162] width 157 height 18
type input "noti noti ([PERSON_NAME])"
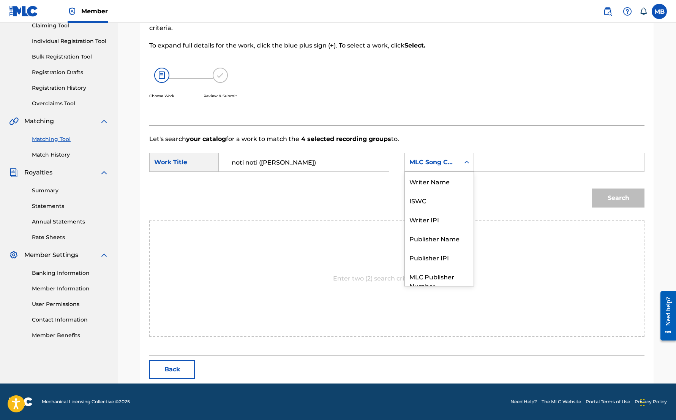
click at [471, 166] on icon "Search Form" at bounding box center [467, 162] width 8 height 8
click at [515, 171] on input "Search Form" at bounding box center [559, 162] width 157 height 18
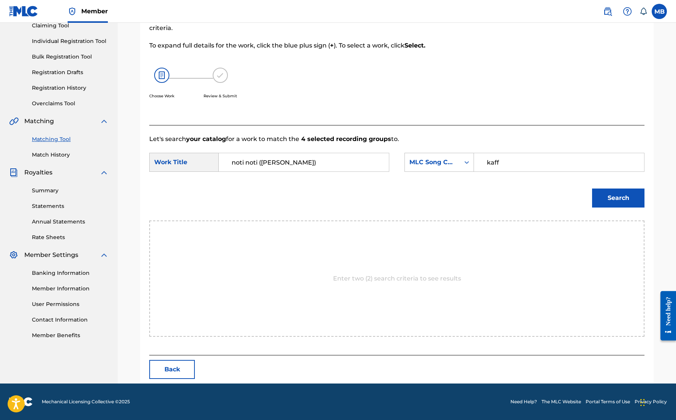
type input "kaff"
click at [623, 207] on button "Search" at bounding box center [618, 197] width 52 height 19
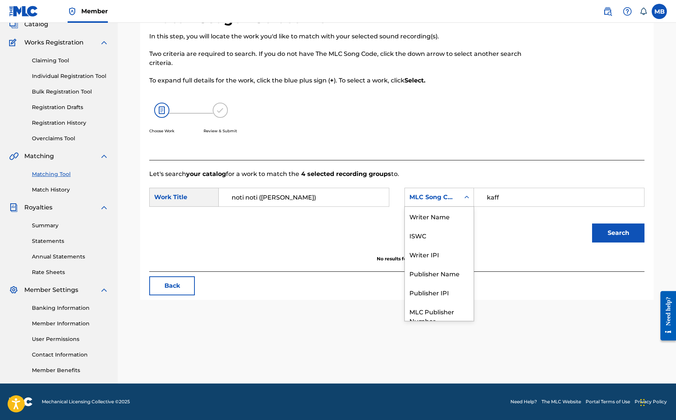
click at [460, 190] on div "MLC Song Code" at bounding box center [432, 197] width 55 height 14
click at [474, 236] on div "Publisher Name" at bounding box center [439, 245] width 69 height 19
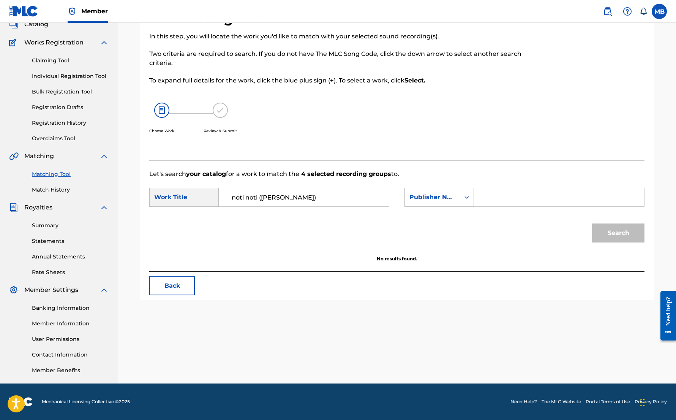
click at [521, 188] on input "Search Form" at bounding box center [559, 197] width 157 height 18
click at [623, 223] on button "Search" at bounding box center [618, 232] width 52 height 19
type input "kaf"
click at [623, 223] on button "Search" at bounding box center [618, 232] width 52 height 19
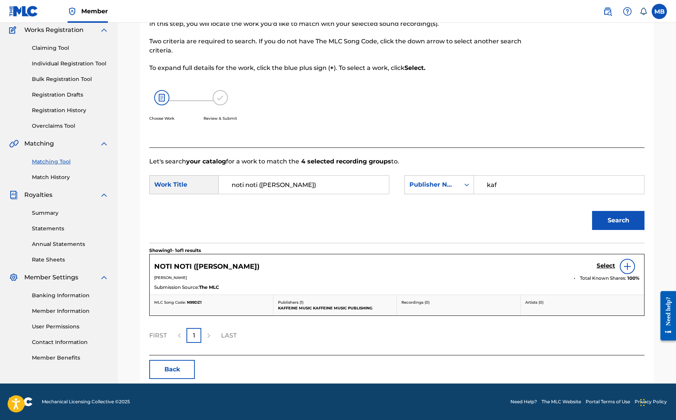
click at [607, 273] on div "Select" at bounding box center [618, 266] width 43 height 15
click at [609, 269] on h5 "Select" at bounding box center [606, 265] width 19 height 7
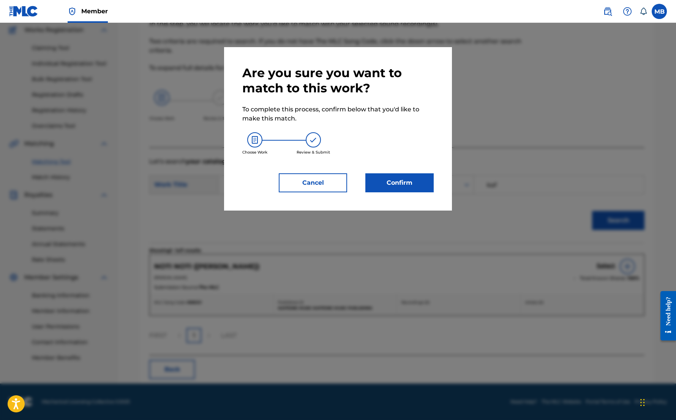
click at [417, 192] on button "Confirm" at bounding box center [399, 182] width 68 height 19
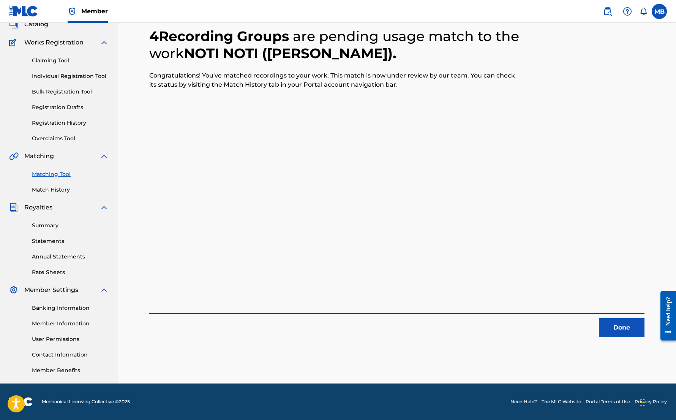
click at [618, 318] on button "Done" at bounding box center [622, 327] width 46 height 19
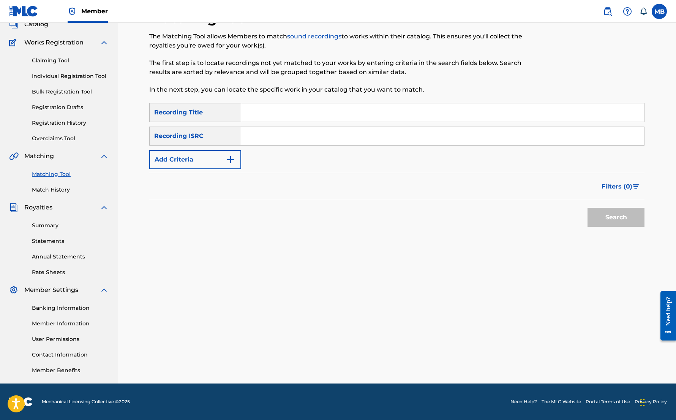
click at [370, 103] on input "Search Form" at bounding box center [442, 112] width 403 height 18
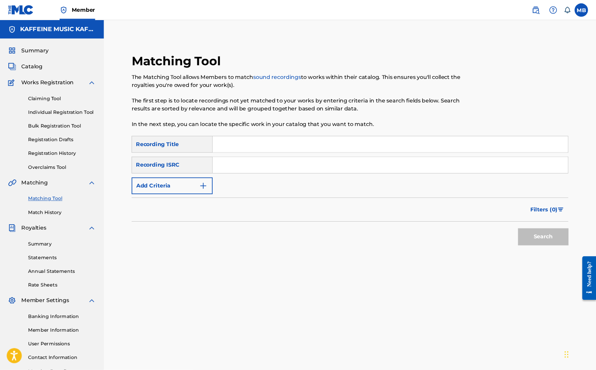
scroll to position [0, 0]
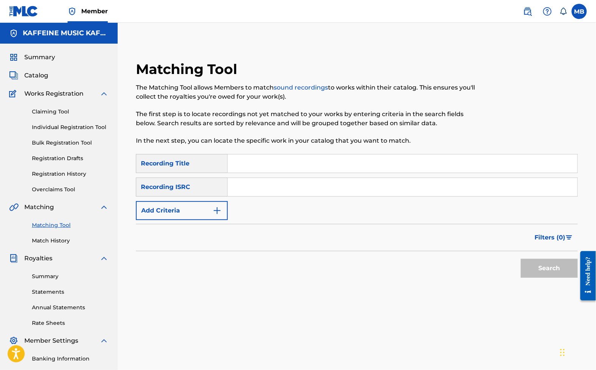
click at [349, 173] on input "Search Form" at bounding box center [403, 164] width 350 height 18
type input "Baked"
click at [201, 220] on button "Add Criteria" at bounding box center [182, 210] width 92 height 19
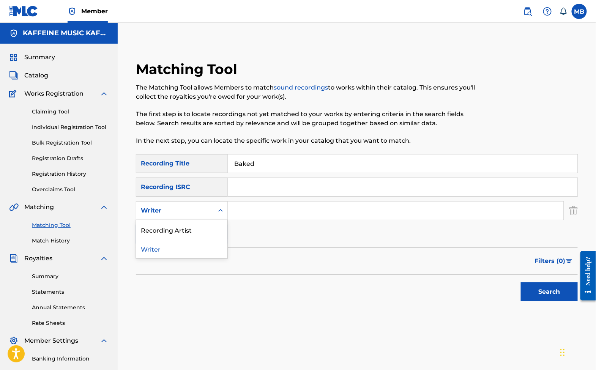
click at [209, 218] on div "Writer" at bounding box center [174, 211] width 77 height 14
click at [213, 236] on div "Recording Artist" at bounding box center [181, 229] width 91 height 19
click at [273, 219] on input "Search Form" at bounding box center [396, 211] width 336 height 18
paste input "[PERSON_NAME] Motorcycle"
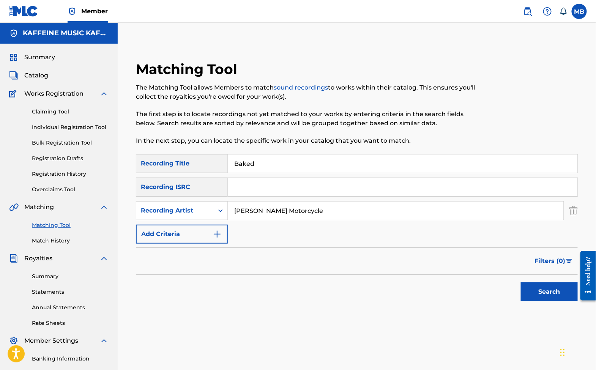
type input "[PERSON_NAME] Motorcycle"
click at [547, 302] on button "Search" at bounding box center [549, 292] width 57 height 19
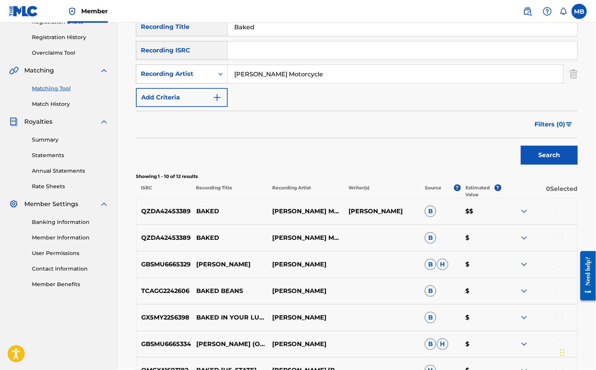
scroll to position [143, 0]
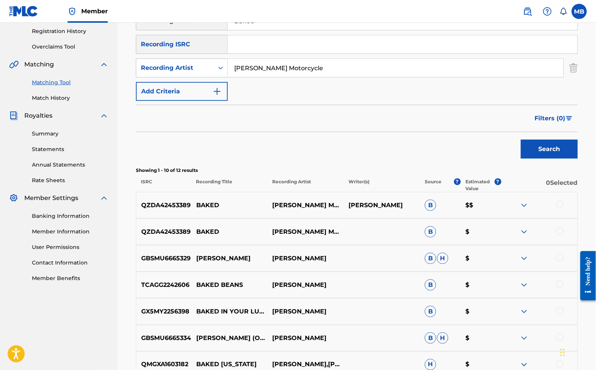
click at [563, 209] on div at bounding box center [561, 205] width 8 height 8
click at [560, 243] on div "QZDA42453389 BAKED [PERSON_NAME] MOTORCYCLE B $" at bounding box center [357, 232] width 442 height 27
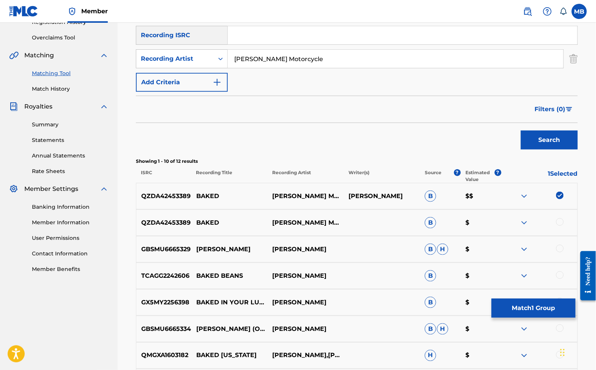
scroll to position [152, 0]
click at [559, 226] on div at bounding box center [561, 222] width 8 height 8
click at [552, 304] on button "Match 2 Groups" at bounding box center [534, 308] width 84 height 19
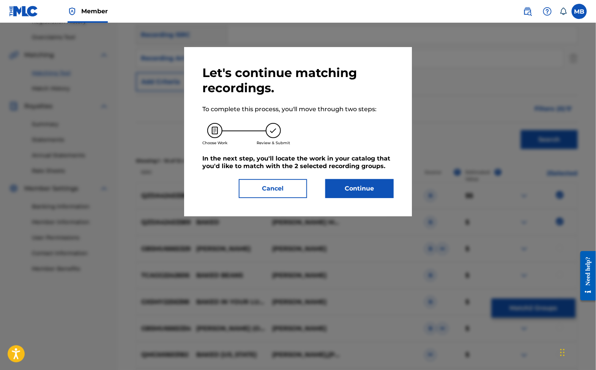
click at [381, 198] on button "Continue" at bounding box center [360, 188] width 68 height 19
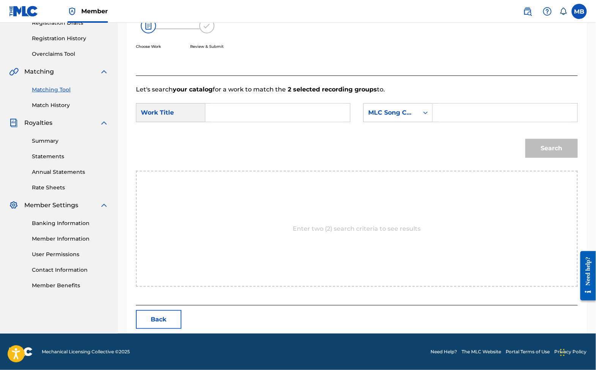
scroll to position [114, 0]
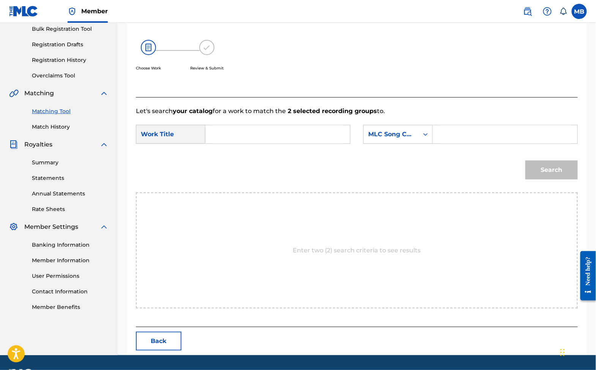
click at [323, 144] on input "Search Form" at bounding box center [278, 134] width 132 height 18
type input "baked"
click at [401, 144] on div "MLC Song Code" at bounding box center [399, 134] width 70 height 19
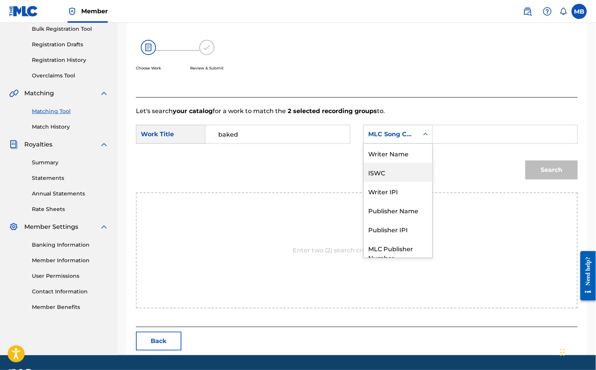
scroll to position [31, 0]
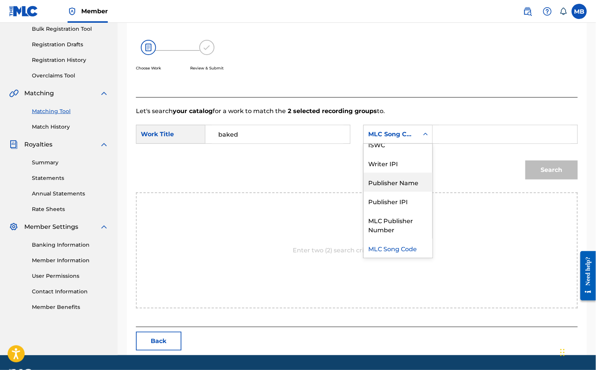
click at [406, 188] on div "Publisher Name" at bounding box center [398, 182] width 69 height 19
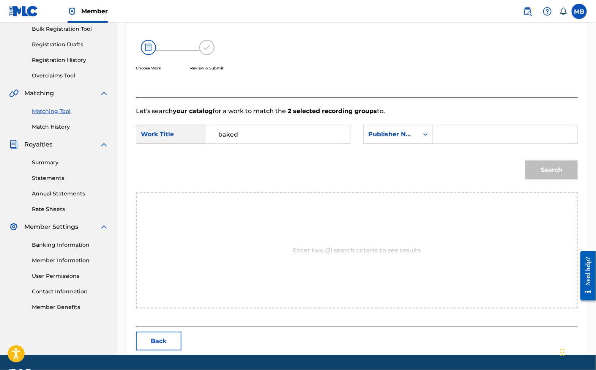
click at [450, 142] on input "Search Form" at bounding box center [506, 134] width 132 height 18
type input "kaff"
click at [549, 180] on button "Search" at bounding box center [552, 170] width 52 height 19
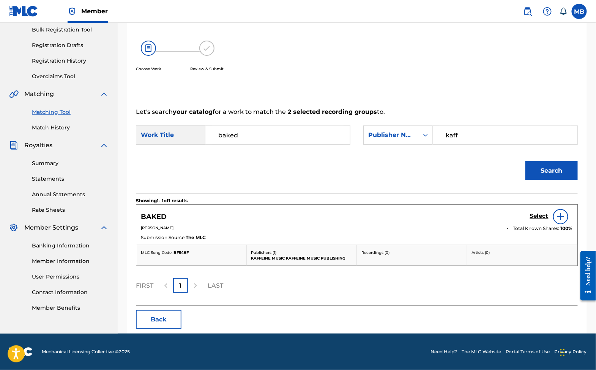
click at [533, 220] on h5 "Select" at bounding box center [539, 216] width 19 height 7
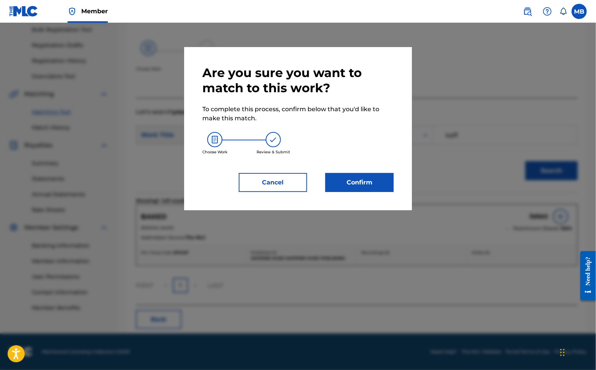
click at [341, 186] on button "Confirm" at bounding box center [360, 182] width 68 height 19
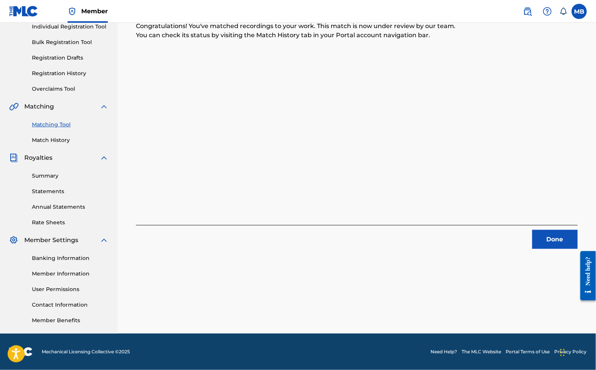
click at [544, 235] on button "Done" at bounding box center [556, 239] width 46 height 19
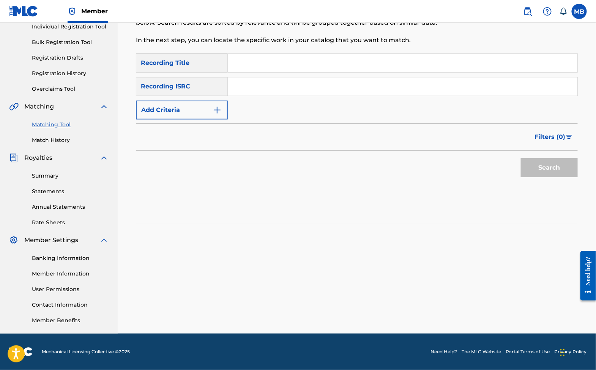
click at [292, 59] on input "Search Form" at bounding box center [403, 63] width 350 height 18
type input "Constipated serindipidous"
click at [539, 165] on button "Search" at bounding box center [549, 167] width 57 height 19
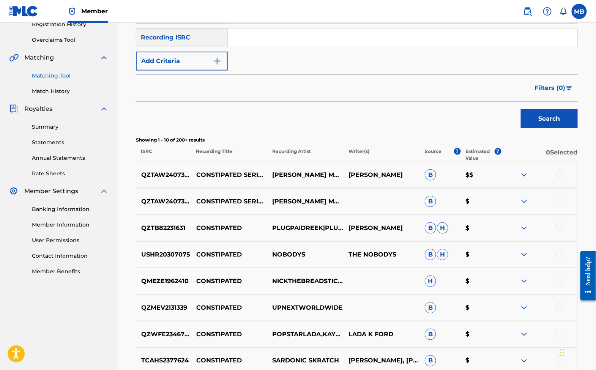
scroll to position [168, 0]
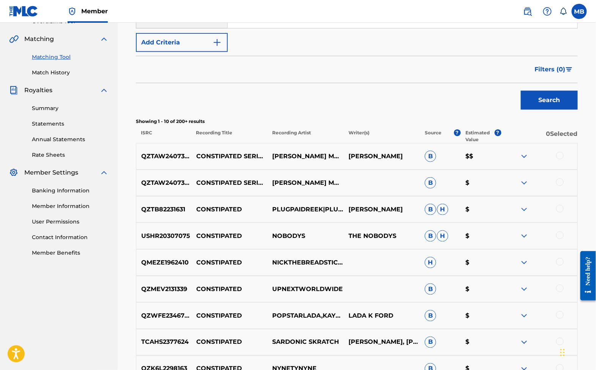
click at [564, 188] on div at bounding box center [539, 183] width 76 height 9
click at [561, 186] on div at bounding box center [561, 183] width 8 height 8
click at [561, 170] on div "QZTAW2407382 CONSTIPATED SERINDIPIDOUS HEART MALFUNCTION [PERSON_NAME] MOTORCYC…" at bounding box center [357, 156] width 442 height 27
click at [560, 160] on div at bounding box center [561, 156] width 8 height 8
click at [538, 308] on button "Match 2 Groups" at bounding box center [534, 308] width 84 height 19
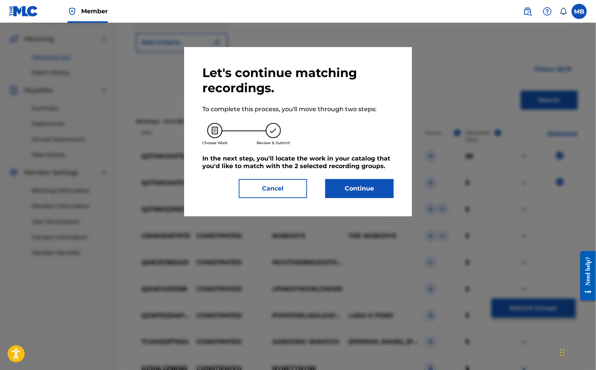
click at [353, 196] on button "Continue" at bounding box center [360, 188] width 68 height 19
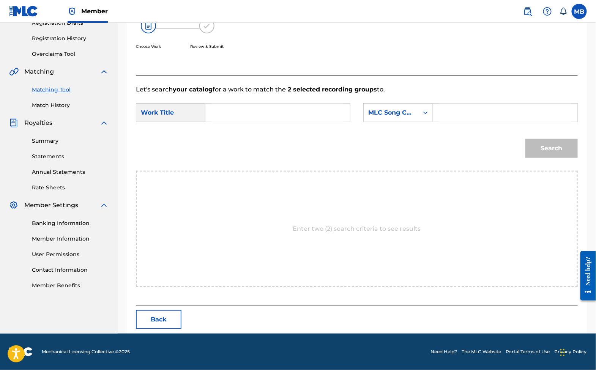
scroll to position [114, 0]
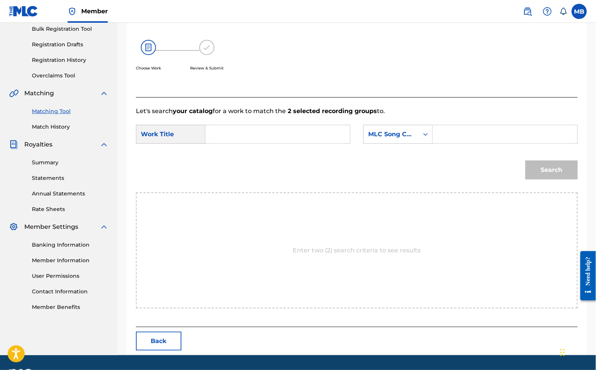
click at [273, 144] on input "Search Form" at bounding box center [278, 134] width 132 height 18
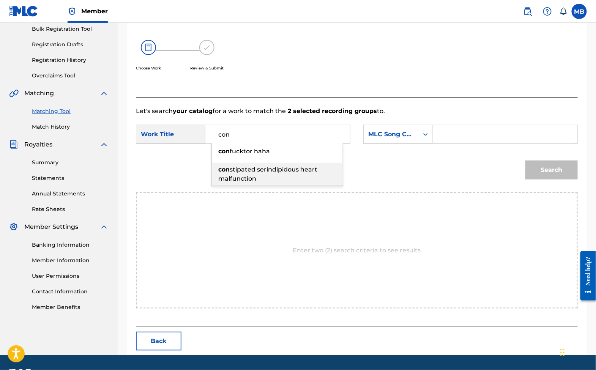
type input "constipated serindipidous heart malfunction"
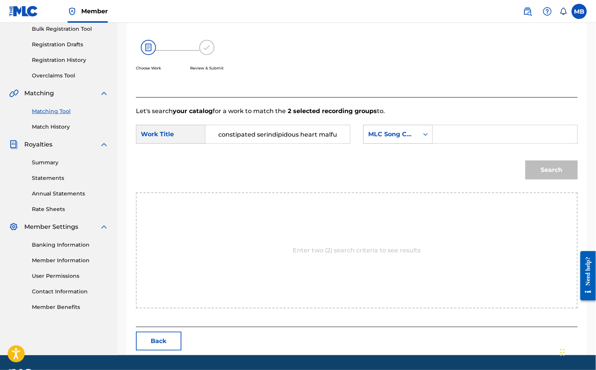
click at [406, 139] on div "MLC Song Code" at bounding box center [391, 134] width 46 height 9
click at [457, 141] on input "Search Form" at bounding box center [506, 134] width 132 height 18
type input "mich"
click at [549, 180] on button "Search" at bounding box center [552, 170] width 52 height 19
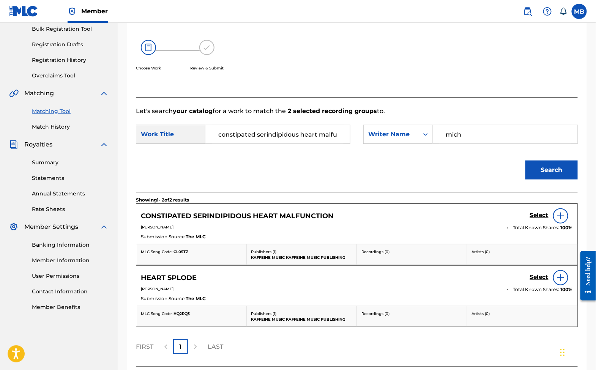
click at [540, 219] on h5 "Select" at bounding box center [539, 215] width 19 height 7
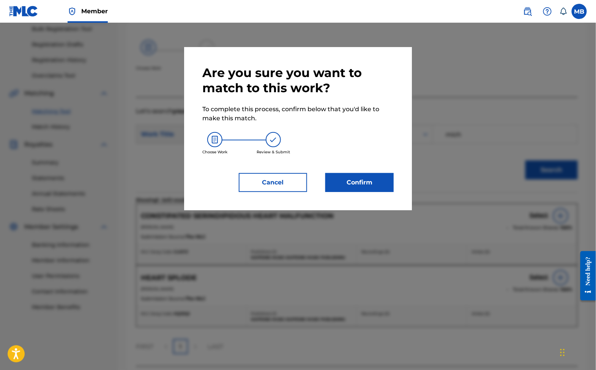
click at [366, 192] on button "Confirm" at bounding box center [360, 182] width 68 height 19
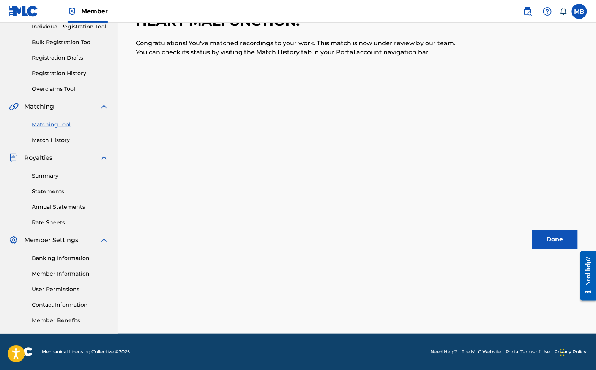
click at [538, 230] on button "Done" at bounding box center [556, 239] width 46 height 19
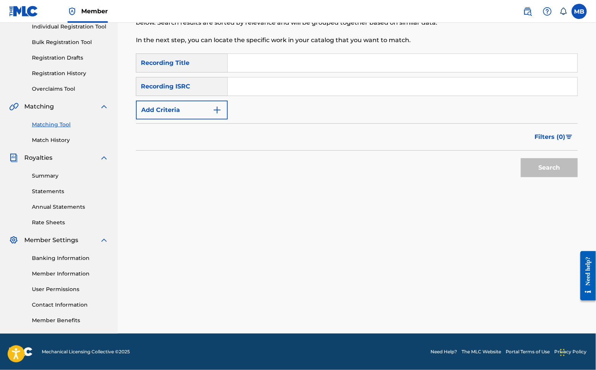
click at [278, 54] on input "Search Form" at bounding box center [403, 63] width 350 height 18
type input "2 faced"
click at [222, 106] on img "Search Form" at bounding box center [217, 110] width 9 height 9
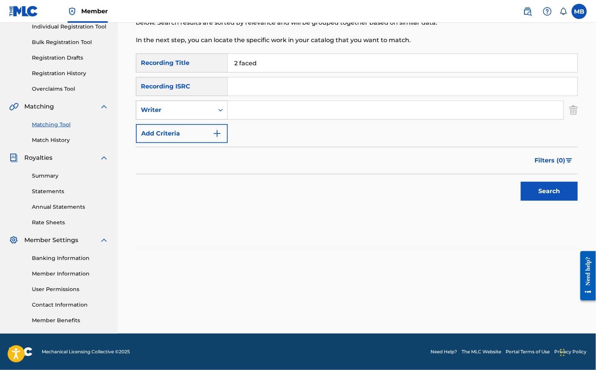
click at [214, 108] on div "Writer" at bounding box center [174, 110] width 77 height 14
click at [218, 120] on div "Recording Artist" at bounding box center [181, 129] width 91 height 19
click at [254, 115] on div "SearchWithCriteria29468663-b8be-4d2b-afb7-dece17dd3df3 Recording Title 2 faced …" at bounding box center [357, 99] width 442 height 90
click at [267, 102] on input "Search Form" at bounding box center [396, 110] width 336 height 18
paste input "[PERSON_NAME] Motorcycle"
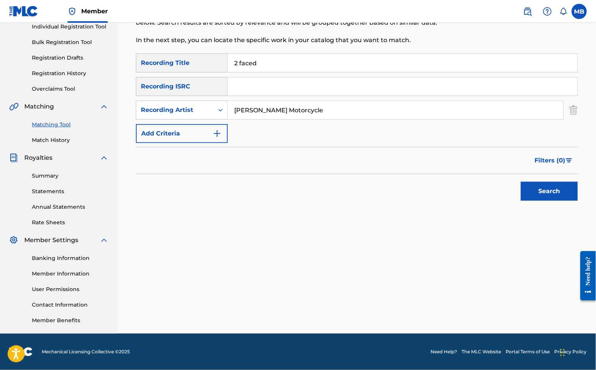
type input "[PERSON_NAME] Motorcycle"
click at [547, 191] on button "Search" at bounding box center [549, 191] width 57 height 19
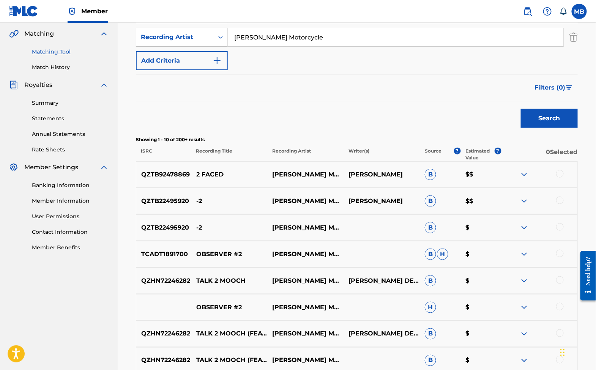
scroll to position [175, 0]
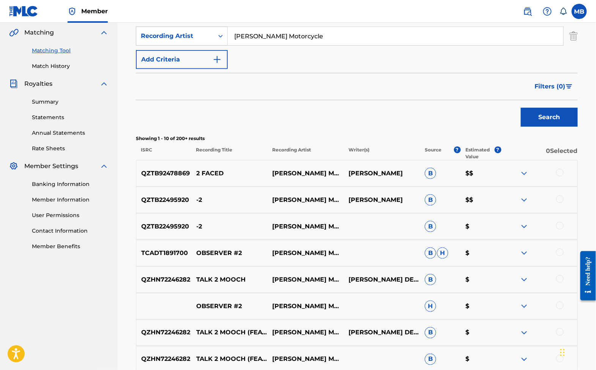
click at [557, 177] on div at bounding box center [561, 173] width 8 height 8
click at [541, 302] on button "Match 1 Group" at bounding box center [534, 308] width 84 height 19
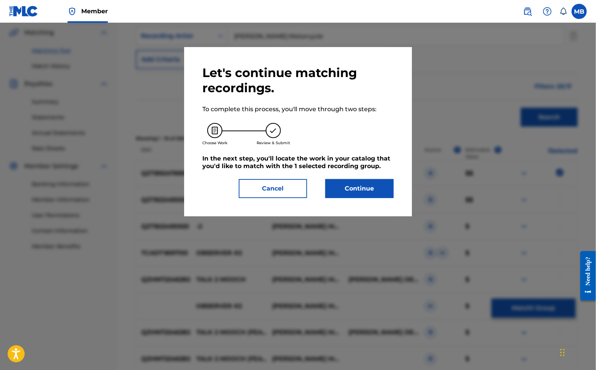
click at [382, 196] on button "Continue" at bounding box center [360, 188] width 68 height 19
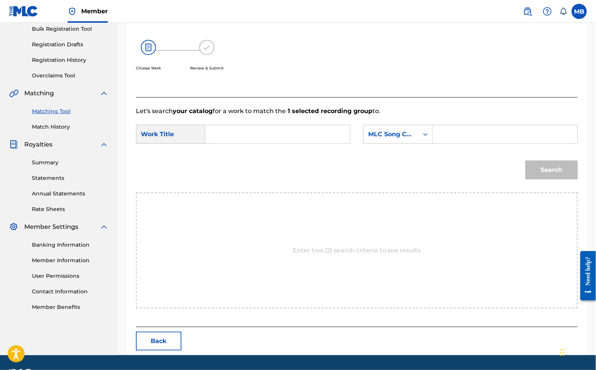
click at [318, 144] on input "Search Form" at bounding box center [278, 134] width 132 height 18
type input "2 faced"
click at [391, 139] on div "MLC Song Code" at bounding box center [391, 134] width 46 height 9
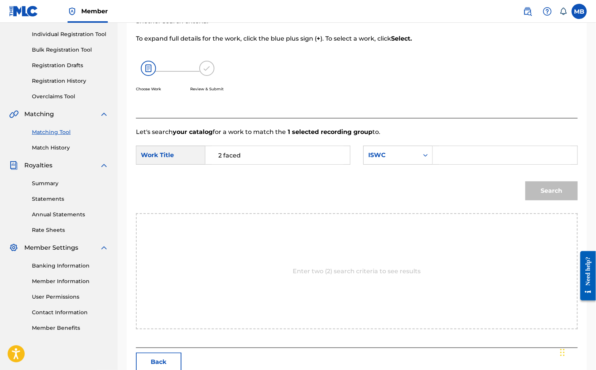
scroll to position [93, 0]
click at [413, 160] on div "ISWC" at bounding box center [391, 156] width 55 height 14
click at [455, 161] on input "Search Form" at bounding box center [506, 156] width 132 height 18
type input "mich"
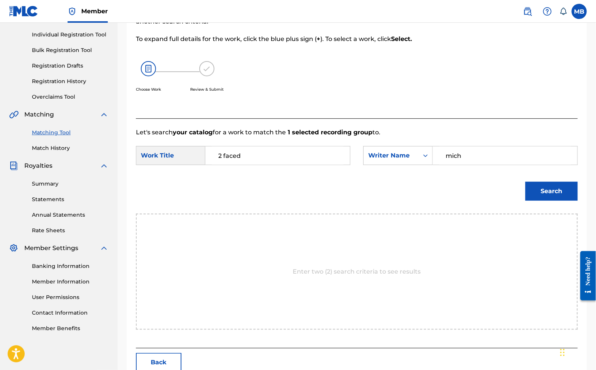
click at [549, 201] on button "Search" at bounding box center [552, 191] width 52 height 19
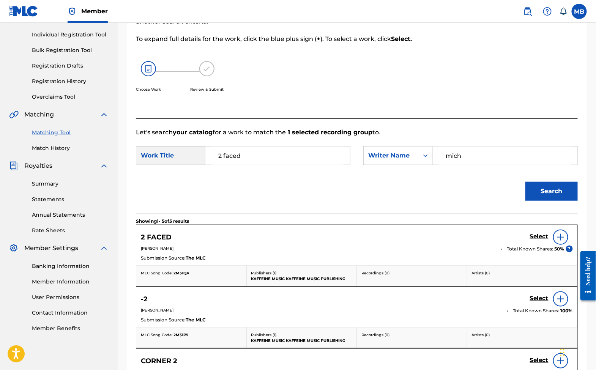
click at [536, 240] on h5 "Select" at bounding box center [539, 236] width 19 height 7
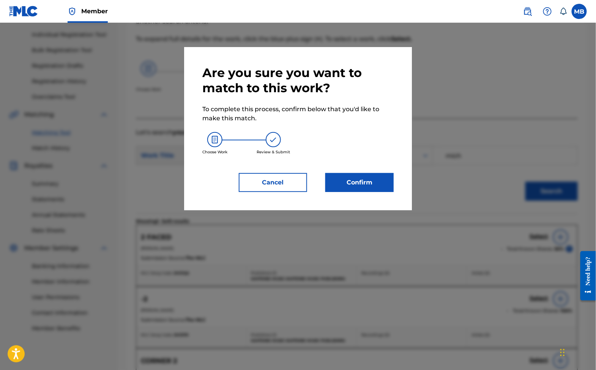
click at [364, 190] on button "Confirm" at bounding box center [360, 182] width 68 height 19
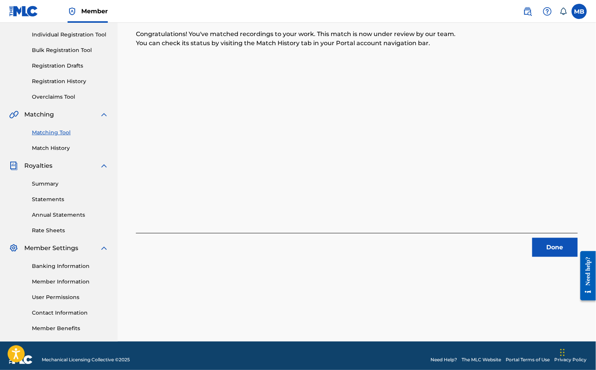
click at [563, 253] on button "Done" at bounding box center [556, 247] width 46 height 19
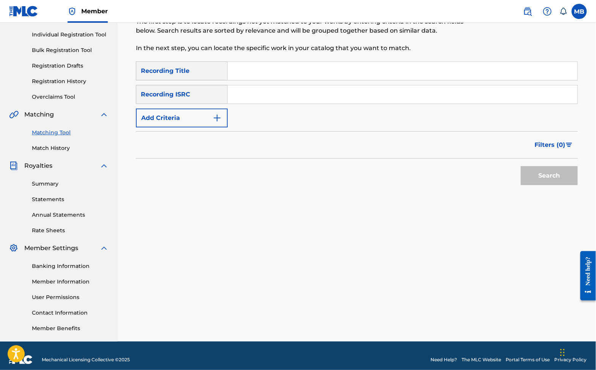
click at [311, 76] on input "Search Form" at bounding box center [403, 71] width 350 height 18
type input "Luvie"
click at [221, 103] on div "Recording ISRC" at bounding box center [182, 94] width 92 height 19
click at [222, 121] on img "Search Form" at bounding box center [217, 118] width 9 height 9
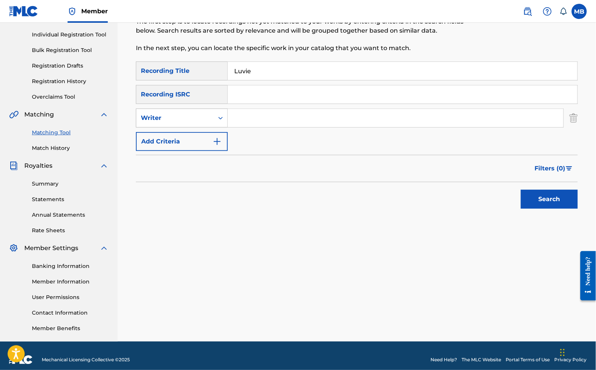
click at [228, 125] on div "Search Form" at bounding box center [221, 118] width 14 height 14
click at [228, 136] on div "Recording Artist" at bounding box center [181, 137] width 91 height 19
click at [253, 127] on input "Search Form" at bounding box center [396, 118] width 336 height 18
paste input "[PERSON_NAME] Motorcycle"
type input "[PERSON_NAME] Motorcycle"
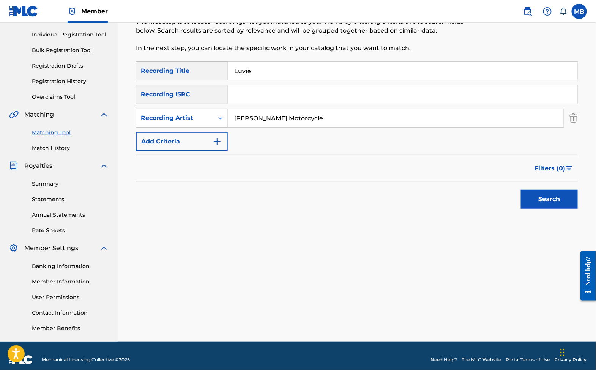
click at [547, 209] on button "Search" at bounding box center [549, 199] width 57 height 19
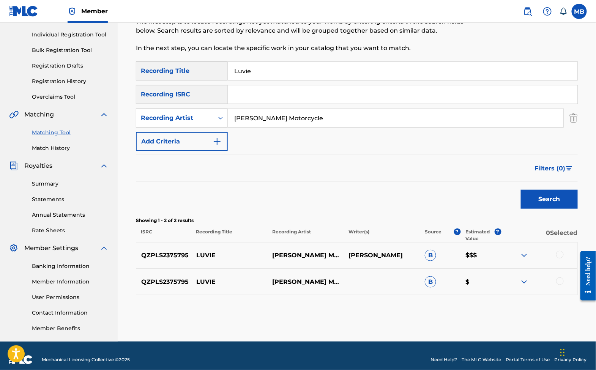
click at [559, 269] on div "QZPLS2375795 [PERSON_NAME] MOTORCYCLE [PERSON_NAME] $$$" at bounding box center [357, 255] width 442 height 27
click at [557, 259] on div at bounding box center [561, 255] width 8 height 8
click at [561, 299] on button "Match 1 Group" at bounding box center [534, 308] width 84 height 19
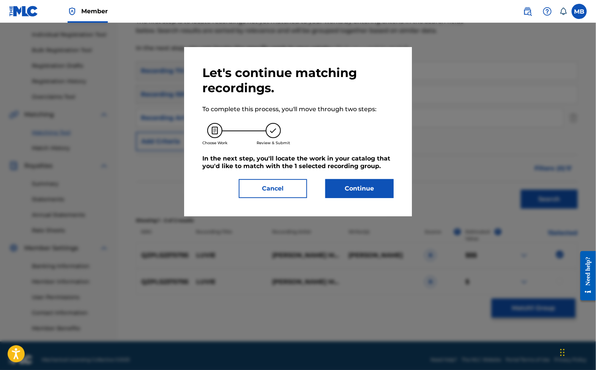
click at [261, 198] on button "Cancel" at bounding box center [273, 188] width 68 height 19
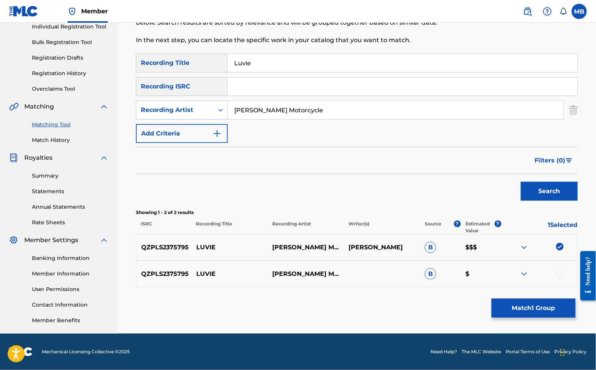
scroll to position [114, 0]
click at [558, 275] on div at bounding box center [561, 274] width 8 height 8
click at [552, 323] on div "Matching Tool The Matching Tool allows Members to match sound recordings to wor…" at bounding box center [357, 142] width 442 height 365
click at [548, 304] on button "Match 2 Groups" at bounding box center [534, 308] width 84 height 19
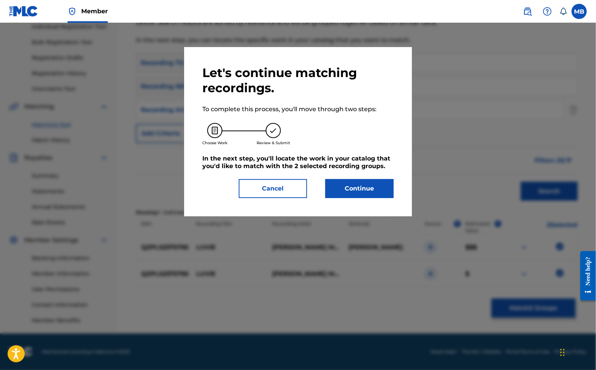
click at [350, 193] on button "Continue" at bounding box center [360, 188] width 68 height 19
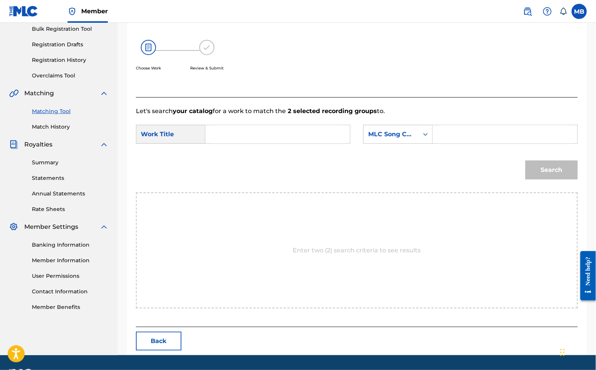
click at [274, 144] on input "Search Form" at bounding box center [278, 134] width 132 height 18
type input "luvie"
click at [391, 133] on form "SearchWithCriteria9714ecc6-20af-4584-a77b-314a546a646e Work Title luvie SearchW…" at bounding box center [357, 154] width 442 height 77
click at [399, 139] on div "MLC Song Code" at bounding box center [391, 134] width 46 height 9
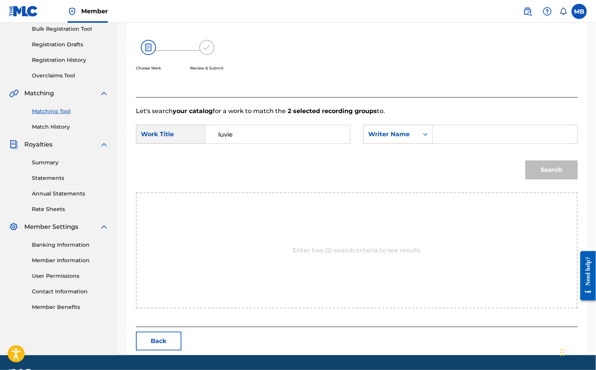
click at [447, 144] on input "Search Form" at bounding box center [506, 134] width 132 height 18
type input "[PERSON_NAME]"
click at [549, 180] on button "Search" at bounding box center [552, 170] width 52 height 19
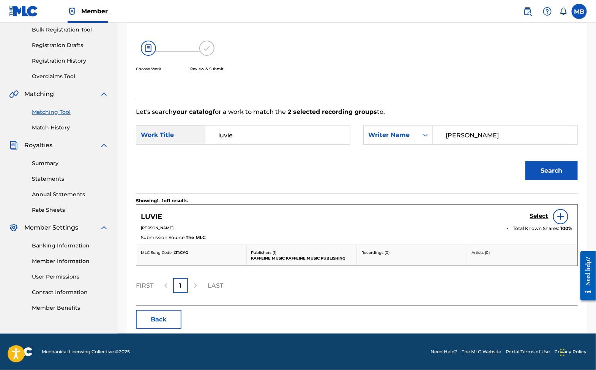
click at [527, 225] on div "LUVIE Select" at bounding box center [357, 216] width 432 height 15
click at [532, 220] on h5 "Select" at bounding box center [539, 216] width 19 height 7
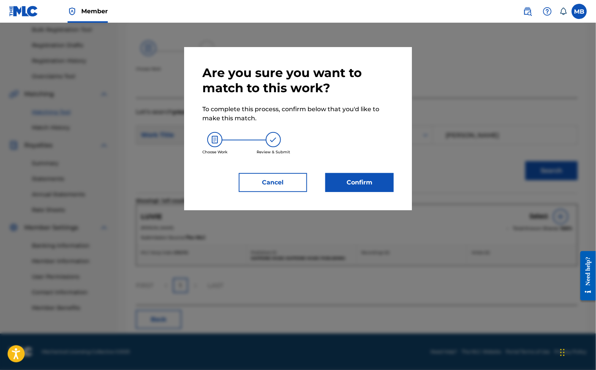
click
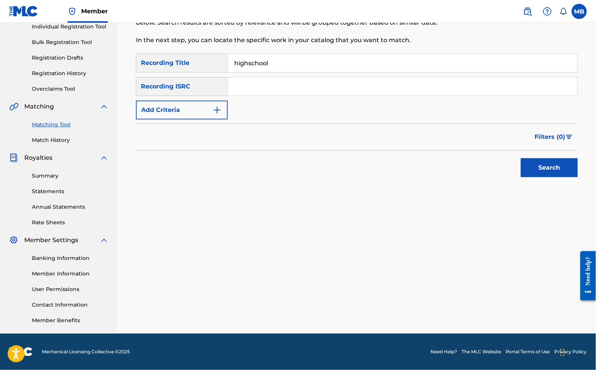
type input "highschool"
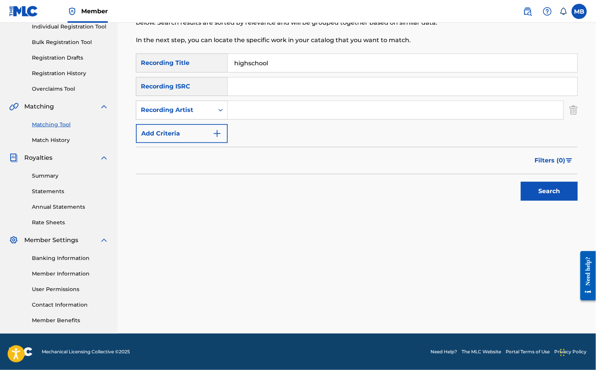
paste input "[PERSON_NAME] Motorcycle"
type input "[PERSON_NAME] Motorcycle"
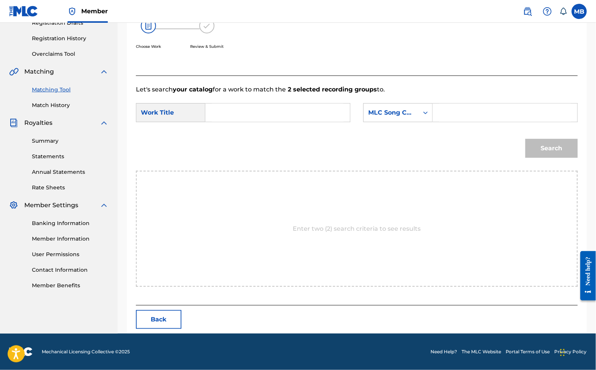
scroll to position [114, 0]
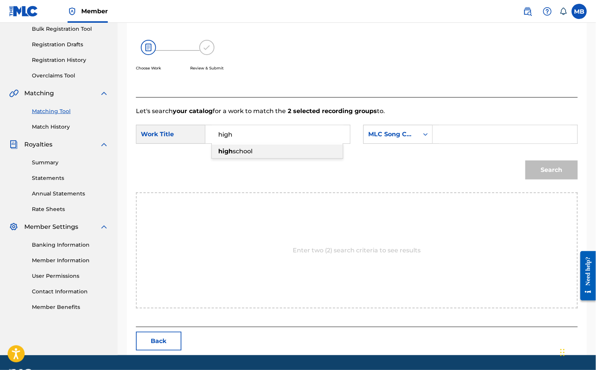
type input "highschool"
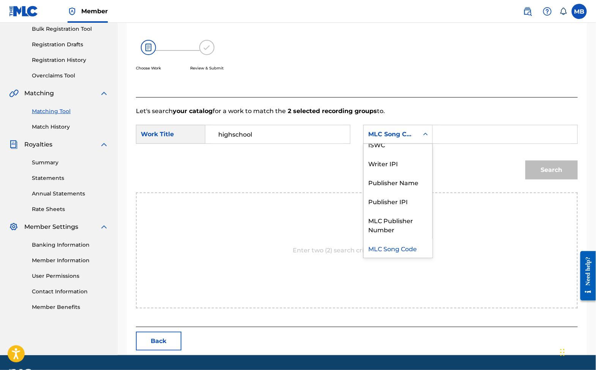
scroll to position [0, 0]
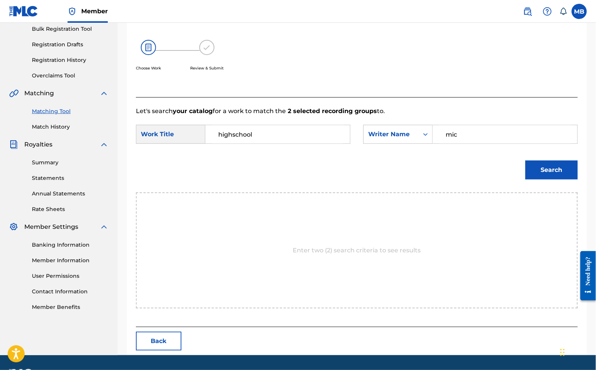
type input "mic"
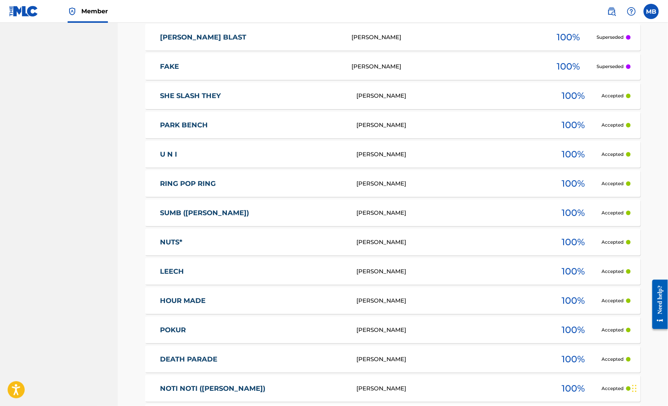
scroll to position [2743, 0]
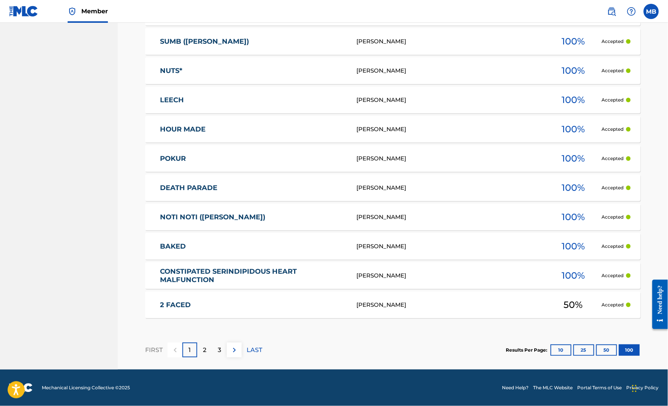
scroll to position [2974, 0]
click at [206, 345] on p "2" at bounding box center [204, 349] width 3 height 9
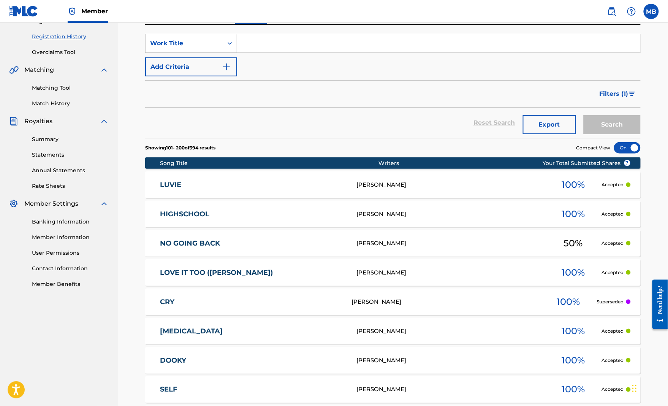
scroll to position [141, 0]
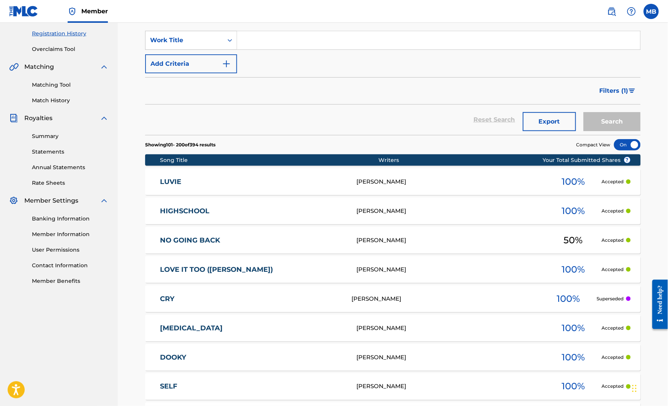
drag, startPoint x: 286, startPoint y: 92, endPoint x: 337, endPoint y: 110, distance: 53.8
click at [337, 104] on div "Filters ( 1 )" at bounding box center [392, 90] width 495 height 27
